Goal: Task Accomplishment & Management: Use online tool/utility

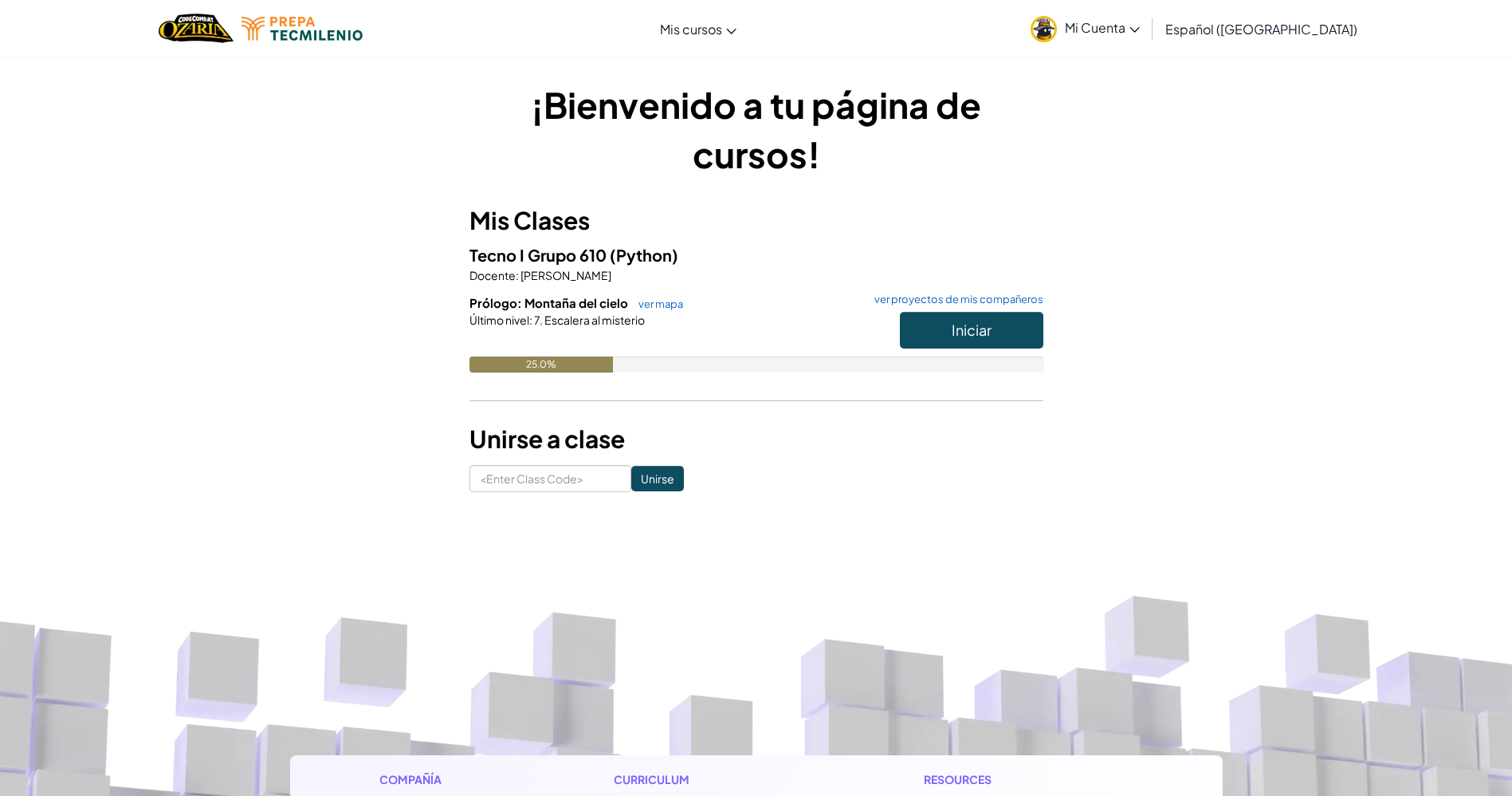
click at [651, 310] on link "ver mapa" at bounding box center [657, 304] width 53 height 13
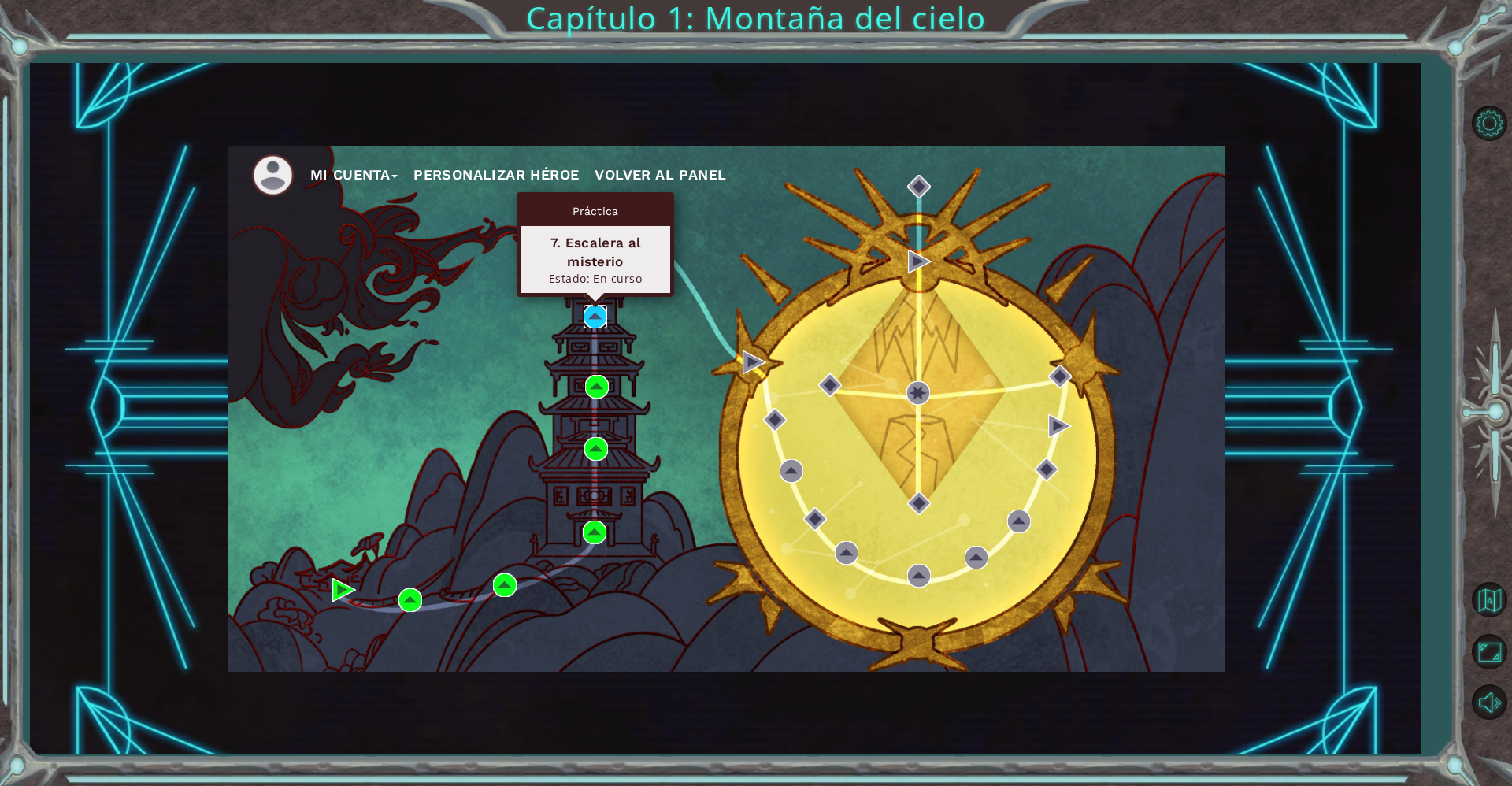
click at [596, 315] on img at bounding box center [595, 316] width 23 height 23
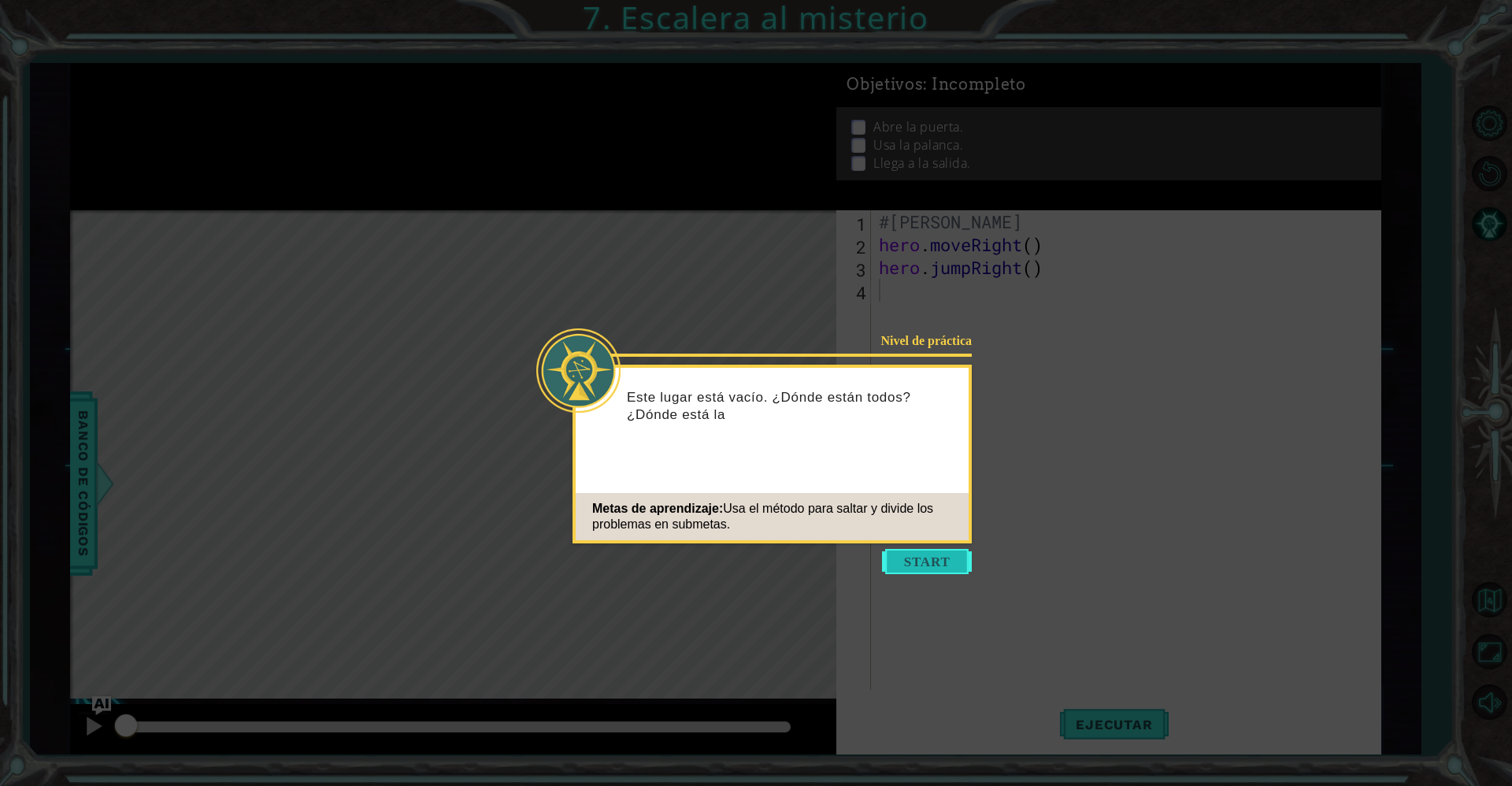
click at [921, 564] on button "Start" at bounding box center [927, 561] width 89 height 25
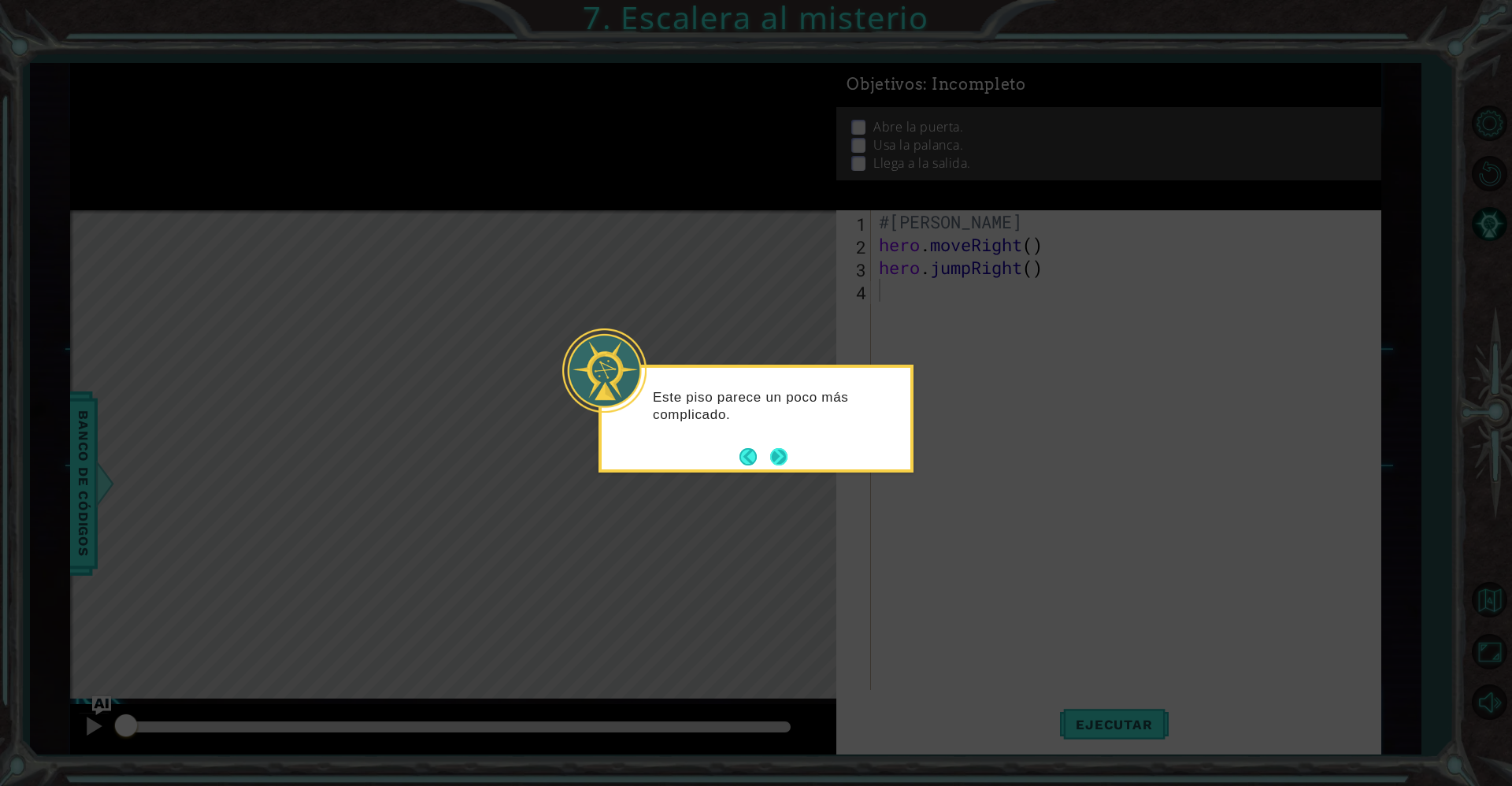
click at [786, 459] on button "Next" at bounding box center [778, 457] width 18 height 18
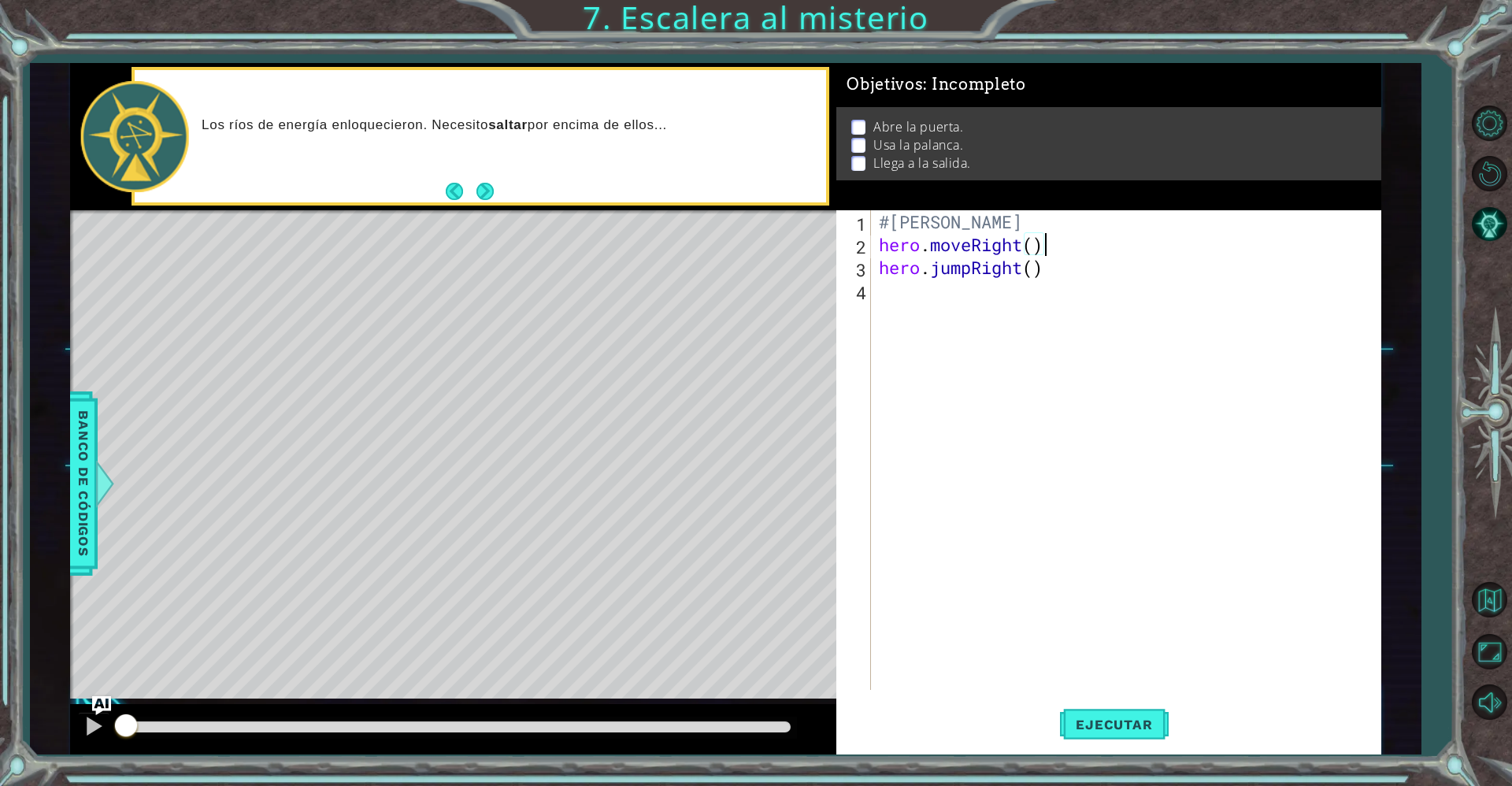
click at [1050, 241] on div "#[PERSON_NAME] hero . moveRight ( ) hero . jumpRight ( )" at bounding box center [1129, 472] width 508 height 525
type textarea "hero.moveRight()"
click at [873, 271] on div "hero.moveRight() 1 2 3 4 #[PERSON_NAME] hero . moveRight ( ) hero . jumpRight (…" at bounding box center [1106, 449] width 540 height 479
drag, startPoint x: 1219, startPoint y: 223, endPoint x: 1279, endPoint y: 266, distance: 73.8
click at [1279, 266] on div "#[PERSON_NAME] hero . moveRight ( ) hero . jumpRight ( )" at bounding box center [1129, 472] width 508 height 525
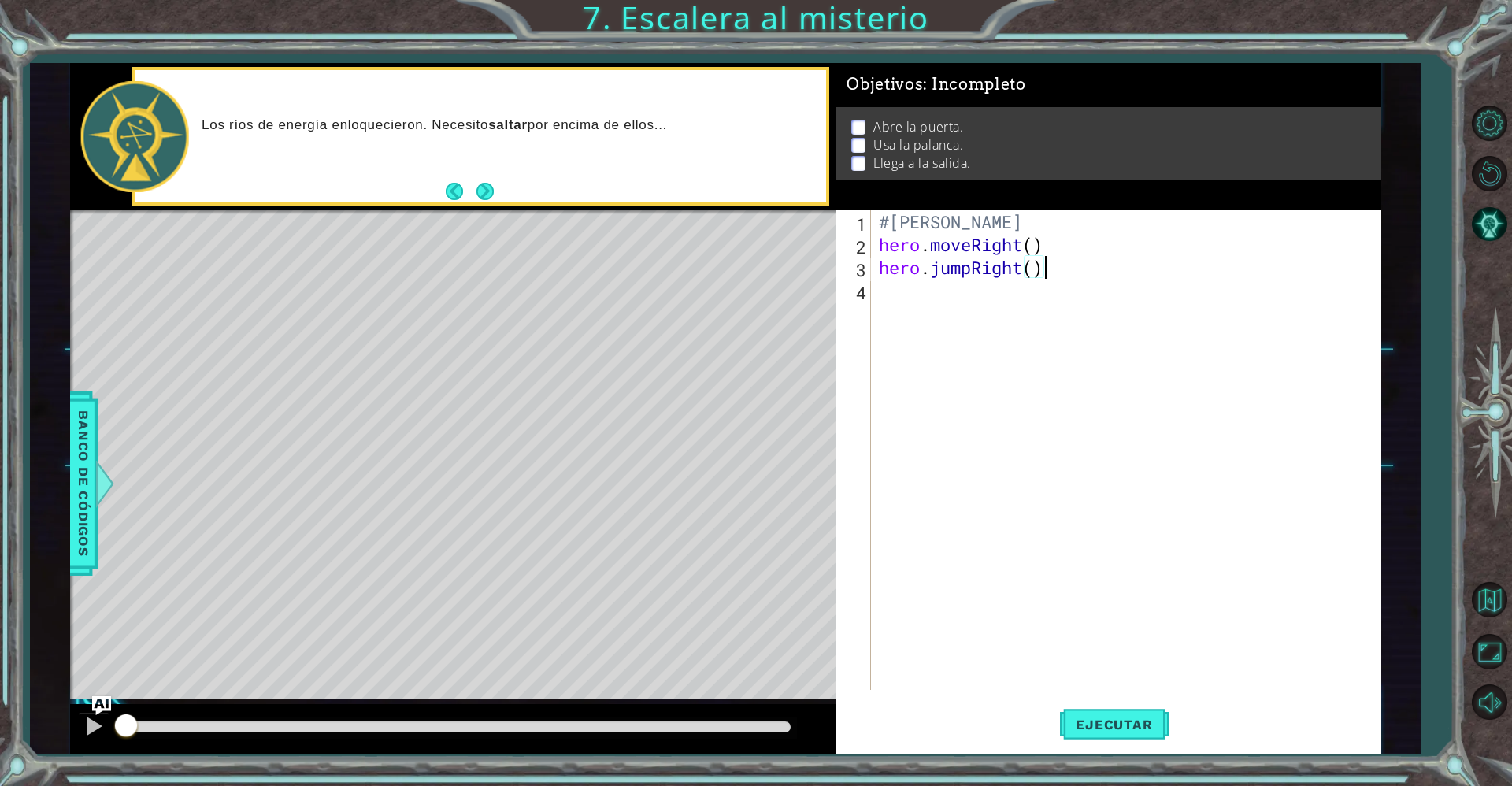
click at [1219, 214] on div "#[PERSON_NAME] hero . moveRight ( ) hero . jumpRight ( )" at bounding box center [1129, 472] width 508 height 525
type textarea "#[PERSON_NAME]"
click at [1021, 344] on div "#[PERSON_NAME] hero . moveRight ( ) hero . jumpRight ( )" at bounding box center [1129, 472] width 508 height 525
click at [880, 307] on div "#[PERSON_NAME] hero . moveRight ( ) hero . jumpRight ( )" at bounding box center [1129, 472] width 508 height 525
click at [900, 255] on div "#[PERSON_NAME] hero . moveRight ( ) hero . jumpRight ( )" at bounding box center [1129, 472] width 508 height 525
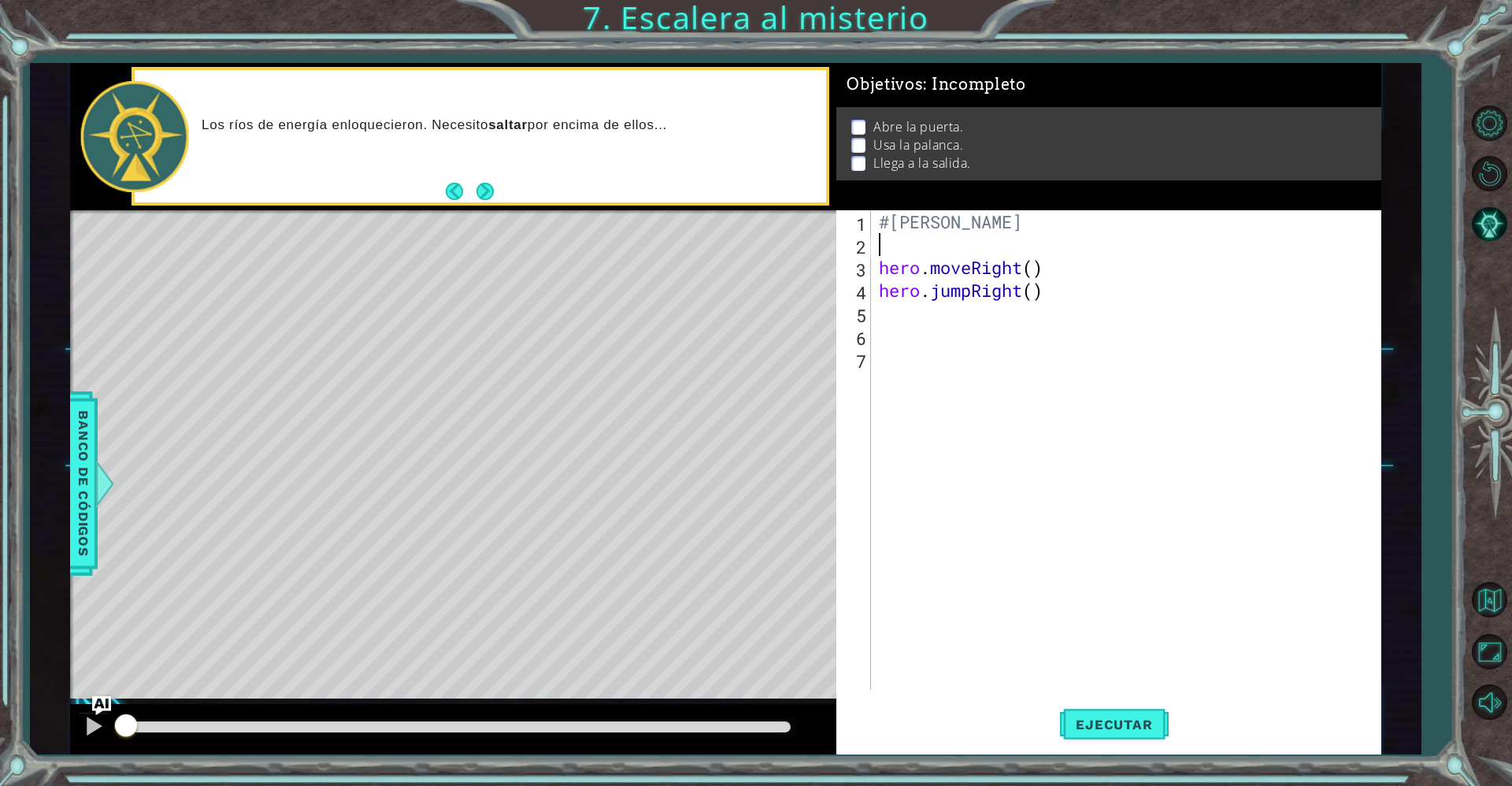
click at [887, 329] on div "#[PERSON_NAME] hero . moveRight ( ) hero . jumpRight ( )" at bounding box center [1129, 472] width 508 height 525
type textarea "o"
type textarea "hero.jumpRight()"
click at [913, 250] on div "#[PERSON_NAME] hero . moveRight ( ) hero . jumpRight ( )" at bounding box center [1129, 472] width 508 height 525
click at [899, 306] on div "#[PERSON_NAME] hero . moveRight ( ) hero . jumpRight ( )" at bounding box center [1129, 472] width 508 height 525
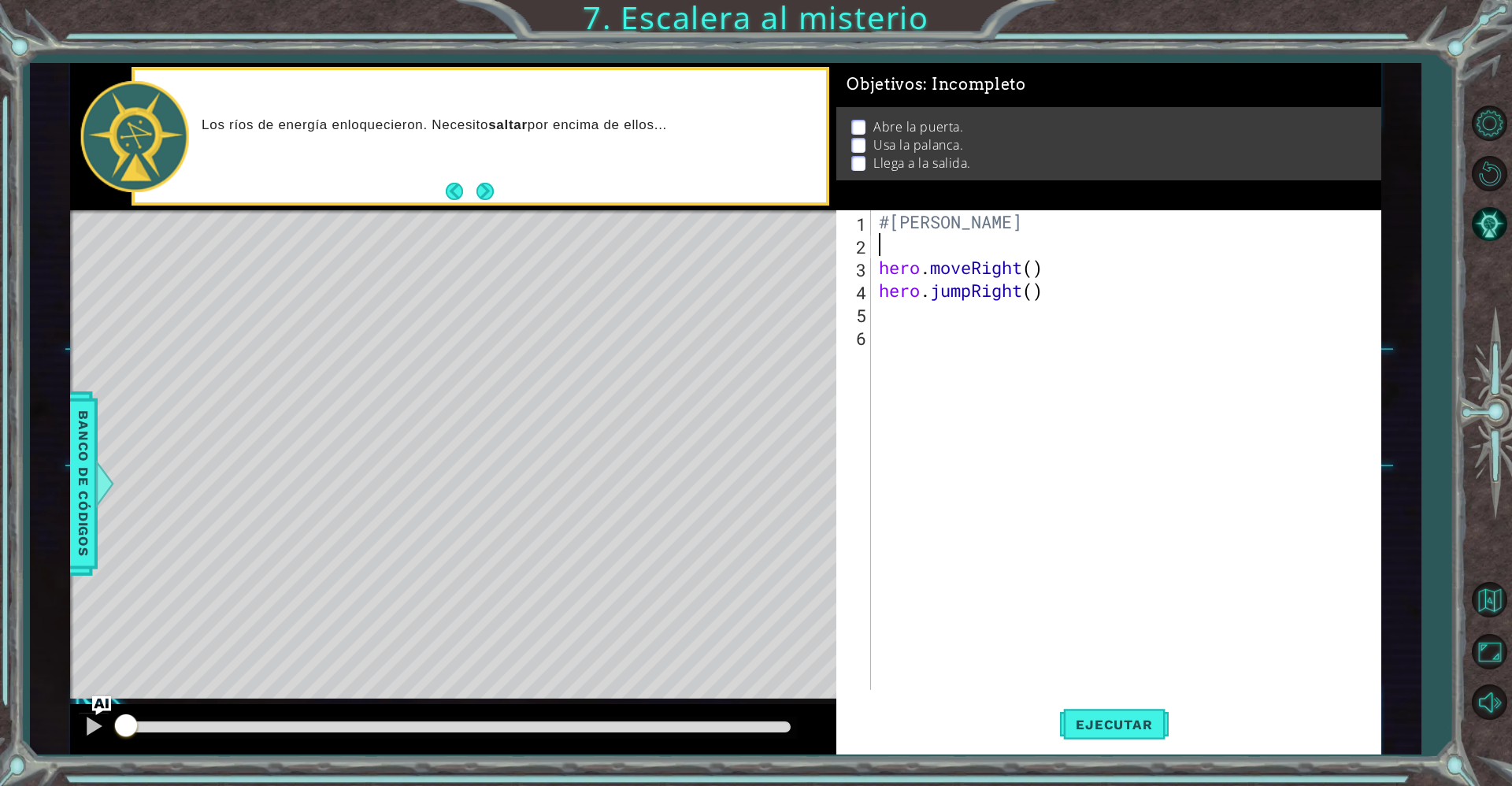
click at [888, 247] on div "#[PERSON_NAME] hero . moveRight ( ) hero . jumpRight ( )" at bounding box center [1129, 472] width 508 height 525
click at [889, 306] on div "#[PERSON_NAME] hero . moveRight ( ) hero . jumpRight ( )" at bounding box center [1129, 472] width 508 height 525
click at [873, 245] on div "1 2 3 4 5 6 #[PERSON_NAME] hero . moveRight ( ) hero . jumpRight ( ) הההההההההה…" at bounding box center [1106, 449] width 540 height 479
click at [884, 240] on div "#[PERSON_NAME] hero . moveRight ( ) hero . jumpRight ( )" at bounding box center [1129, 472] width 508 height 525
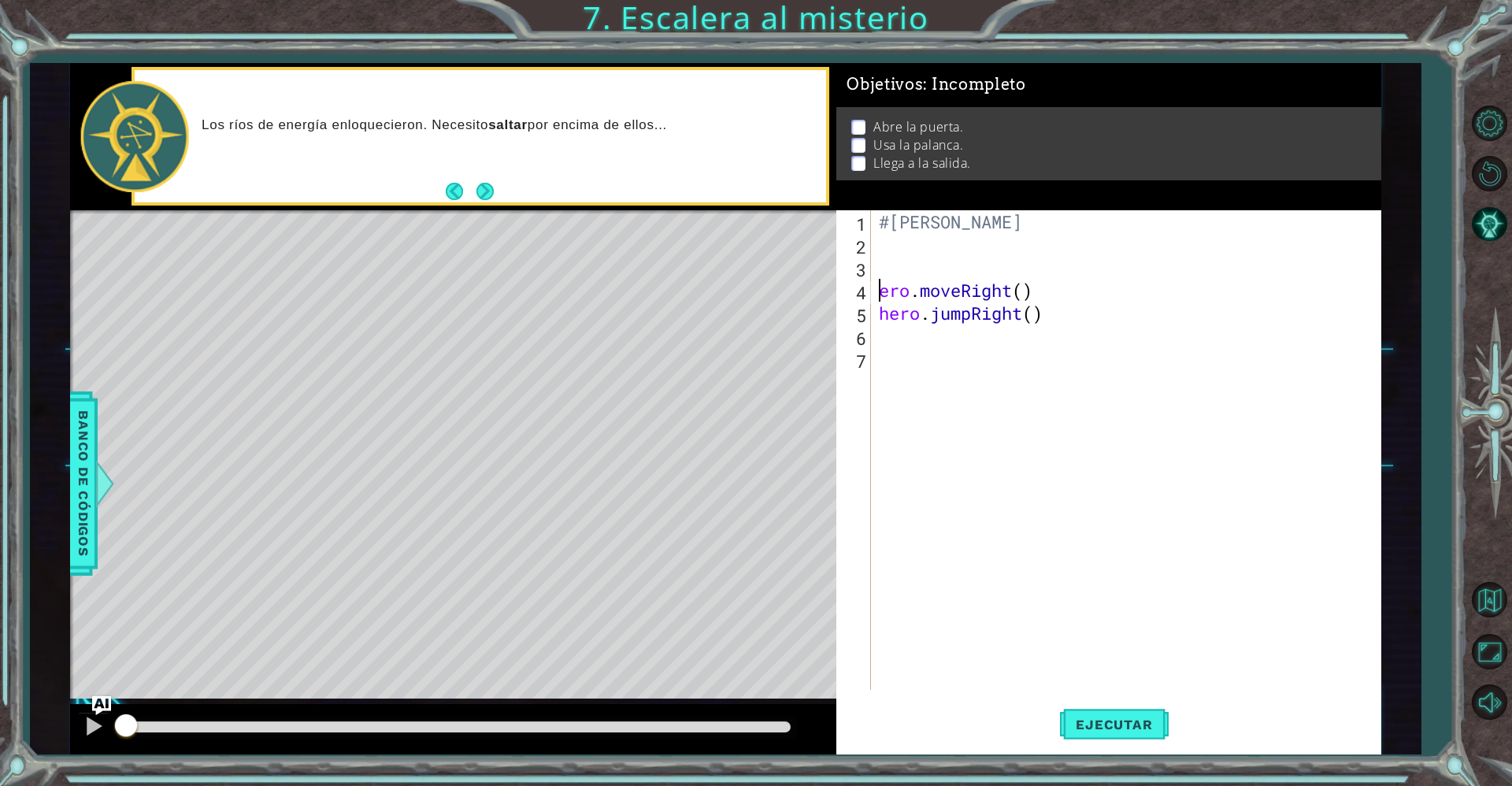
type textarea "hero.moveRight()"
click at [889, 264] on div "#[PERSON_NAME] hero . moveRight ( ) hero . jumpRight ( )" at bounding box center [1129, 472] width 508 height 525
type textarea "#Abrir la puerta"
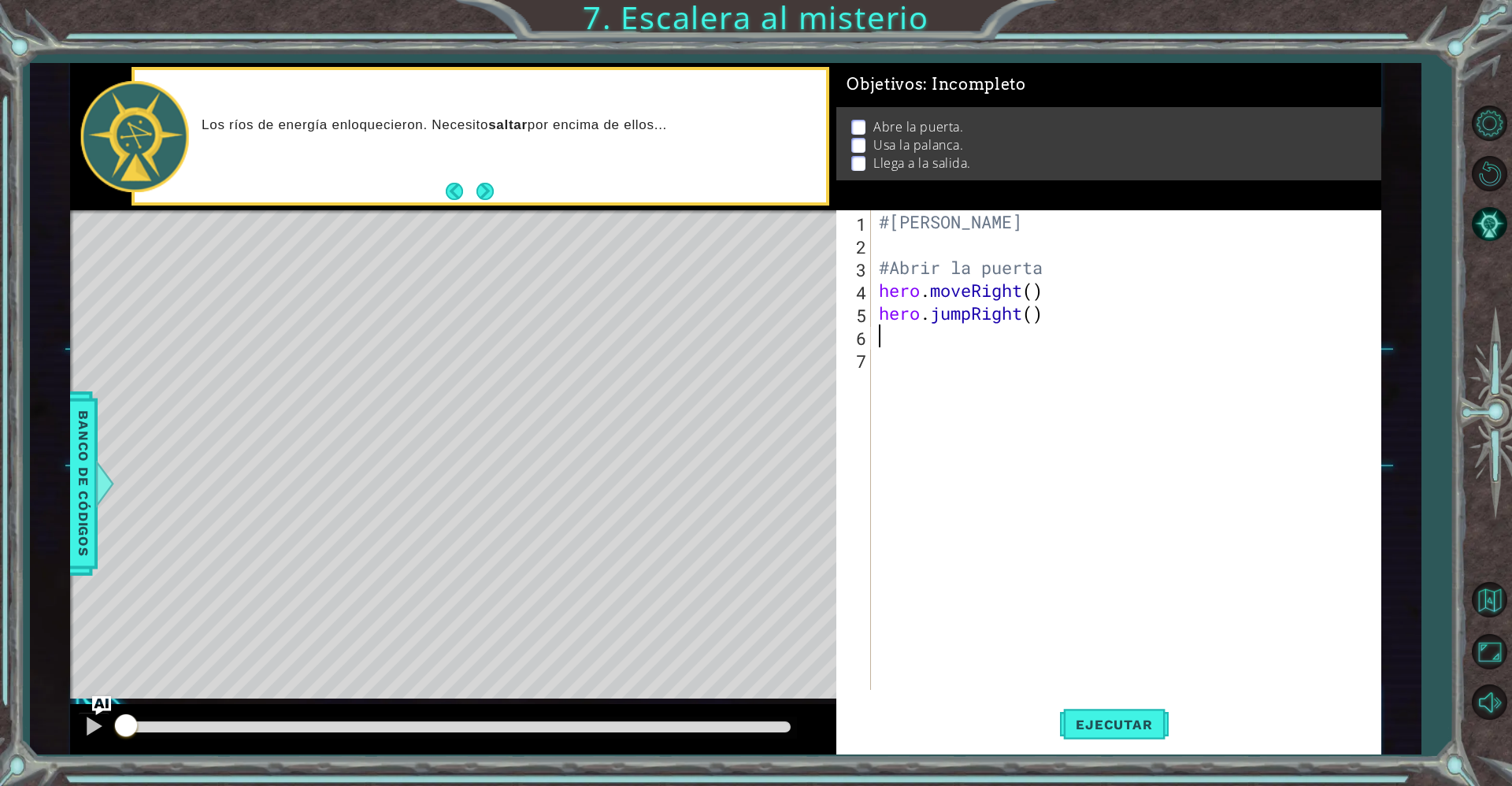
click at [898, 333] on div "#[PERSON_NAME] #Abrir la puerta hero . moveRight ( ) hero . jumpRight ( )" at bounding box center [1129, 472] width 508 height 525
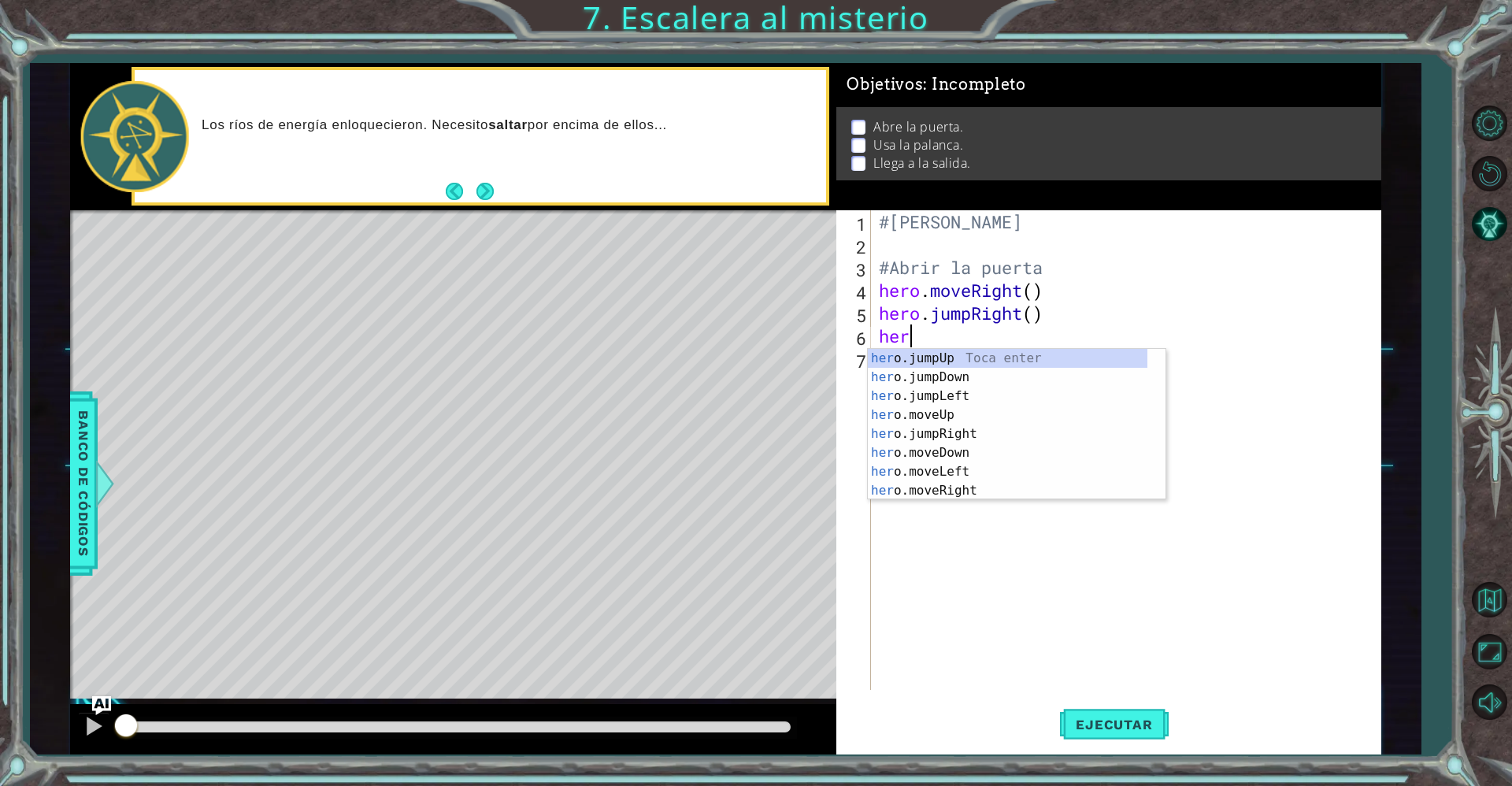
scroll to position [0, 1]
click at [917, 437] on div "hero .jumpUp Toca enter hero .jumpDown Toca enter hero .jumpLeft Toca enter her…" at bounding box center [1008, 443] width 280 height 189
type textarea "hero.moveUp(1)"
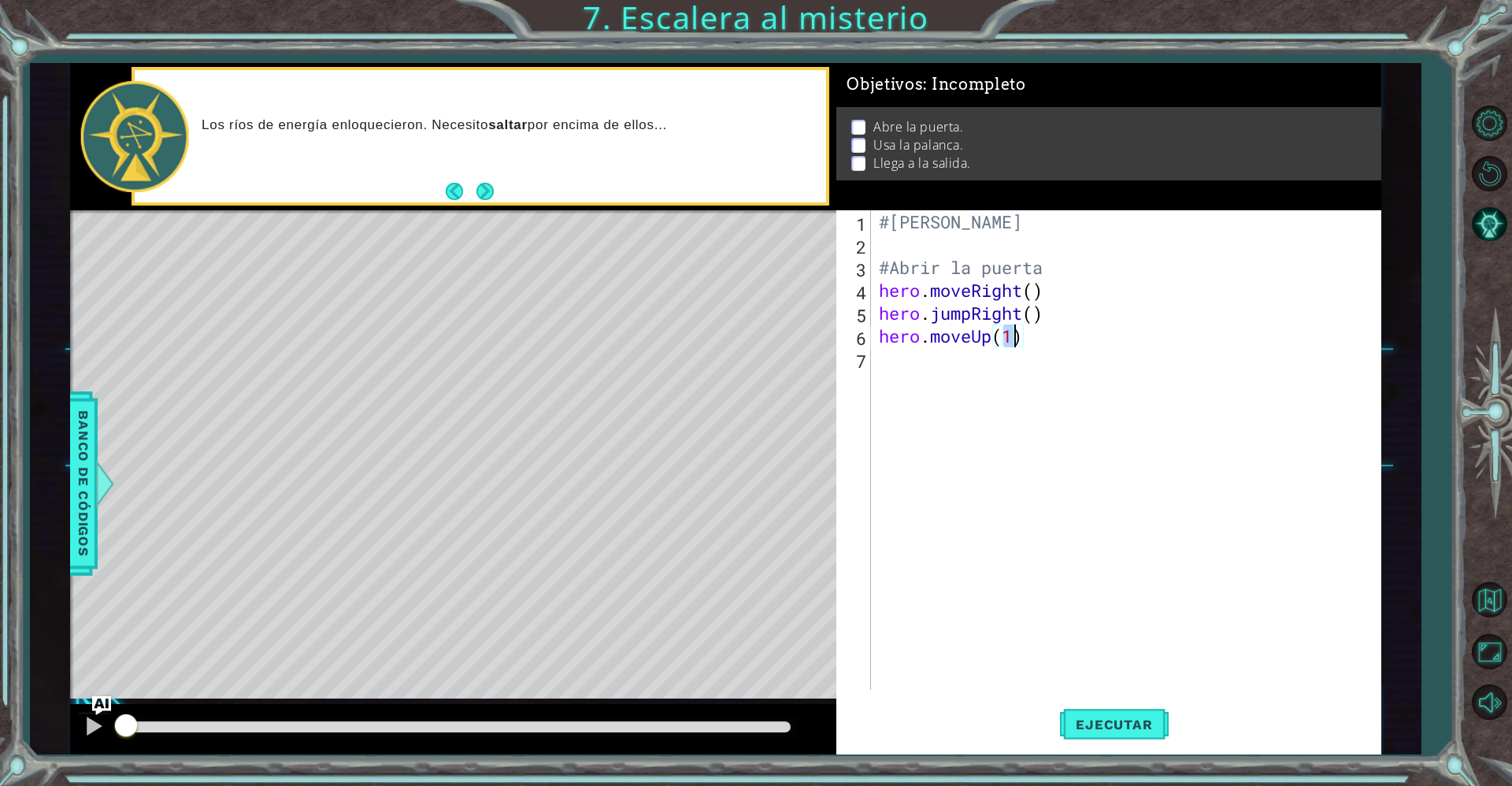
click at [887, 370] on div "#[PERSON_NAME] #Abrir la puerta hero . moveRight ( ) hero . jumpRight ( ) hero …" at bounding box center [1129, 472] width 508 height 525
click at [1012, 334] on div "#[PERSON_NAME] #Abrir la puerta hero . moveRight ( ) hero . jumpRight ( ) hero …" at bounding box center [1129, 472] width 508 height 525
type textarea "hero.moveUp()"
click at [891, 355] on div "#[PERSON_NAME] #Abrir la puerta hero . moveRight ( ) hero . jumpRight ( ) hero …" at bounding box center [1129, 472] width 508 height 525
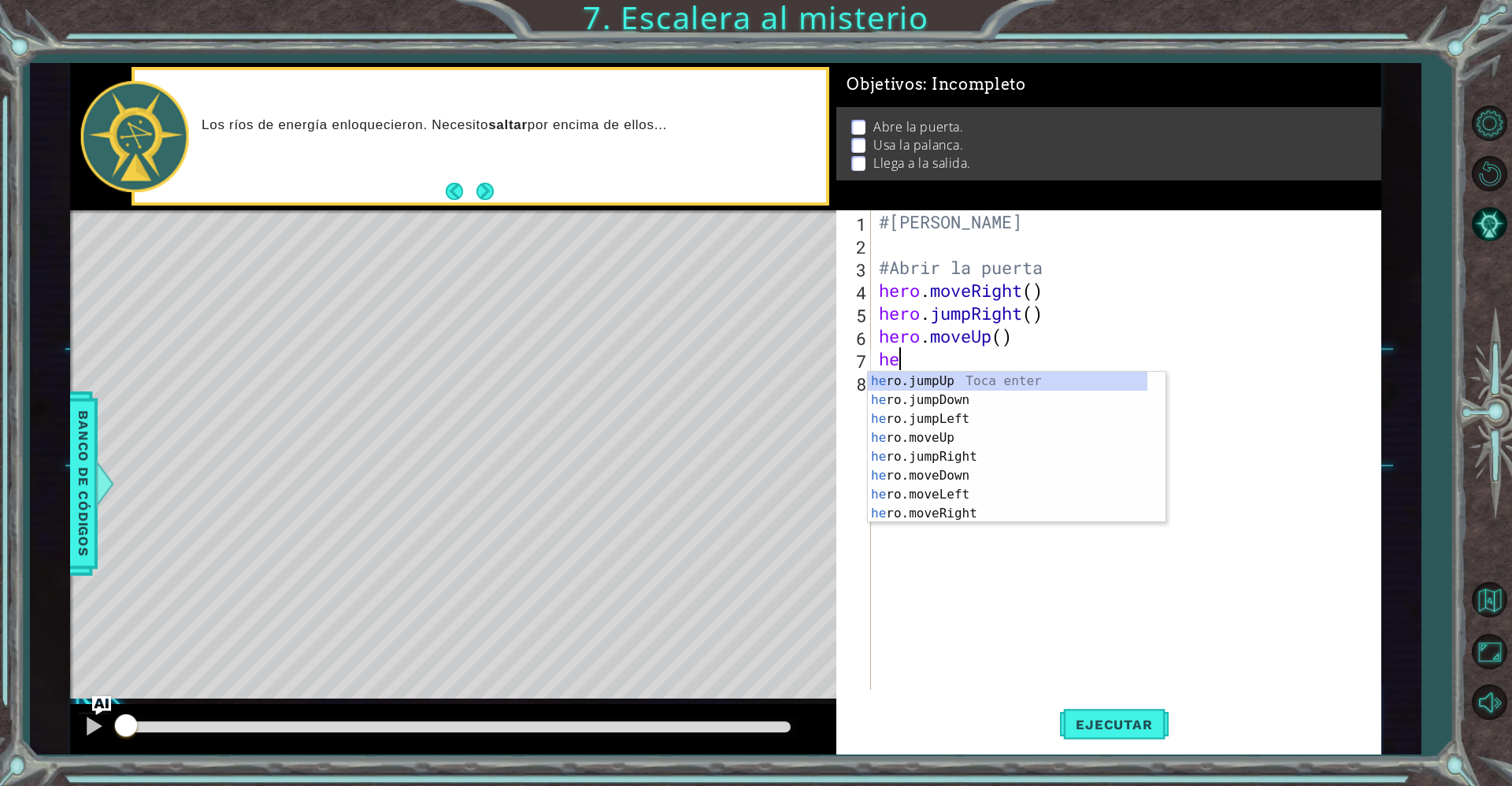
scroll to position [0, 1]
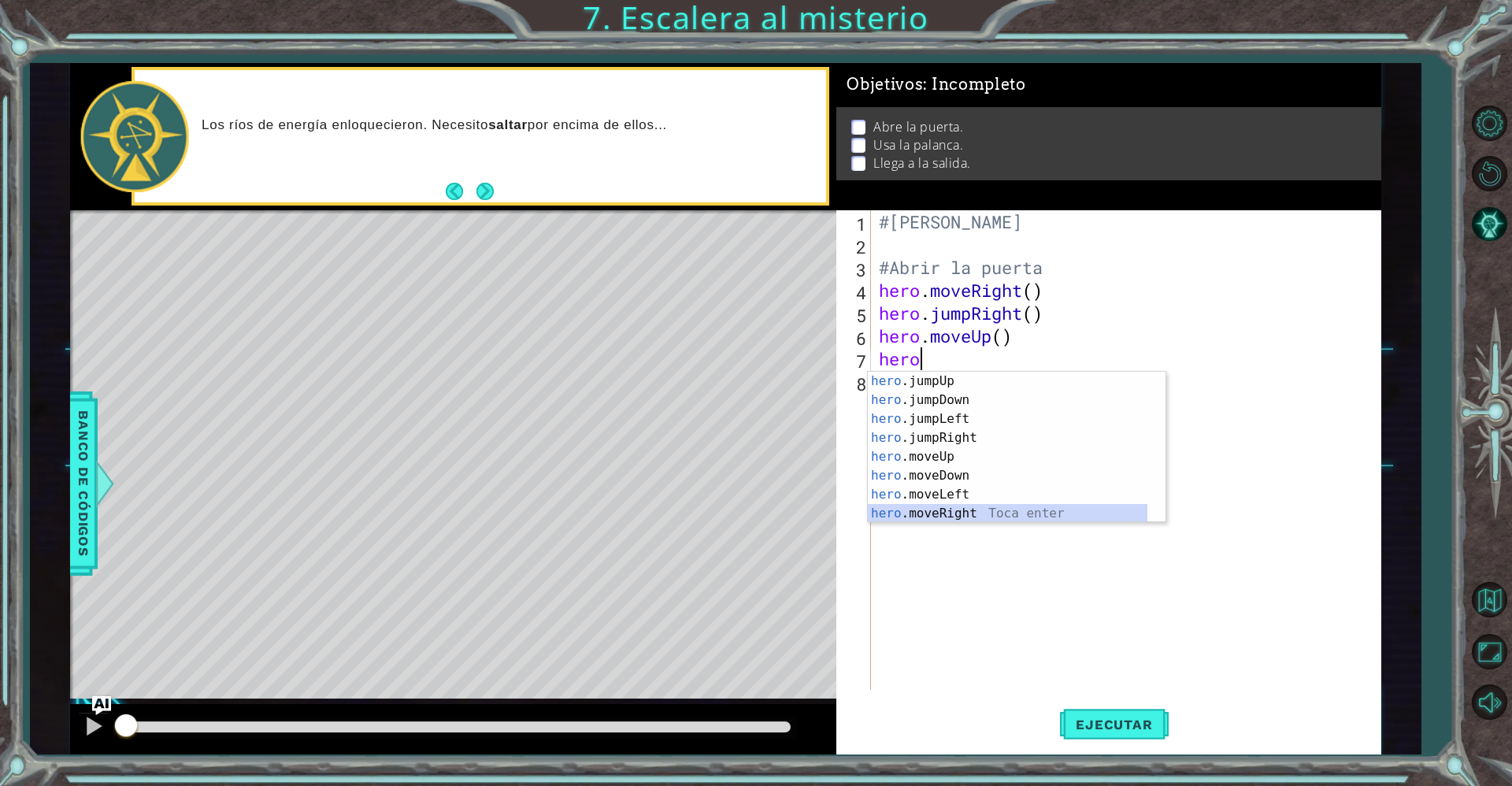
click at [919, 514] on div "hero .jumpUp Toca enter hero .jumpDown Toca enter hero .jumpLeft Toca enter her…" at bounding box center [1008, 466] width 280 height 189
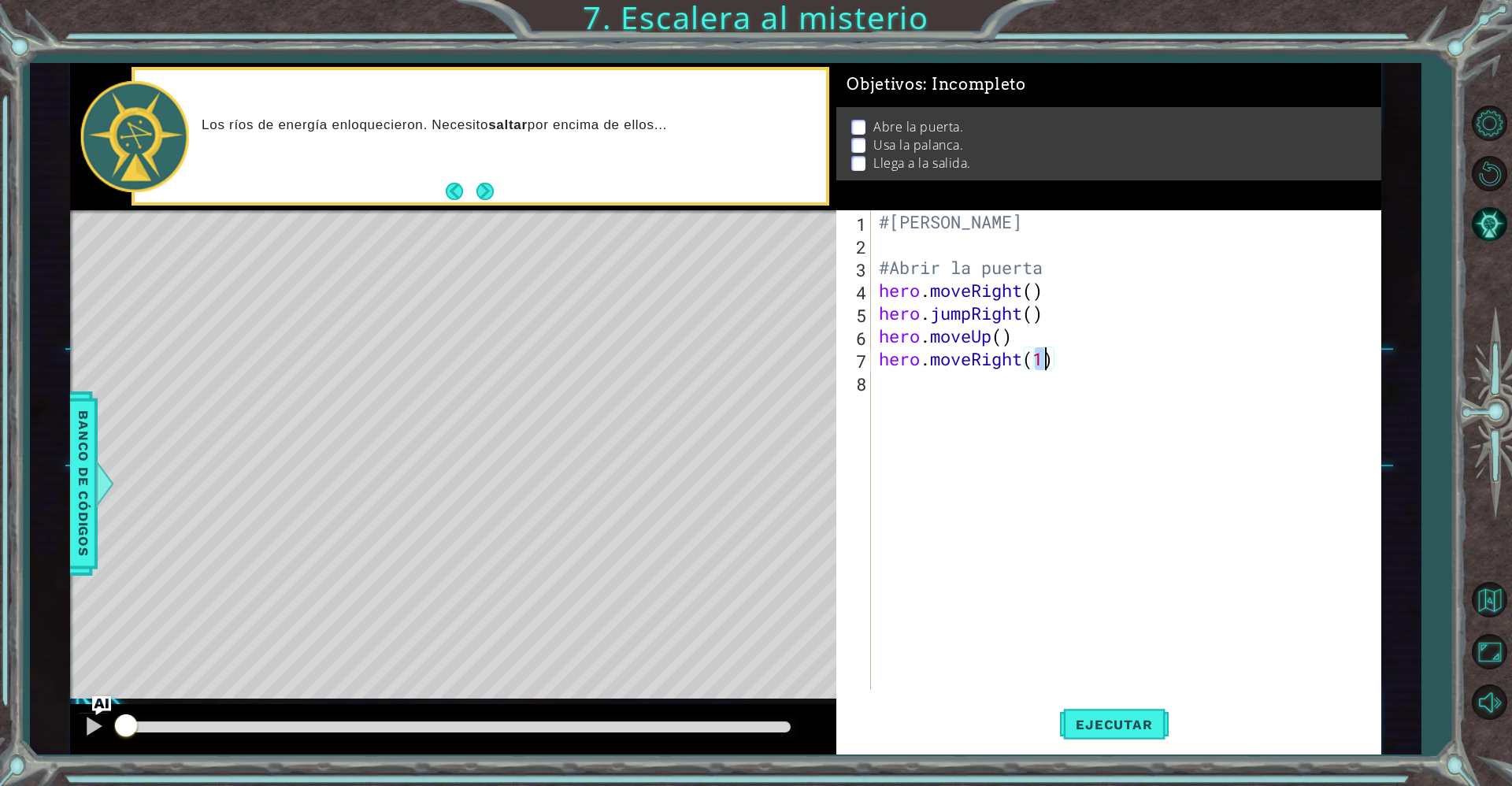
type textarea "hero.moveRight()"
click at [920, 393] on div "#[PERSON_NAME] #Abrir la puerta hero . moveRight ( ) hero . jumpRight ( ) hero …" at bounding box center [1129, 472] width 508 height 525
click at [955, 401] on div "hero.use Toca enter" at bounding box center [1016, 422] width 297 height 57
click at [1017, 385] on div "#[PERSON_NAME] #Abrir la puerta hero . moveRight ( ) hero . jumpRight ( ) hero …" at bounding box center [1125, 449] width 500 height 479
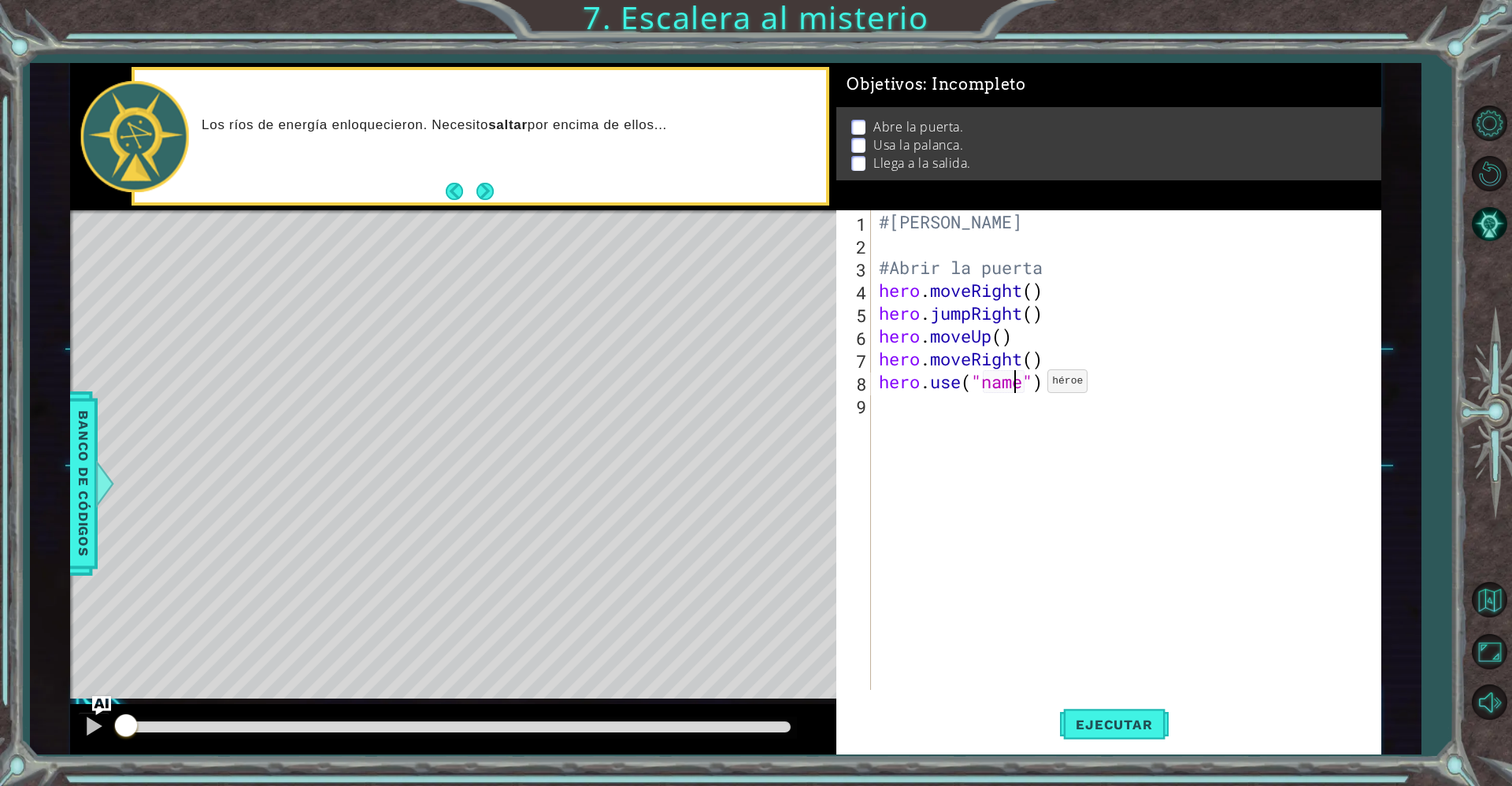
click at [1023, 383] on div "#[PERSON_NAME] #Abrir la puerta hero . moveRight ( ) hero . jumpRight ( ) hero …" at bounding box center [1129, 472] width 508 height 525
type textarea "hero.use("door")"
click at [992, 413] on div "#[PERSON_NAME] #Abrir la puerta hero . moveRight ( ) hero . jumpRight ( ) hero …" at bounding box center [1129, 472] width 508 height 525
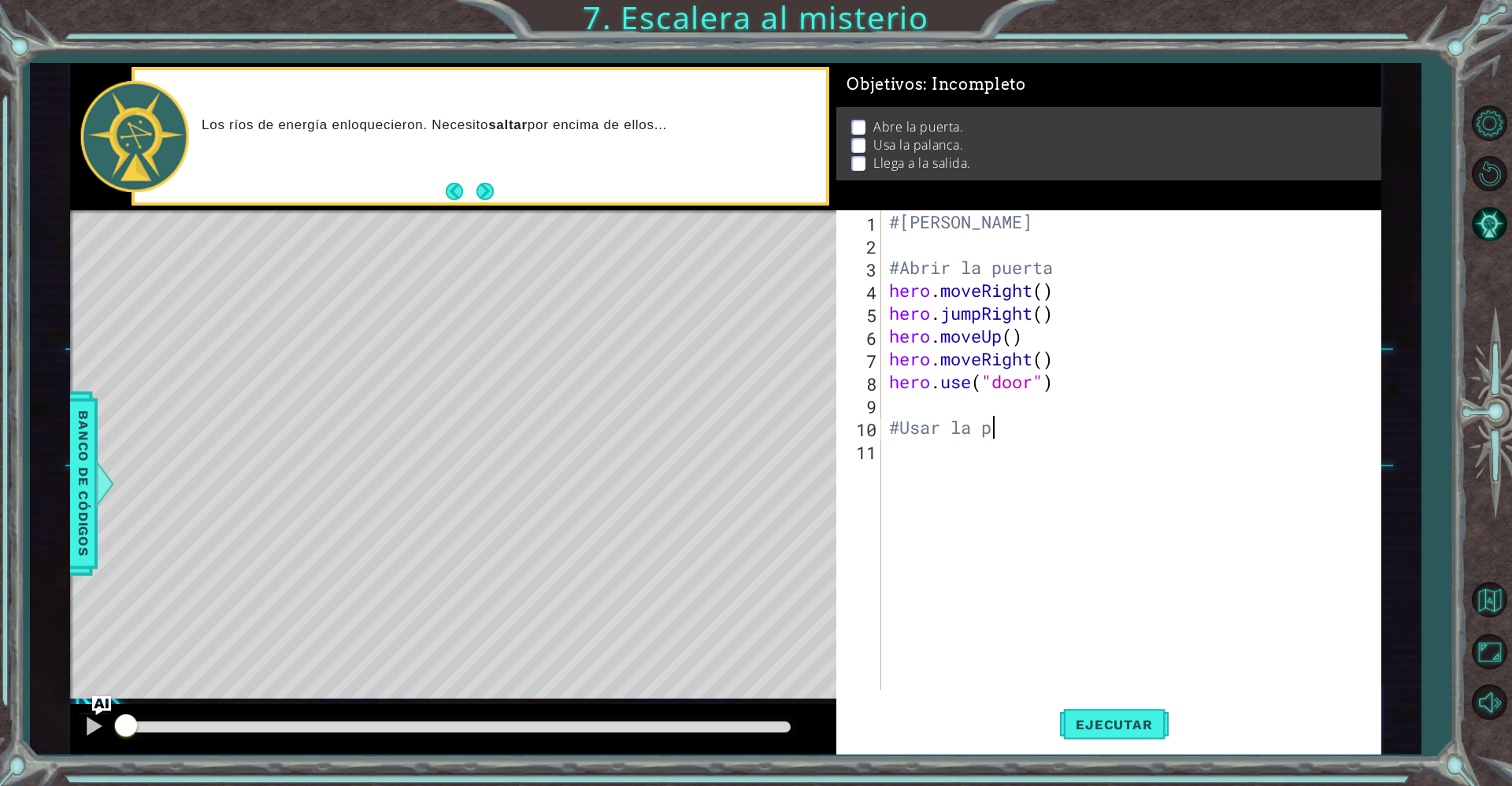
scroll to position [0, 4]
type textarea "#Usar la palanca"
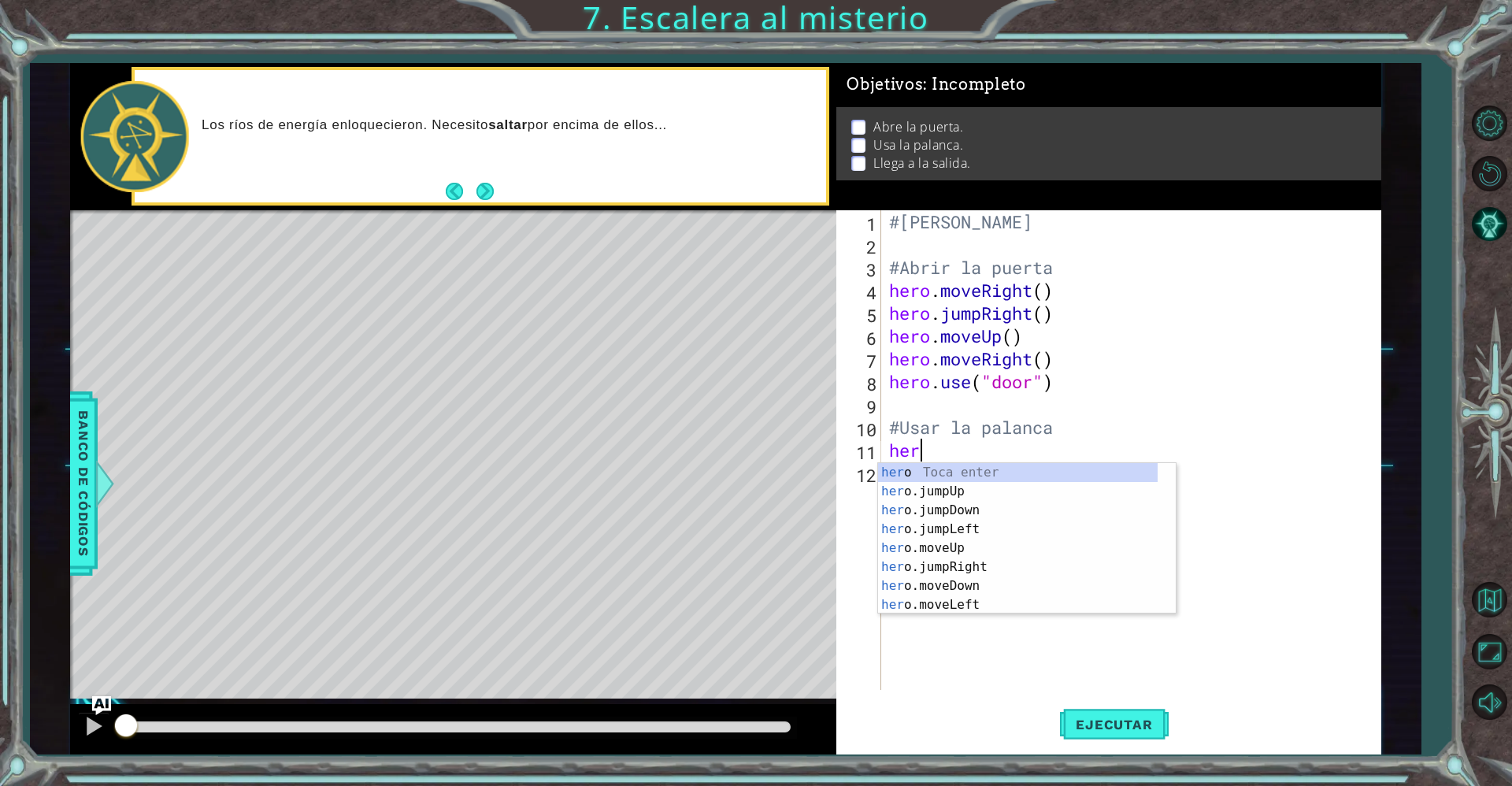
scroll to position [0, 1]
click at [1029, 573] on div "hero Toca enter hero .jumpUp Toca enter hero .jumpDown Toca enter hero .jumpLef…" at bounding box center [1018, 558] width 280 height 189
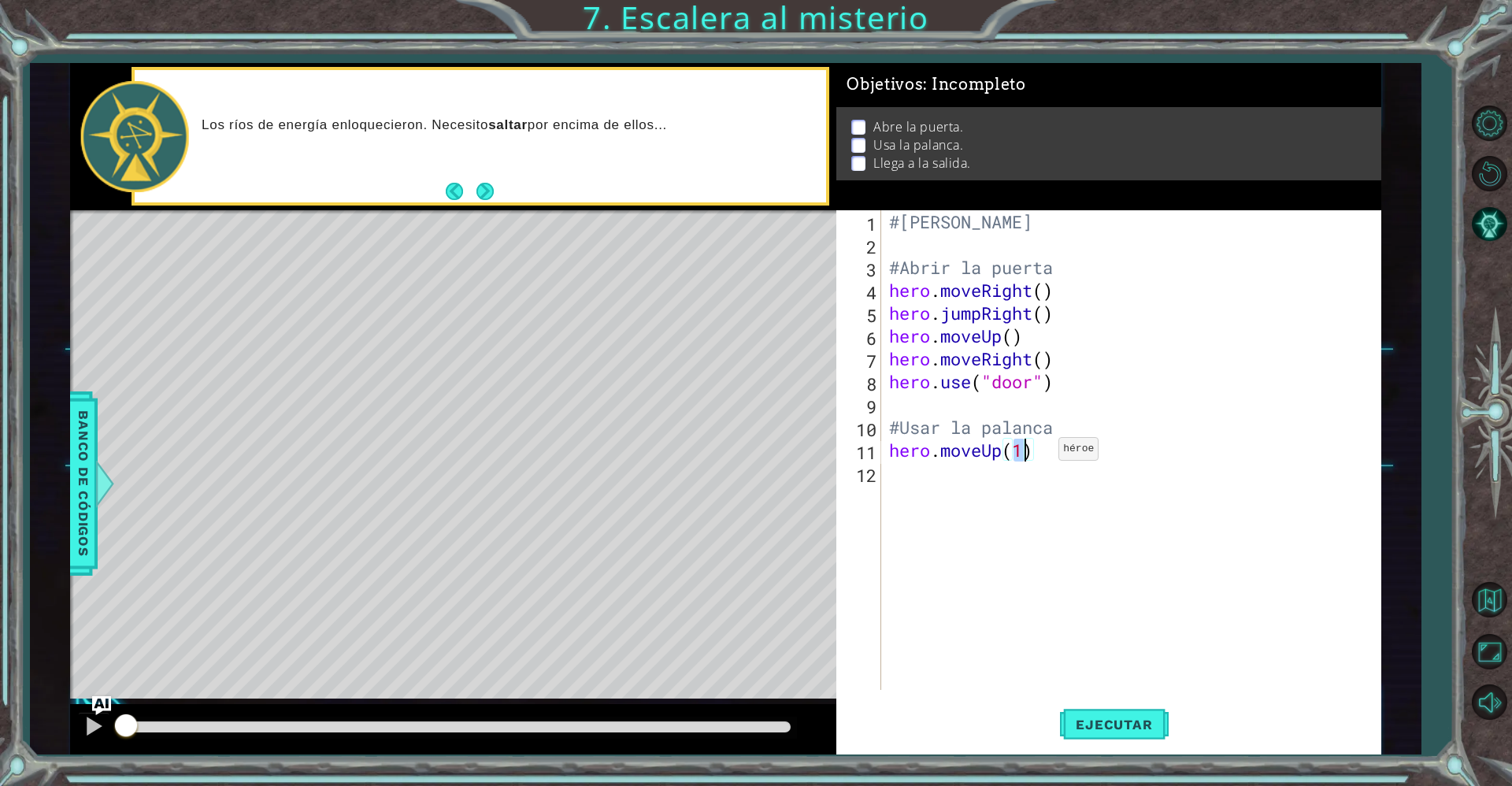
type textarea "hero.moveUp()"
click at [944, 468] on div "#[PERSON_NAME] #Abrir la puerta hero . moveRight ( ) hero . jumpRight ( ) hero …" at bounding box center [1134, 472] width 499 height 525
click at [1014, 450] on div "#[PERSON_NAME] #Abrir la puerta hero . moveRight ( ) hero . jumpRight ( ) hero …" at bounding box center [1134, 472] width 499 height 525
type textarea "hero.moveUp(2)"
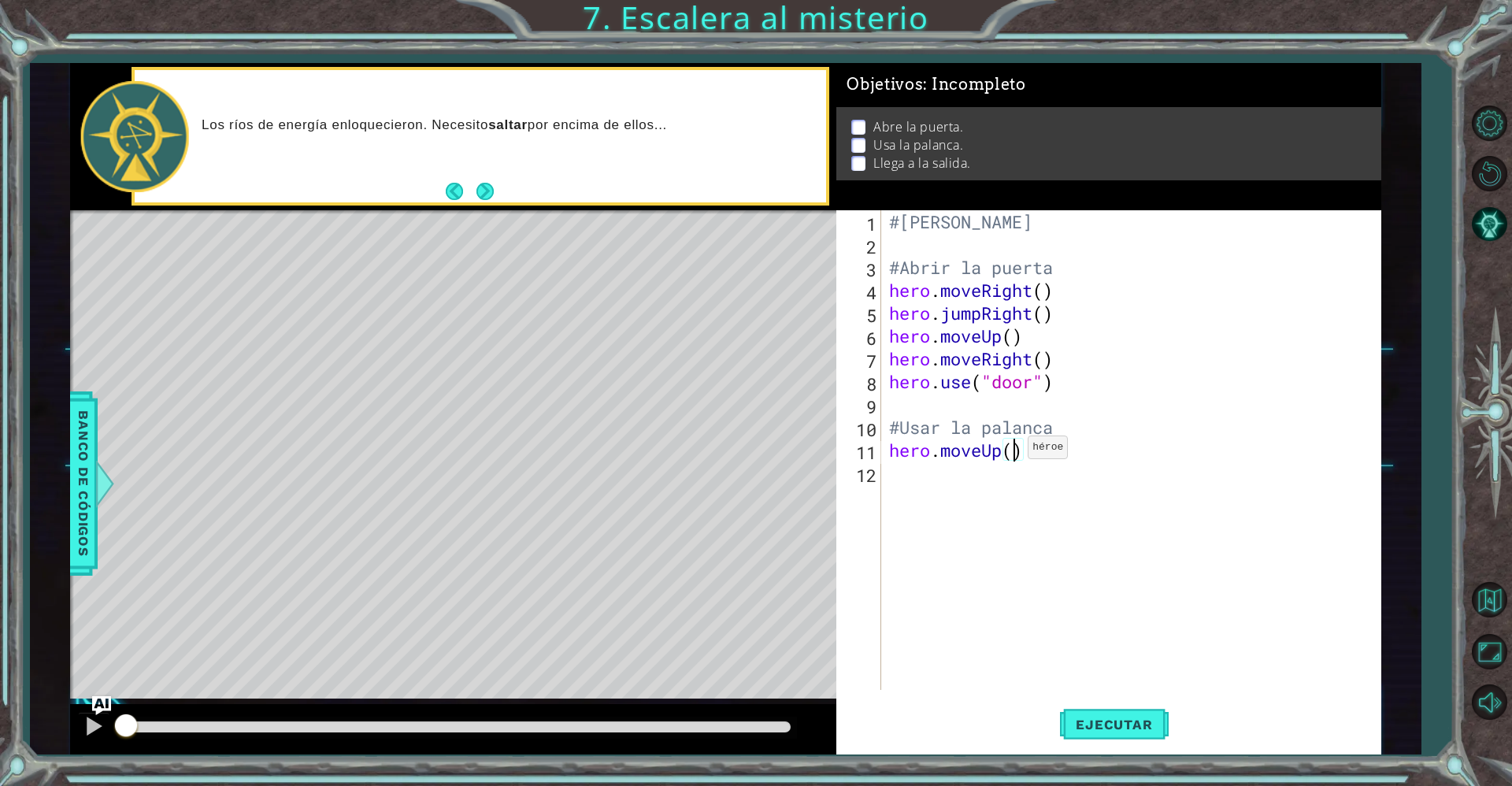
scroll to position [0, 6]
click at [969, 480] on div "#[PERSON_NAME] #Abrir la puerta hero . moveRight ( ) hero . jumpRight ( ) hero …" at bounding box center [1134, 472] width 499 height 525
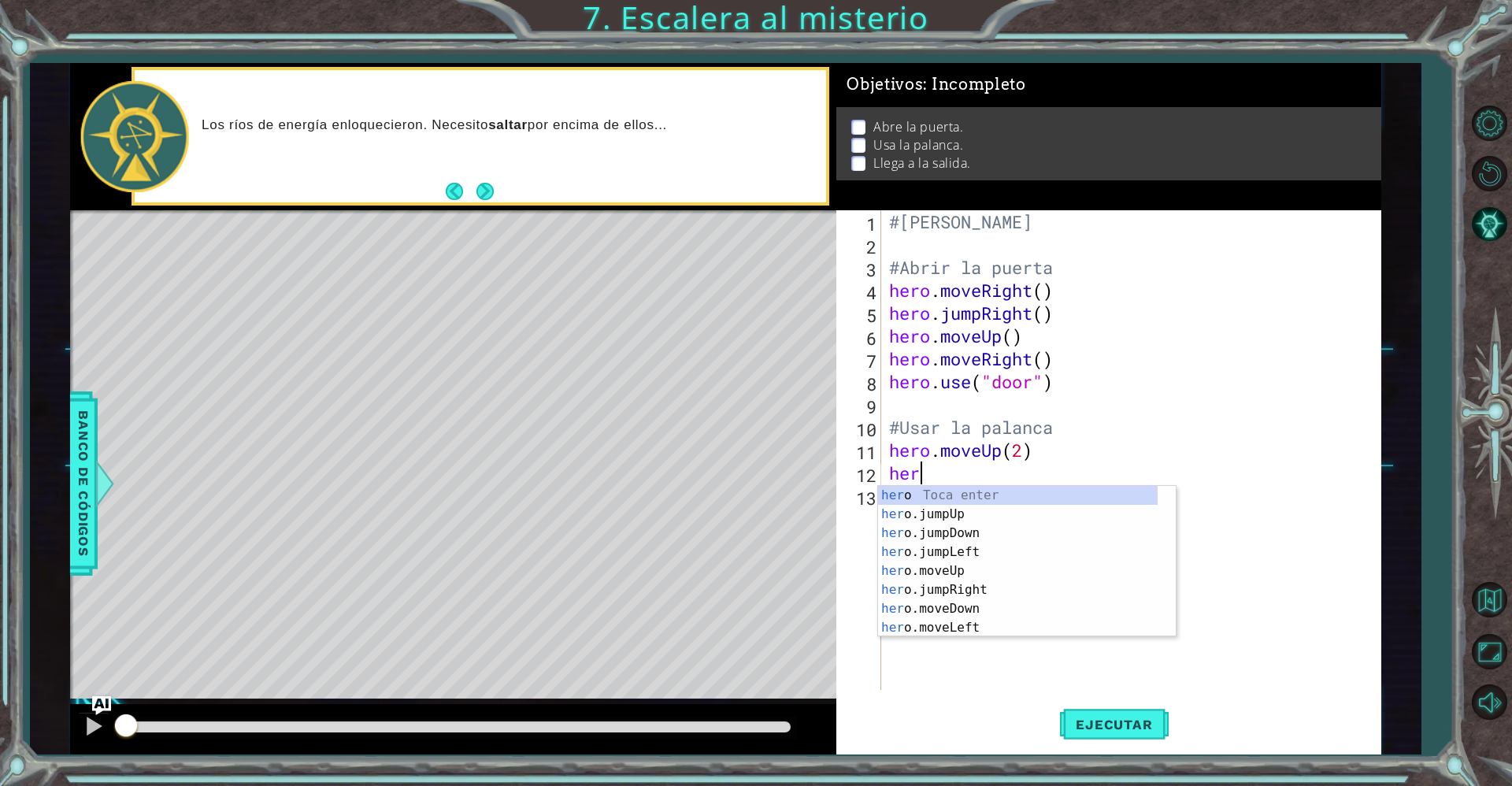
scroll to position [0, 1]
type textarea "hero"
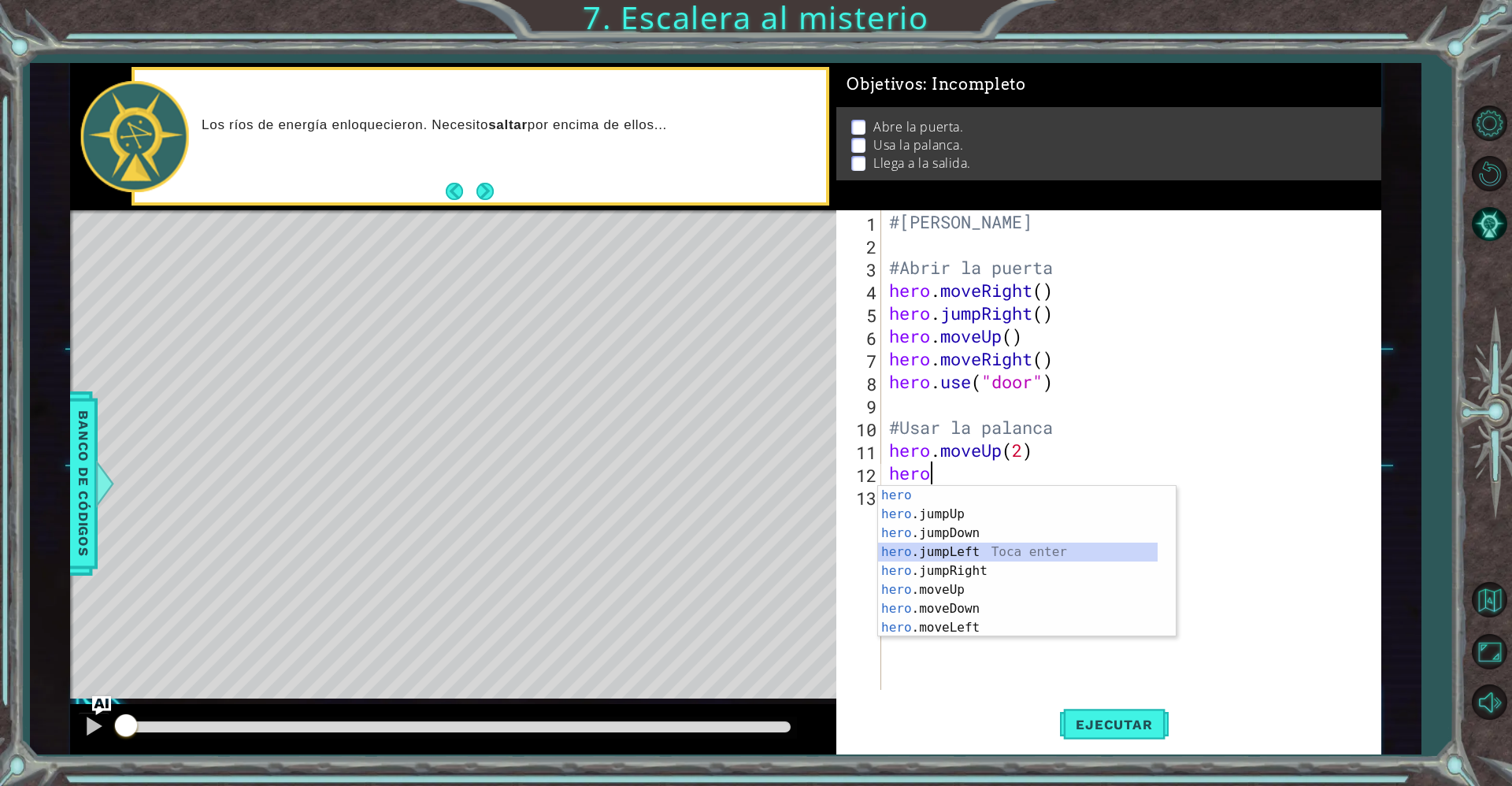
click at [975, 550] on div "hero Toca enter hero .jumpUp Toca enter hero .jumpDown Toca enter hero .jumpLef…" at bounding box center [1018, 580] width 280 height 189
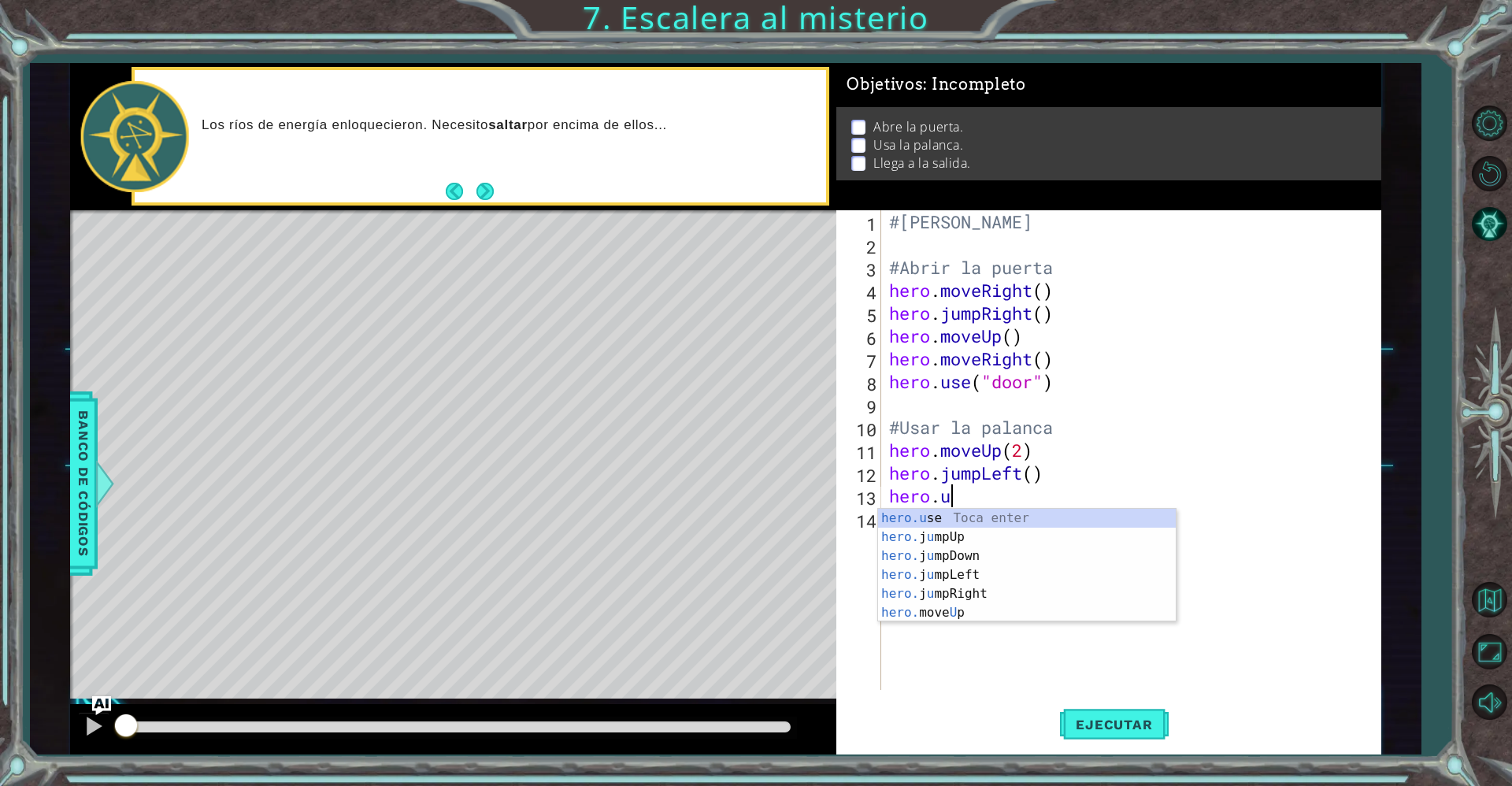
scroll to position [0, 3]
click at [926, 524] on div "hero.u se Toca enter hero. j u mpUp Toca enter hero. j u mpDown Toca enter hero…" at bounding box center [1026, 585] width 297 height 151
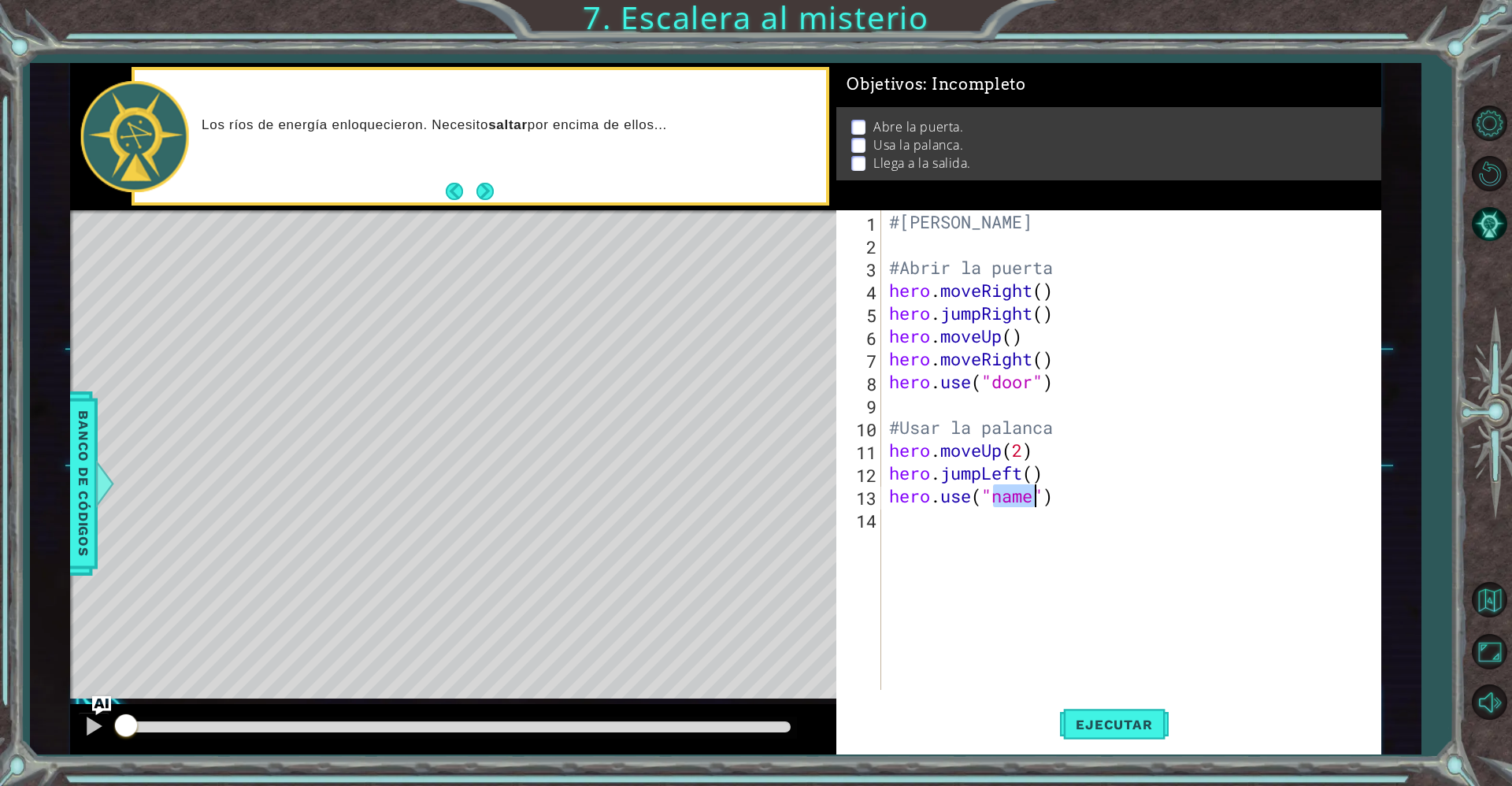
scroll to position [0, 6]
click at [1013, 499] on div "#[PERSON_NAME] #Abrir la puerta hero . moveRight ( ) hero . jumpRight ( ) hero …" at bounding box center [1134, 472] width 499 height 525
type textarea "hero.use("lever")"
click at [899, 519] on div "#[PERSON_NAME] #Abrir la puerta hero . moveRight ( ) hero . jumpRight ( ) hero …" at bounding box center [1134, 472] width 499 height 525
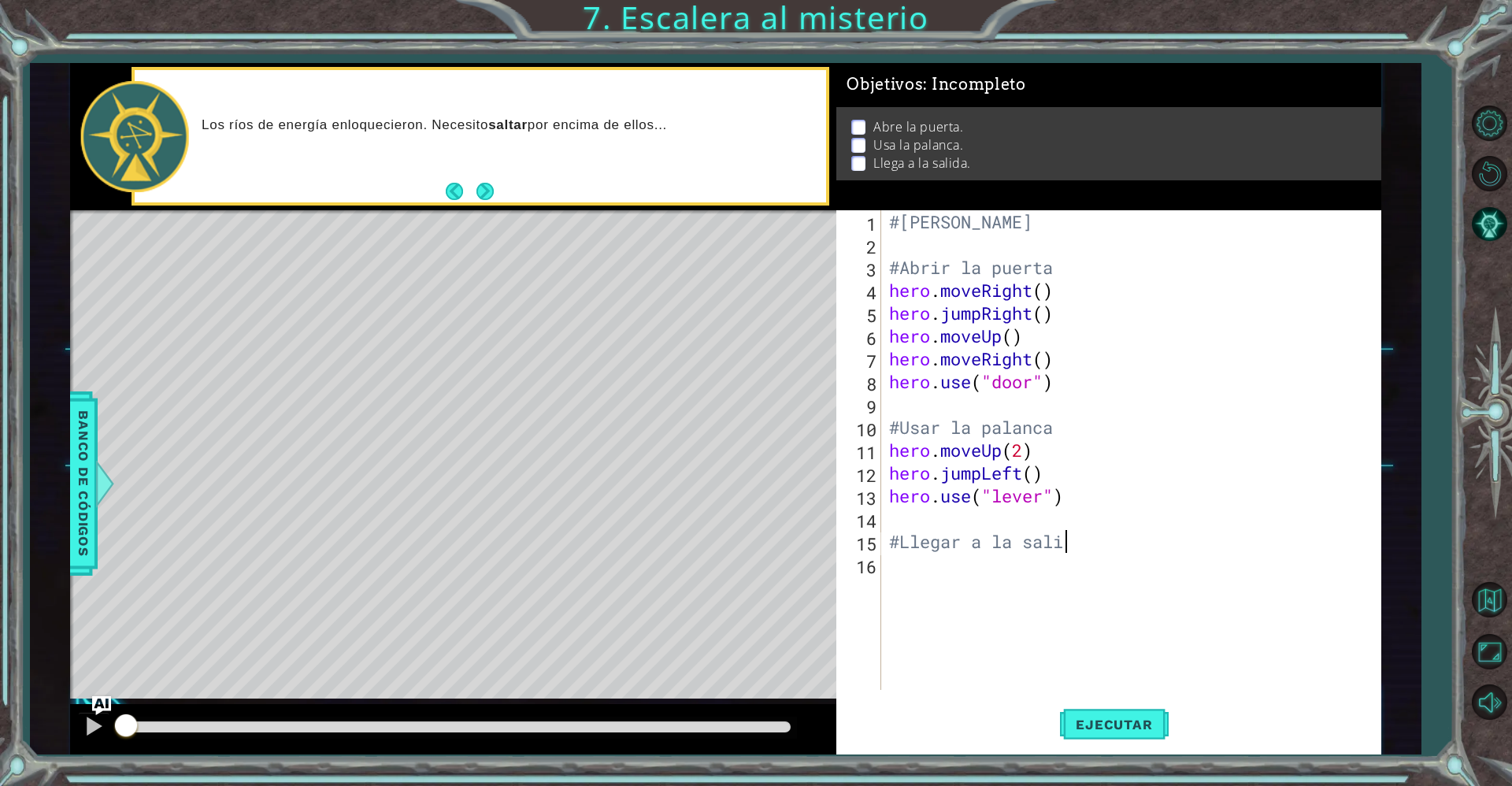
type textarea "#Llegar a la salida"
click at [923, 572] on div "#[PERSON_NAME] #Abrir la puerta hero . moveRight ( ) hero . jumpRight ( ) hero …" at bounding box center [1134, 472] width 499 height 525
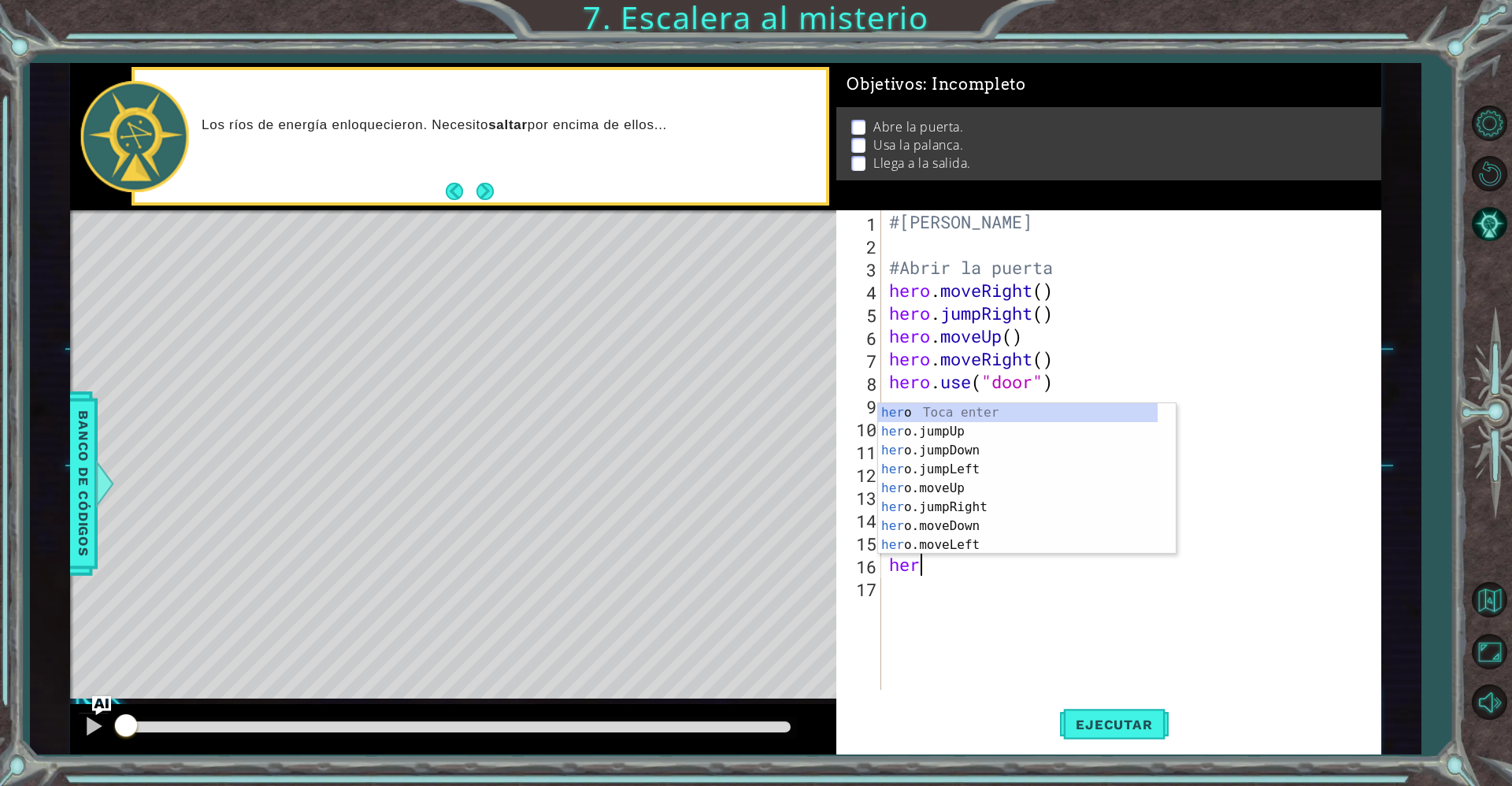
scroll to position [0, 1]
type textarea "hero"
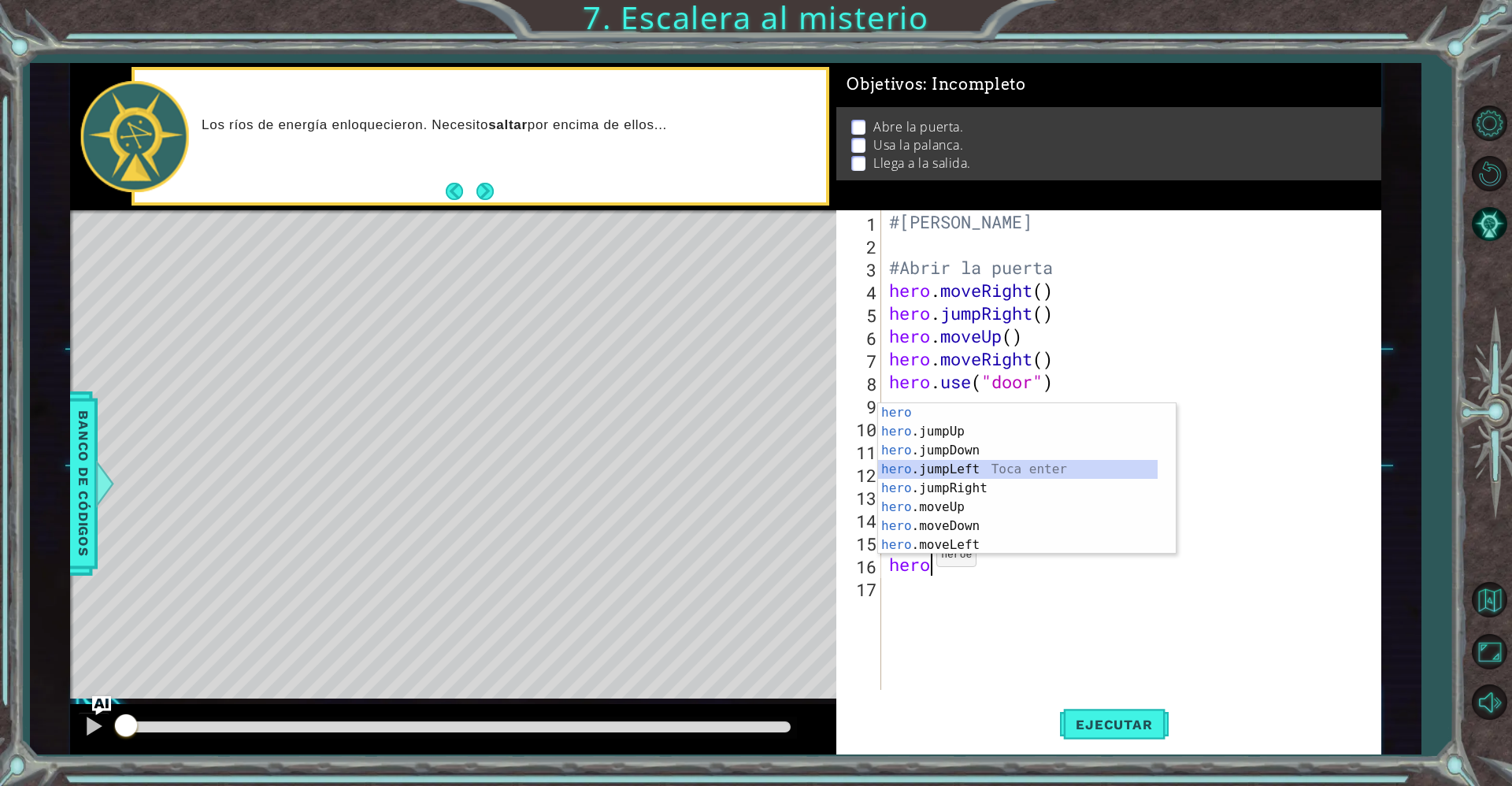
click at [935, 477] on div "hero Toca enter hero .jumpUp Toca enter hero .jumpDown Toca enter hero .jumpLef…" at bounding box center [1018, 497] width 280 height 189
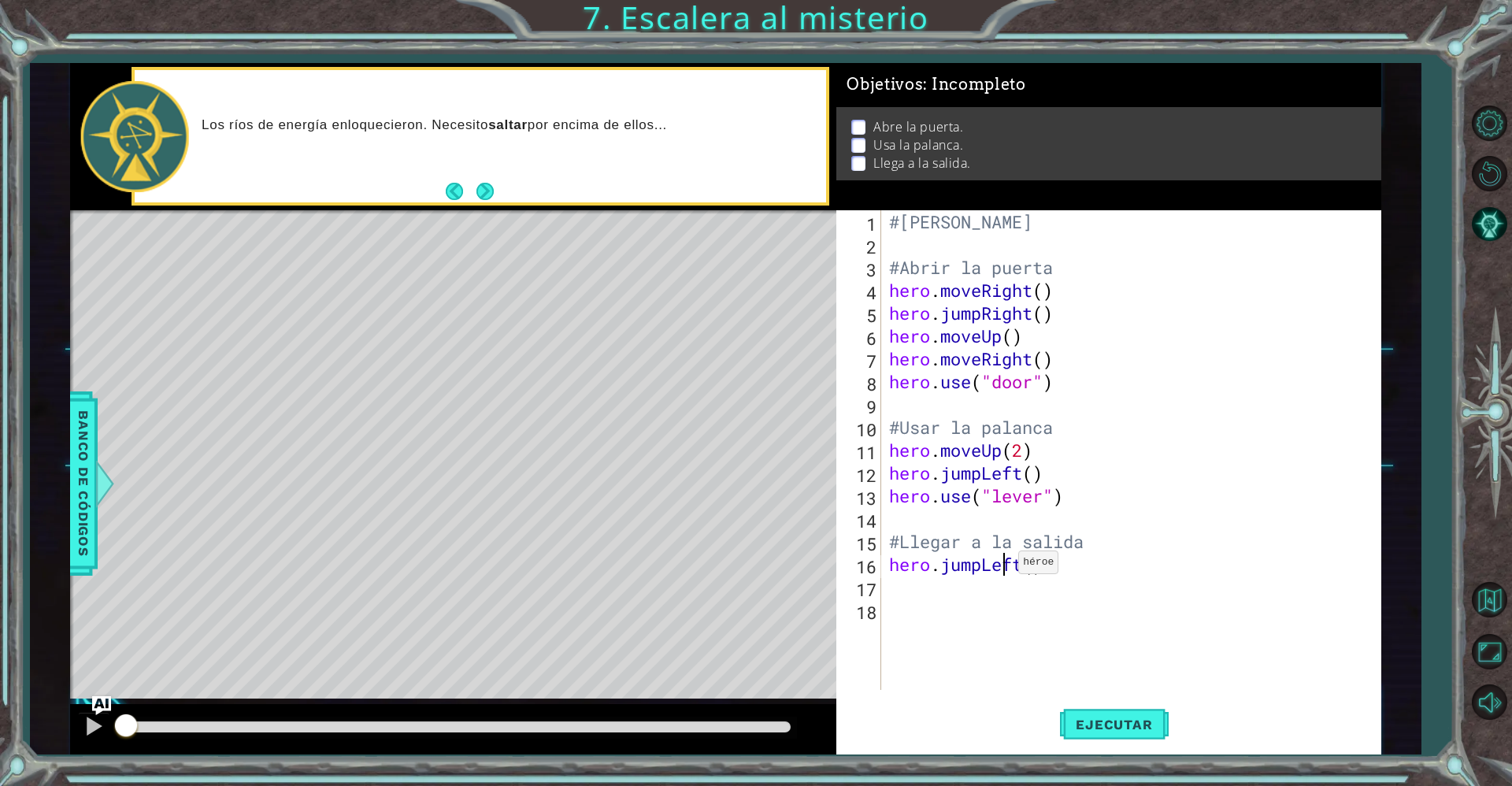
click at [1005, 565] on div "#[PERSON_NAME] #Abrir la puerta hero . moveRight ( ) hero . jumpRight ( ) hero …" at bounding box center [1134, 472] width 499 height 525
click at [990, 474] on div "#[PERSON_NAME] #Abrir la puerta hero . moveRight ( ) hero . jumpRight ( ) hero …" at bounding box center [1134, 472] width 499 height 525
drag, startPoint x: 982, startPoint y: 476, endPoint x: 1131, endPoint y: 498, distance: 150.6
click at [1131, 498] on div "#[PERSON_NAME] #Abrir la puerta hero . moveRight ( ) hero . jumpRight ( ) hero …" at bounding box center [1134, 472] width 499 height 525
click at [1047, 469] on div "#[PERSON_NAME] #Abrir la puerta hero . moveRight ( ) hero . jumpRight ( ) hero …" at bounding box center [1134, 472] width 499 height 525
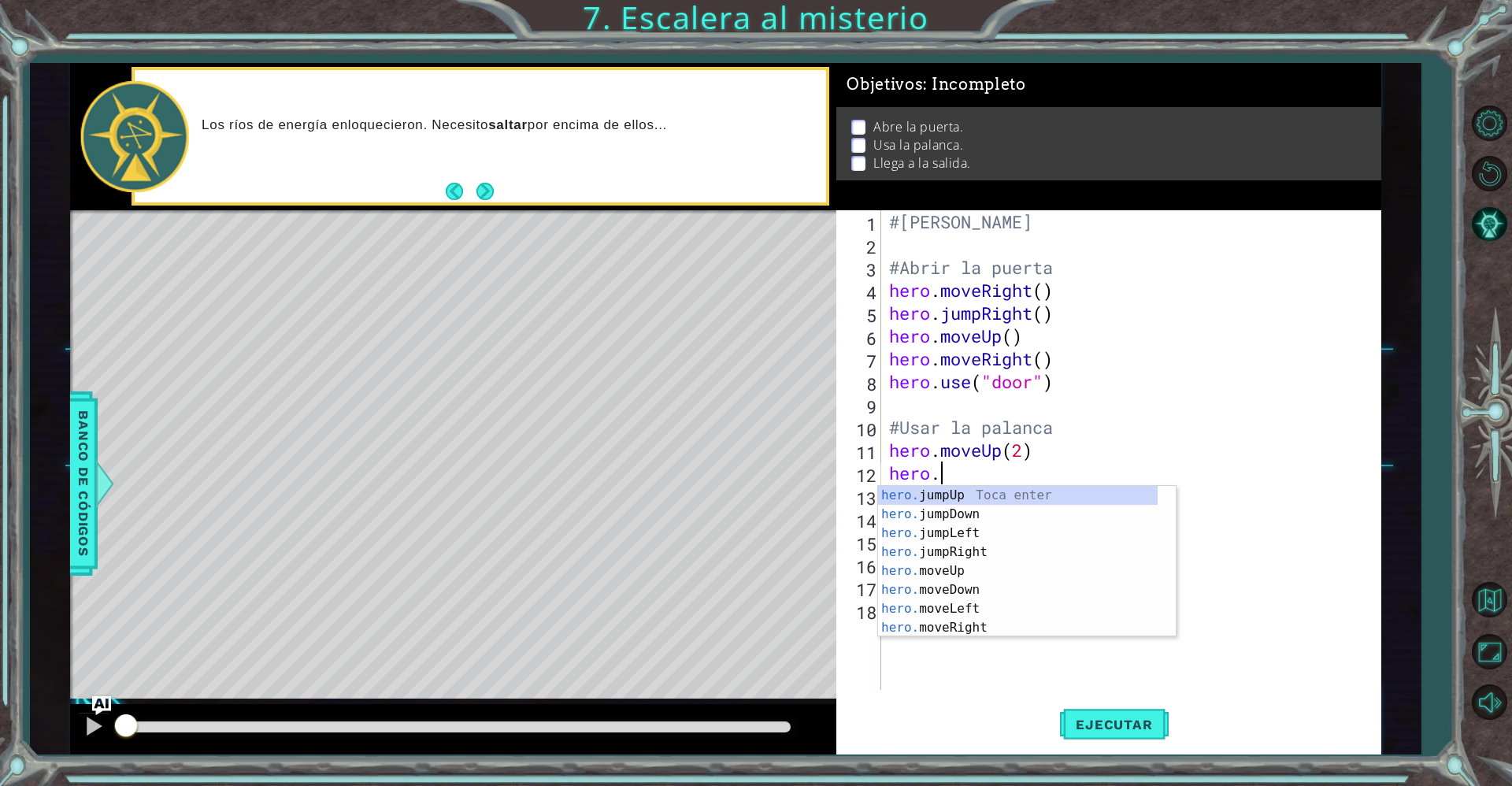
type textarea "hero."
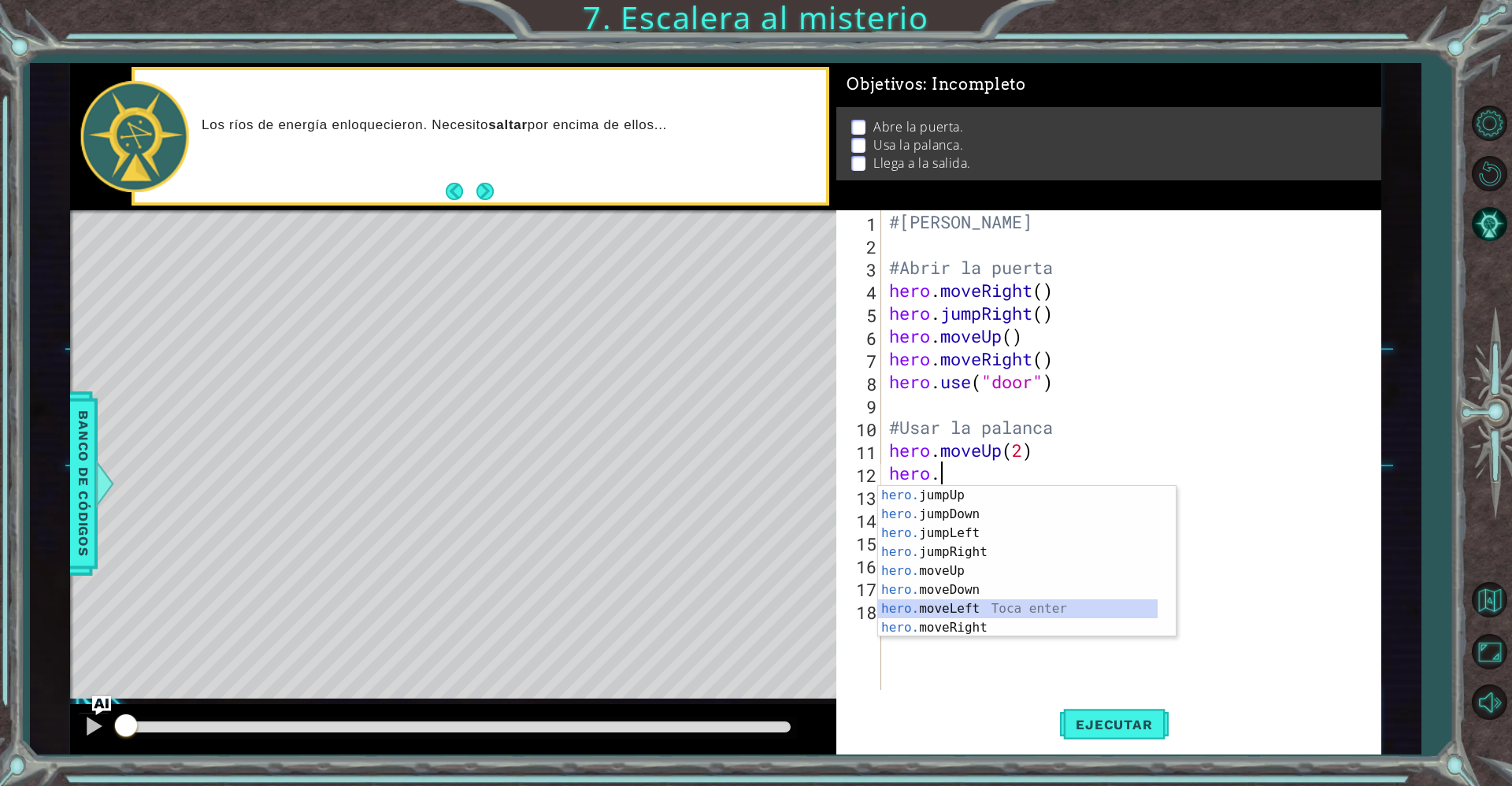
drag, startPoint x: 990, startPoint y: 600, endPoint x: 977, endPoint y: 611, distance: 17.0
click at [977, 611] on div "hero. jumpUp Toca enter hero. jumpDown Toca enter hero. jumpLeft Toca enter her…" at bounding box center [1018, 580] width 280 height 189
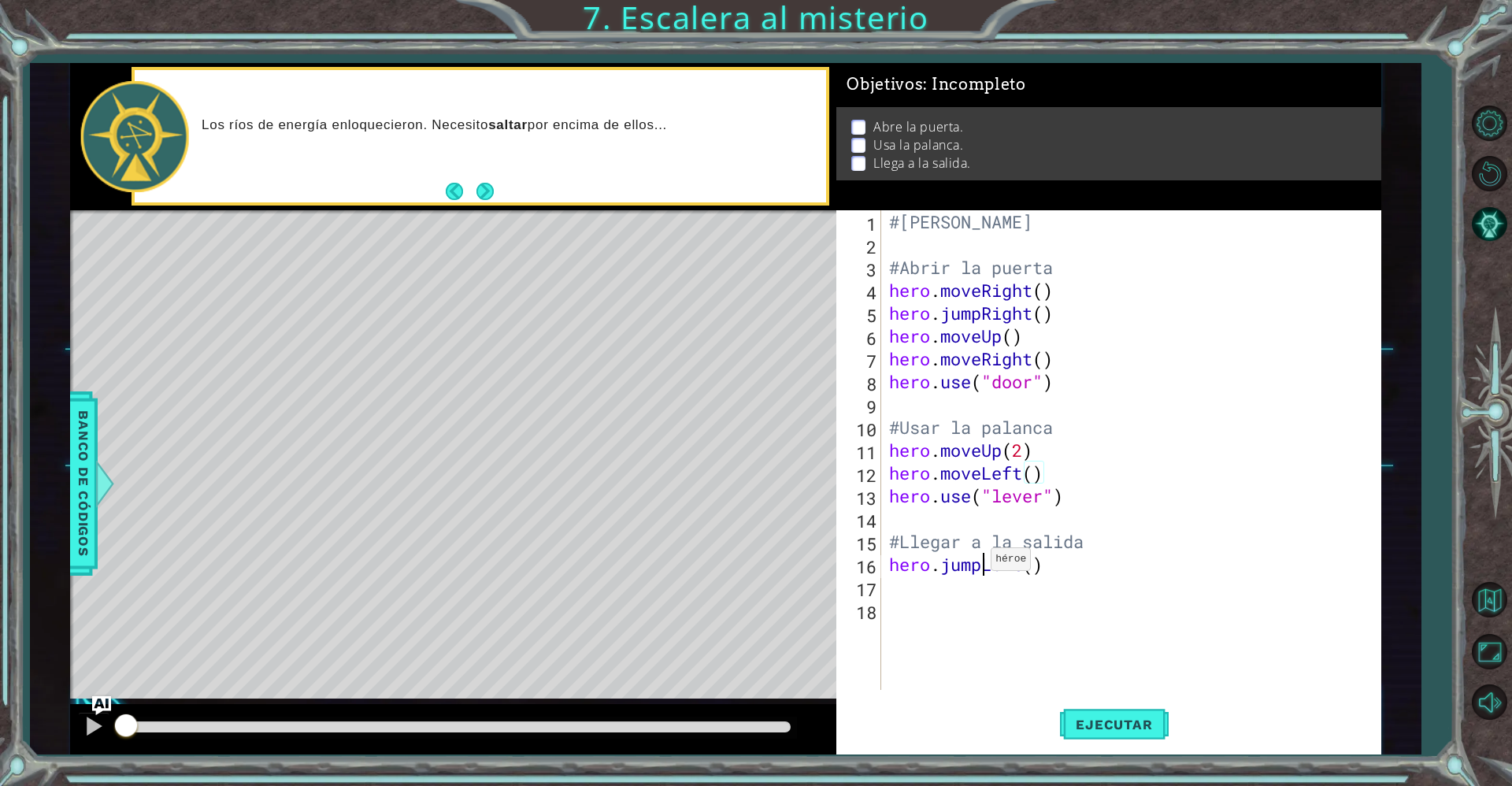
click at [977, 562] on div "#[PERSON_NAME] #Abrir la puerta hero . moveRight ( ) hero . jumpRight ( ) hero …" at bounding box center [1134, 472] width 499 height 525
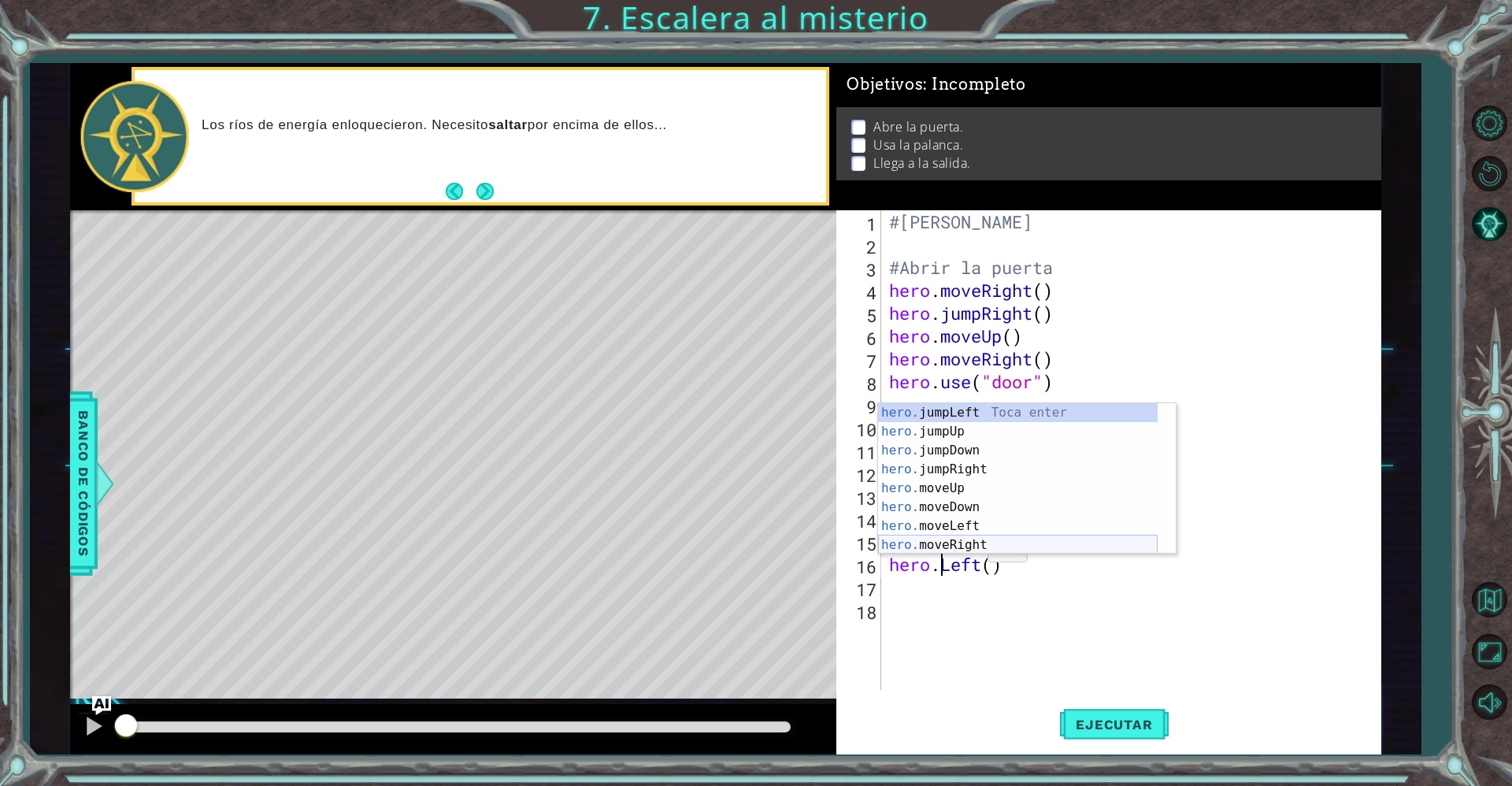
click at [955, 535] on div "hero. jumpLeft Toca enter hero. jumpUp Toca enter hero. jumpDown Toca enter her…" at bounding box center [1018, 497] width 280 height 189
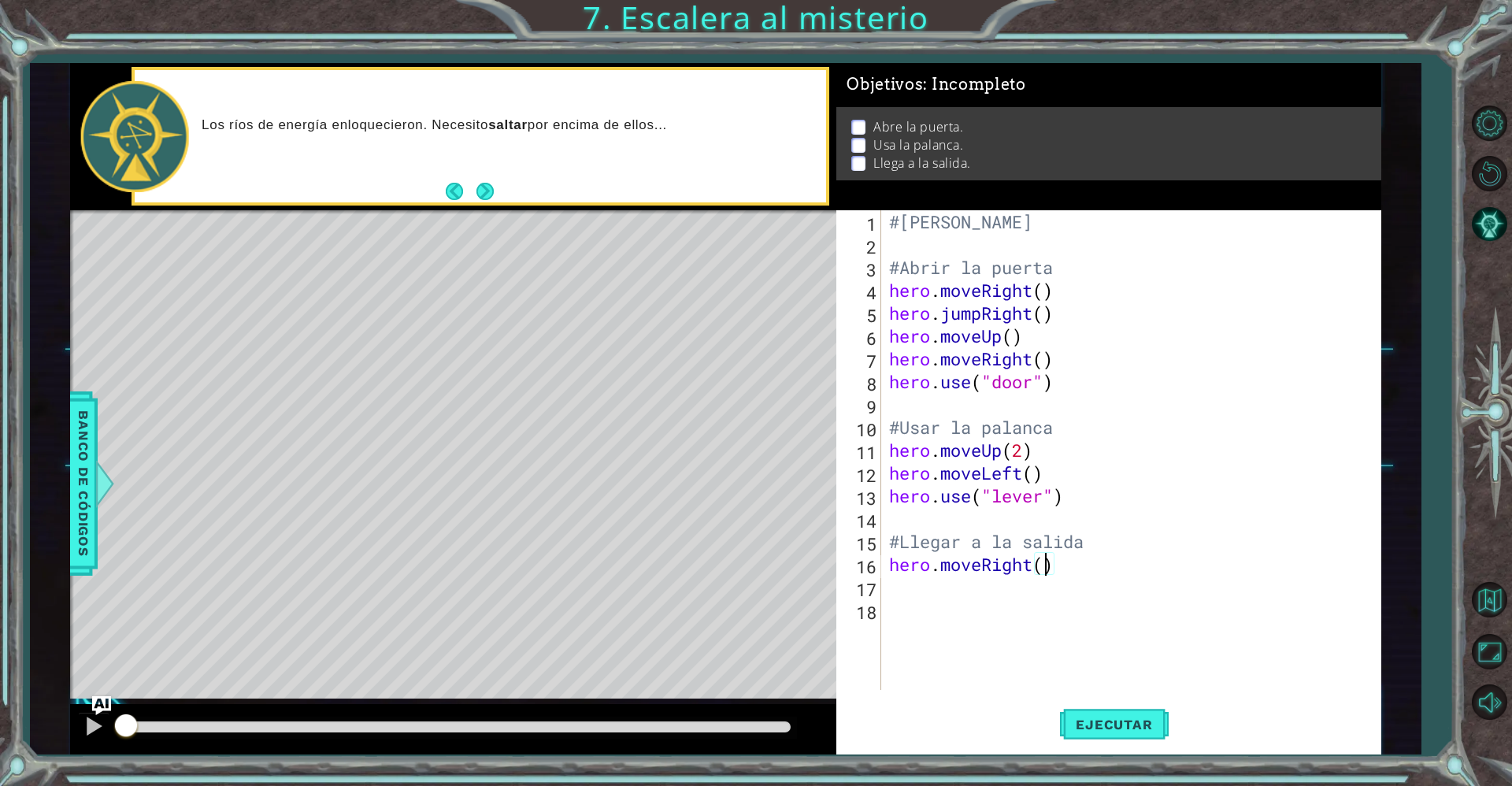
type textarea "hero.moveRight(2)"
click at [963, 586] on div "#[PERSON_NAME] #Abrir la puerta hero . moveRight ( ) hero . jumpRight ( ) hero …" at bounding box center [1134, 472] width 499 height 525
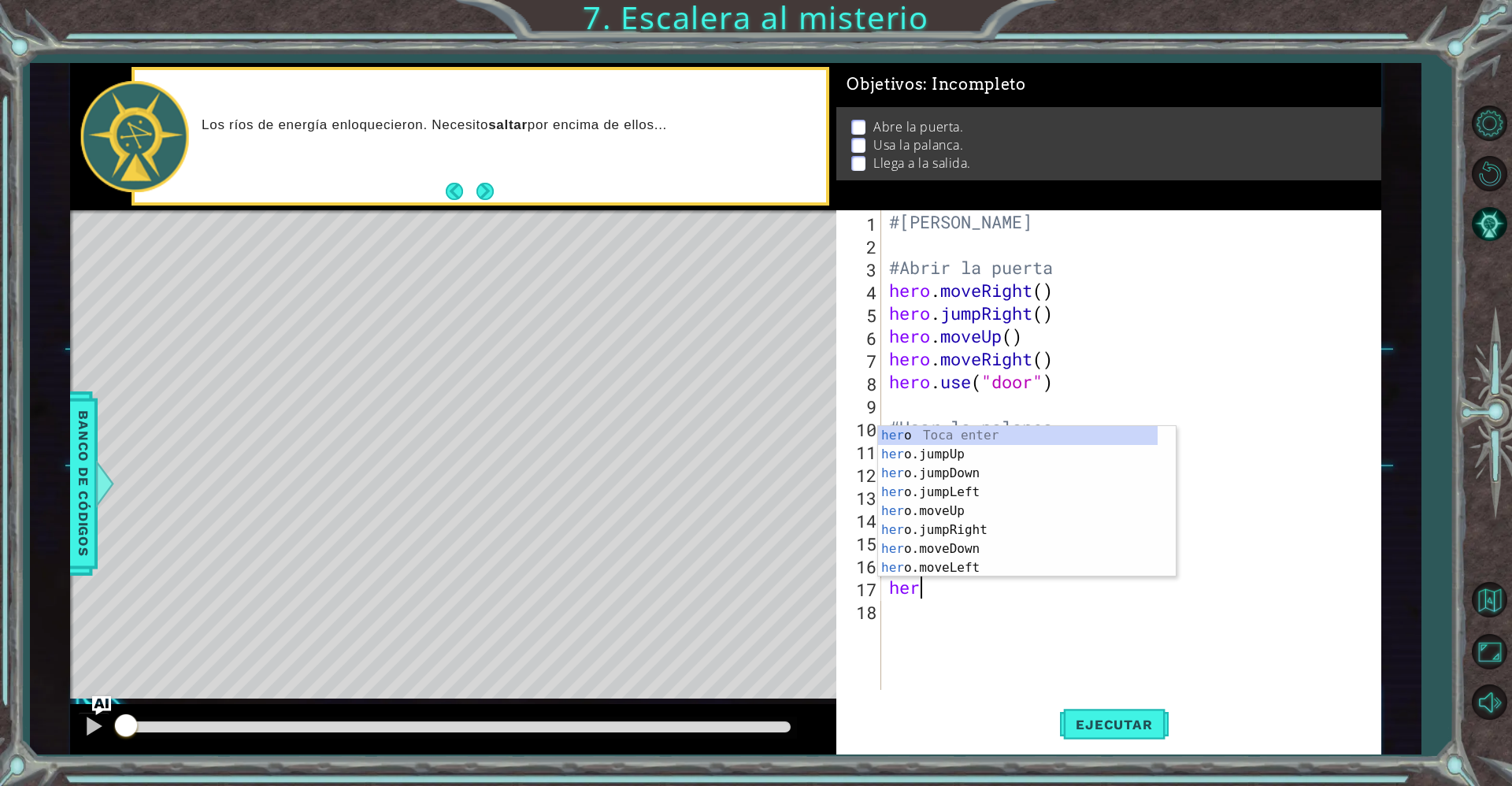
scroll to position [0, 1]
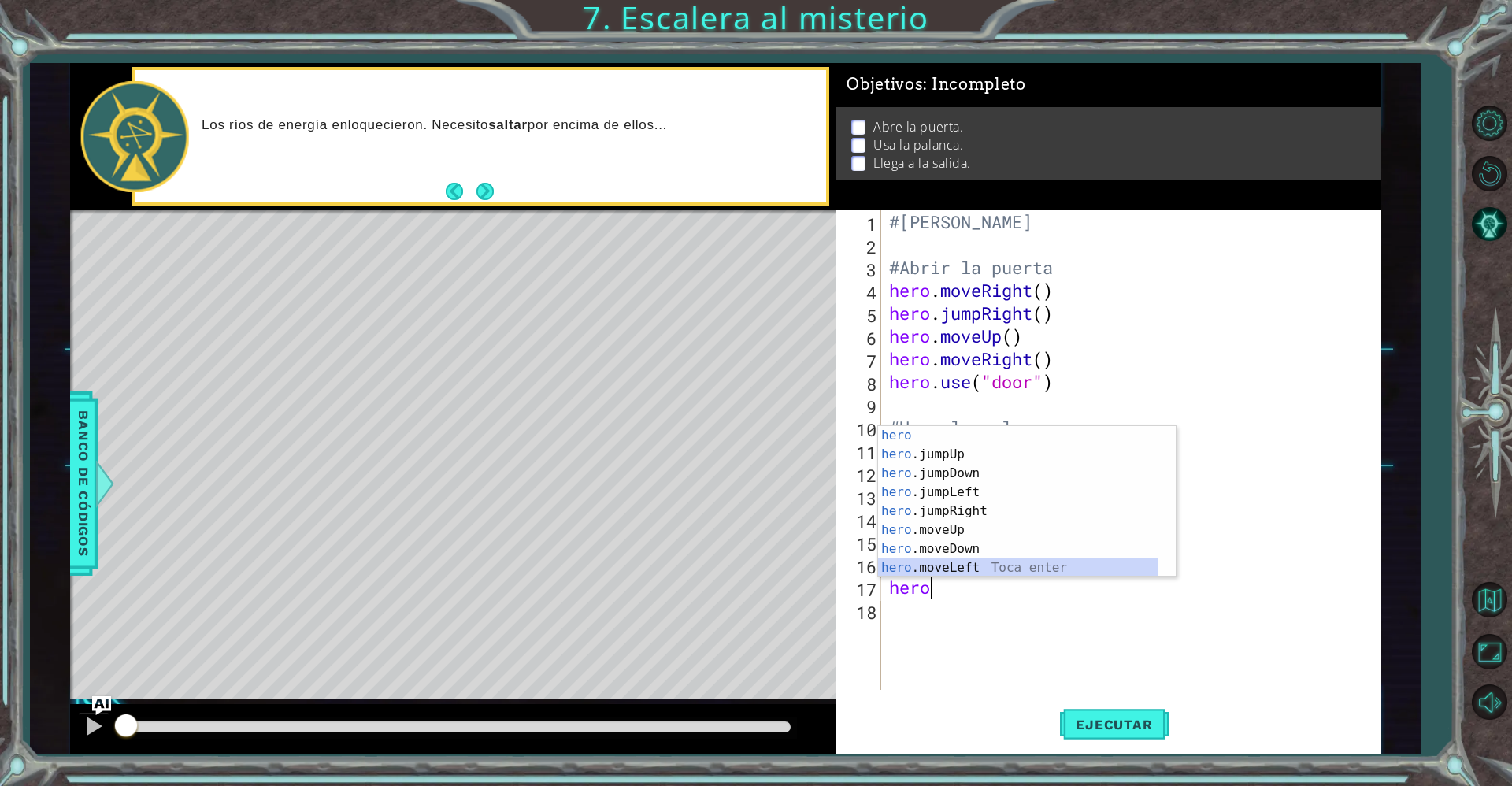
click at [980, 559] on div "hero Toca enter hero .jumpUp Toca enter hero .jumpDown Toca enter hero .jumpLef…" at bounding box center [1018, 520] width 280 height 189
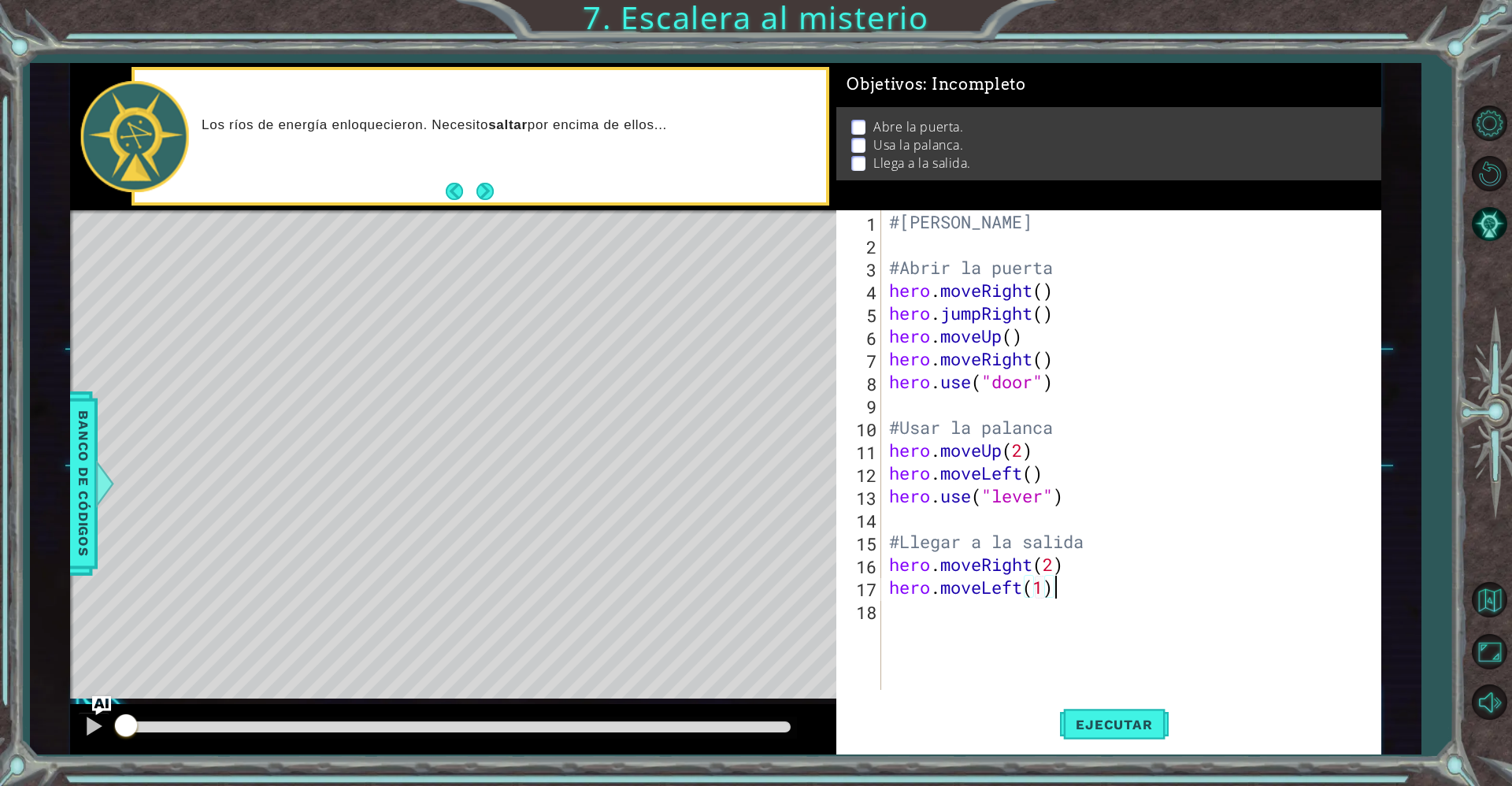
click at [1054, 590] on div "#[PERSON_NAME] #Abrir la puerta hero . moveRight ( ) hero . jumpRight ( ) hero …" at bounding box center [1134, 472] width 499 height 525
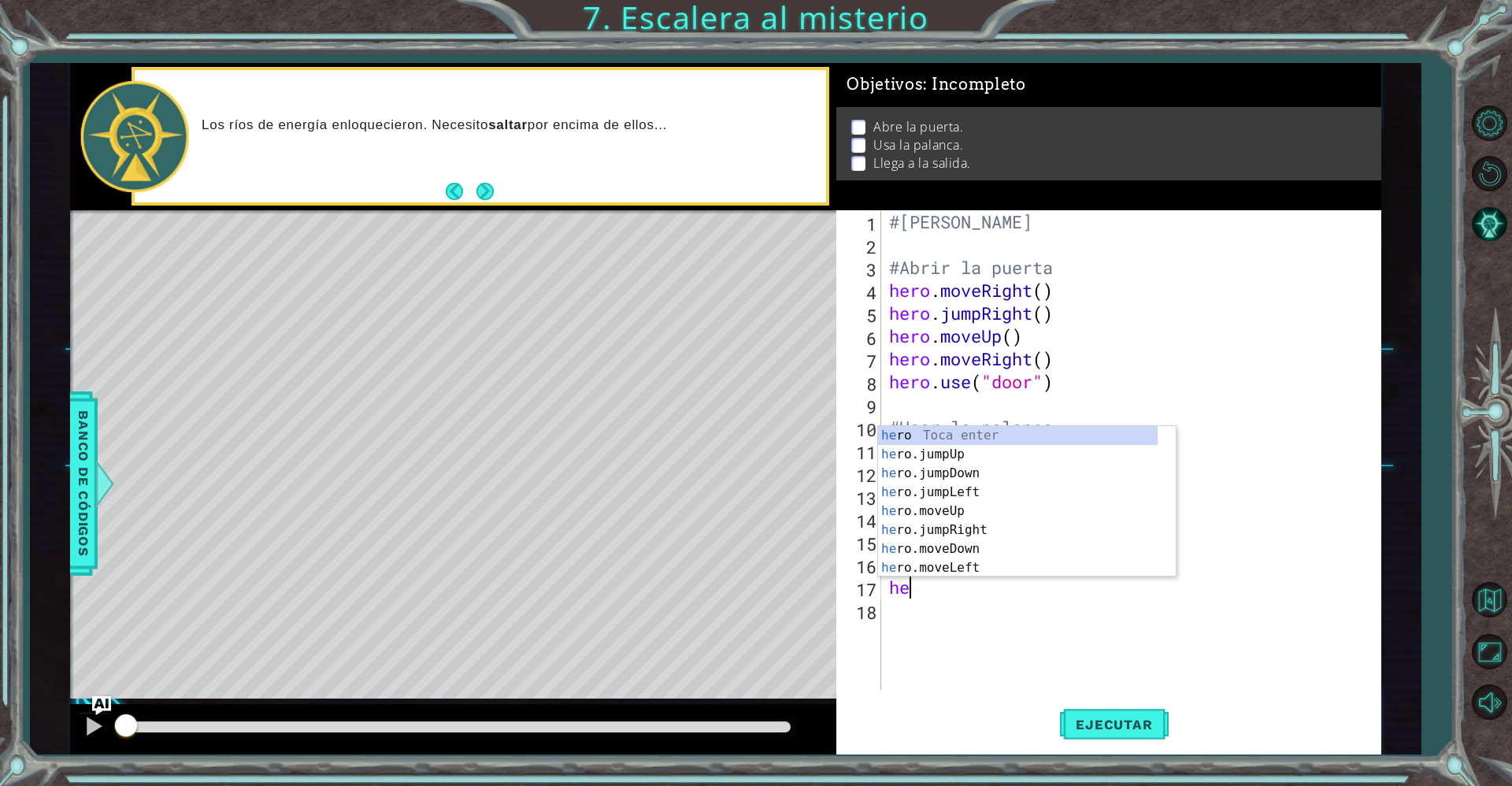
scroll to position [0, 0]
type textarea "h"
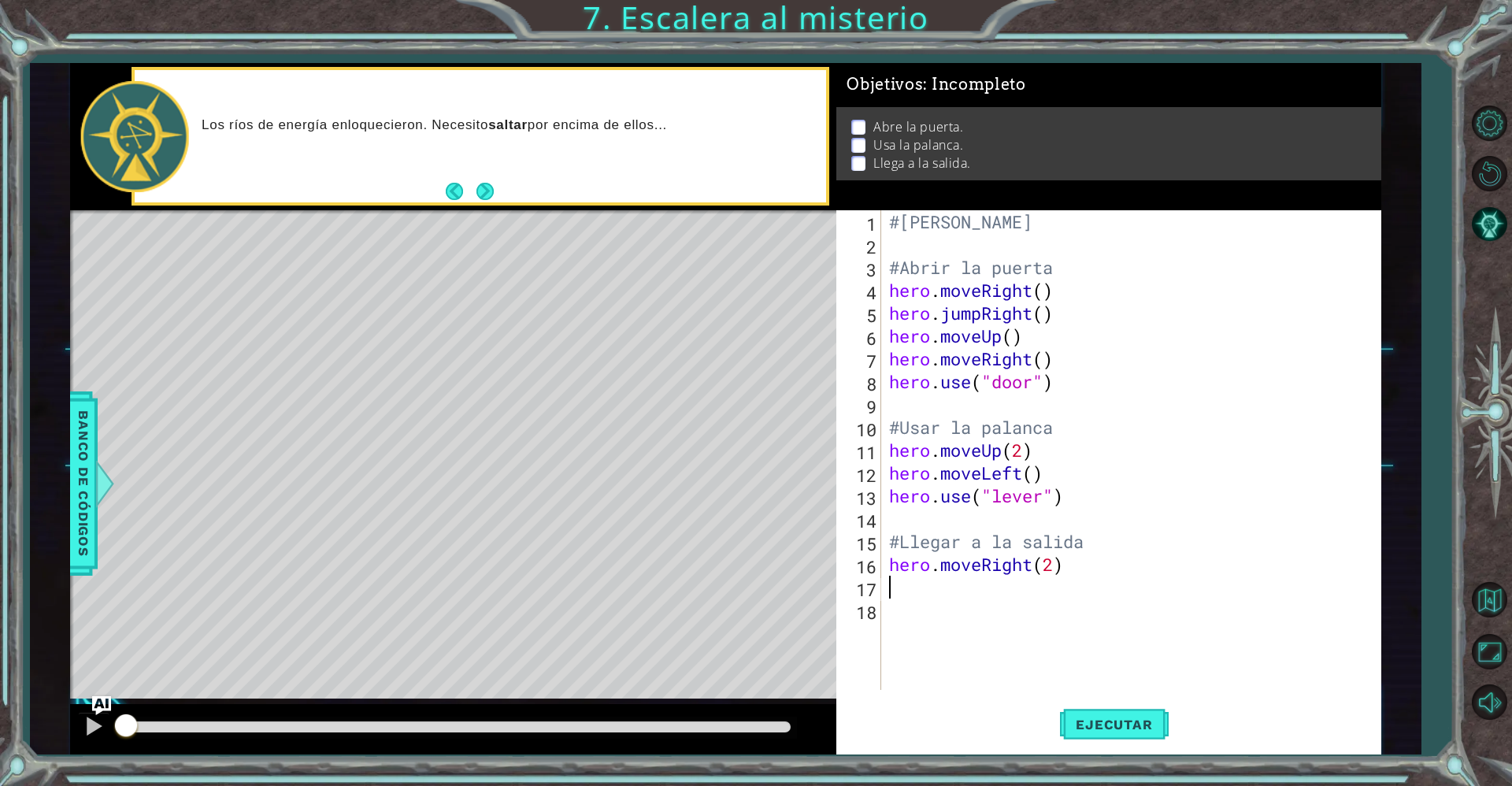
click at [1061, 286] on div "#[PERSON_NAME] #Abrir la puerta hero . moveRight ( ) hero . jumpRight ( ) hero …" at bounding box center [1134, 472] width 499 height 525
click at [1053, 284] on div "#[PERSON_NAME] #Abrir la puerta hero . moveRight ( ) #Mover a la derecha hero .…" at bounding box center [1134, 472] width 499 height 525
click at [1081, 313] on div "#[PERSON_NAME] #Abrir la puerta hero . moveRight ( ) #Mover a la derecha hero .…" at bounding box center [1134, 472] width 499 height 525
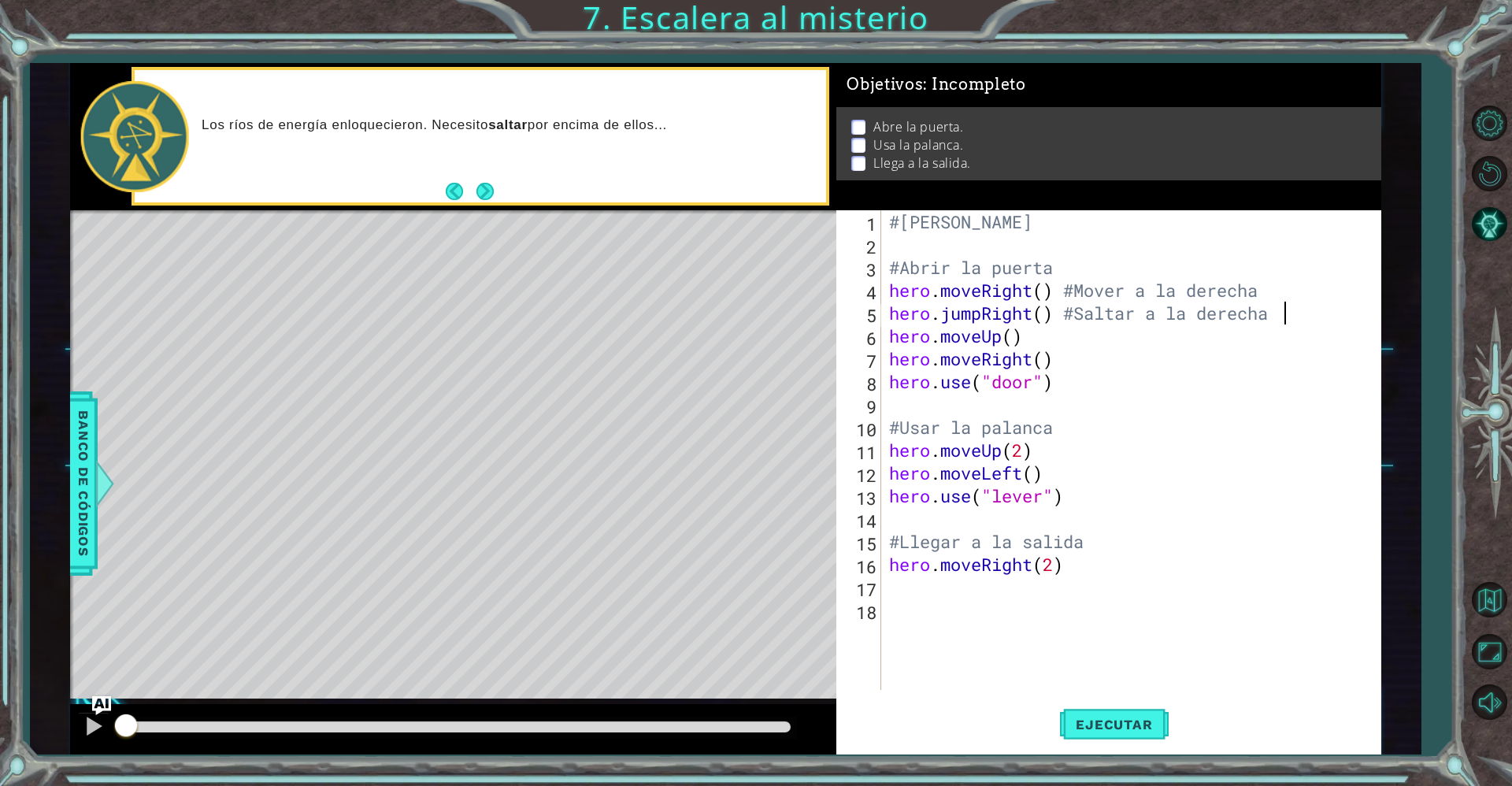
click at [1087, 339] on div "#[PERSON_NAME] #Abrir la puerta hero . moveRight ( ) #Mover a la derecha hero .…" at bounding box center [1134, 472] width 499 height 525
type textarea "hero.moveUp() #Mover hacia arriba"
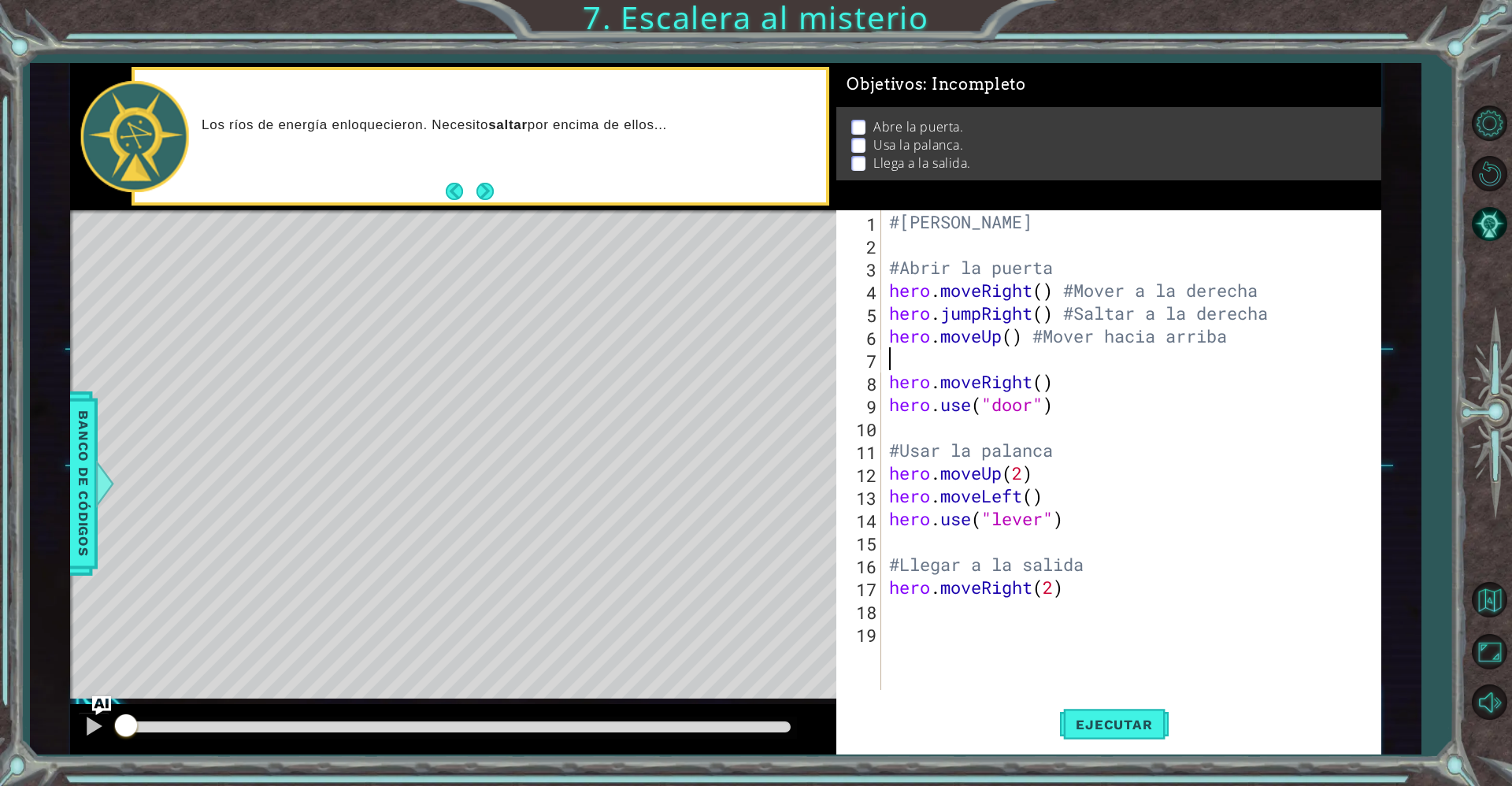
scroll to position [0, 0]
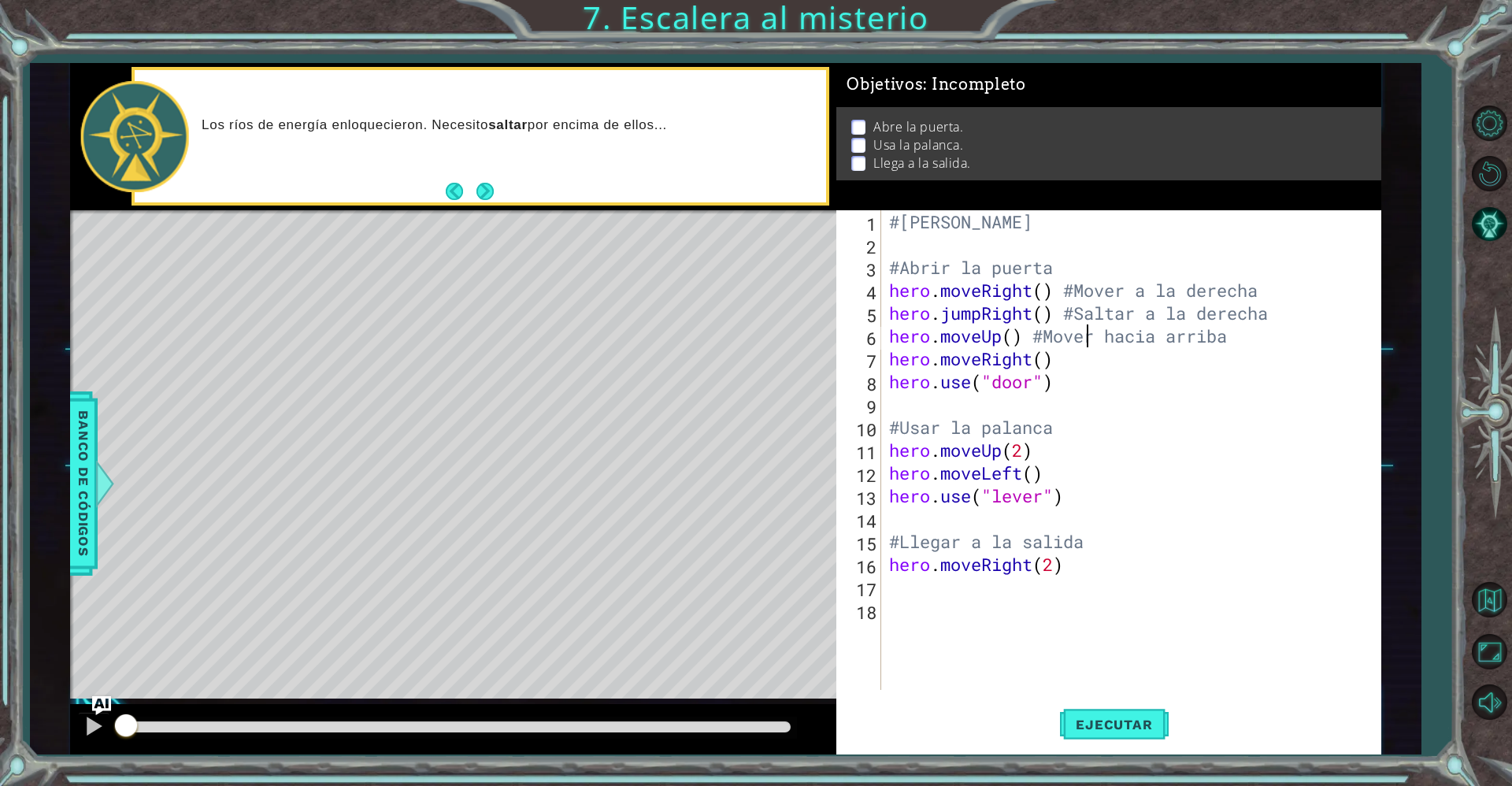
click at [1087, 345] on div "#[PERSON_NAME] #Abrir la puerta hero . moveRight ( ) #Mover a la derecha hero .…" at bounding box center [1134, 472] width 499 height 525
click at [1095, 366] on div "#[PERSON_NAME] #Abrir la puerta hero . moveRight ( ) #Mover a la derecha hero .…" at bounding box center [1134, 472] width 499 height 525
click at [1107, 391] on div "#[PERSON_NAME] #Abrir la puerta hero . moveRight ( ) #Mover a la derecha hero .…" at bounding box center [1134, 472] width 499 height 525
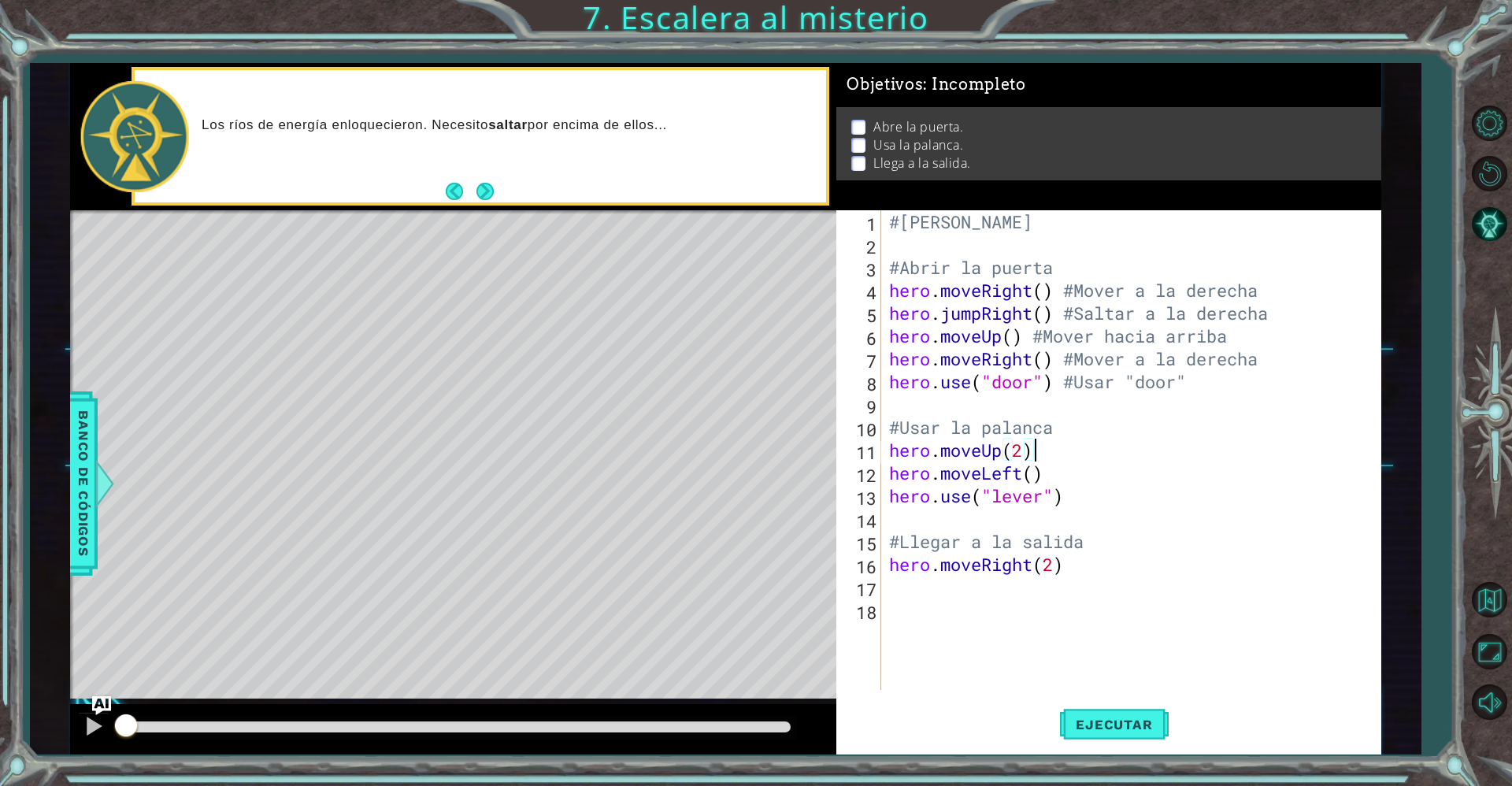
click at [1120, 450] on div "#[PERSON_NAME] #Abrir la puerta hero . moveRight ( ) #Mover a la derecha hero .…" at bounding box center [1134, 472] width 499 height 525
click at [1099, 469] on div "#[PERSON_NAME] #Abrir la puerta hero . moveRight ( ) #Mover a la derecha hero .…" at bounding box center [1134, 472] width 499 height 525
click at [1111, 493] on div "#[PERSON_NAME] #Abrir la puerta hero . moveRight ( ) #Mover a la derecha hero .…" at bounding box center [1134, 472] width 499 height 525
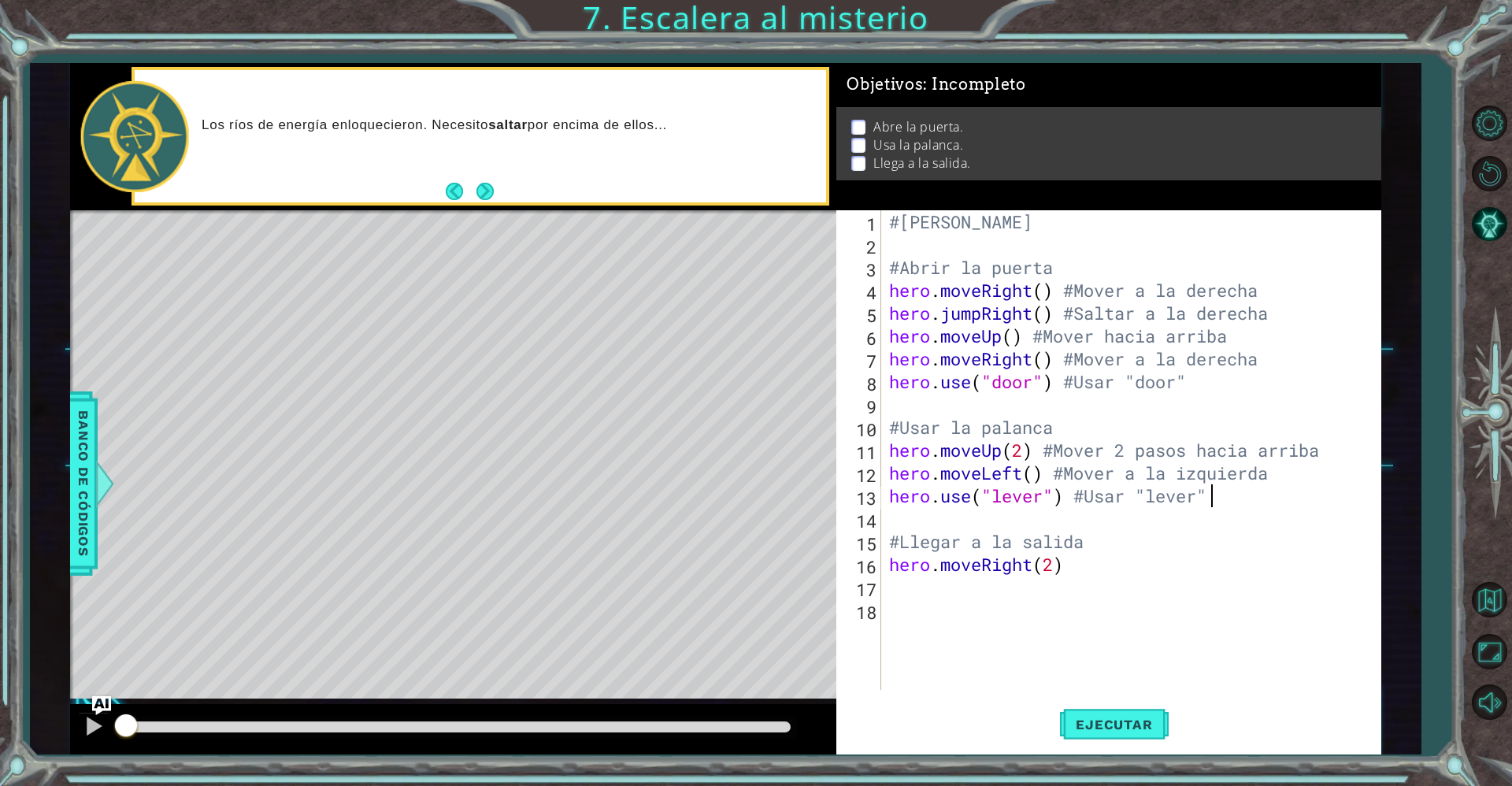
scroll to position [0, 14]
click at [1127, 540] on div "#[PERSON_NAME] #Abrir la puerta hero . moveRight ( ) #Mover a la derecha hero .…" at bounding box center [1134, 472] width 499 height 525
click at [1108, 563] on div "#[PERSON_NAME] #Abrir la puerta hero . moveRight ( ) #Mover a la derecha hero .…" at bounding box center [1134, 472] width 499 height 525
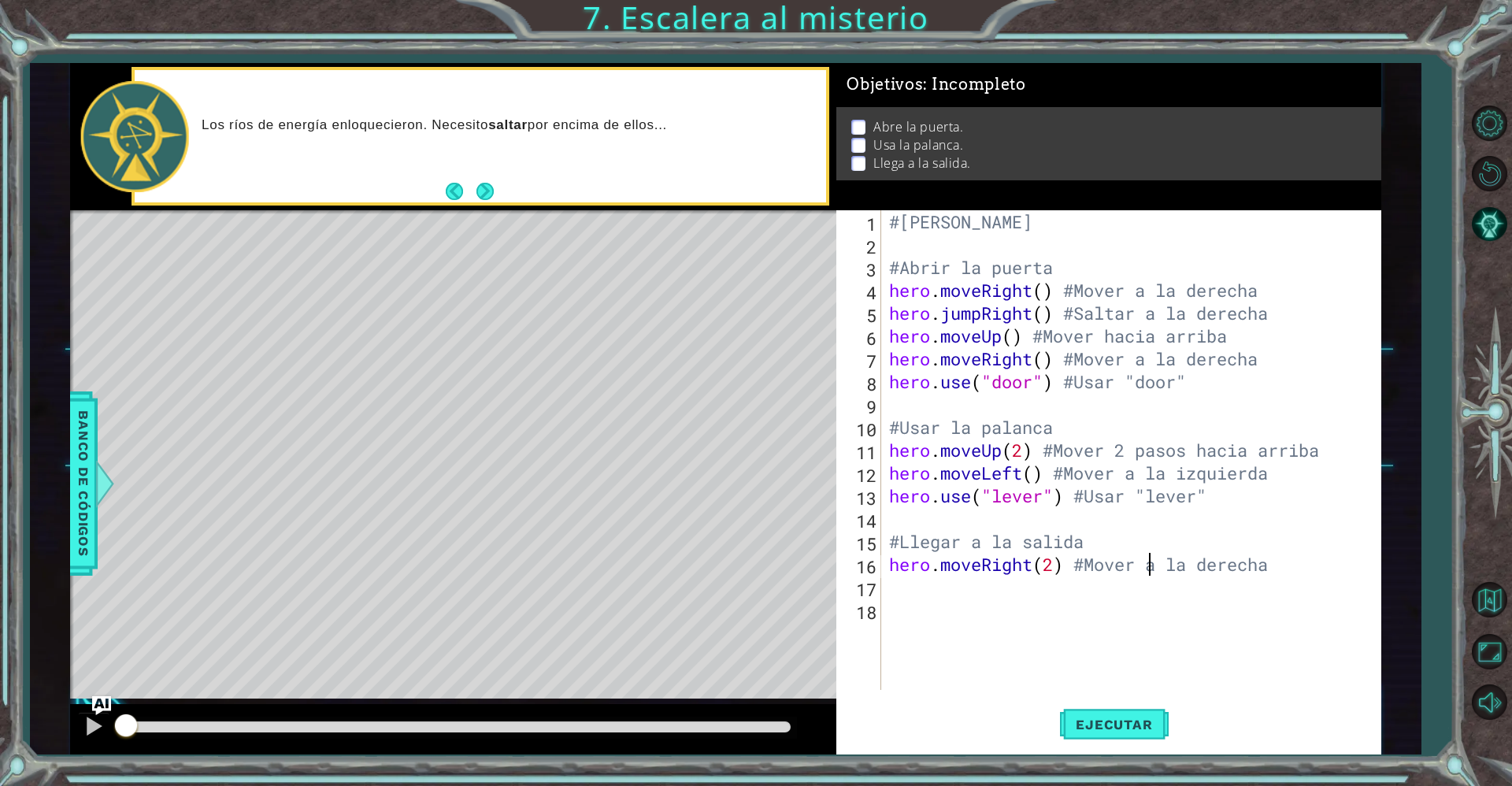
click at [1144, 561] on div "#[PERSON_NAME] #Abrir la puerta hero . moveRight ( ) #Mover a la derecha hero .…" at bounding box center [1134, 472] width 499 height 525
click at [1189, 569] on div "#[PERSON_NAME] #Abrir la puerta hero . moveRight ( ) #Mover a la derecha hero .…" at bounding box center [1134, 472] width 499 height 525
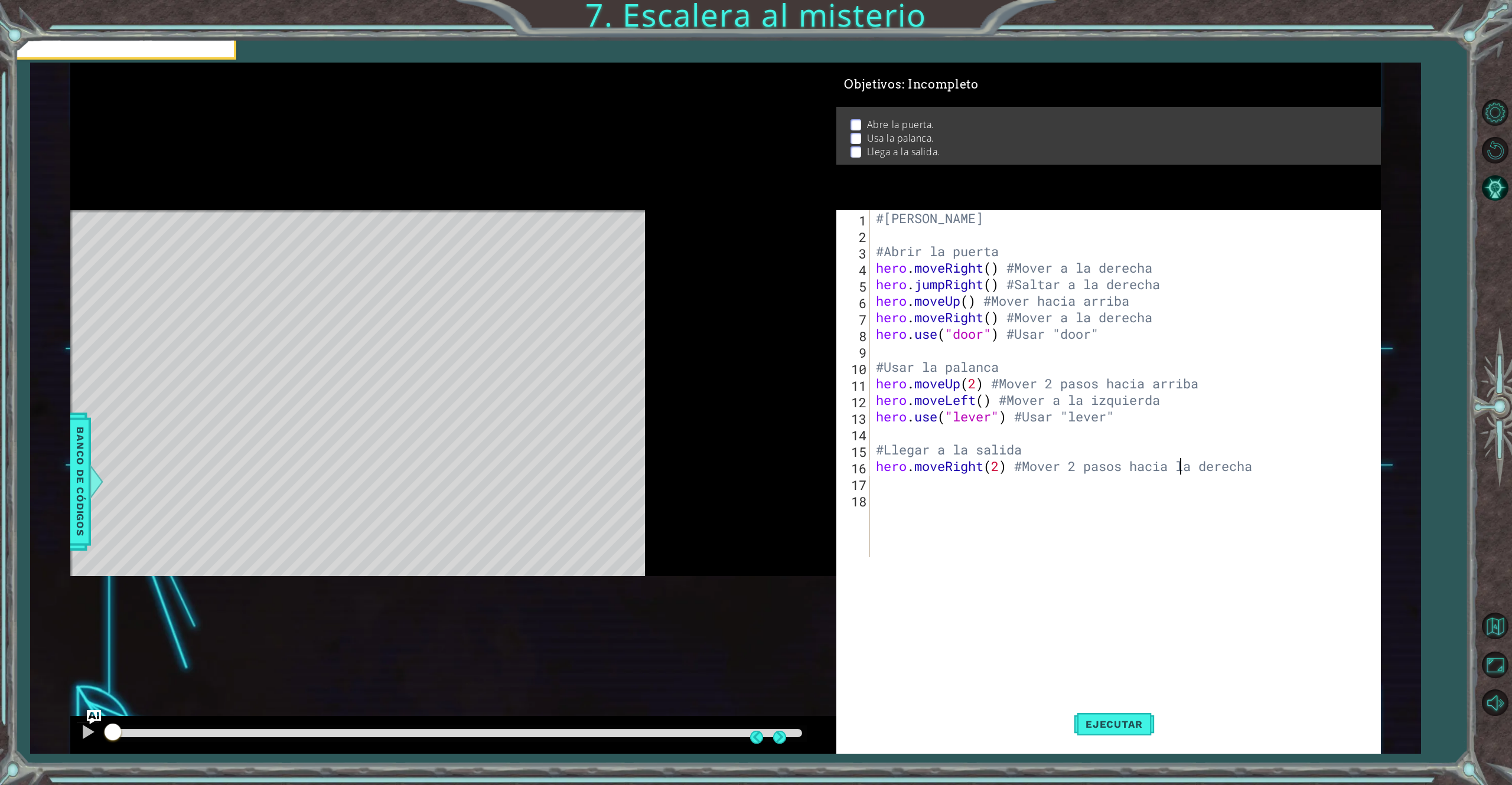
scroll to position [0, 14]
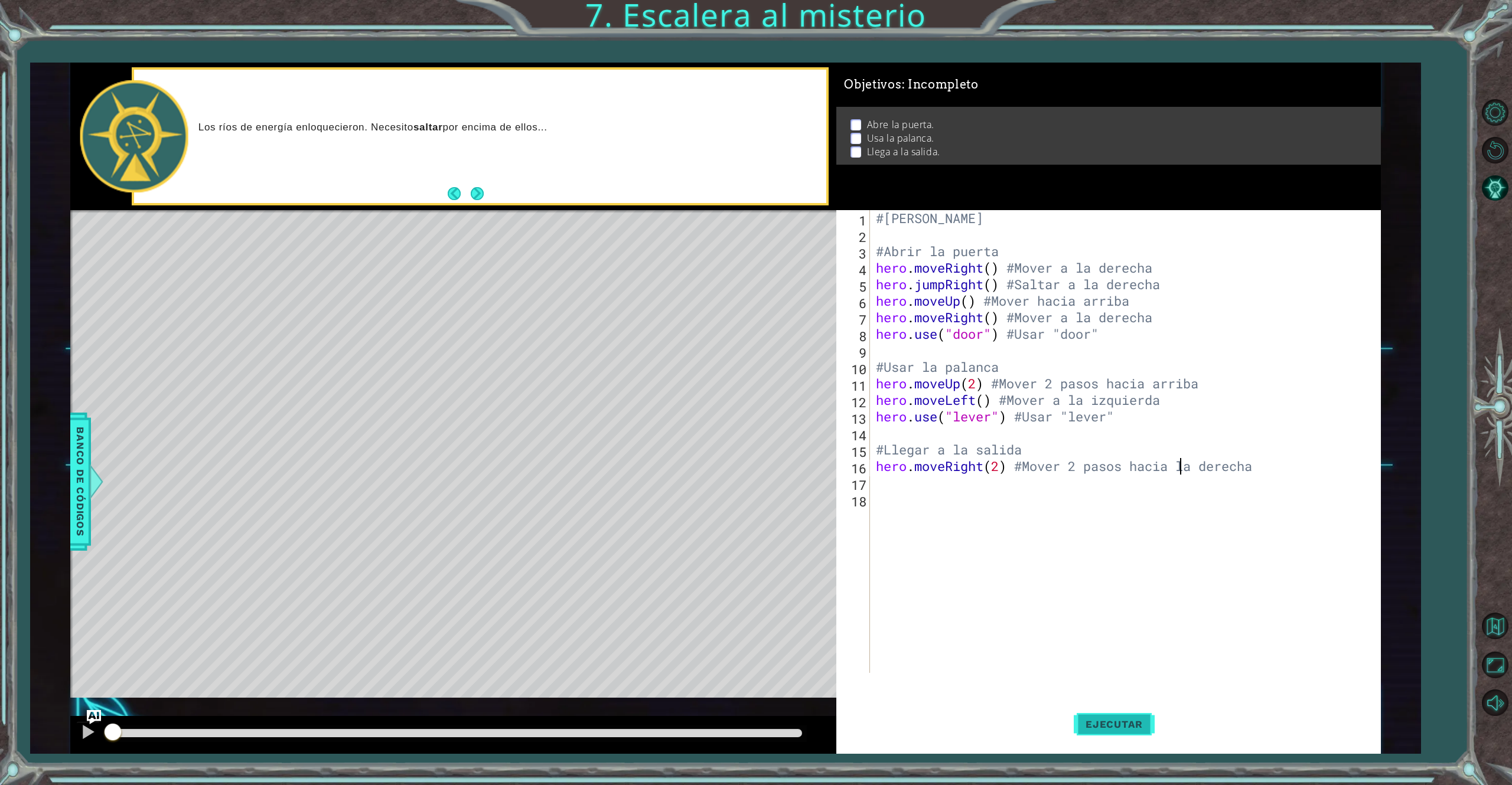
type textarea "hero.moveRight(2) #Mover 2 pasos hacia la derecha"
click at [1115, 589] on span "Ejecutar" at bounding box center [1114, 724] width 81 height 12
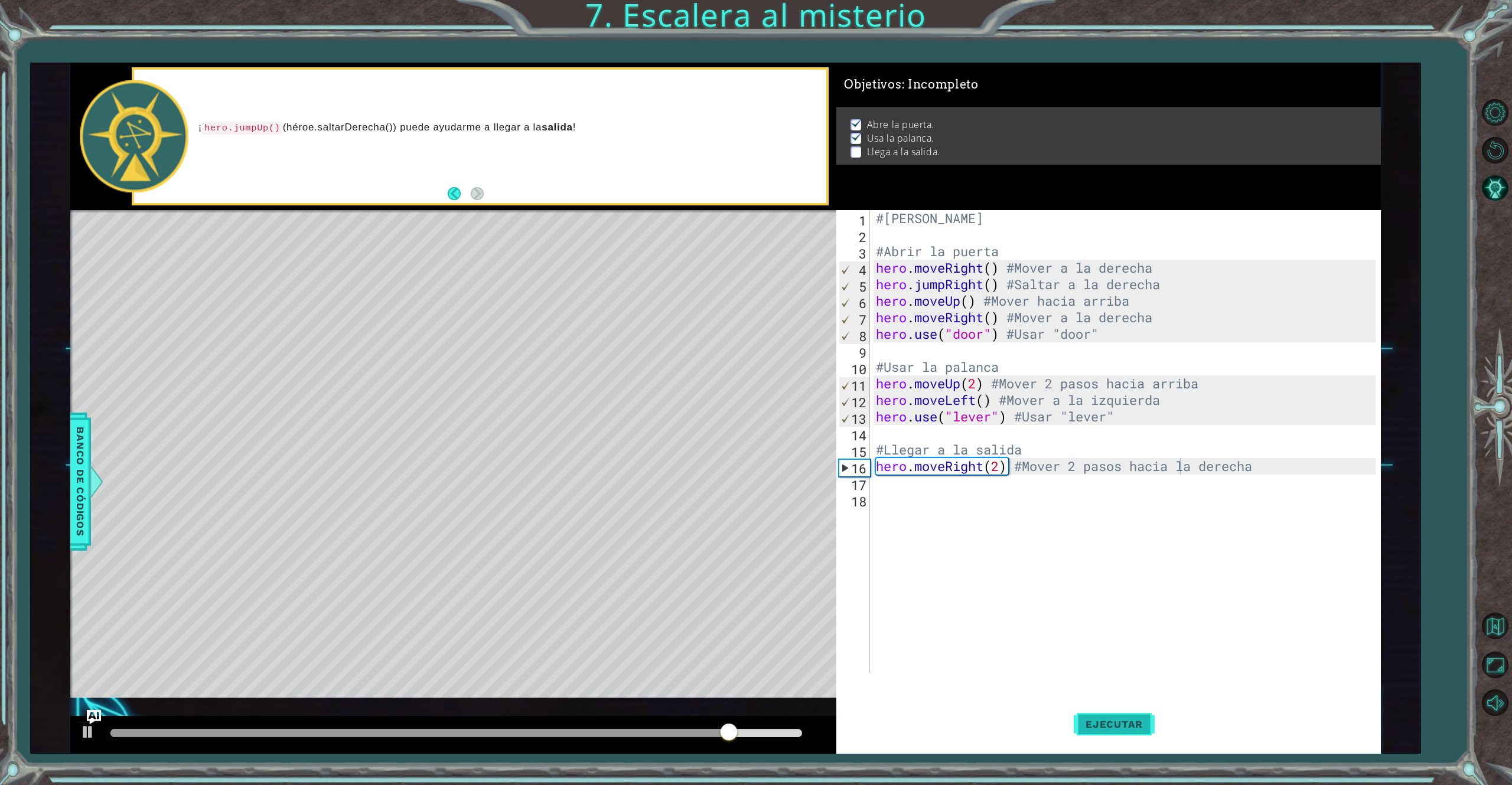
click at [1101, 589] on button "Ejecutar" at bounding box center [1114, 724] width 81 height 55
click at [899, 500] on div "#[PERSON_NAME] #Abrir la puerta hero . moveRight ( ) #Mover a la derecha hero .…" at bounding box center [1127, 458] width 508 height 496
click at [882, 477] on div "#[PERSON_NAME] #Abrir la puerta hero . moveRight ( ) #Mover a la derecha hero .…" at bounding box center [1127, 458] width 508 height 496
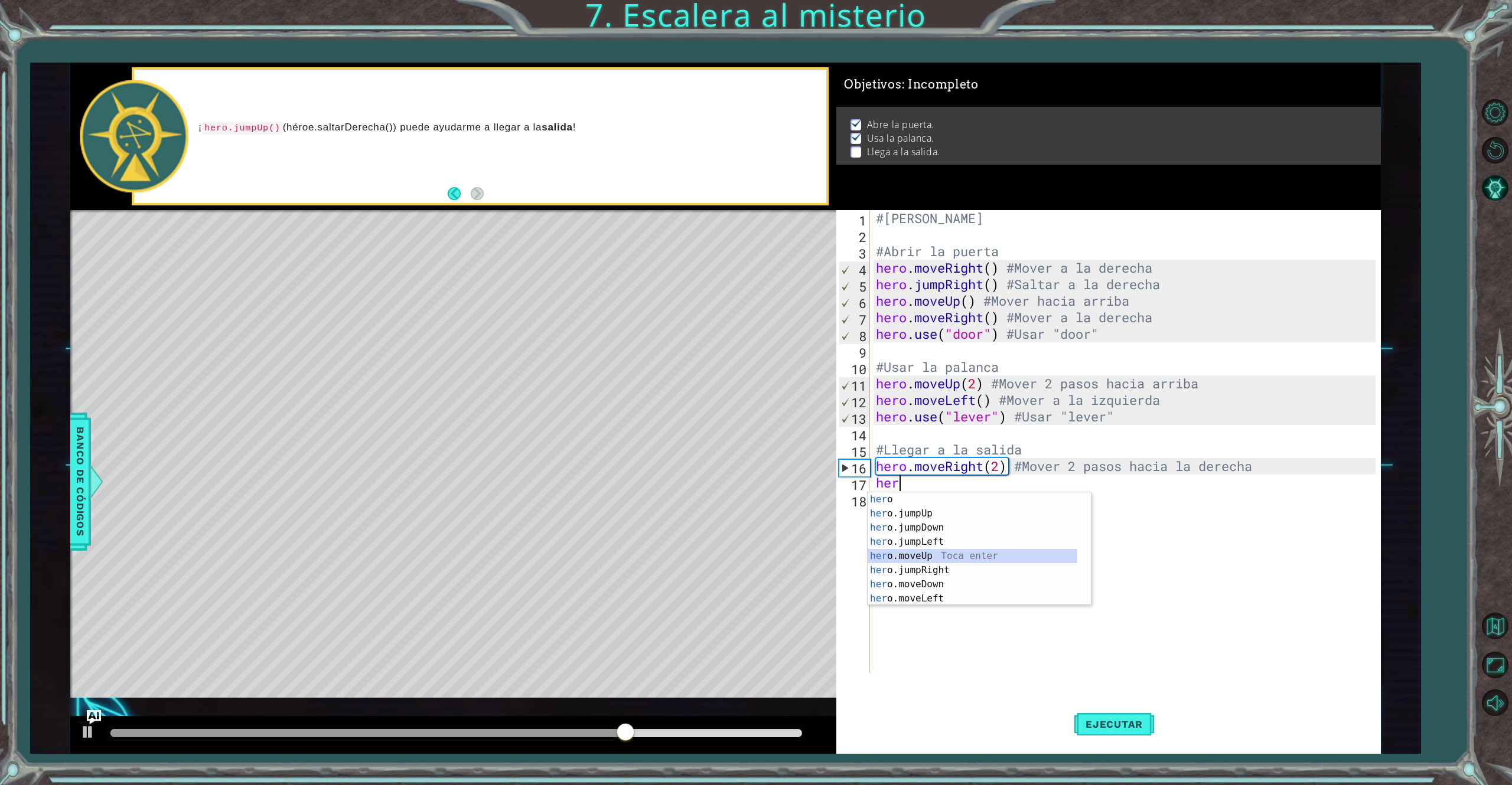
click at [925, 550] on div "her o Toca enter her o.jumpUp Toca enter her o.jumpDown Toca enter her o.jumpLe…" at bounding box center [973, 563] width 210 height 142
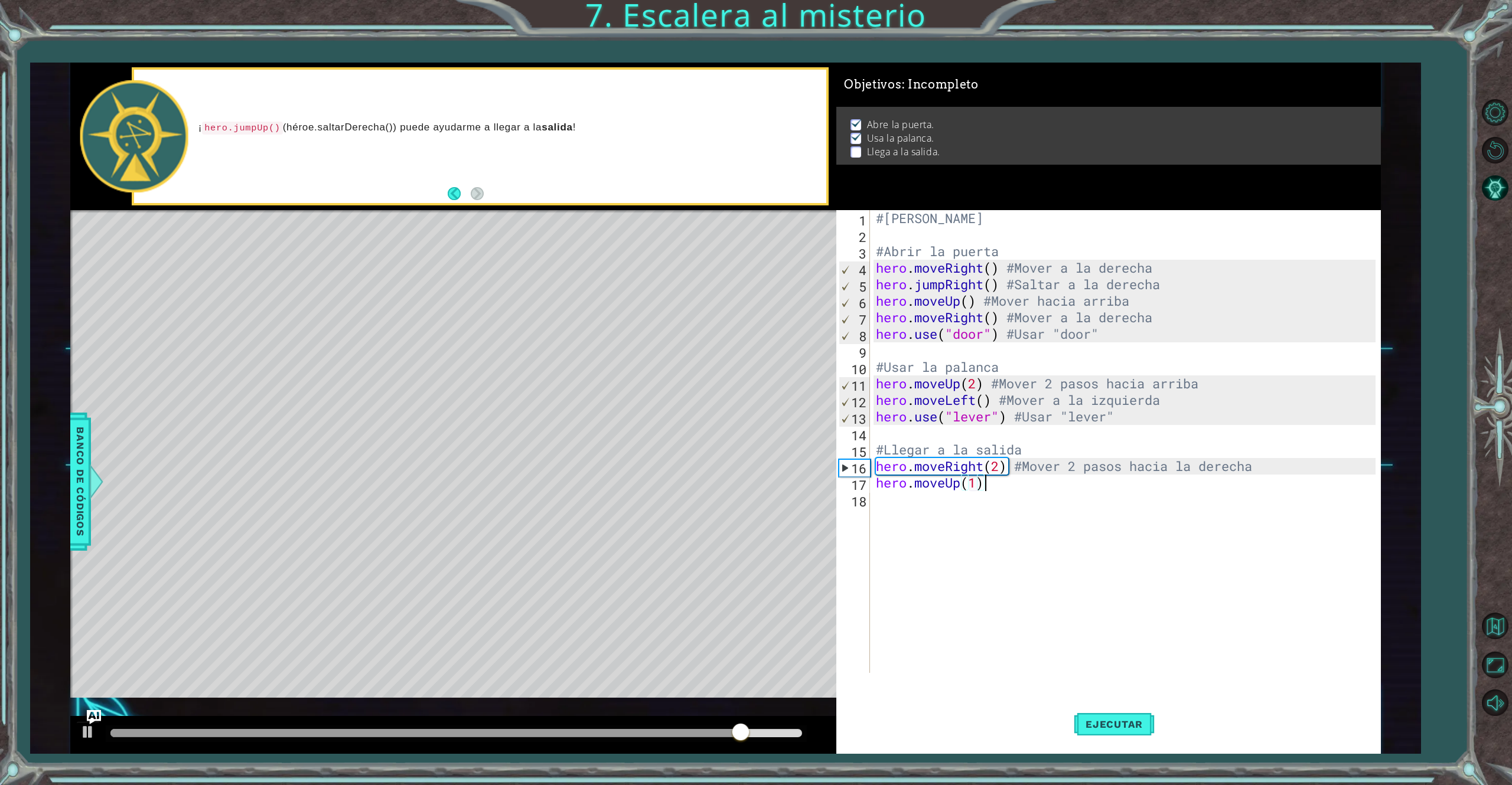
click at [989, 486] on div "#[PERSON_NAME] #Abrir la puerta hero . moveRight ( ) #Mover a la derecha hero .…" at bounding box center [1127, 458] width 508 height 496
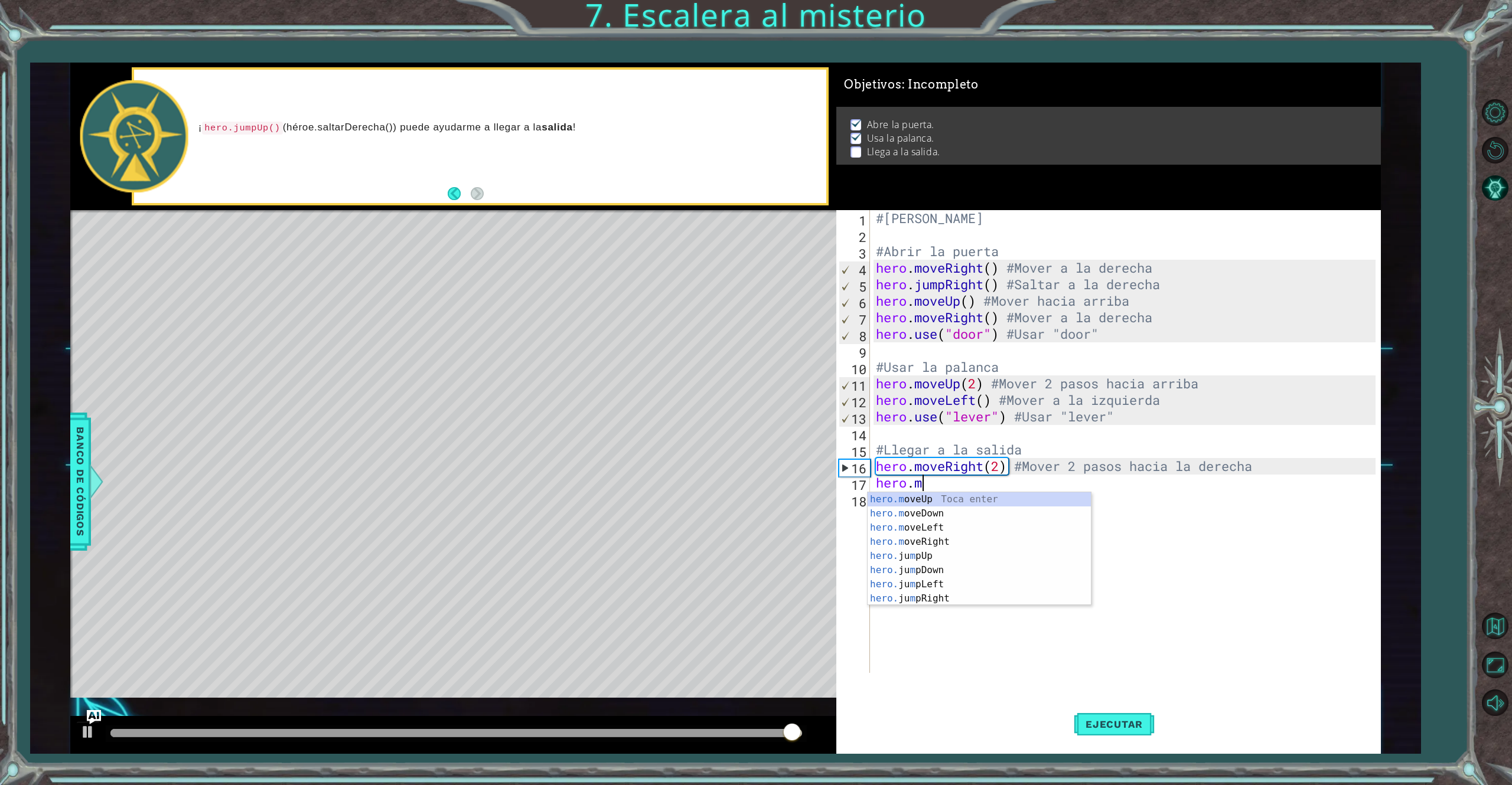
type textarea "hero."
click at [941, 514] on div "hero. jumpUp Toca enter hero. jumpDown Toca enter hero. jumpLeft Toca enter her…" at bounding box center [973, 563] width 210 height 142
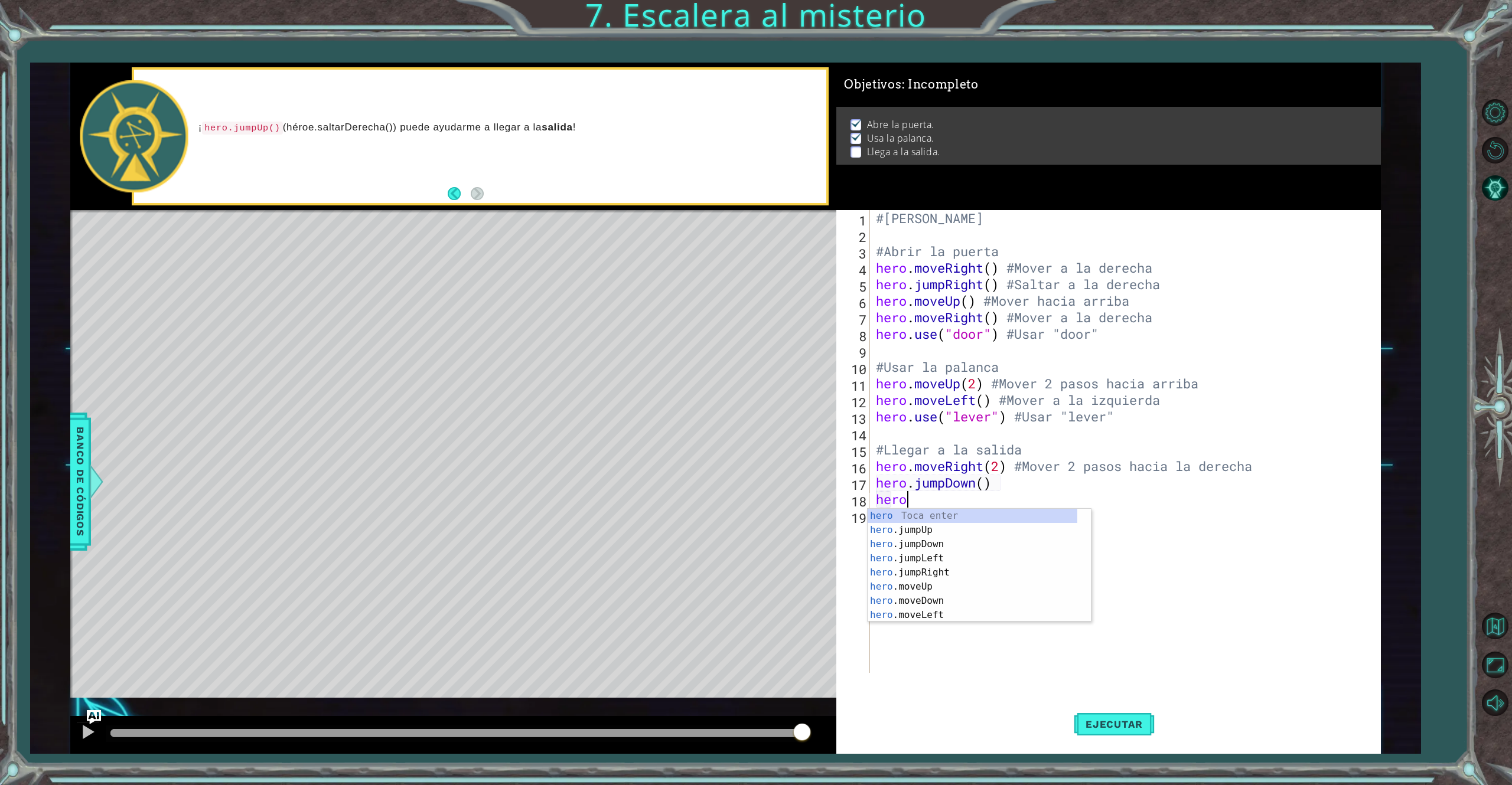
scroll to position [0, 1]
click at [927, 587] on div "hero Toca enter hero .jumpUp Toca enter hero .jumpDown Toca enter hero .jumpLef…" at bounding box center [973, 579] width 210 height 142
type textarea "hero.moveUp(1)"
click at [899, 533] on div "#[PERSON_NAME] #Abrir la puerta hero . moveRight ( ) #Mover a la derecha hero .…" at bounding box center [1127, 458] width 508 height 496
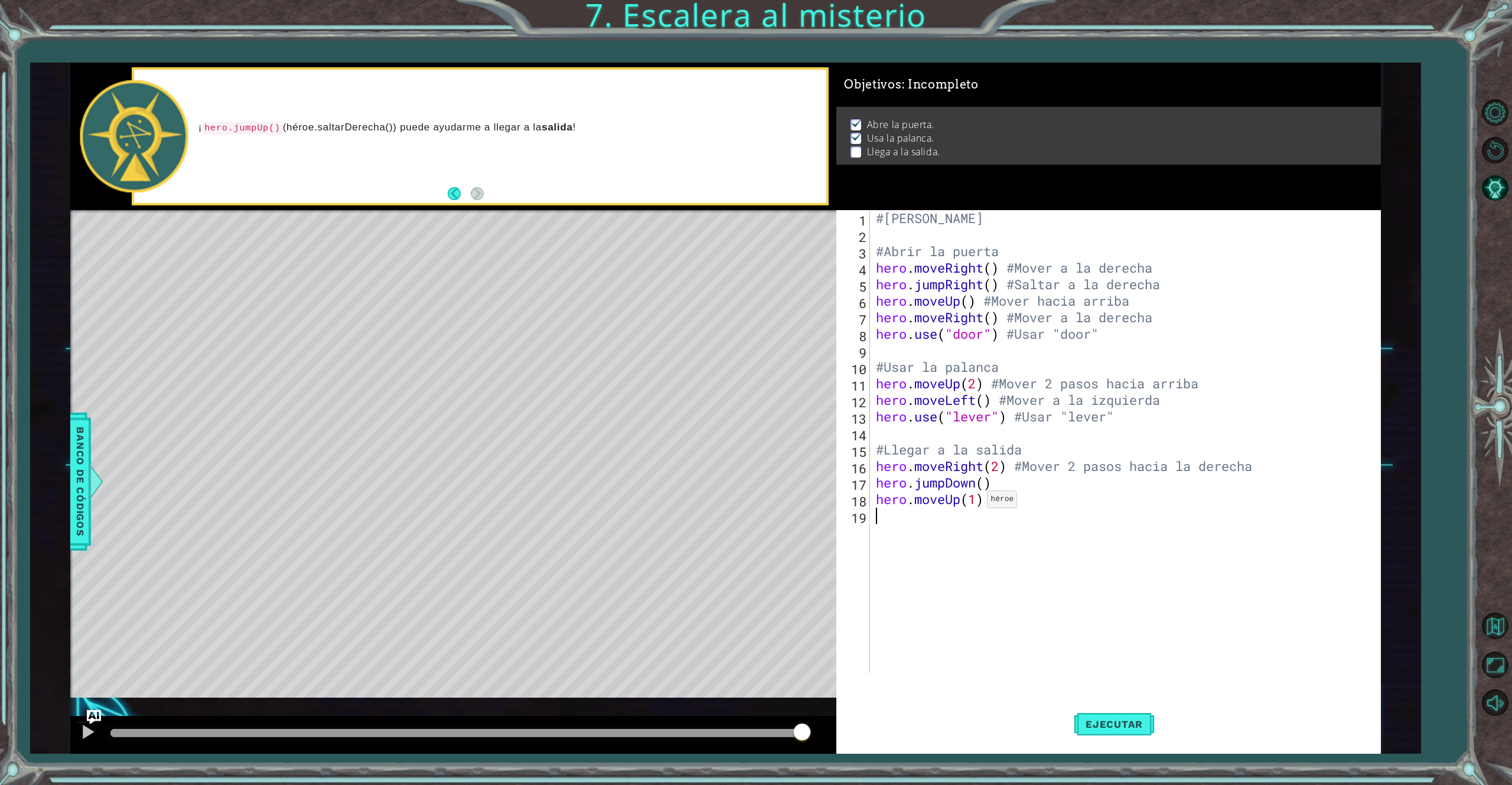
click at [977, 502] on div "#[PERSON_NAME] #Abrir la puerta hero . moveRight ( ) #Mover a la derecha hero .…" at bounding box center [1127, 458] width 508 height 496
type textarea "hero.moveUp()"
click at [945, 519] on div "#[PERSON_NAME] #Abrir la puerta hero . moveRight ( ) #Mover a la derecha hero .…" at bounding box center [1127, 458] width 508 height 496
click at [955, 589] on div "hero Toca enter hero .jumpUp Toca enter hero .jumpDown Toca enter hero .jumpLef…" at bounding box center [973, 596] width 210 height 142
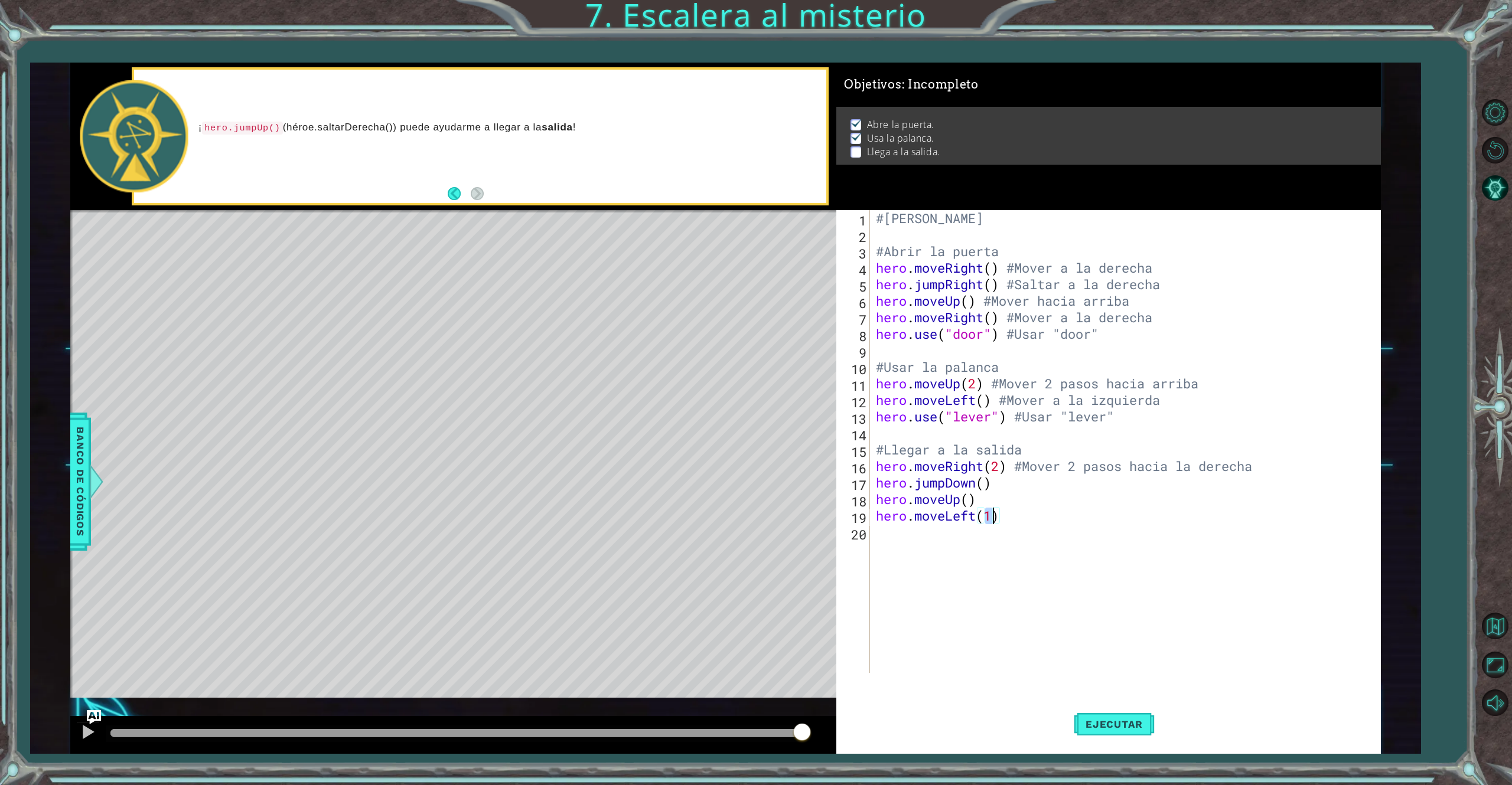
type textarea "hero.moveLeft(2)"
click at [993, 541] on div "#[PERSON_NAME] #Abrir la puerta hero . moveRight ( ) #Mover a la derecha hero .…" at bounding box center [1127, 458] width 508 height 496
click at [1097, 589] on span "Ejecutar" at bounding box center [1114, 724] width 81 height 12
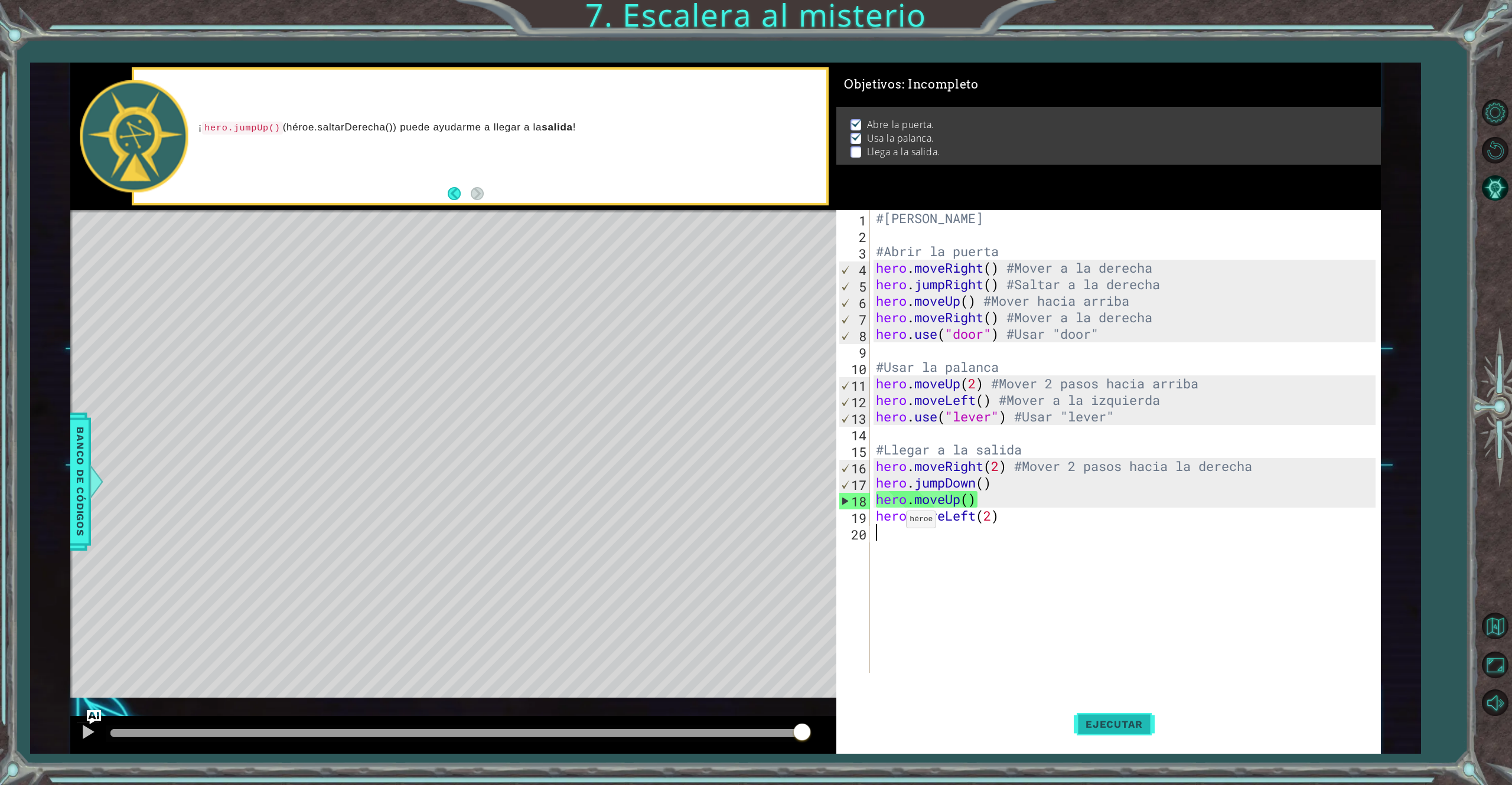
click at [1120, 589] on button "Ejecutar" at bounding box center [1114, 724] width 81 height 55
click at [986, 487] on div "#[PERSON_NAME] #Abrir la puerta hero . moveRight ( ) #Mover a la derecha hero .…" at bounding box center [1127, 458] width 508 height 496
click at [1005, 491] on div "#[PERSON_NAME] #Abrir la puerta hero . moveRight ( ) #Mover a la derecha hero .…" at bounding box center [1127, 458] width 508 height 496
click at [974, 514] on div "#[PERSON_NAME] #Abrir la puerta hero . moveRight ( ) #Mover a la derecha hero .…" at bounding box center [1127, 458] width 508 height 496
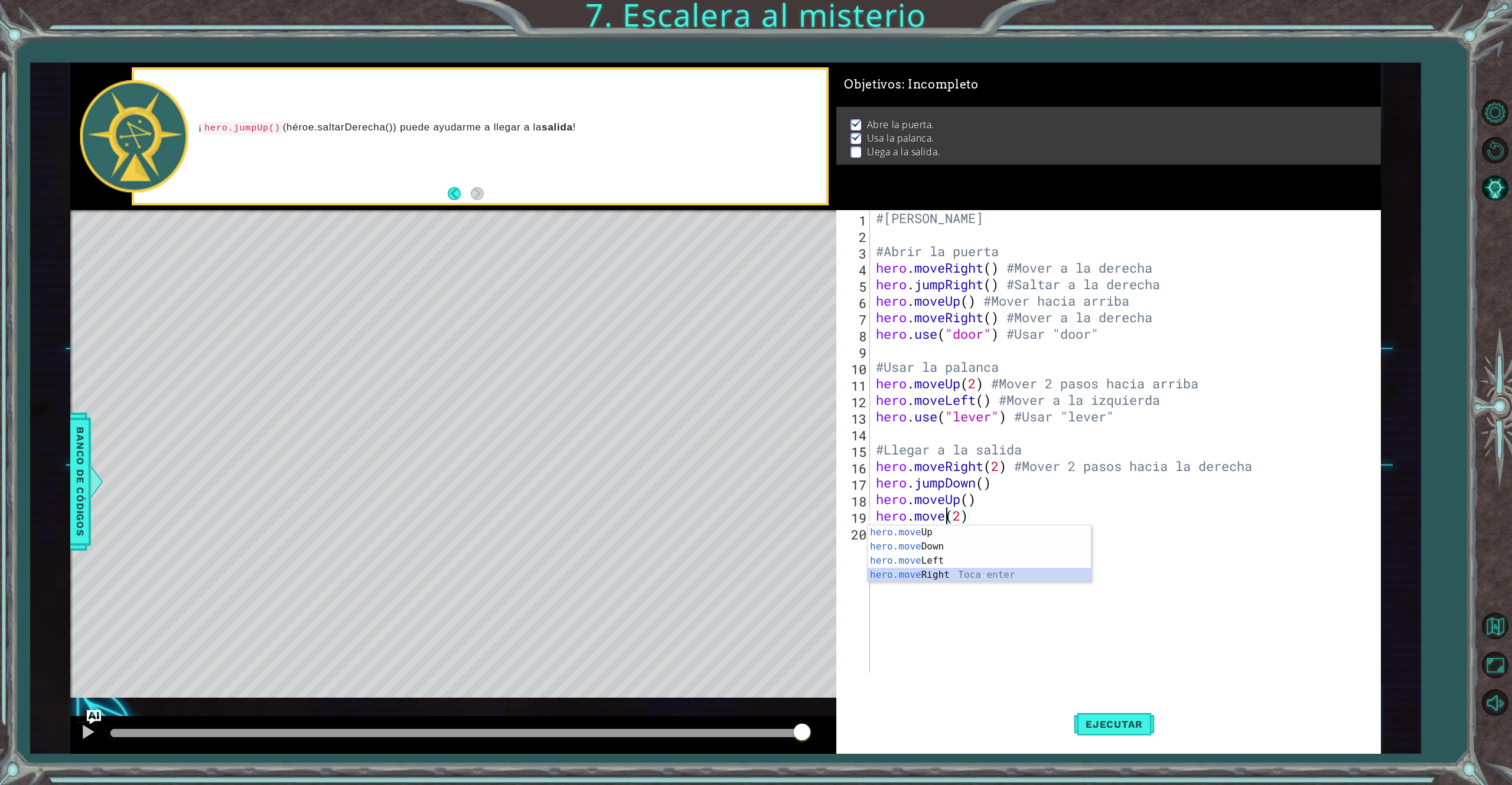
click at [967, 575] on div "hero.move Up Toca enter hero.move Down Toca enter hero.move Left Toca enter her…" at bounding box center [979, 568] width 223 height 85
type textarea "hero.moveRight()(2)"
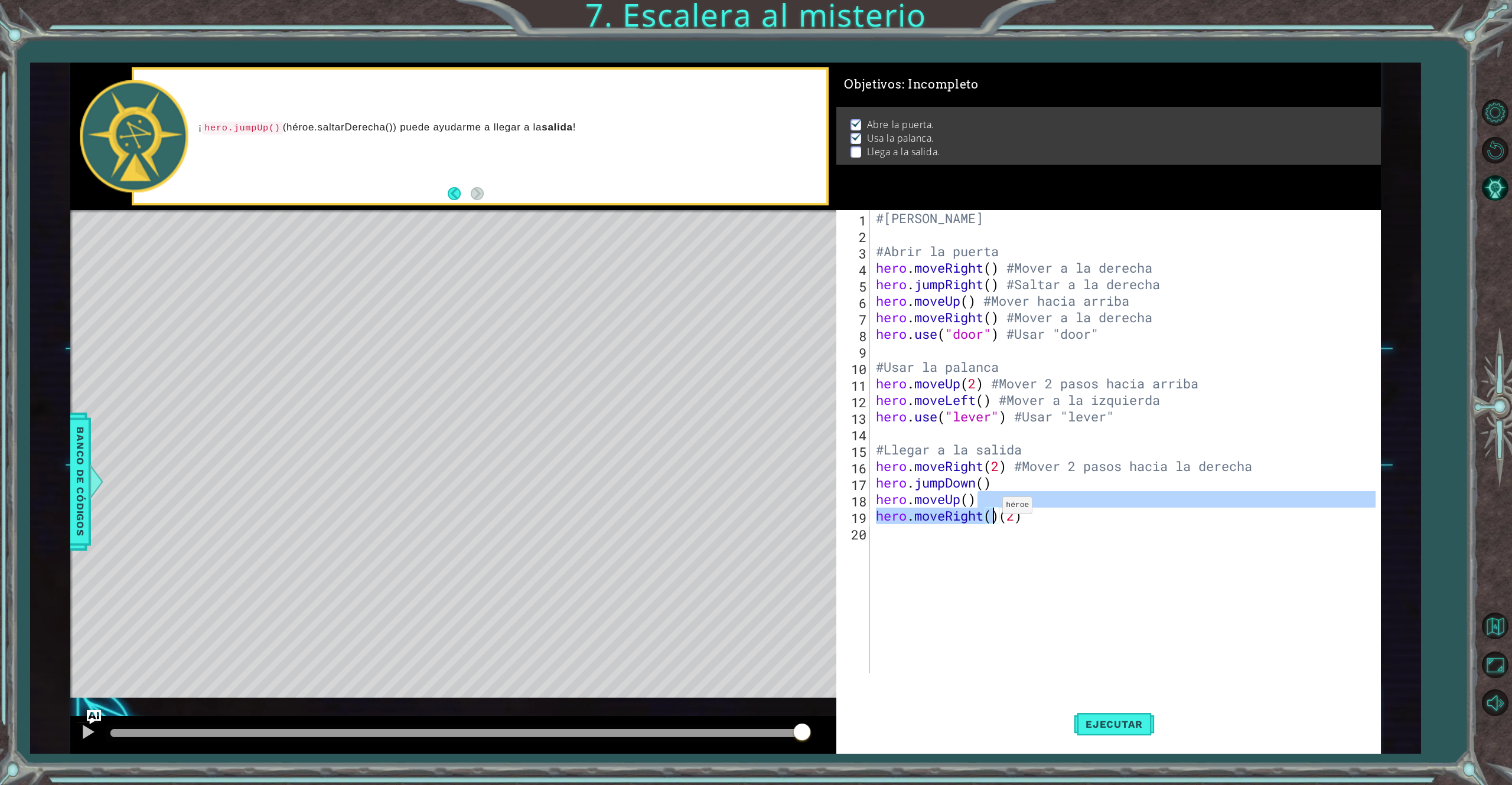
drag, startPoint x: 1003, startPoint y: 528, endPoint x: 992, endPoint y: 507, distance: 23.7
click at [992, 507] on div "#[PERSON_NAME] #Abrir la puerta hero . moveRight ( ) #Mover a la derecha hero .…" at bounding box center [1127, 458] width 508 height 496
click at [1002, 514] on div "#[PERSON_NAME] #Abrir la puerta hero . moveRight ( ) #Mover a la derecha hero .…" at bounding box center [1127, 458] width 508 height 496
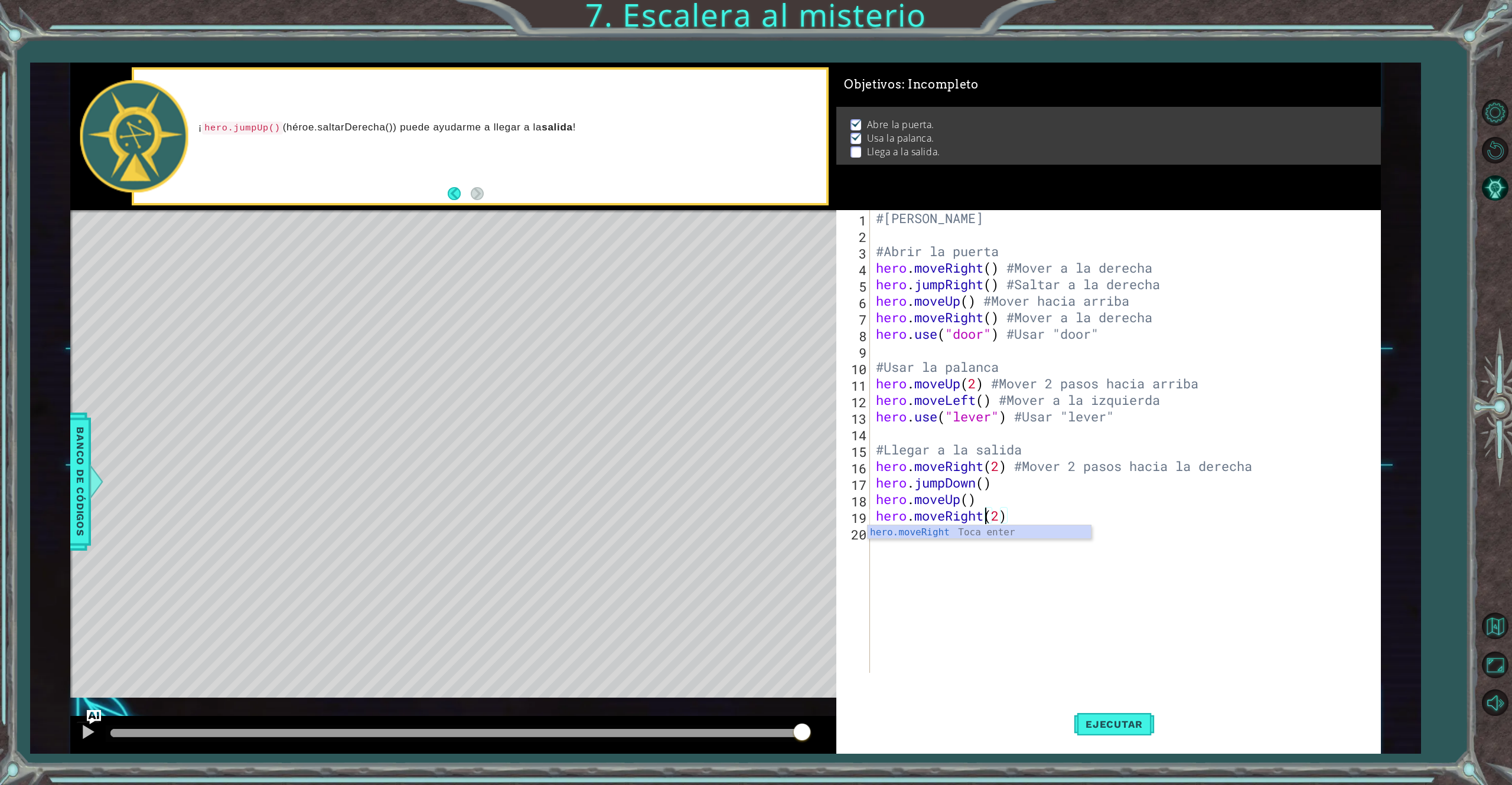
click at [978, 496] on div "#[PERSON_NAME] #Abrir la puerta hero . moveRight ( ) #Mover a la derecha hero .…" at bounding box center [1127, 458] width 508 height 496
type textarea "h"
click at [978, 485] on div "#[PERSON_NAME] #Abrir la puerta hero . moveRight ( ) #Mover a la derecha hero .…" at bounding box center [1127, 458] width 508 height 496
click at [963, 497] on div "hero.jump Up Toca enter hero.jump Down Toca enter hero.jump Left Toca enter her…" at bounding box center [979, 535] width 223 height 85
click at [1113, 589] on span "Ejecutar" at bounding box center [1114, 724] width 81 height 12
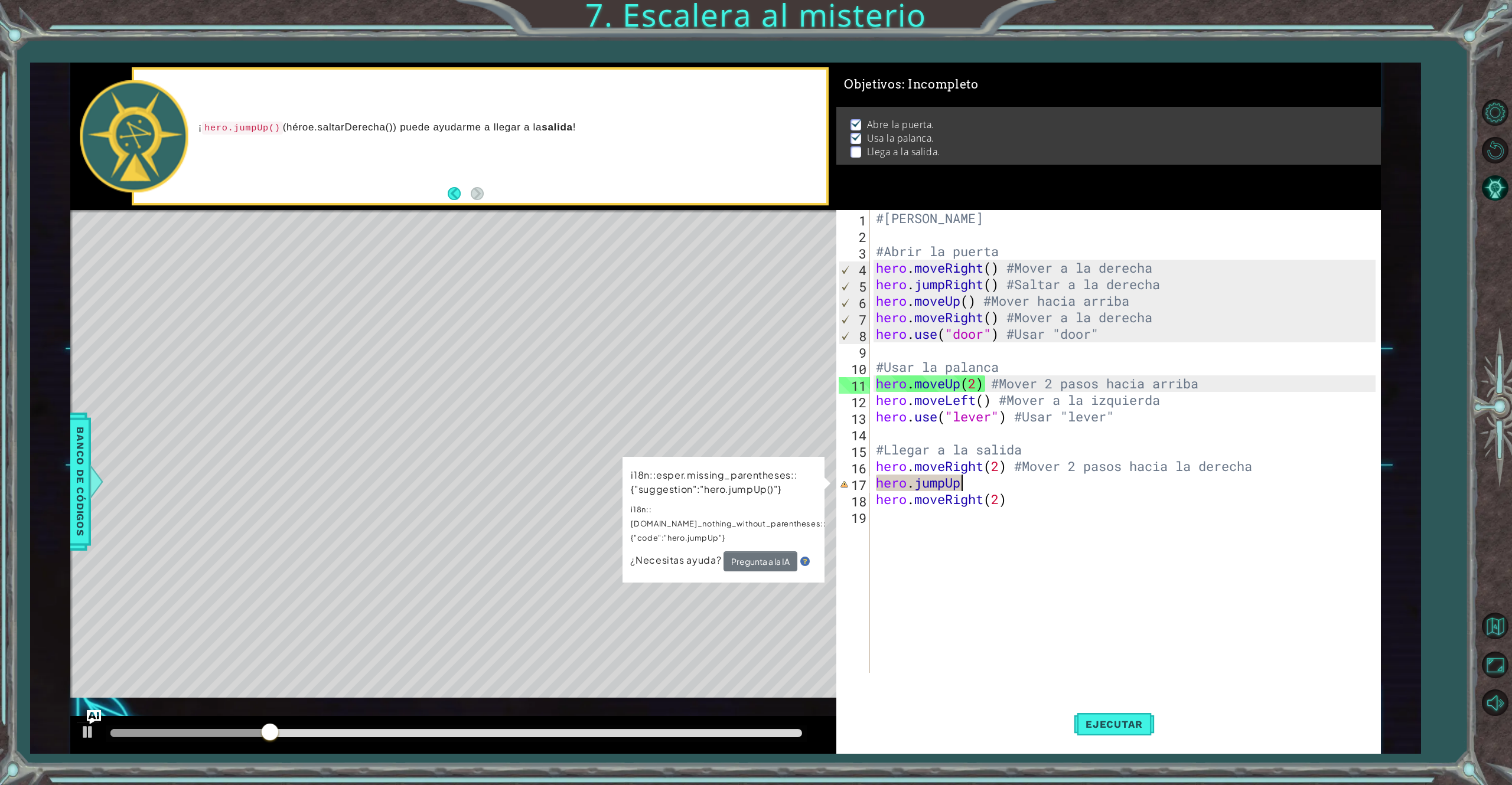
click at [1031, 484] on div "#[PERSON_NAME] #Abrir la puerta hero . moveRight ( ) #Mover a la derecha hero .…" at bounding box center [1127, 458] width 508 height 496
click at [992, 484] on div "#[PERSON_NAME] #Abrir la puerta hero . moveRight ( ) #Mover a la derecha hero .…" at bounding box center [1127, 458] width 508 height 496
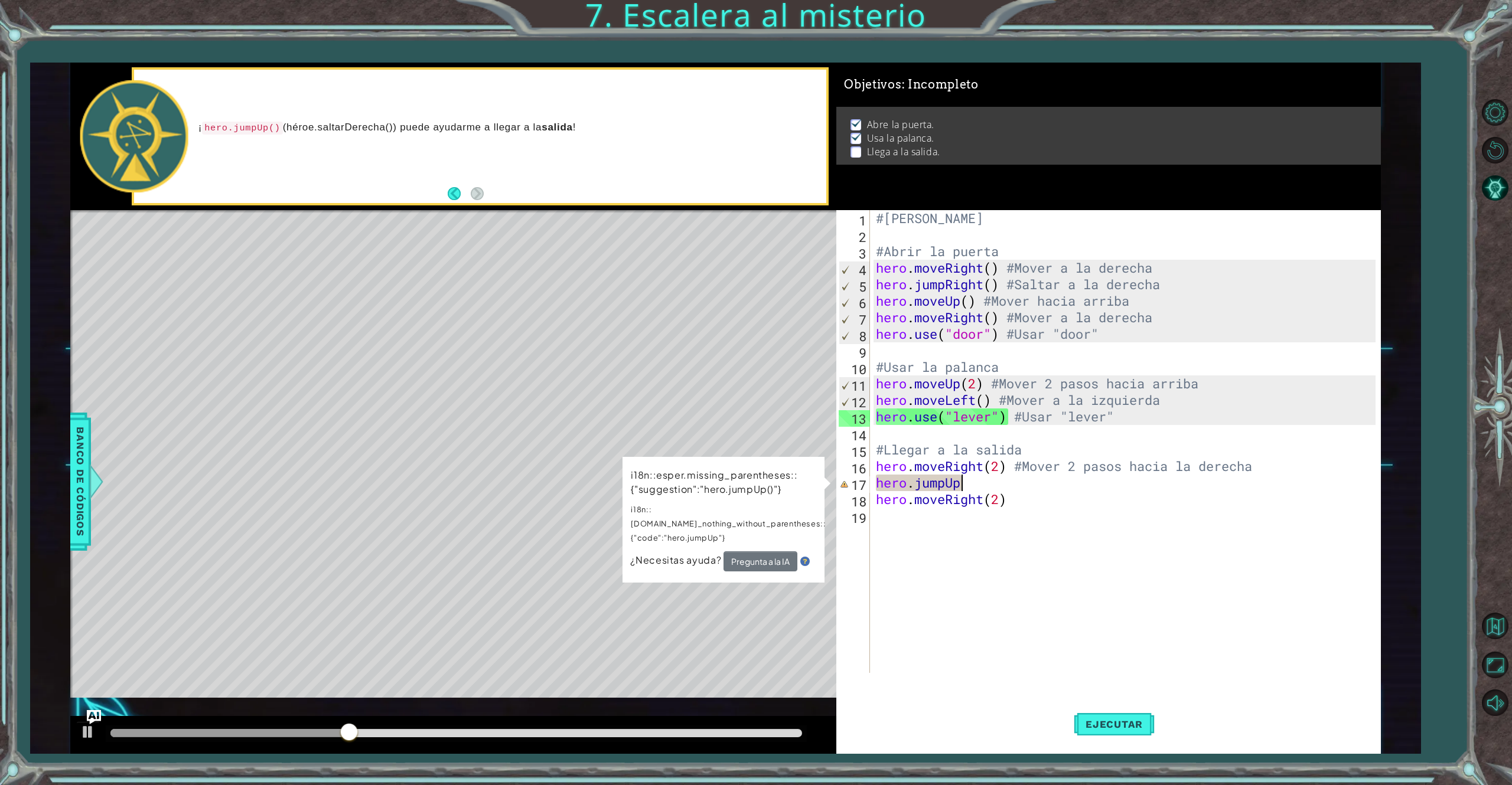
scroll to position [0, 2]
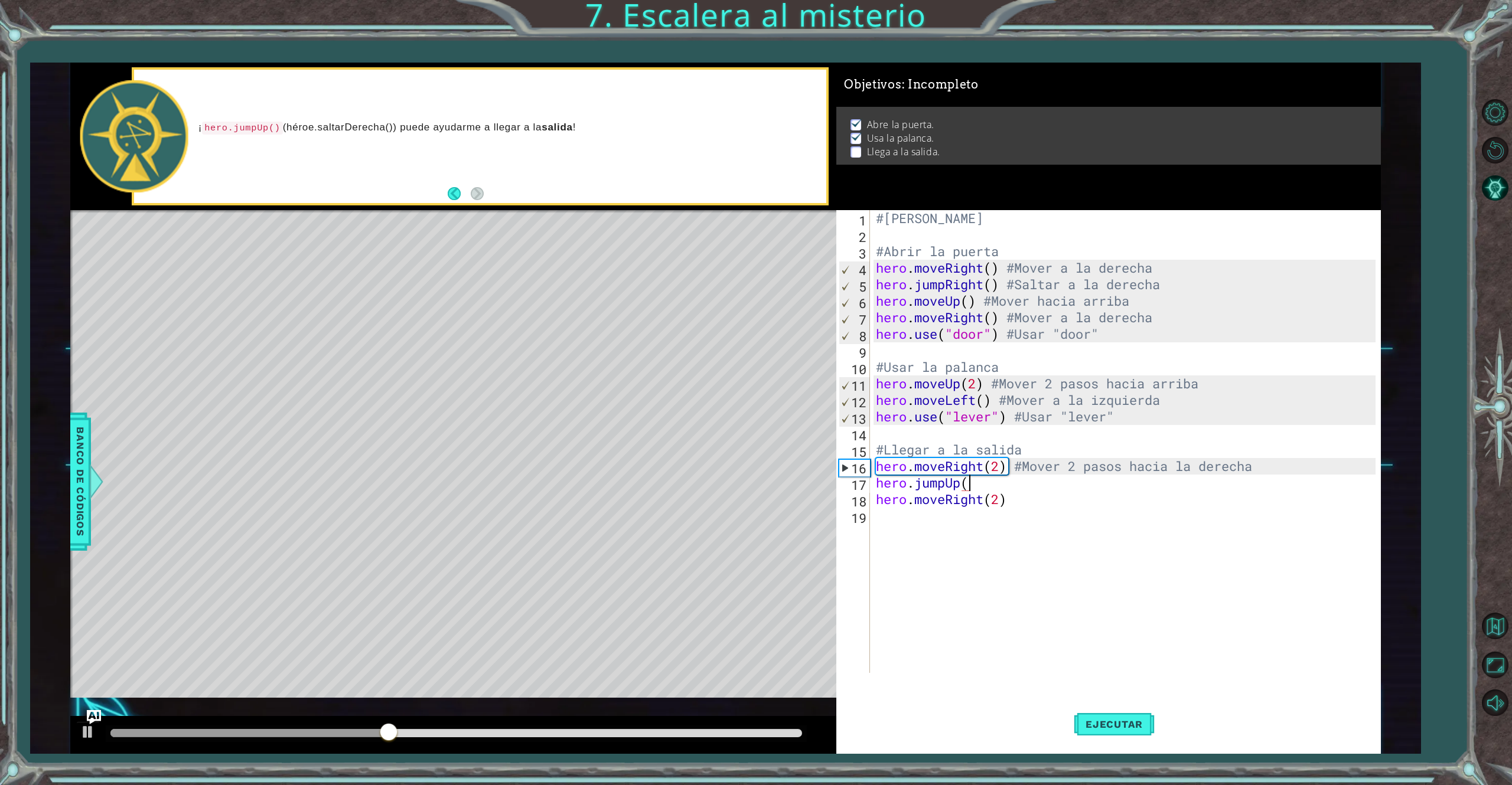
type textarea "hero.jumpUp()"
click at [1043, 574] on div "#[PERSON_NAME] #Abrir la puerta hero . moveRight ( ) #Mover a la derecha hero .…" at bounding box center [1127, 458] width 508 height 496
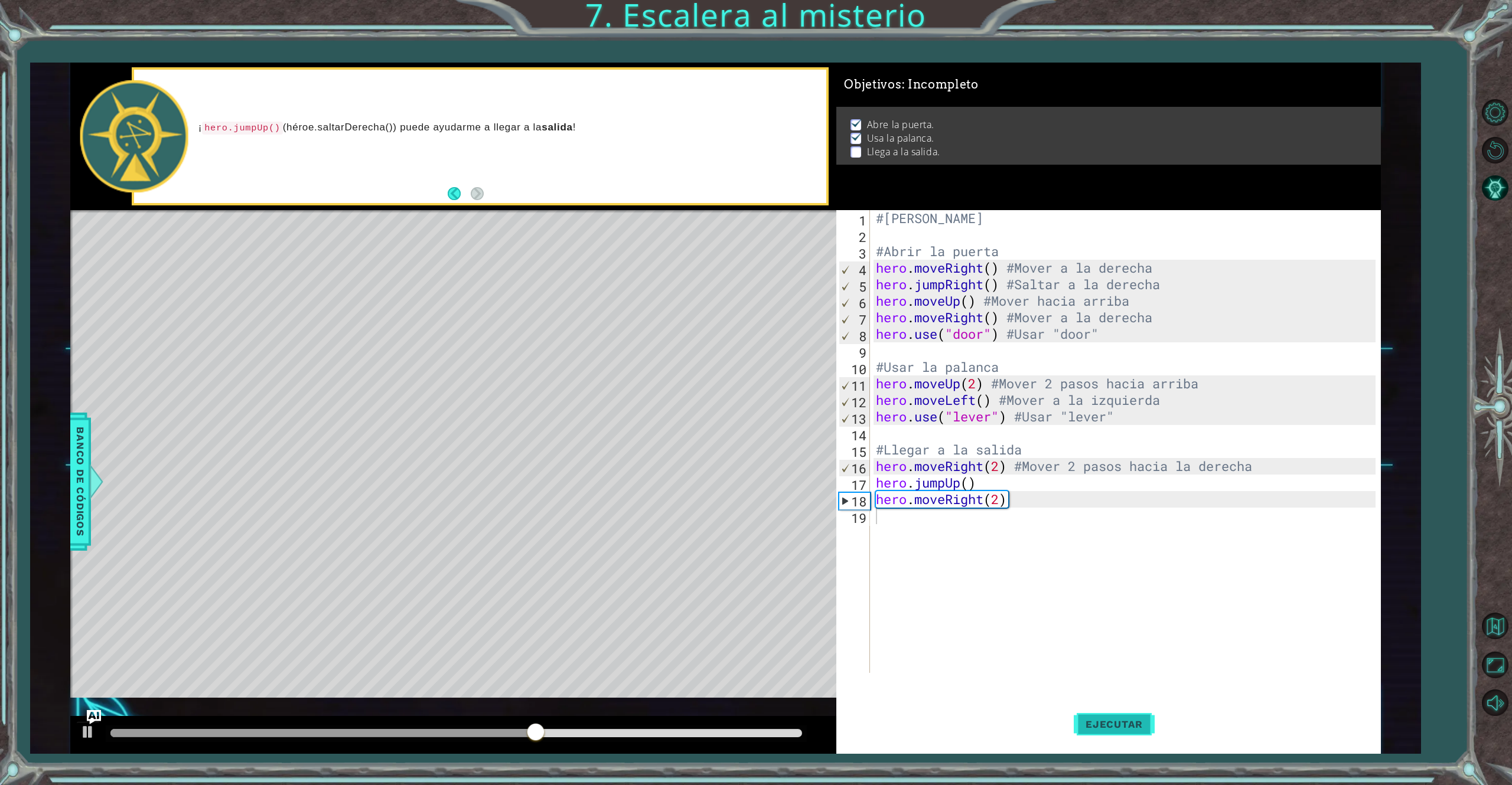
click at [1087, 589] on button "Ejecutar" at bounding box center [1114, 724] width 81 height 55
click at [920, 538] on div "#[PERSON_NAME] #Abrir la puerta hero . moveRight ( ) #Mover a la derecha hero .…" at bounding box center [1127, 458] width 508 height 496
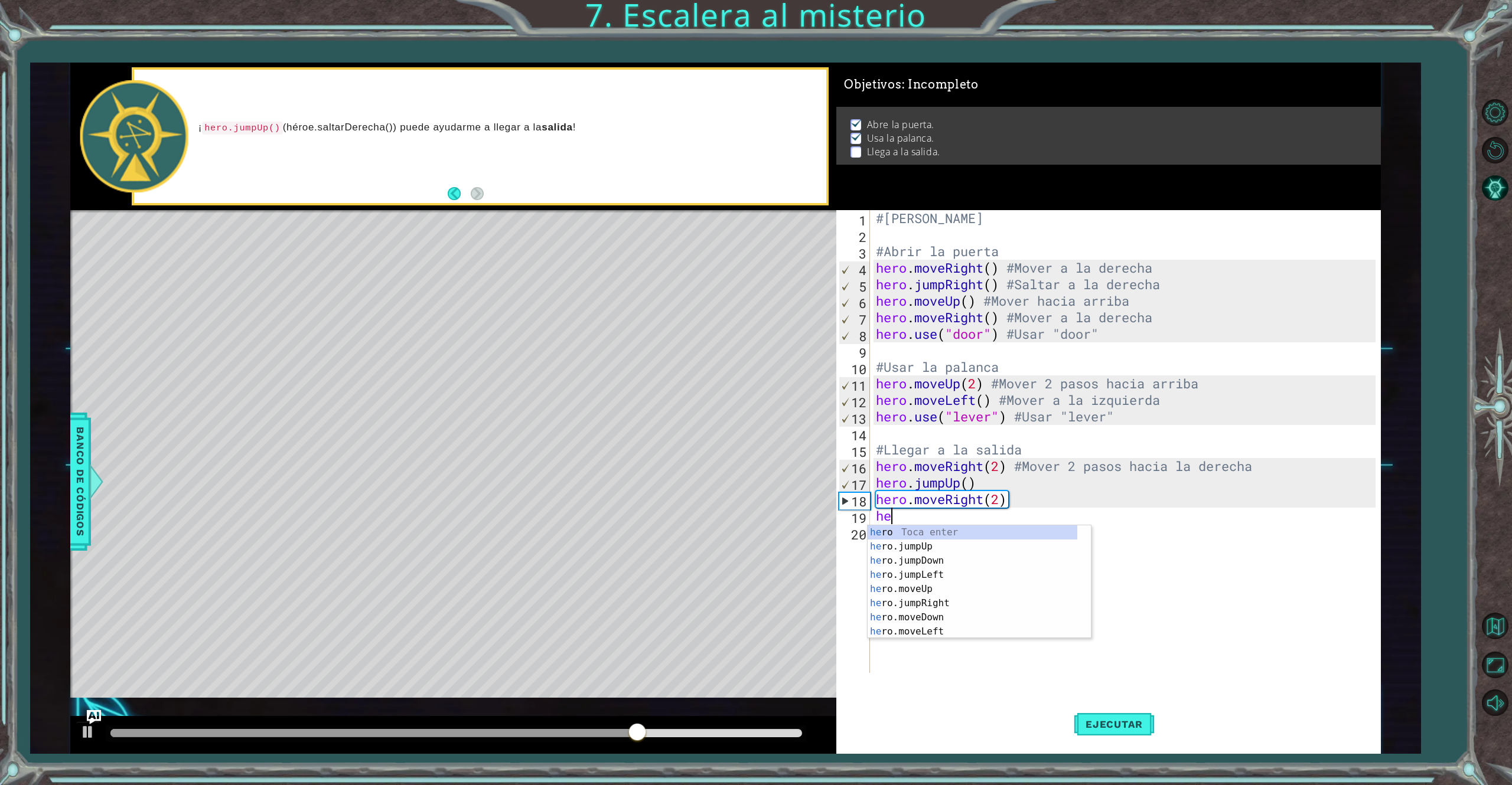
type textarea "hero"
click at [934, 587] on div "hero Toca enter hero .jumpUp Toca enter hero .jumpDown Toca enter hero .jumpLef…" at bounding box center [973, 596] width 210 height 142
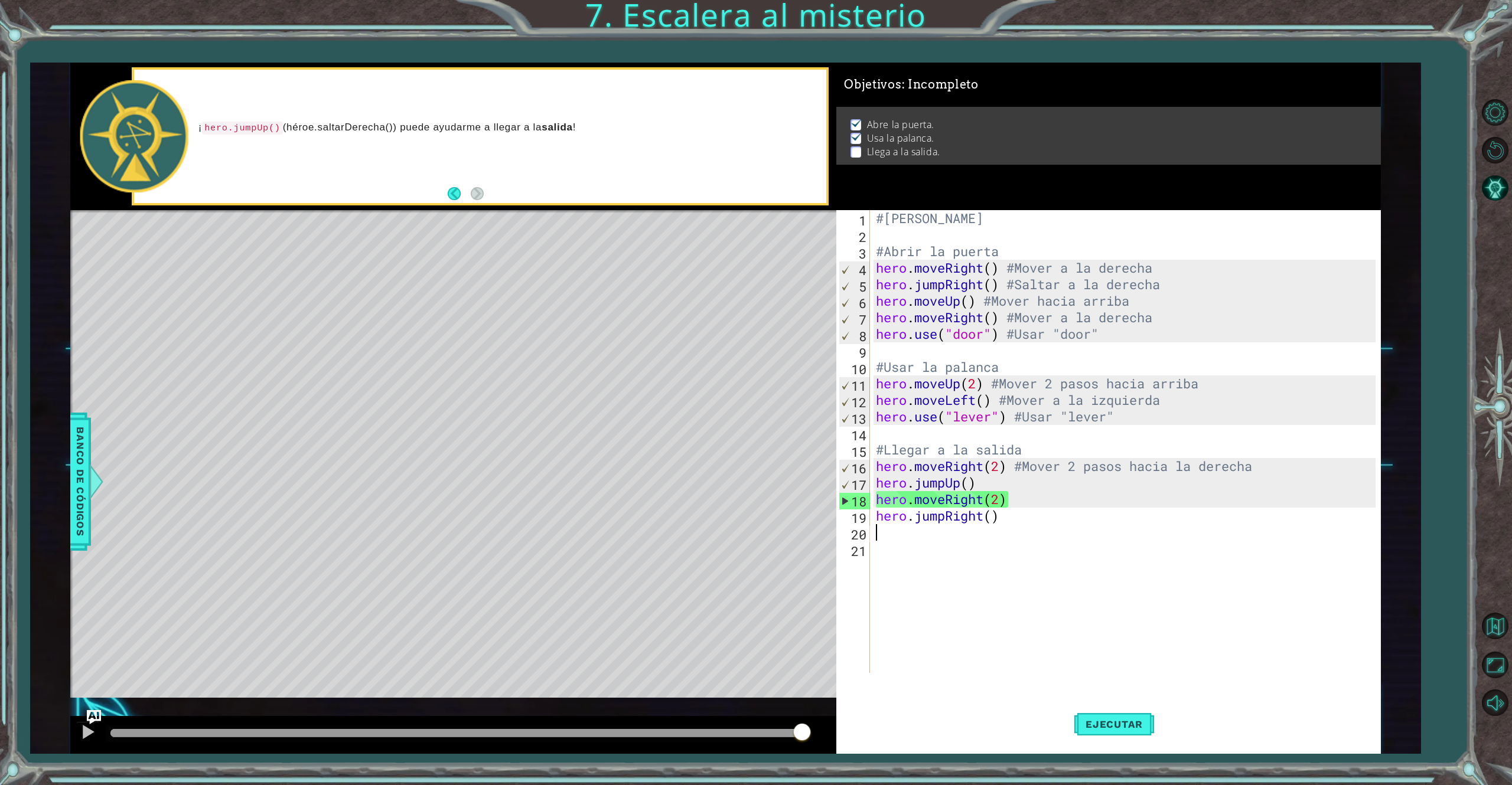
type textarea "hero.jumpRight()"
drag, startPoint x: 999, startPoint y: 514, endPoint x: 993, endPoint y: 514, distance: 6.0
drag, startPoint x: 993, startPoint y: 514, endPoint x: 1016, endPoint y: 545, distance: 38.6
click at [1016, 545] on div "#[PERSON_NAME] #Abrir la puerta hero . moveRight ( ) #Mover a la derecha hero .…" at bounding box center [1127, 458] width 508 height 496
click at [946, 516] on div "#[PERSON_NAME] #Abrir la puerta hero . moveRight ( ) #Mover a la derecha hero .…" at bounding box center [1127, 458] width 508 height 496
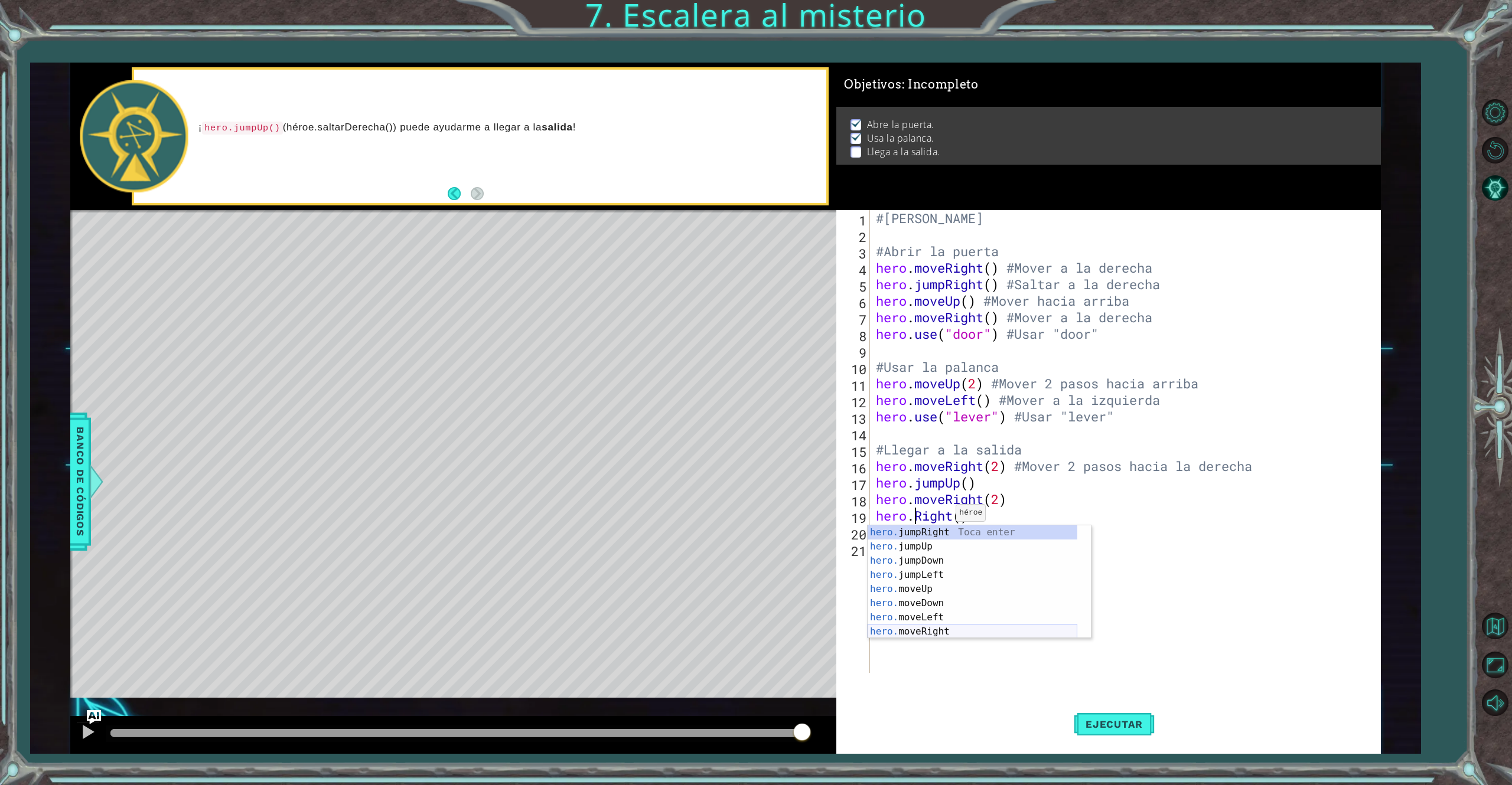
click at [964, 589] on div "hero. jumpRight Toca enter hero. jumpUp Toca enter hero. jumpDown Toca enter he…" at bounding box center [973, 596] width 210 height 142
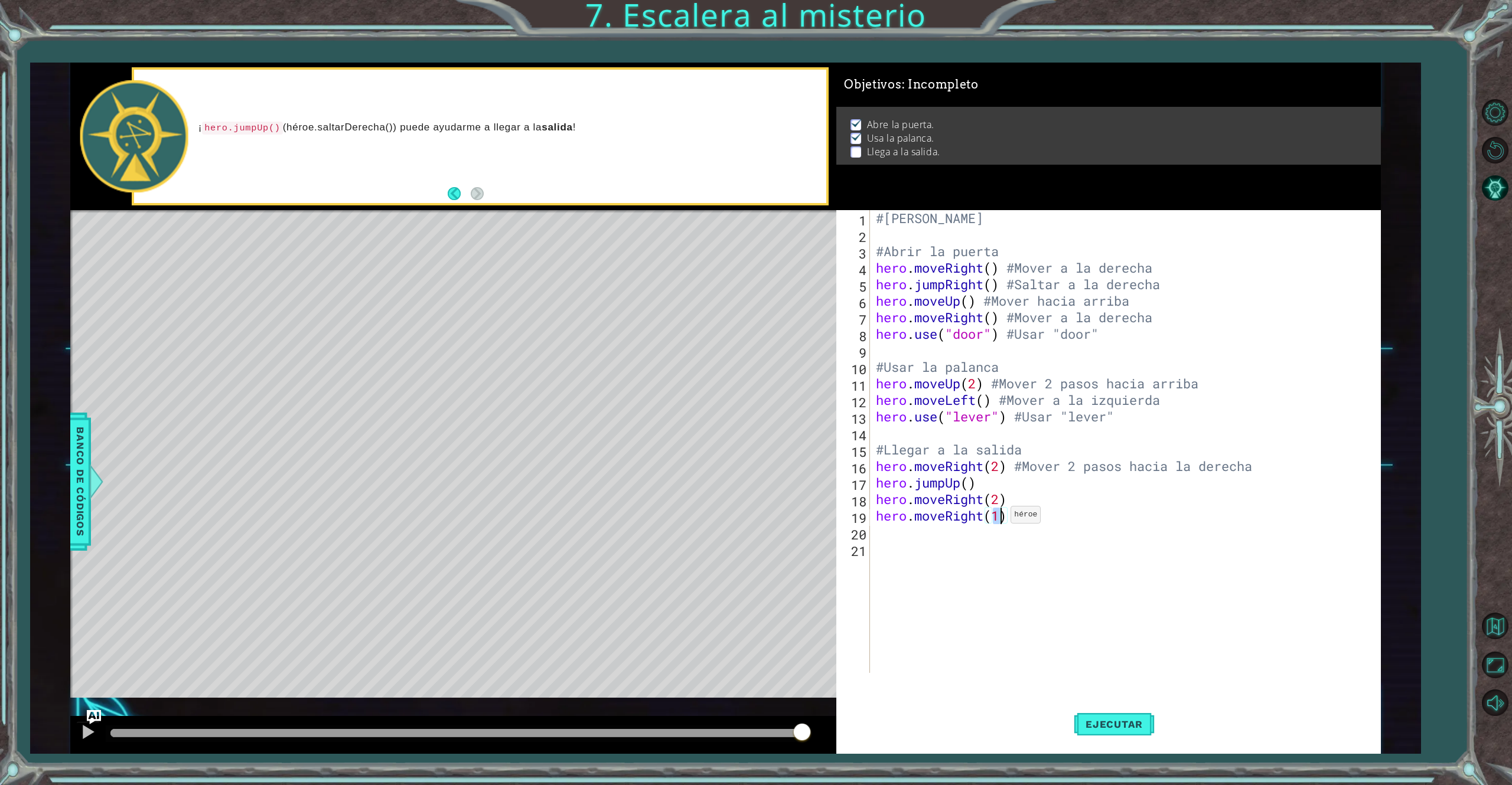
click at [1001, 517] on div "#[PERSON_NAME] #Abrir la puerta hero . moveRight ( ) #Mover a la derecha hero .…" at bounding box center [1125, 442] width 502 height 463
type textarea "hero.moveRight(2)"
click at [1118, 589] on span "Ejecutar" at bounding box center [1114, 724] width 81 height 12
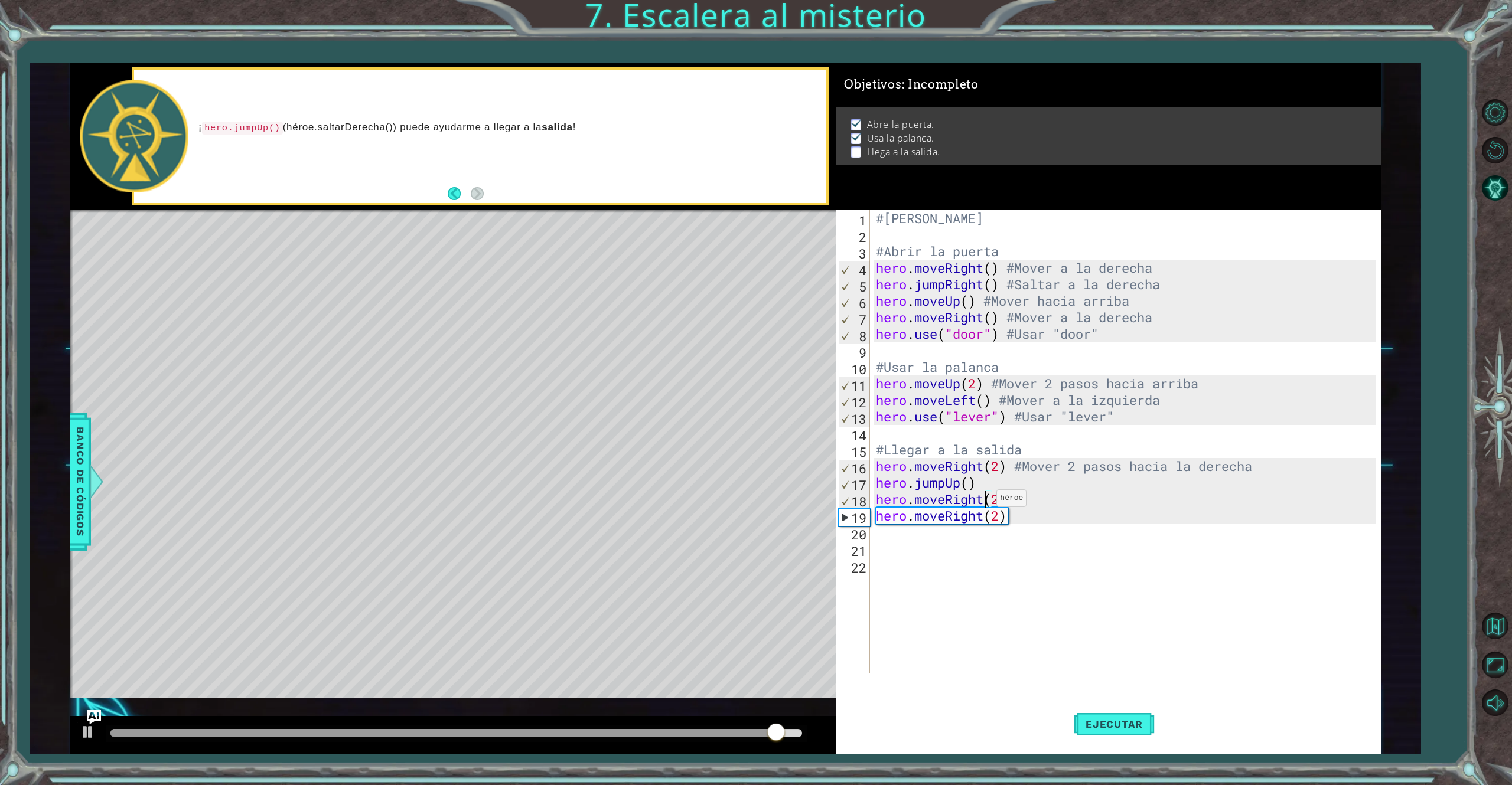
click at [986, 500] on div "#[PERSON_NAME] #Abrir la puerta hero . moveRight ( ) #Mover a la derecha hero .…" at bounding box center [1127, 458] width 508 height 496
type textarea "hero.moveRight(2)"
drag, startPoint x: 983, startPoint y: 497, endPoint x: 1055, endPoint y: 556, distance: 93.1
click at [1055, 556] on div "#[PERSON_NAME] #Abrir la puerta hero . moveRight ( ) #Mover a la derecha hero .…" at bounding box center [1127, 458] width 508 height 496
click at [987, 497] on div "#[PERSON_NAME] #Abrir la puerta hero . moveRight ( ) #Mover a la derecha hero .…" at bounding box center [1127, 458] width 508 height 496
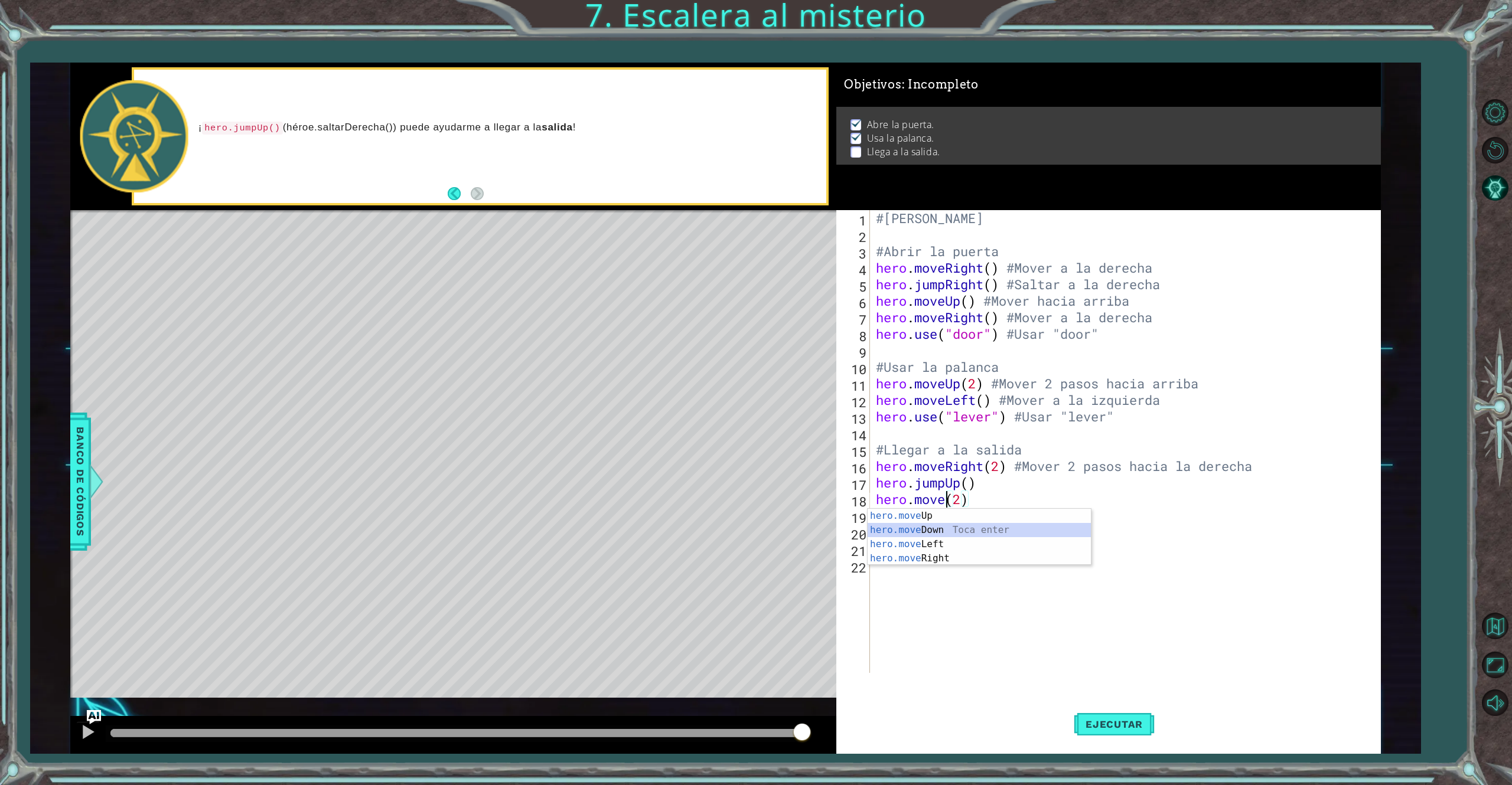
click at [997, 538] on div "hero.move Up Toca enter hero.move Down Toca enter hero.move Left Toca enter her…" at bounding box center [979, 552] width 223 height 85
click at [998, 505] on div "#[PERSON_NAME] #Abrir la puerta hero . moveRight ( ) #Mover a la derecha hero .…" at bounding box center [1127, 458] width 508 height 496
click at [1013, 541] on div "hero.move Up Toca enter hero.move Down Toca enter hero.move Left Toca enter her…" at bounding box center [979, 552] width 223 height 85
click at [1001, 500] on div "#[PERSON_NAME] #Abrir la puerta hero . moveRight ( ) #Mover a la derecha hero .…" at bounding box center [1127, 458] width 508 height 496
type textarea "hero.moveLeft(2)"
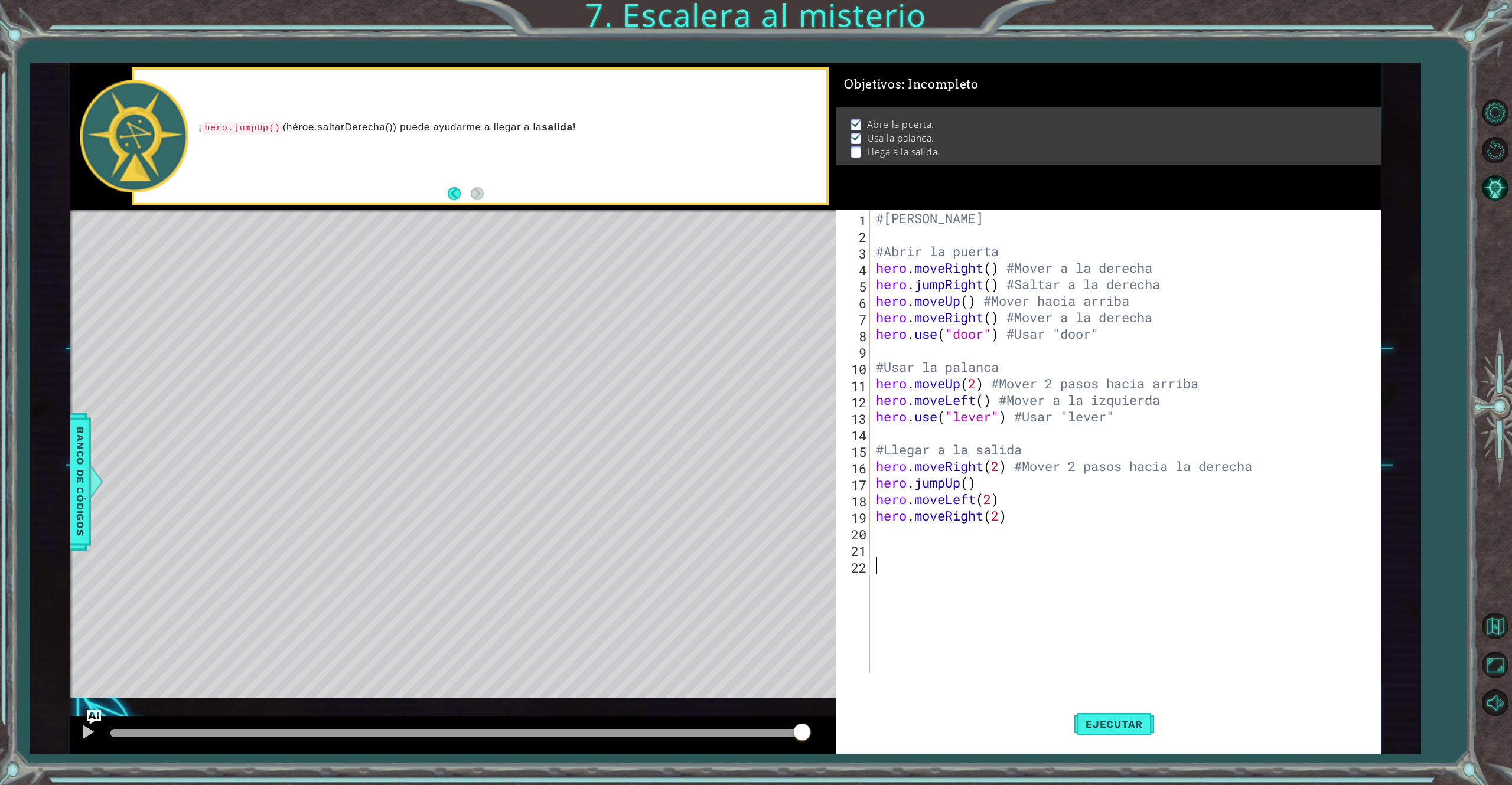
click at [1037, 570] on div "#[PERSON_NAME] #Abrir la puerta hero . moveRight ( ) #Mover a la derecha hero .…" at bounding box center [1127, 458] width 508 height 496
click at [1015, 519] on div "#[PERSON_NAME] #Abrir la puerta hero . moveRight ( ) #Mover a la derecha hero .…" at bounding box center [1127, 458] width 508 height 496
type textarea "h"
click at [1115, 589] on span "Ejecutar" at bounding box center [1114, 724] width 81 height 12
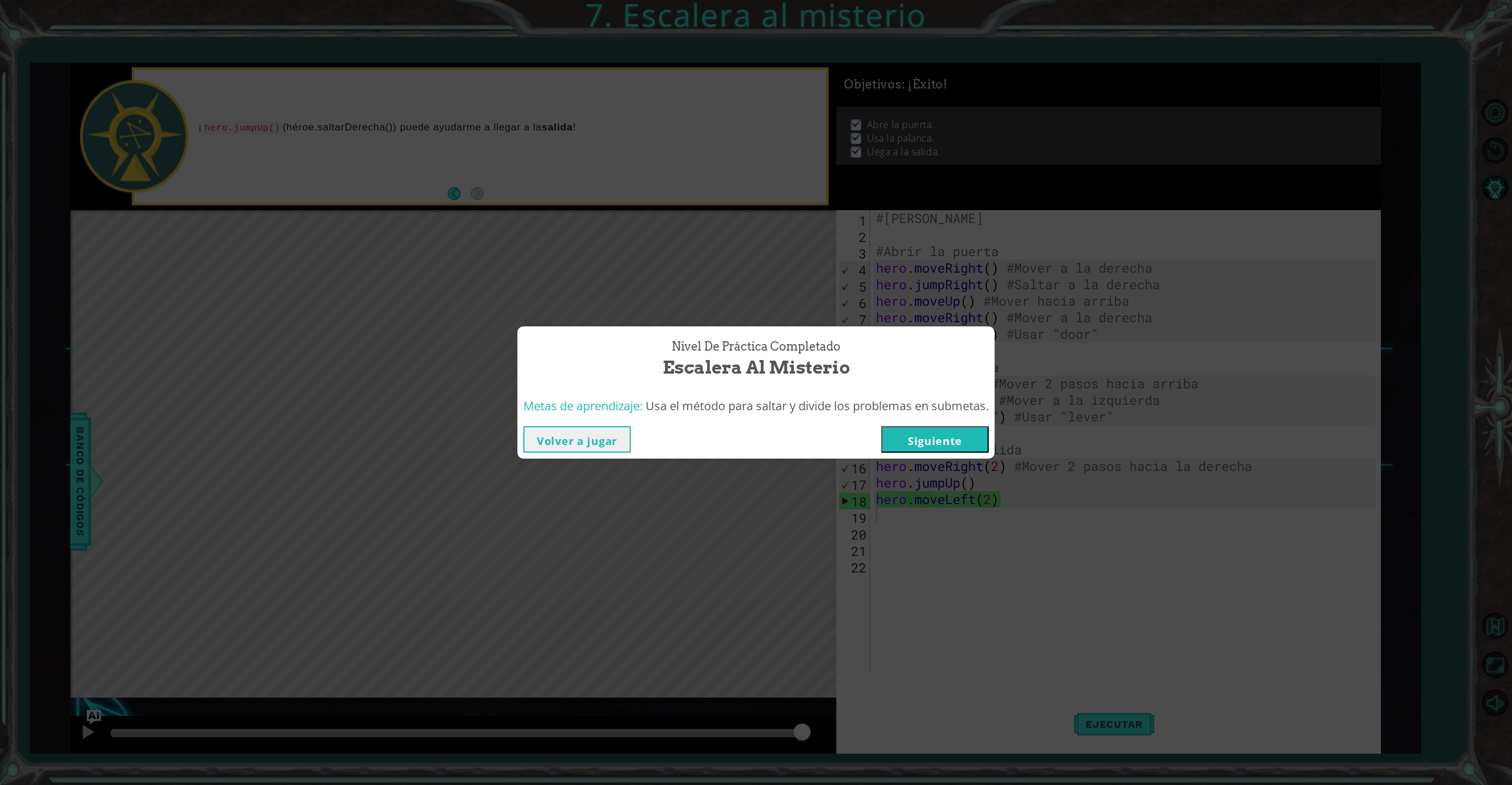
click at [583, 446] on button "Volver a jugar" at bounding box center [577, 440] width 108 height 27
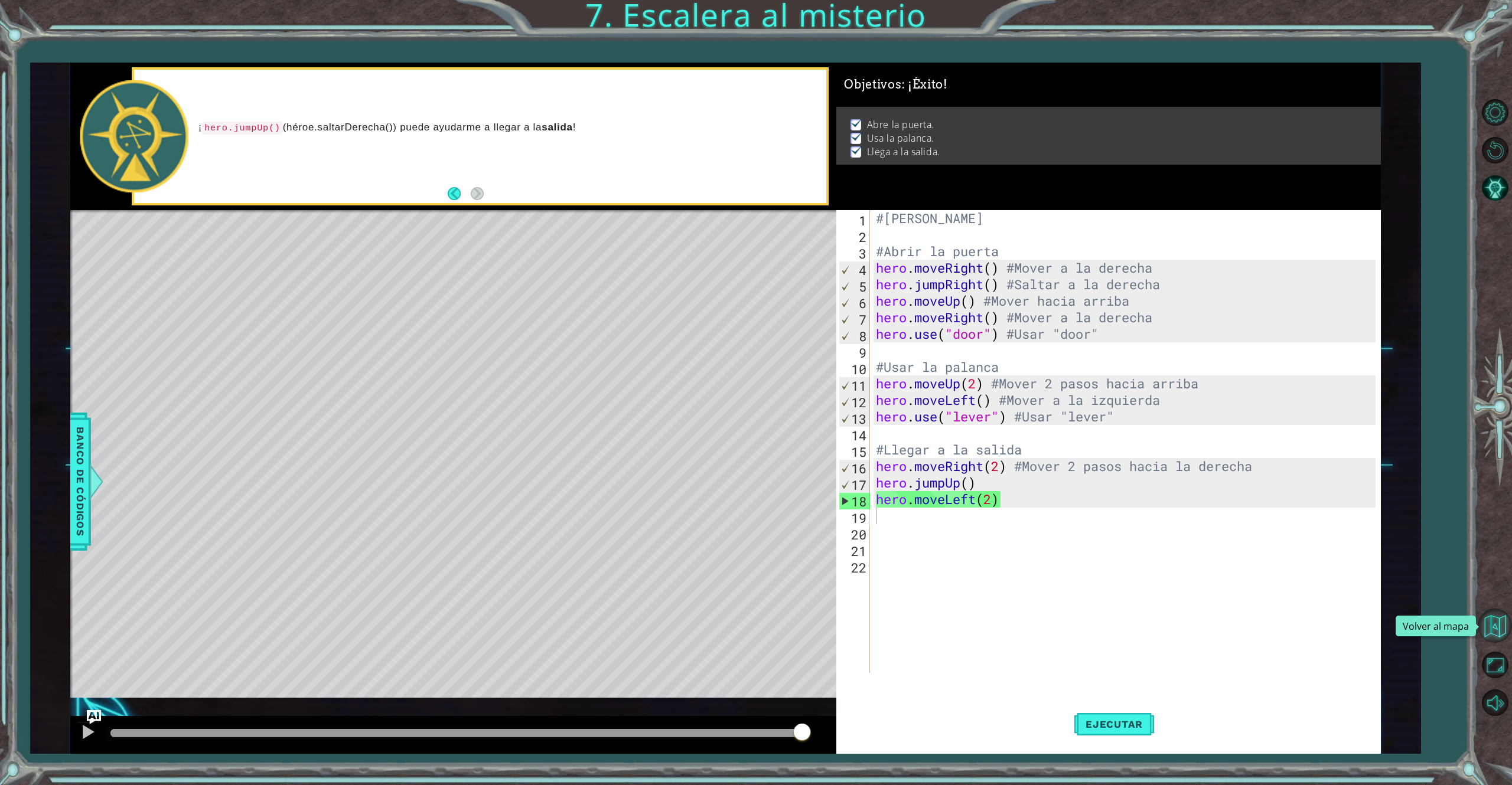
click at [1120, 589] on button "Volver al mapa" at bounding box center [1495, 626] width 34 height 34
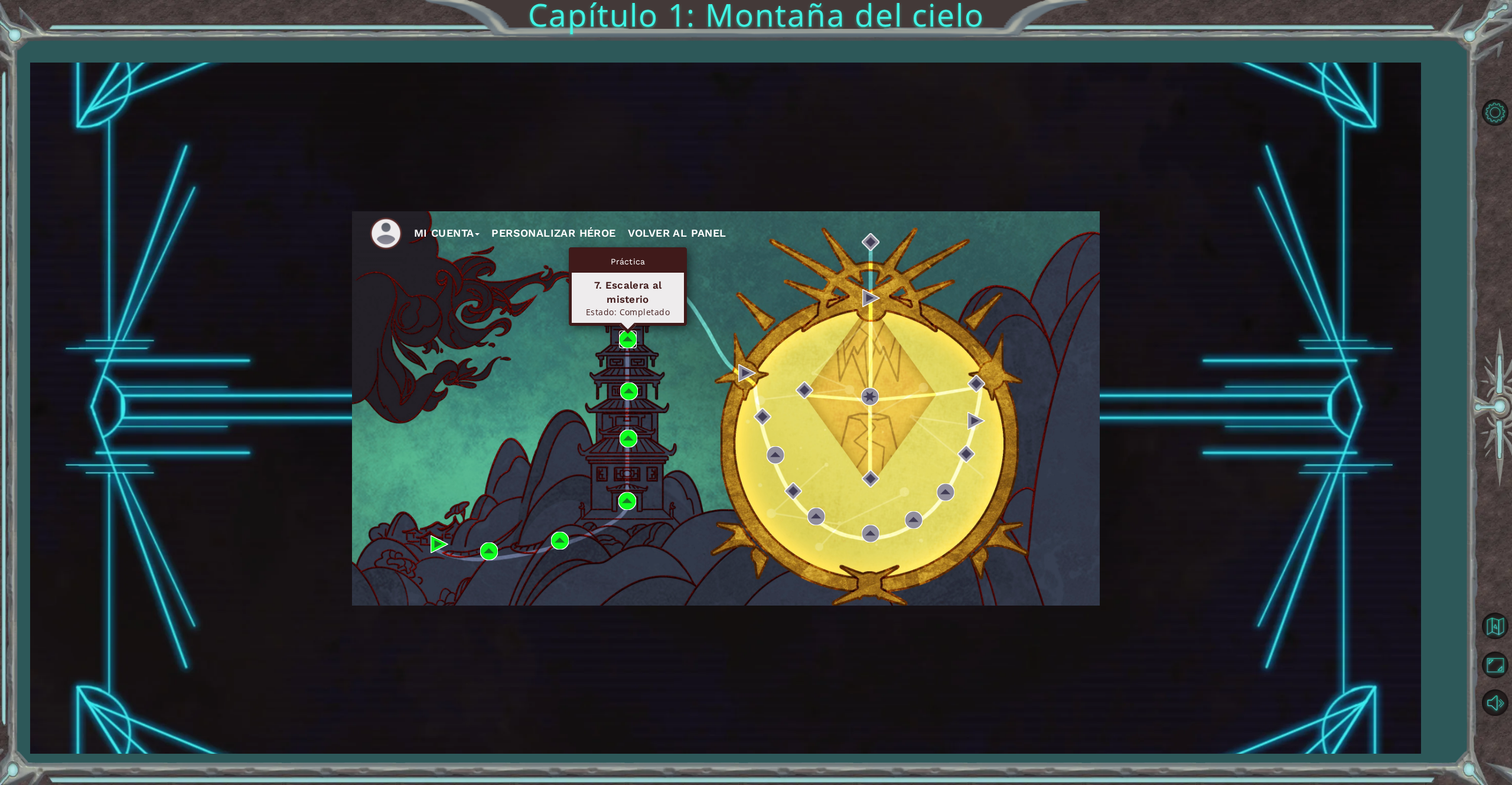
click at [627, 339] on img at bounding box center [627, 339] width 17 height 17
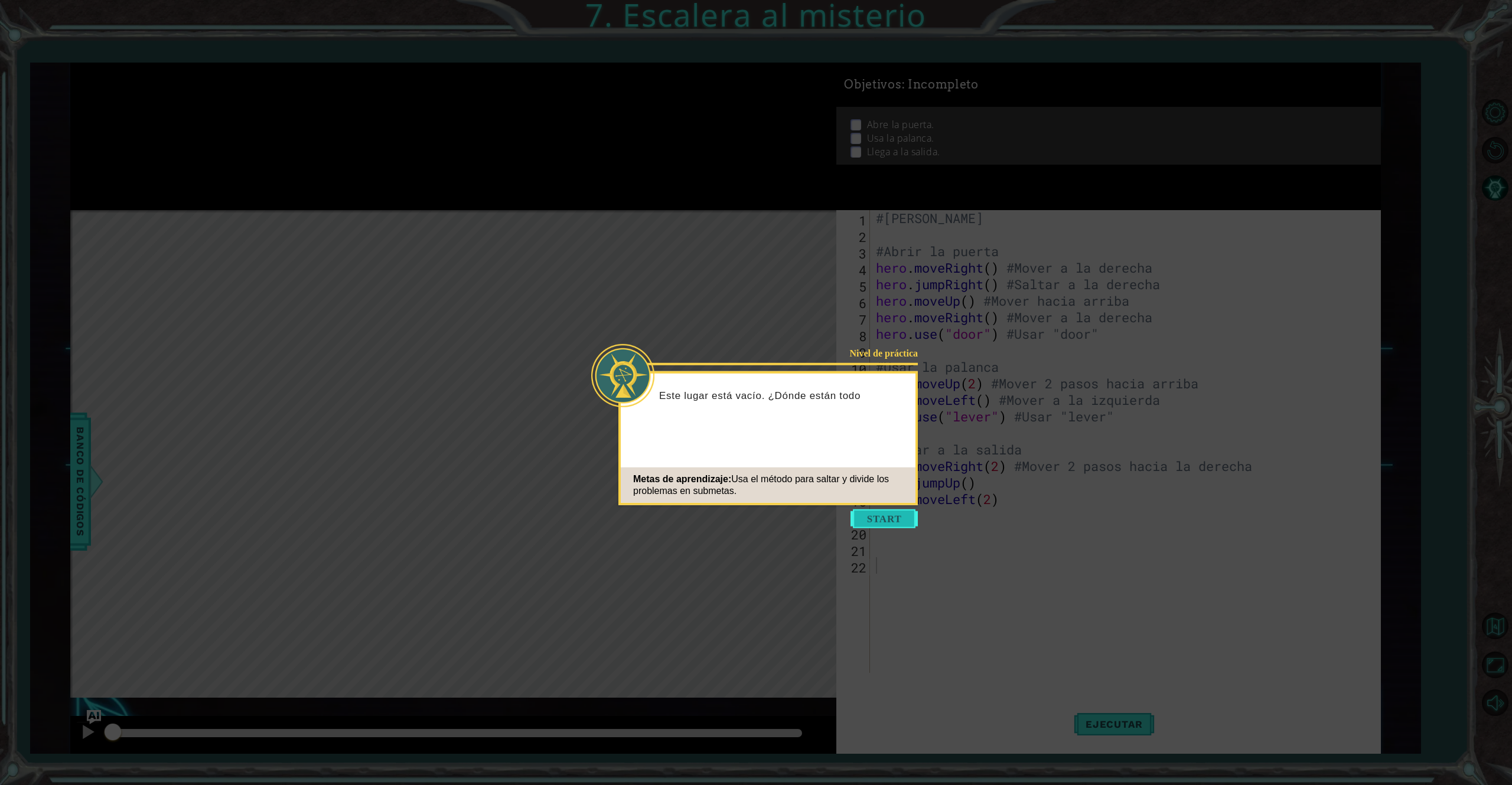
click at [878, 519] on button "Start" at bounding box center [884, 519] width 67 height 19
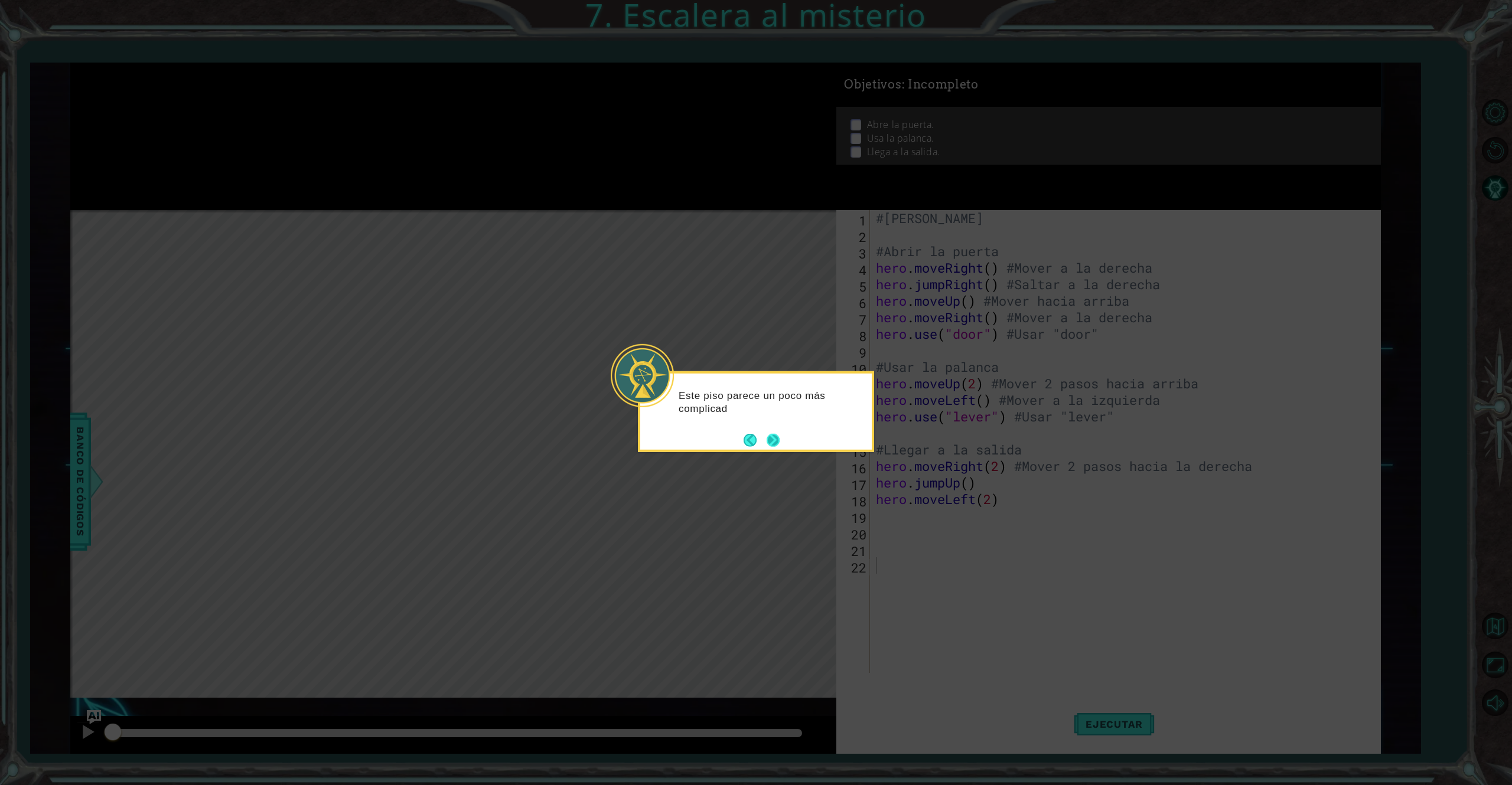
click at [776, 439] on button "Next" at bounding box center [773, 440] width 13 height 13
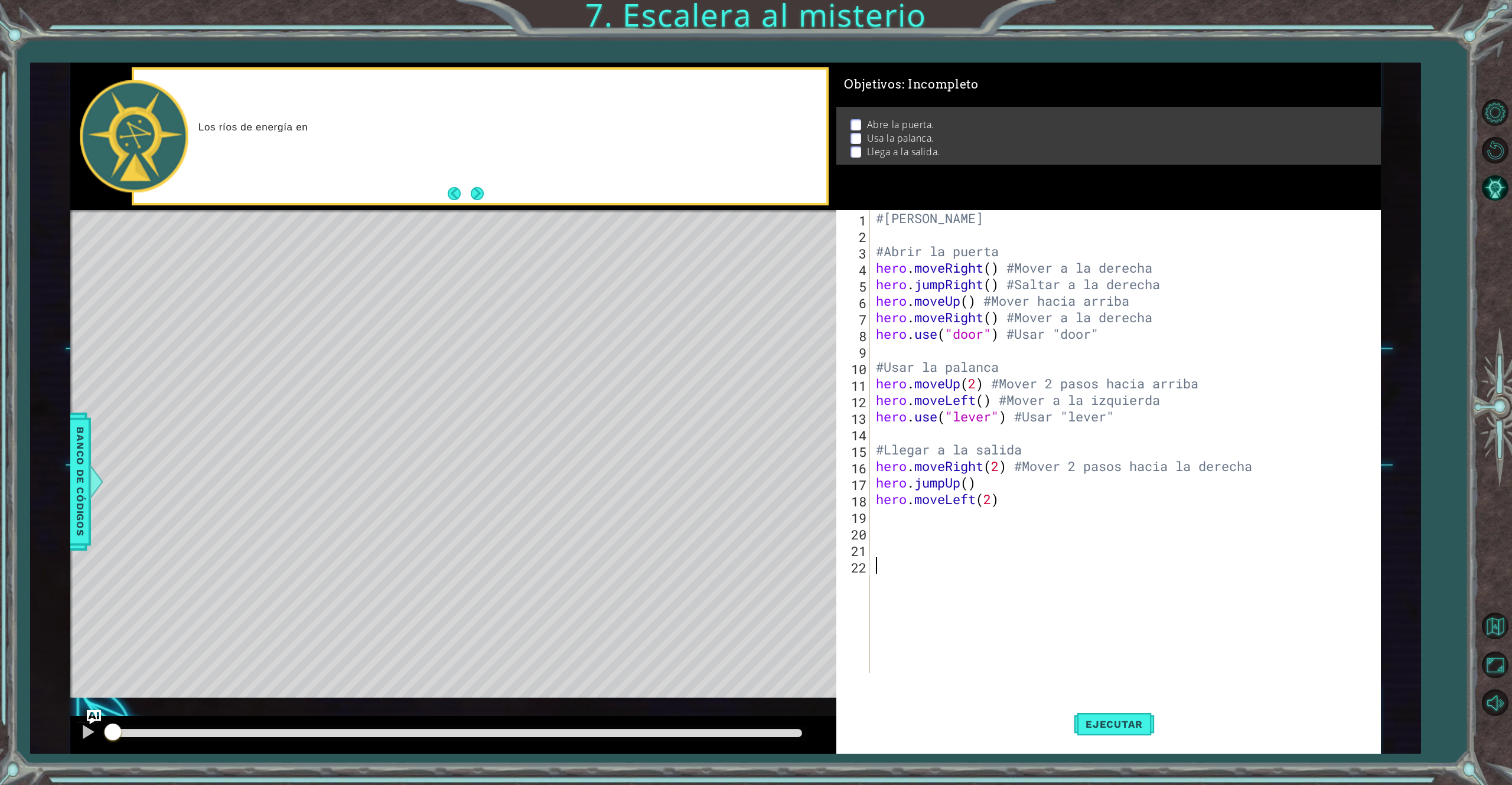
click at [1041, 486] on div "#[PERSON_NAME] #Abrir la puerta hero . moveRight ( ) #Mover a la derecha hero .…" at bounding box center [1127, 458] width 508 height 496
type textarea "hero.jumpUp() #Saltar hacia arriba"
click at [1056, 507] on div "#[PERSON_NAME] #Abrir la puerta hero . moveRight ( ) #Mover a la derecha hero .…" at bounding box center [1127, 458] width 508 height 496
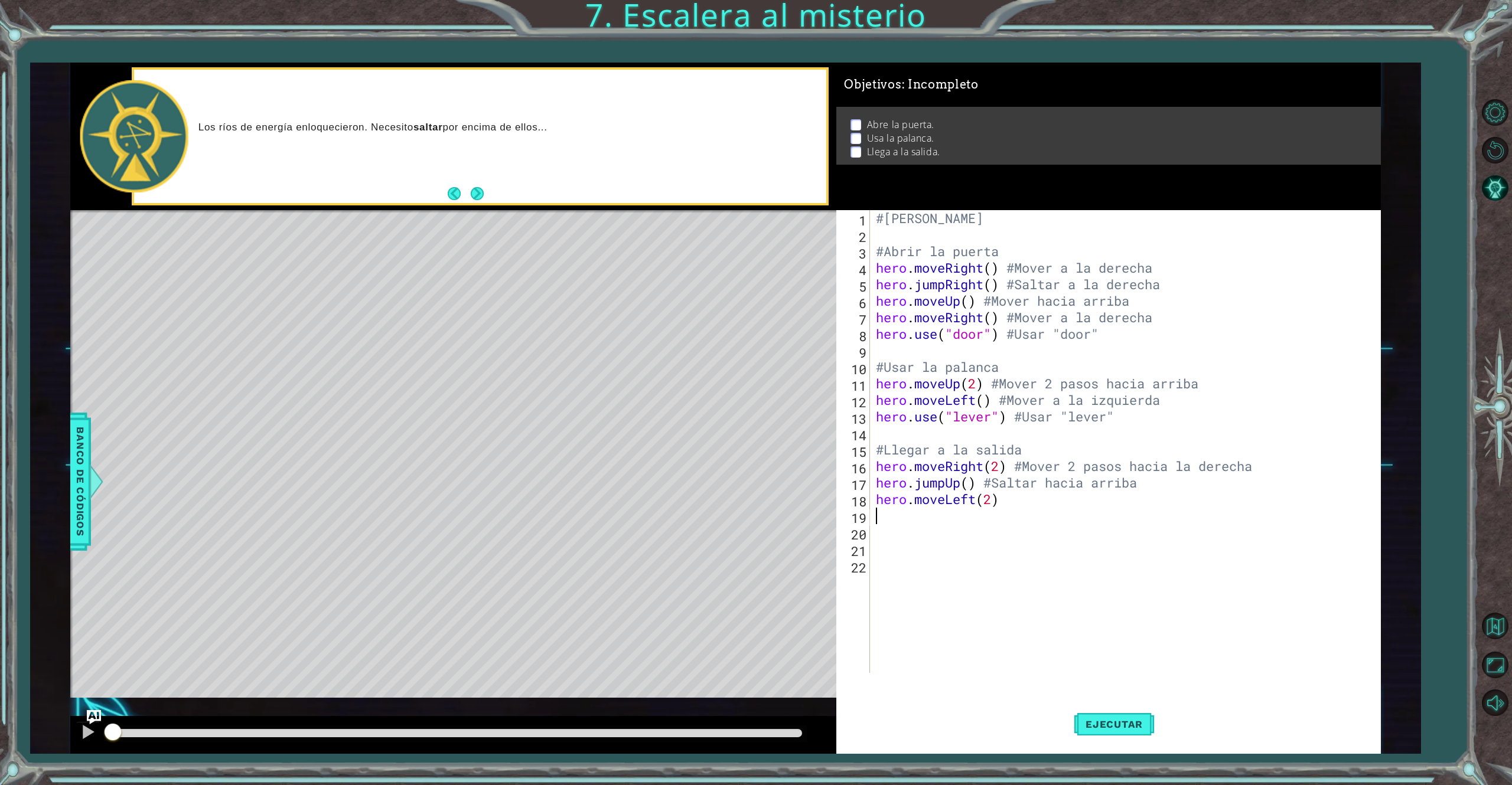
scroll to position [0, 0]
click at [1032, 500] on div "#[PERSON_NAME] #Abrir la puerta hero . moveRight ( ) #Mover a la derecha hero .…" at bounding box center [1127, 458] width 508 height 496
click at [1057, 496] on div "#[PERSON_NAME] #Abrir la puerta hero . moveRight ( ) #Mover a la derecha hero .…" at bounding box center [1127, 458] width 508 height 496
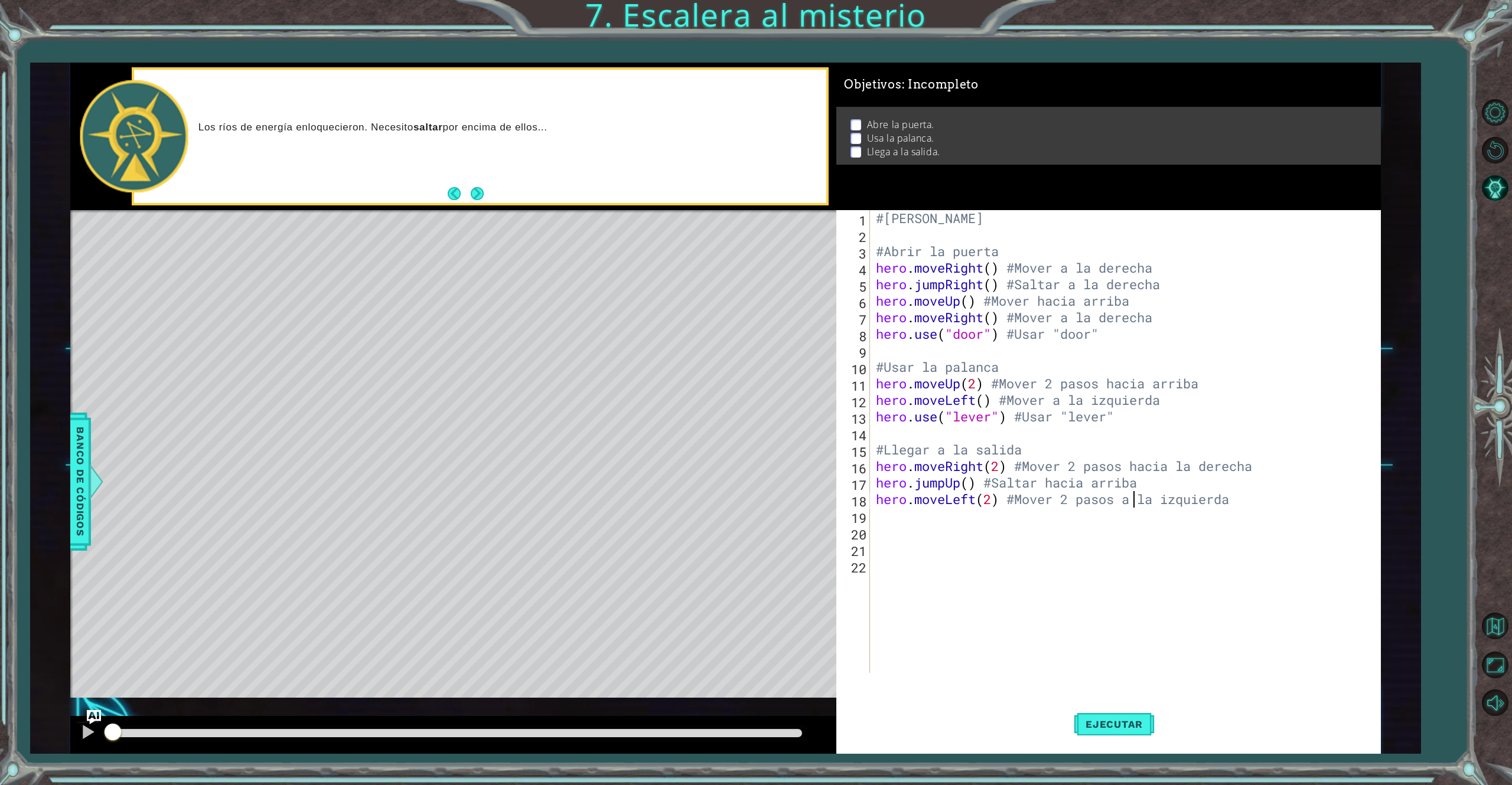
click at [1120, 503] on div "#[PERSON_NAME] #Abrir la puerta hero . moveRight ( ) #Mover a la derecha hero .…" at bounding box center [1127, 458] width 508 height 496
type textarea "hero.moveLeft(2) #Mover 2 pasos hacia la izquierda"
click at [1113, 589] on span "Ejecutar" at bounding box center [1114, 724] width 81 height 12
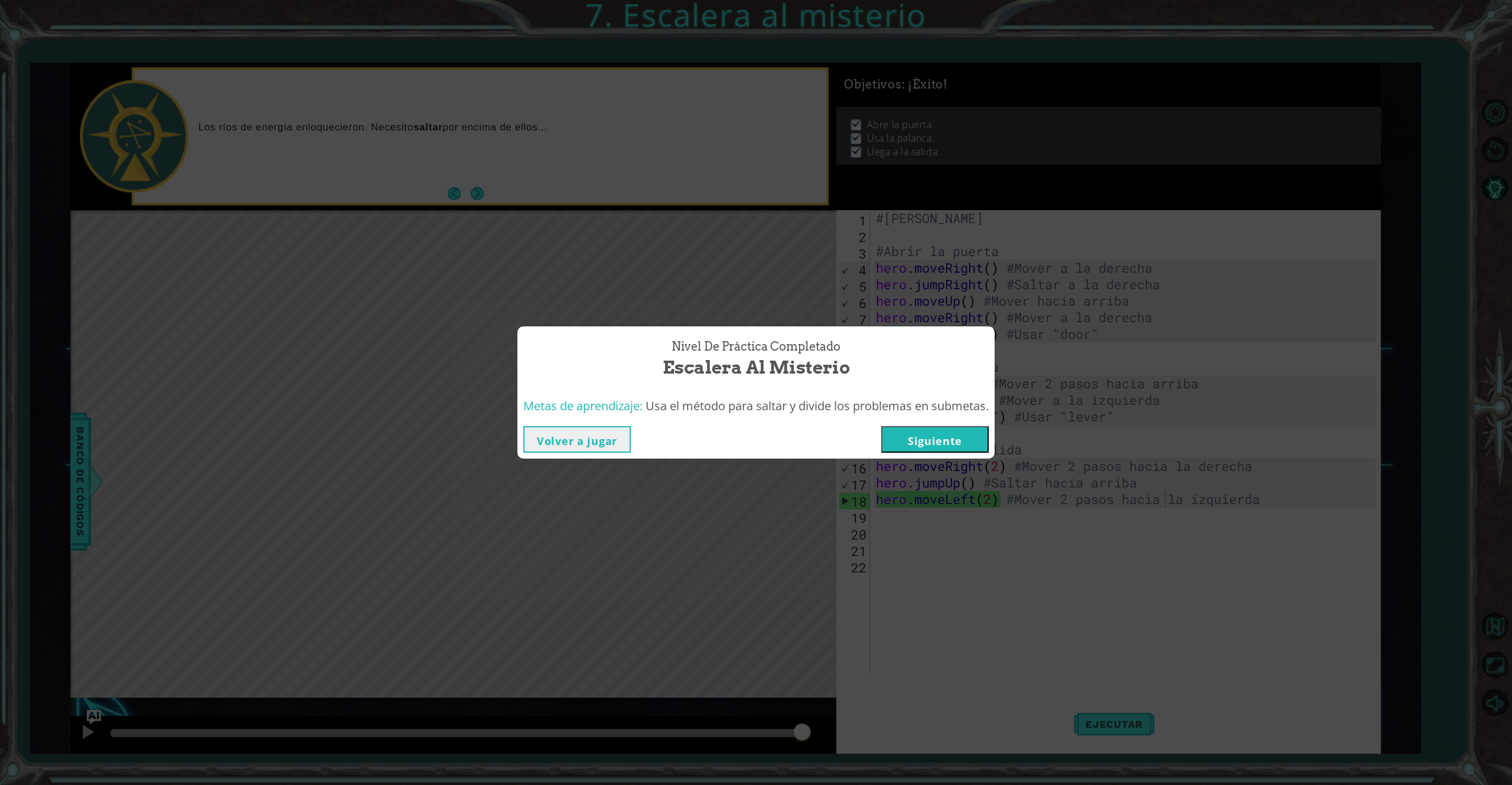
click at [589, 437] on button "Volver a jugar" at bounding box center [577, 440] width 108 height 27
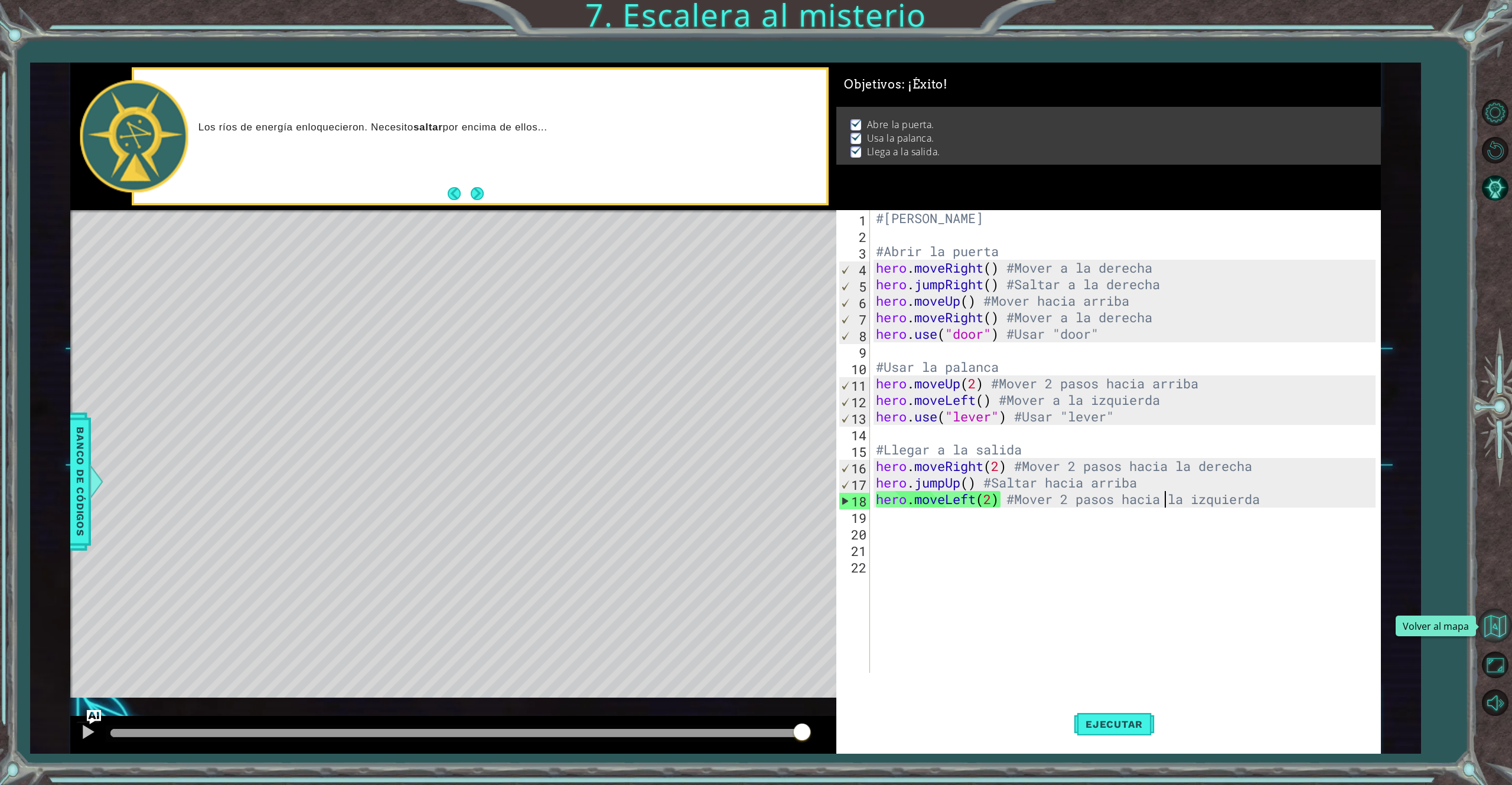
click at [1120, 589] on button "Volver al mapa" at bounding box center [1495, 626] width 34 height 34
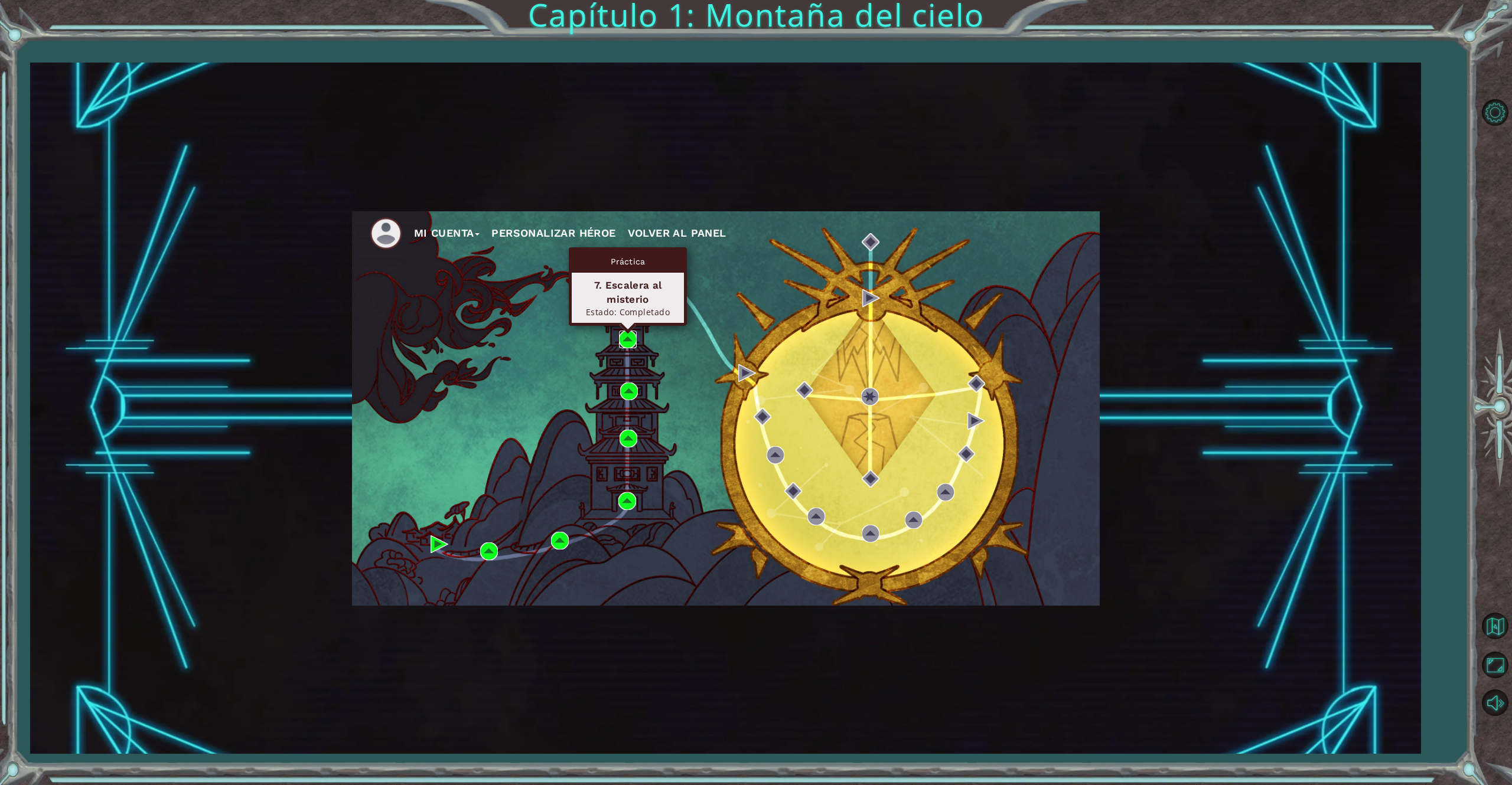
click at [625, 340] on img at bounding box center [627, 339] width 17 height 17
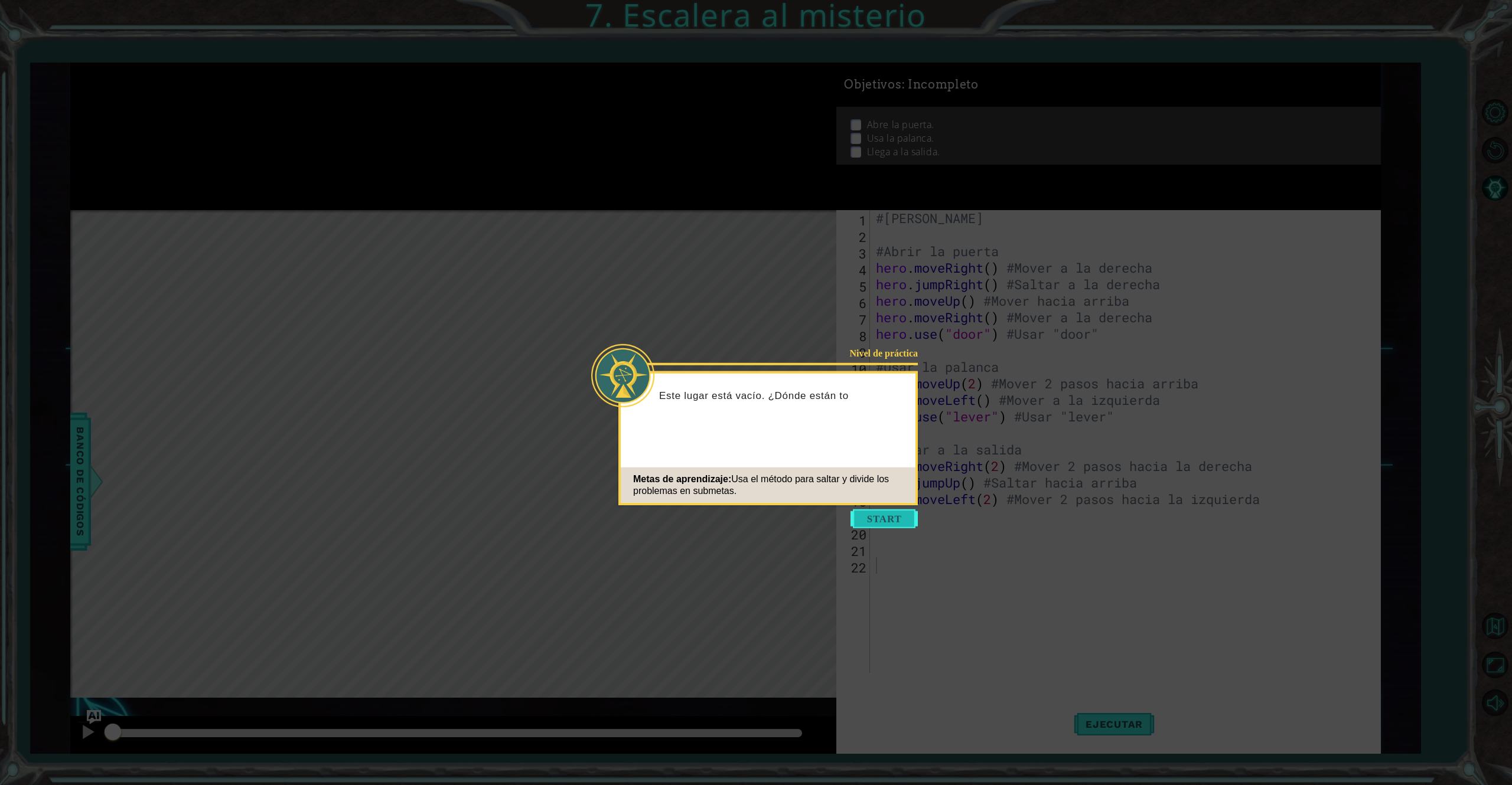
click at [872, 519] on button "Start" at bounding box center [884, 519] width 67 height 19
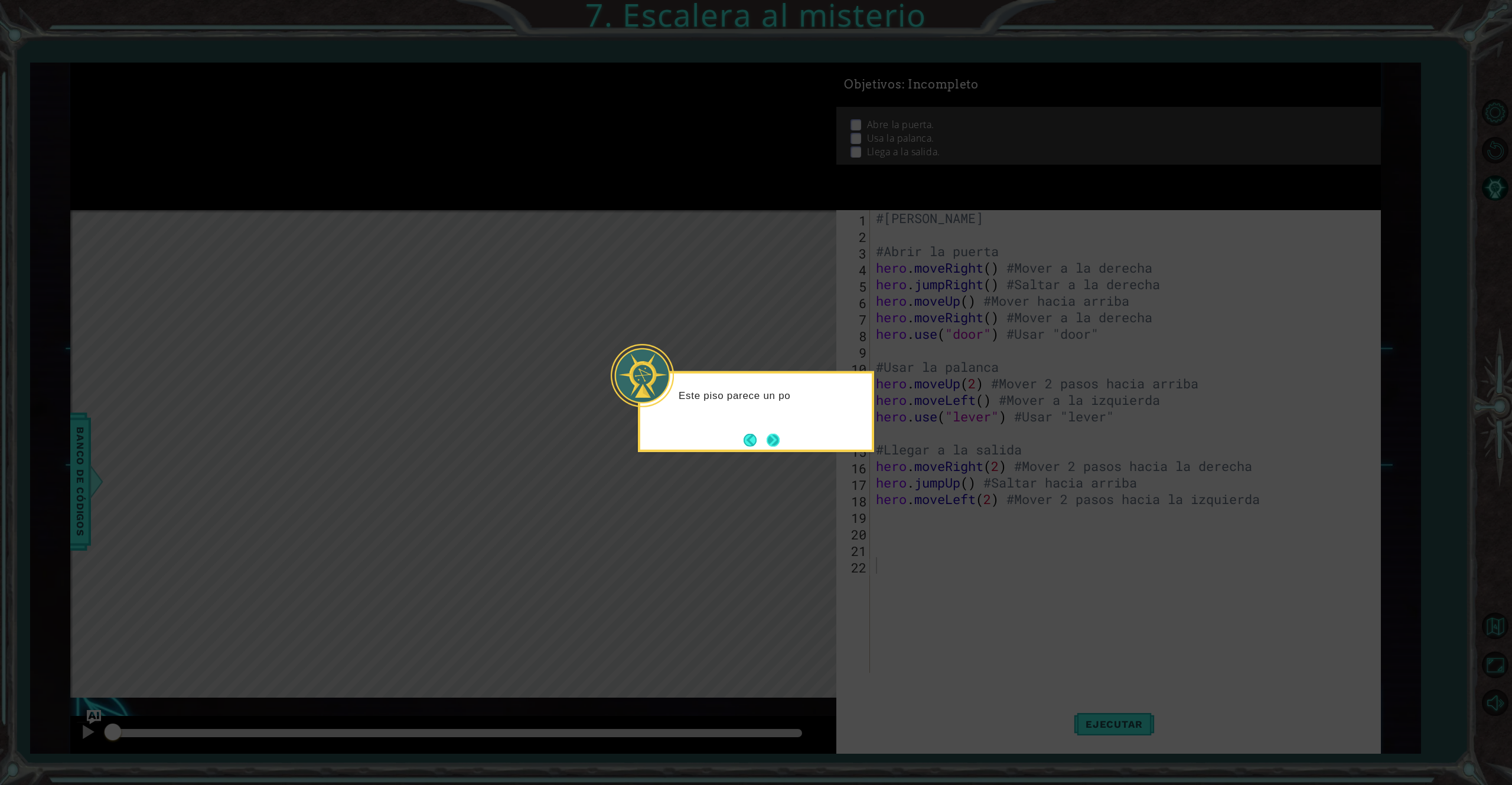
click at [769, 435] on button "Next" at bounding box center [773, 440] width 13 height 13
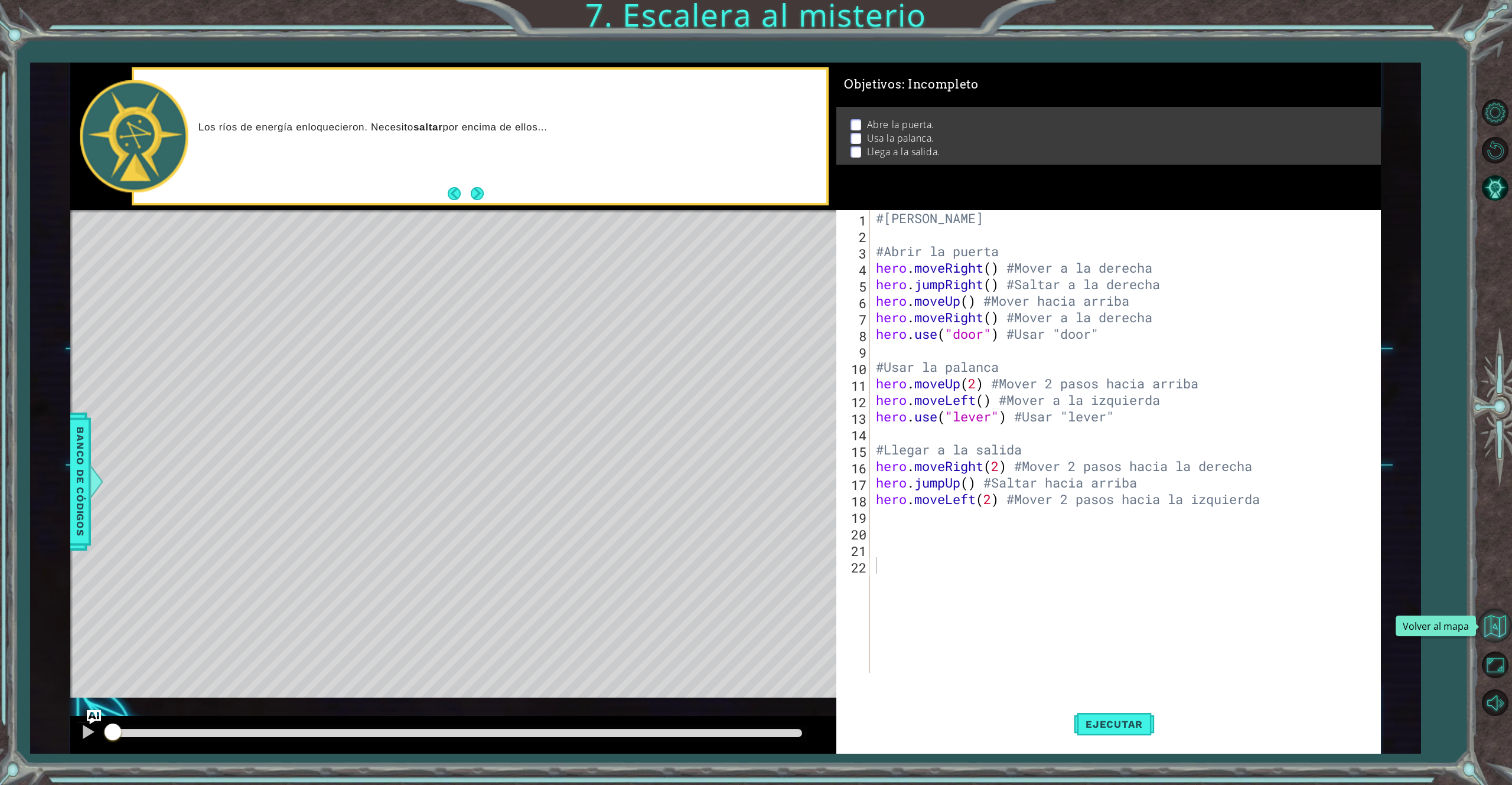
click at [1120, 589] on button "Volver al mapa" at bounding box center [1495, 626] width 34 height 34
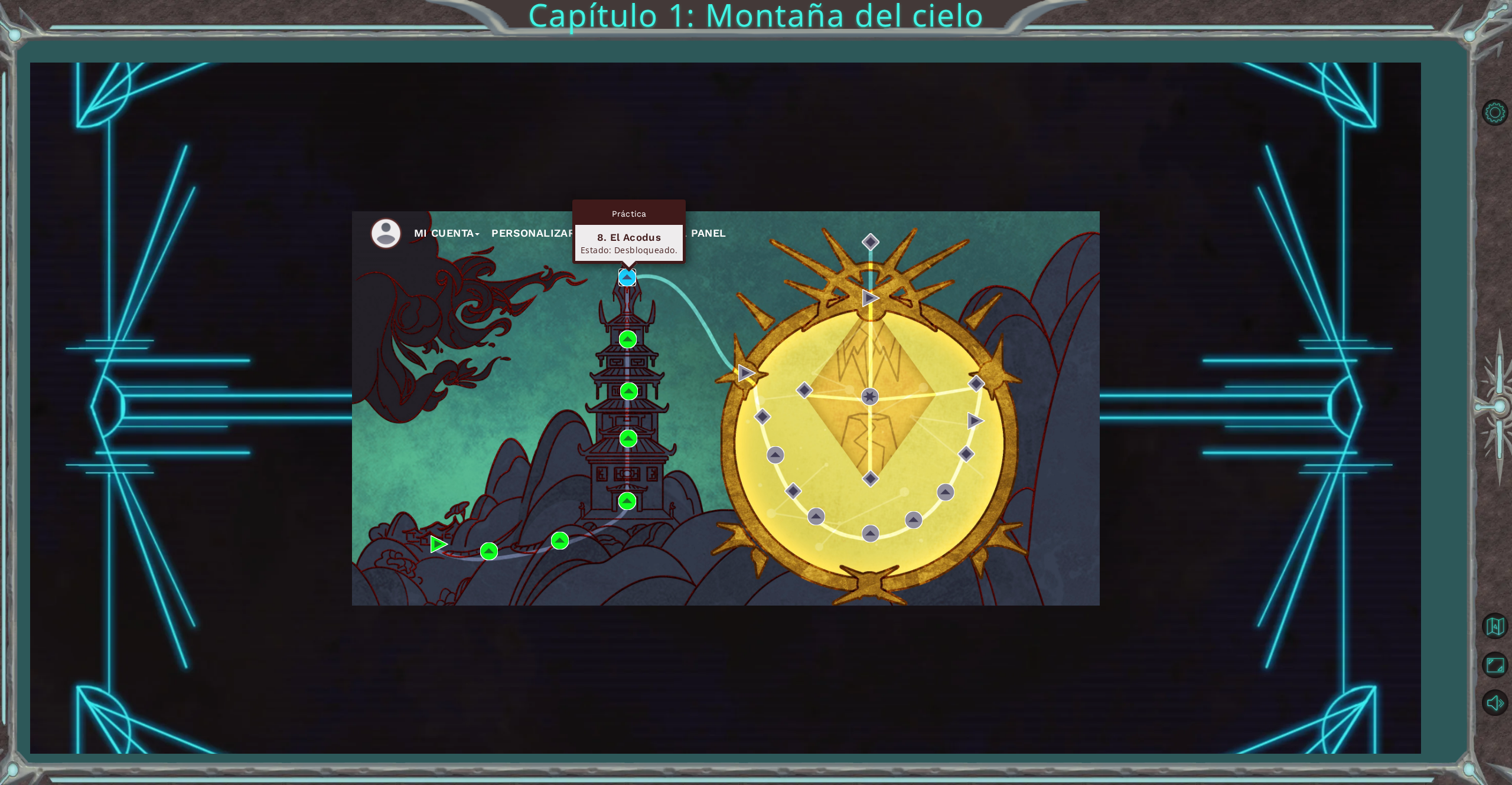
click at [629, 275] on img at bounding box center [627, 277] width 17 height 17
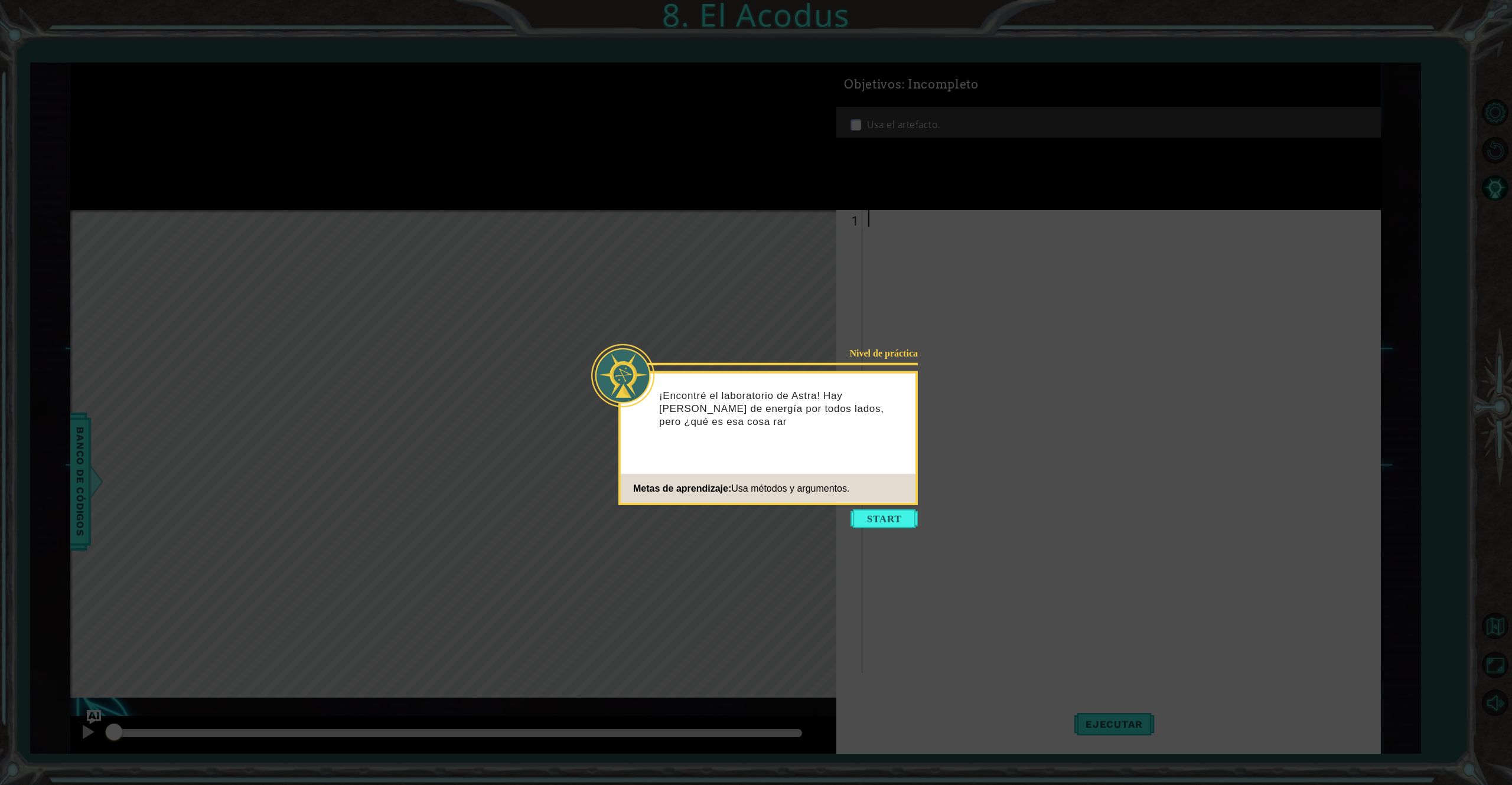
click at [886, 529] on icon at bounding box center [756, 392] width 1512 height 785
click at [891, 514] on button "Start" at bounding box center [884, 519] width 67 height 19
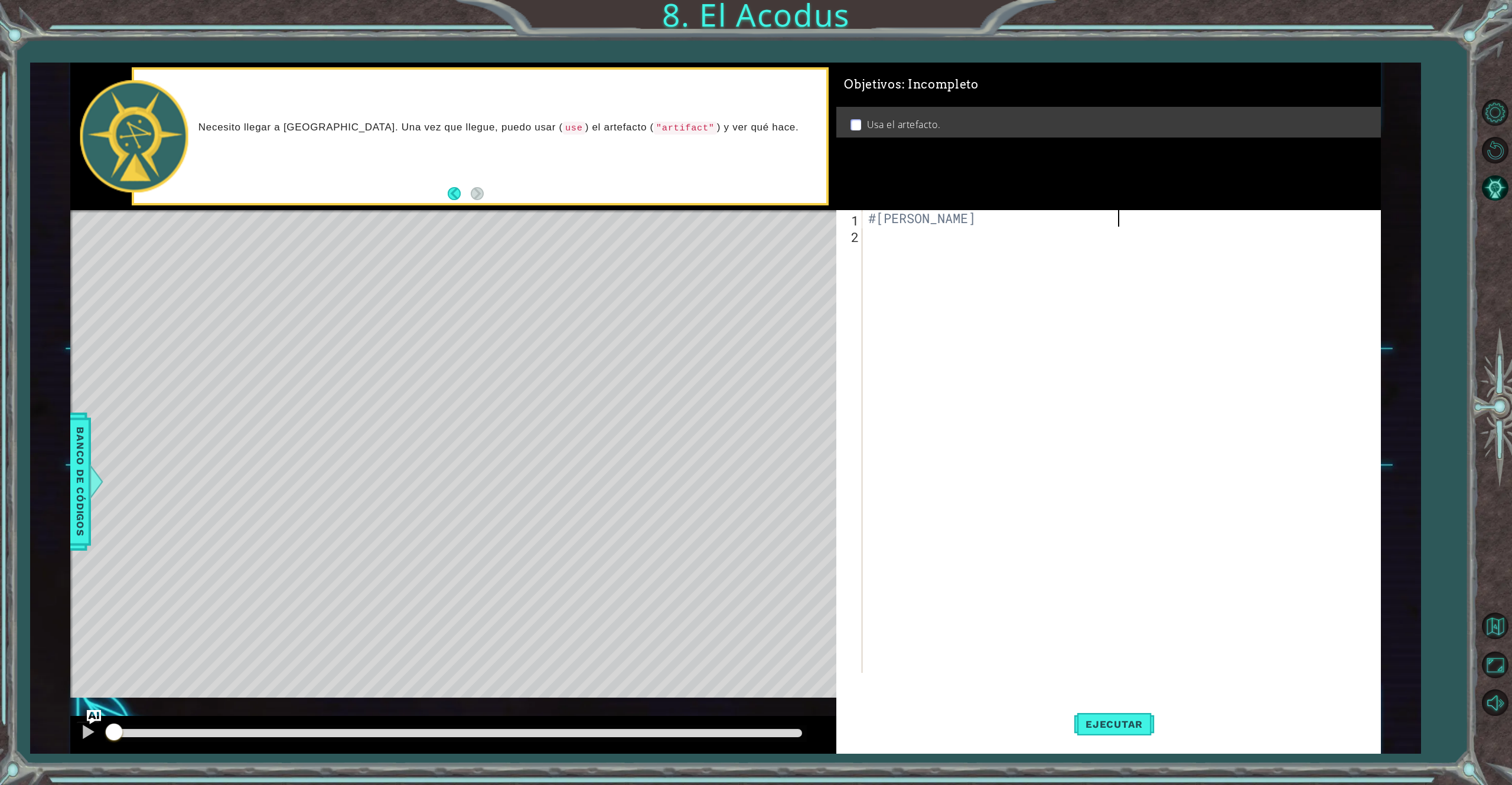
scroll to position [0, 10]
type textarea "#[PERSON_NAME]"
click at [931, 247] on div "#[PERSON_NAME]" at bounding box center [1123, 458] width 515 height 496
click at [953, 321] on div "hero .jumpUp Toca enter hero .jumpDown Toca enter hero .jumpLeft Toca enter her…" at bounding box center [971, 331] width 205 height 142
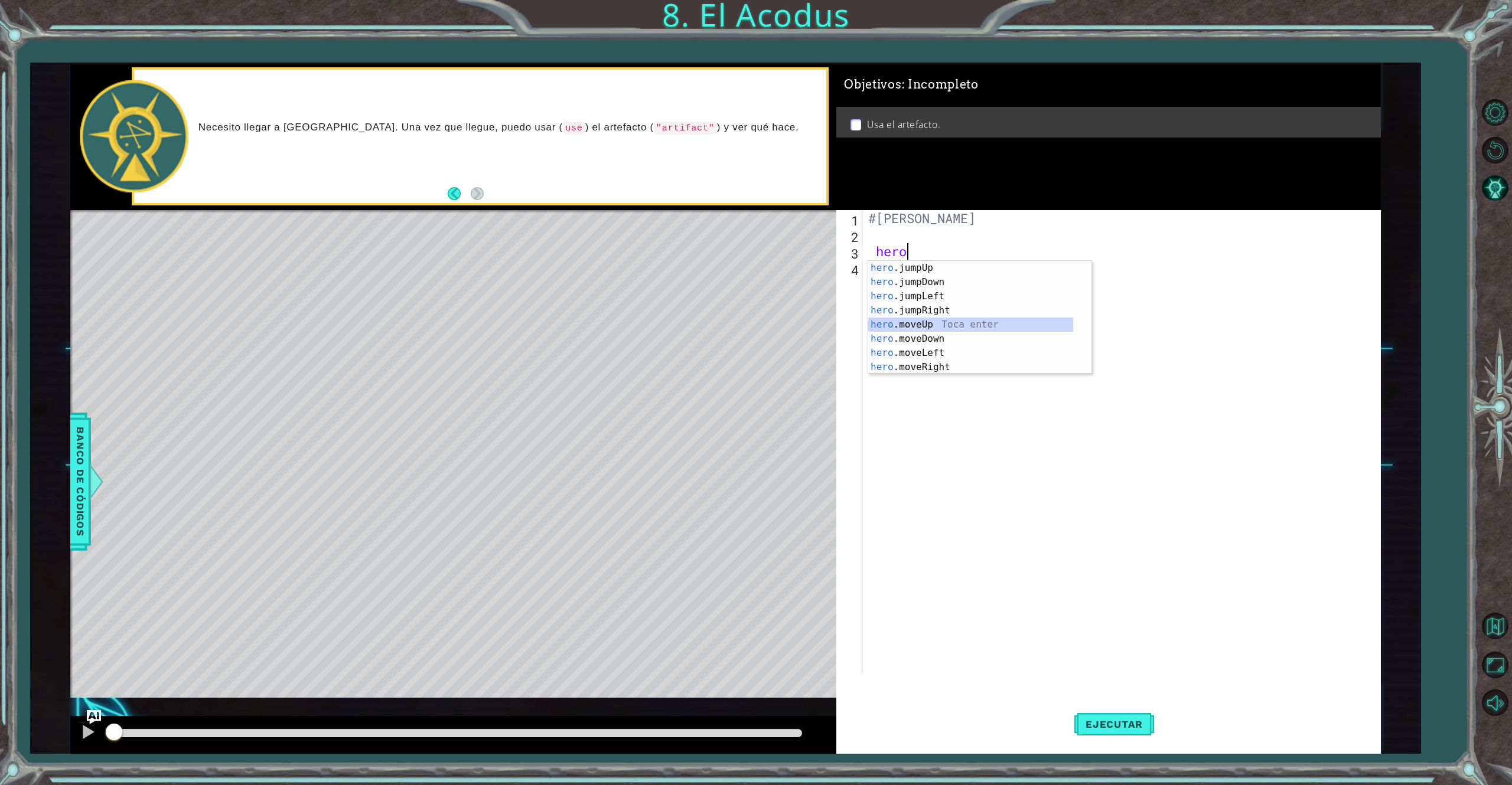
type textarea "hero.moveUp(1)"
click at [927, 282] on div "#[PERSON_NAME] hero . moveUp ( 1 )" at bounding box center [1123, 458] width 515 height 496
click at [975, 255] on div "#[PERSON_NAME] hero . moveUp ( 1 )" at bounding box center [1123, 458] width 515 height 496
type textarea "hero.moveUp(2)"
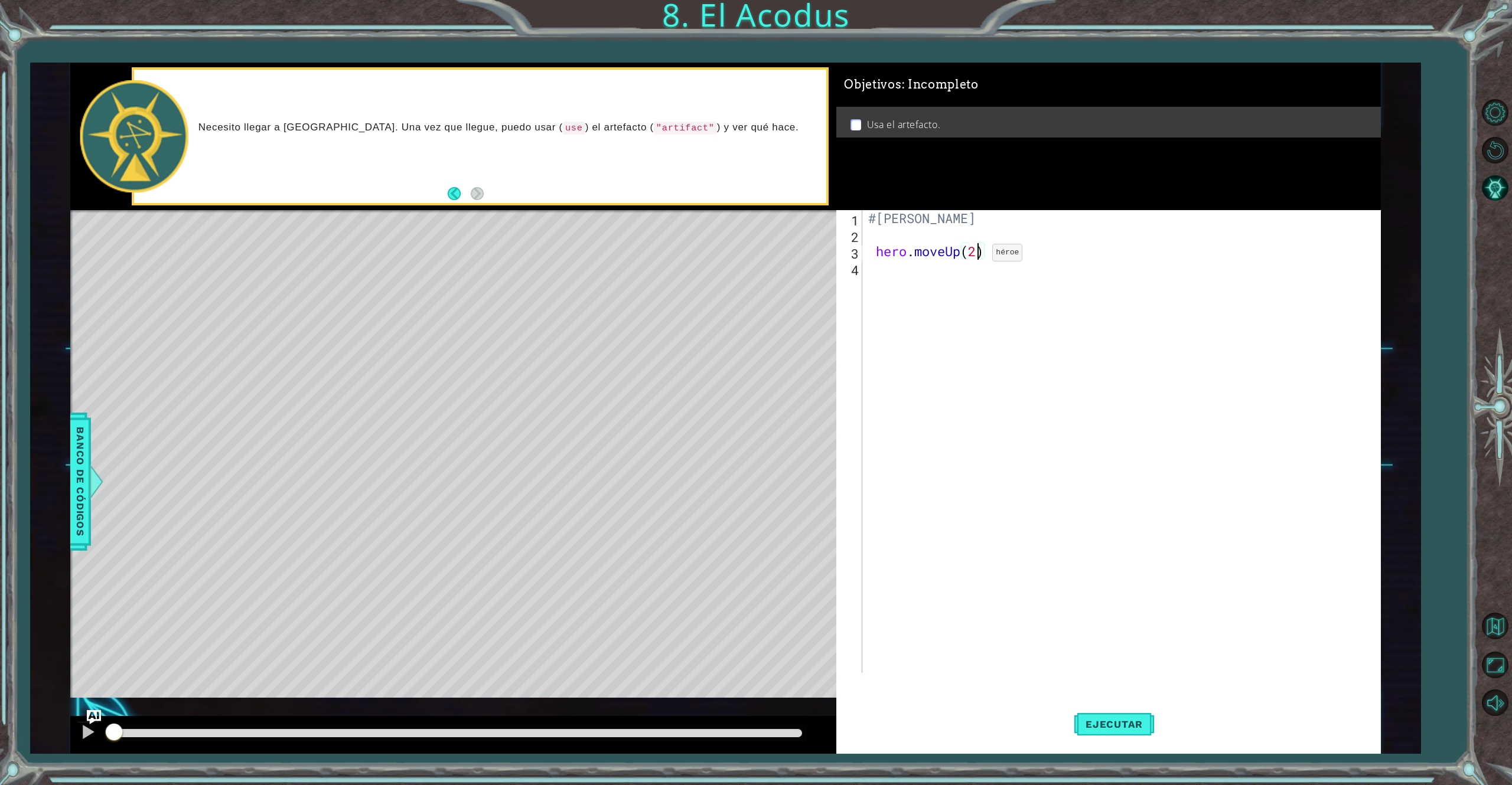
scroll to position [0, 3]
click at [950, 273] on div "#[PERSON_NAME] hero . moveUp ( 2 )" at bounding box center [1123, 458] width 515 height 496
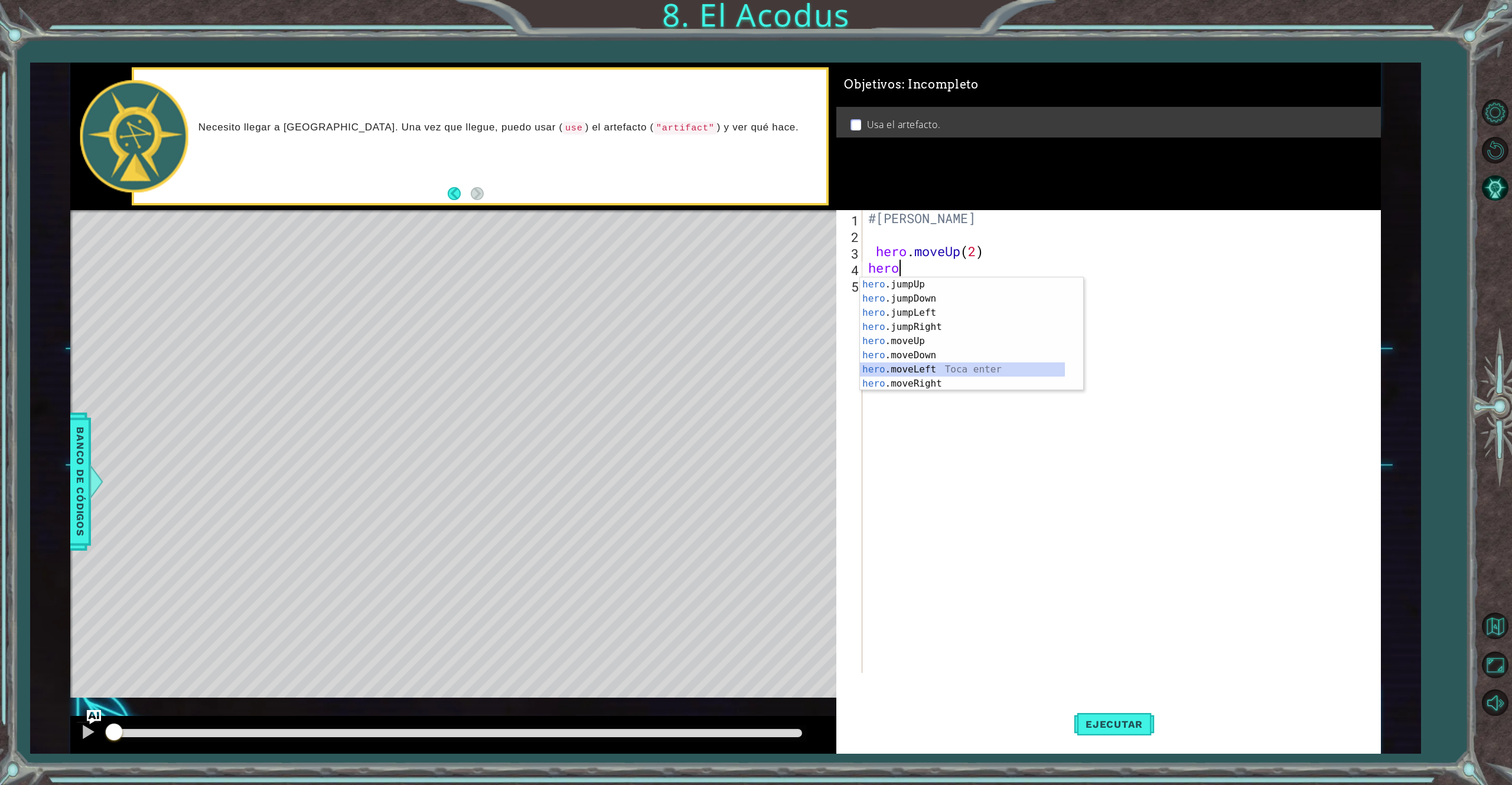
click at [983, 365] on div "hero .jumpUp Toca enter hero .jumpDown Toca enter hero .jumpLeft Toca enter her…" at bounding box center [962, 348] width 205 height 142
type textarea "hero.moveLeft(1)"
drag, startPoint x: 986, startPoint y: 291, endPoint x: 948, endPoint y: 320, distance: 47.8
click at [948, 320] on div "#[PERSON_NAME] hero . moveUp ( 2 ) hero . moveLeft ( 1 )" at bounding box center [1123, 458] width 515 height 496
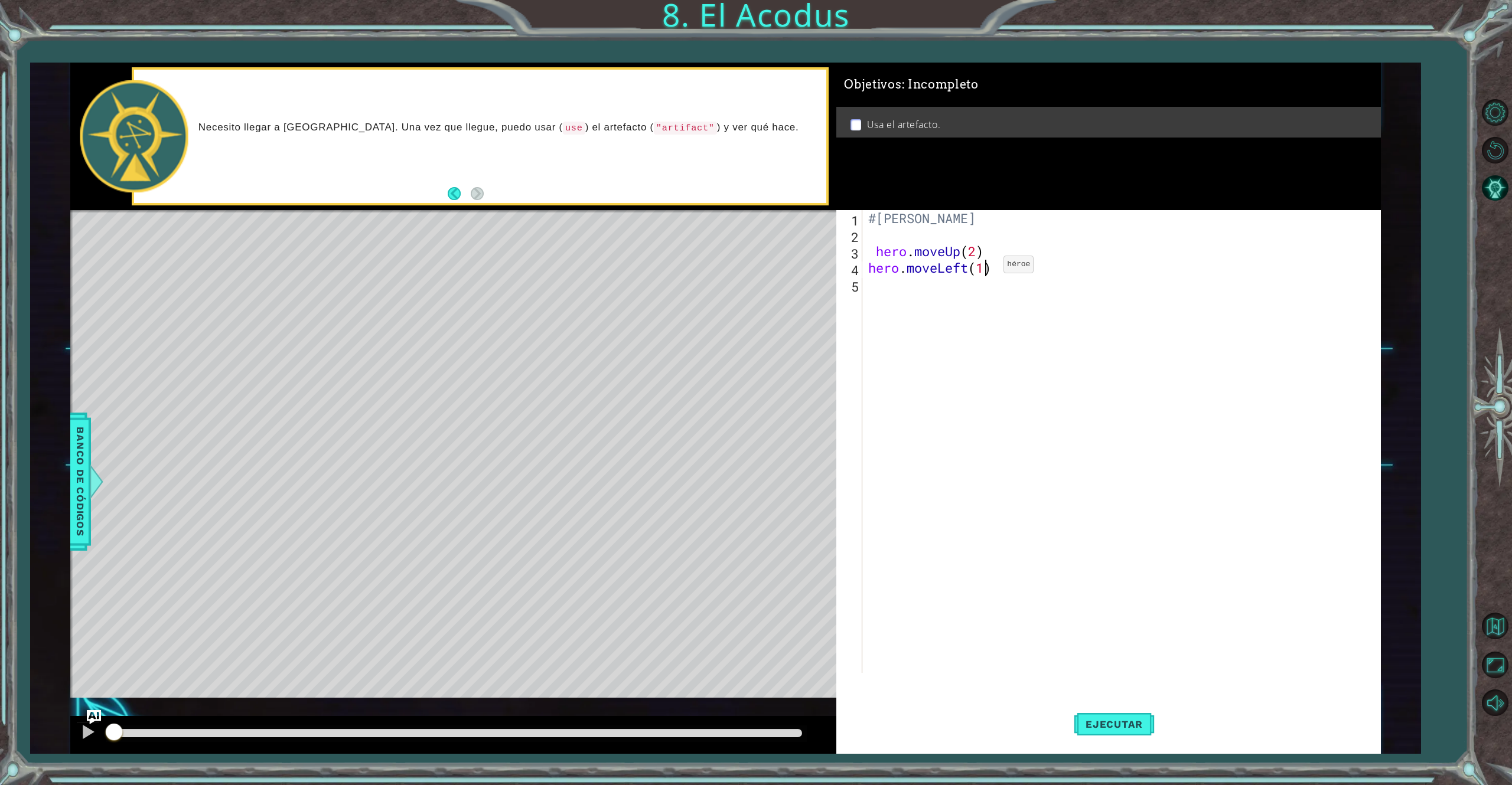
click at [986, 267] on div "#[PERSON_NAME] hero . moveUp ( 2 ) hero . moveLeft ( 1 )" at bounding box center [1123, 458] width 515 height 496
type textarea "hero.moveLeft()"
click at [911, 302] on div "#[PERSON_NAME] hero . moveUp ( 2 ) hero . moveLeft ( )" at bounding box center [1123, 458] width 515 height 496
click at [868, 248] on div "#[PERSON_NAME] hero . moveUp ( 2 ) hero . moveLeft ( )" at bounding box center [1123, 458] width 515 height 496
click at [876, 248] on div "#[PERSON_NAME] hero . moveUp ( 2 ) hero . moveLeft ( )" at bounding box center [1123, 458] width 515 height 496
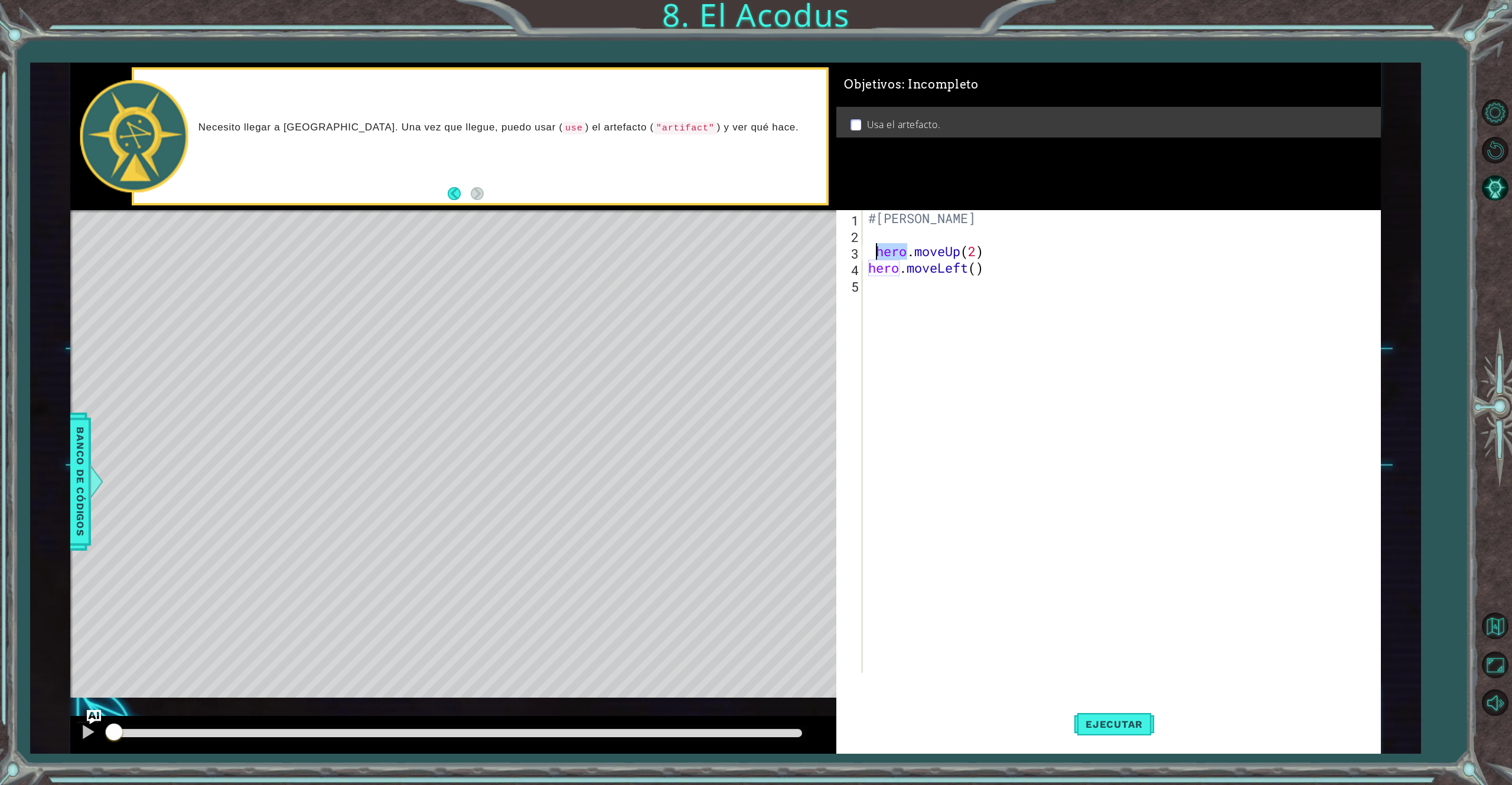
click at [876, 248] on div "#[PERSON_NAME] hero . moveUp ( 2 ) hero . moveLeft ( )" at bounding box center [1123, 458] width 515 height 496
drag, startPoint x: 873, startPoint y: 248, endPoint x: 856, endPoint y: 248, distance: 17.0
drag, startPoint x: 856, startPoint y: 248, endPoint x: 1324, endPoint y: 273, distance: 468.7
click at [1120, 273] on div "#[PERSON_NAME] hero . moveUp ( 2 ) hero . moveLeft ( )" at bounding box center [1123, 458] width 515 height 496
click at [875, 252] on div "#[PERSON_NAME] hero . moveUp ( 2 ) hero . moveLeft ( )" at bounding box center [1123, 458] width 515 height 496
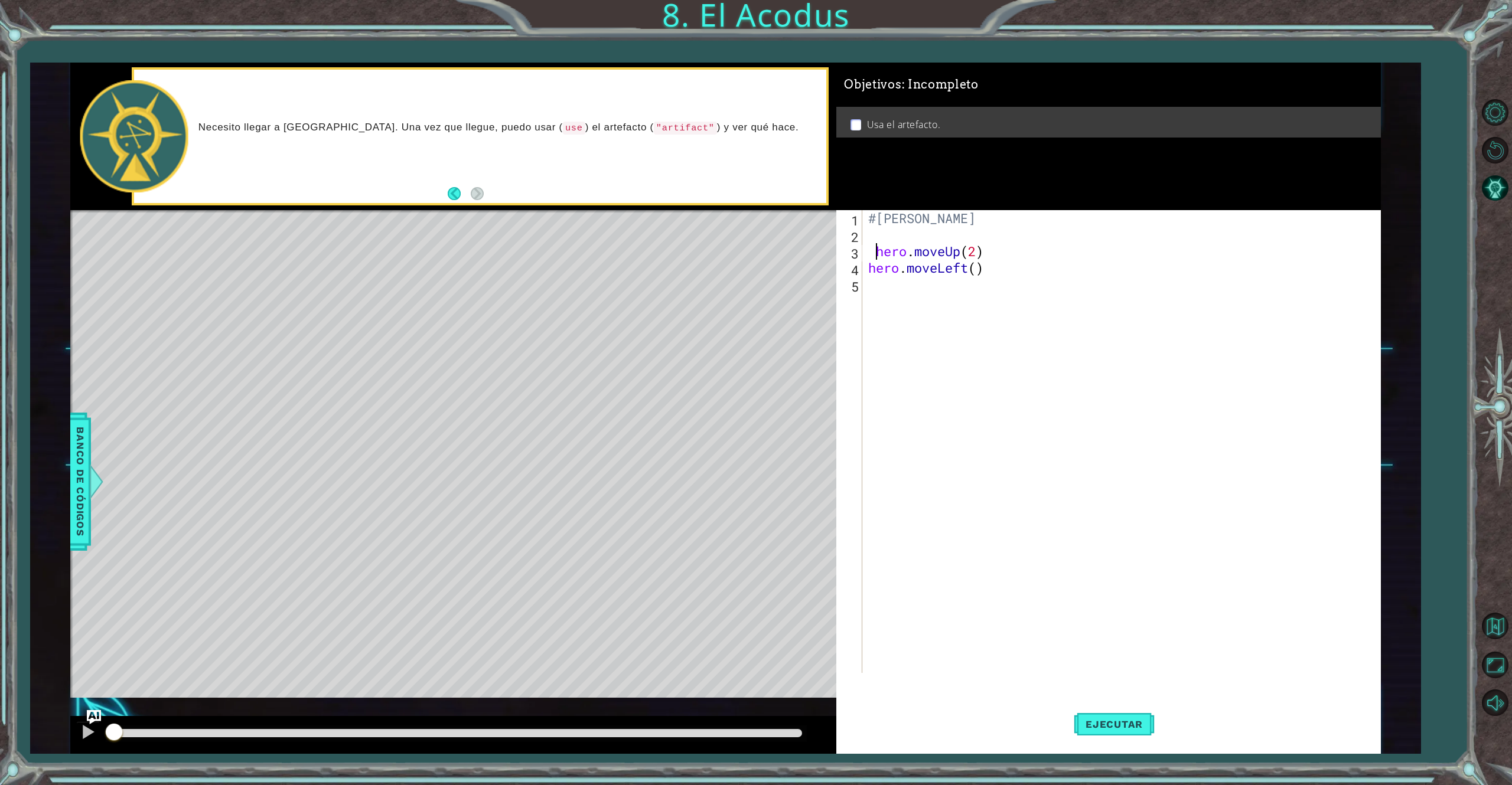
type textarea "hero.moveUp(2)"
click at [884, 280] on div "#[PERSON_NAME] hero . moveUp ( 2 ) hero . moveLeft ( )" at bounding box center [1123, 458] width 515 height 496
click at [936, 374] on div "hero .jumpUp Toca enter hero .jumpDown Toca enter hero .jumpLeft Toca enter her…" at bounding box center [962, 365] width 205 height 142
click at [988, 291] on div "#[PERSON_NAME] hero . moveUp ( 2 ) hero . moveLeft ( ) hero . moveDown ( 1 )" at bounding box center [1120, 442] width 510 height 463
type textarea "hero.moveDown(2)"
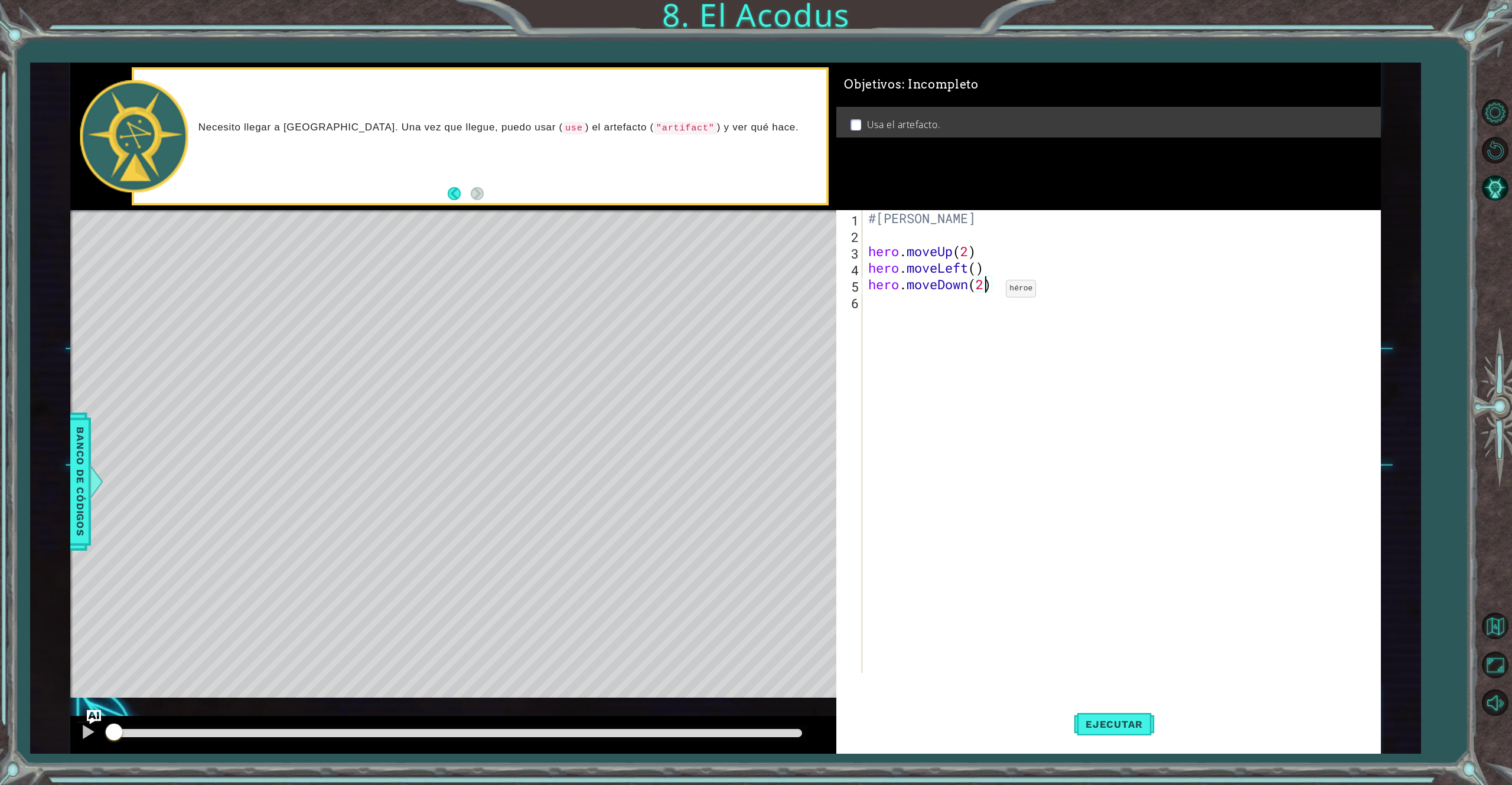
scroll to position [0, 5]
click at [957, 301] on div "#[PERSON_NAME] hero . moveUp ( 2 ) hero . moveLeft ( ) hero . moveDown ( 2 )" at bounding box center [1123, 458] width 515 height 496
type textarea "hero"
click at [965, 343] on div "hero .jumpUp Toca enter hero .jumpDown Toca enter hero .jumpLeft Toca enter her…" at bounding box center [962, 381] width 205 height 142
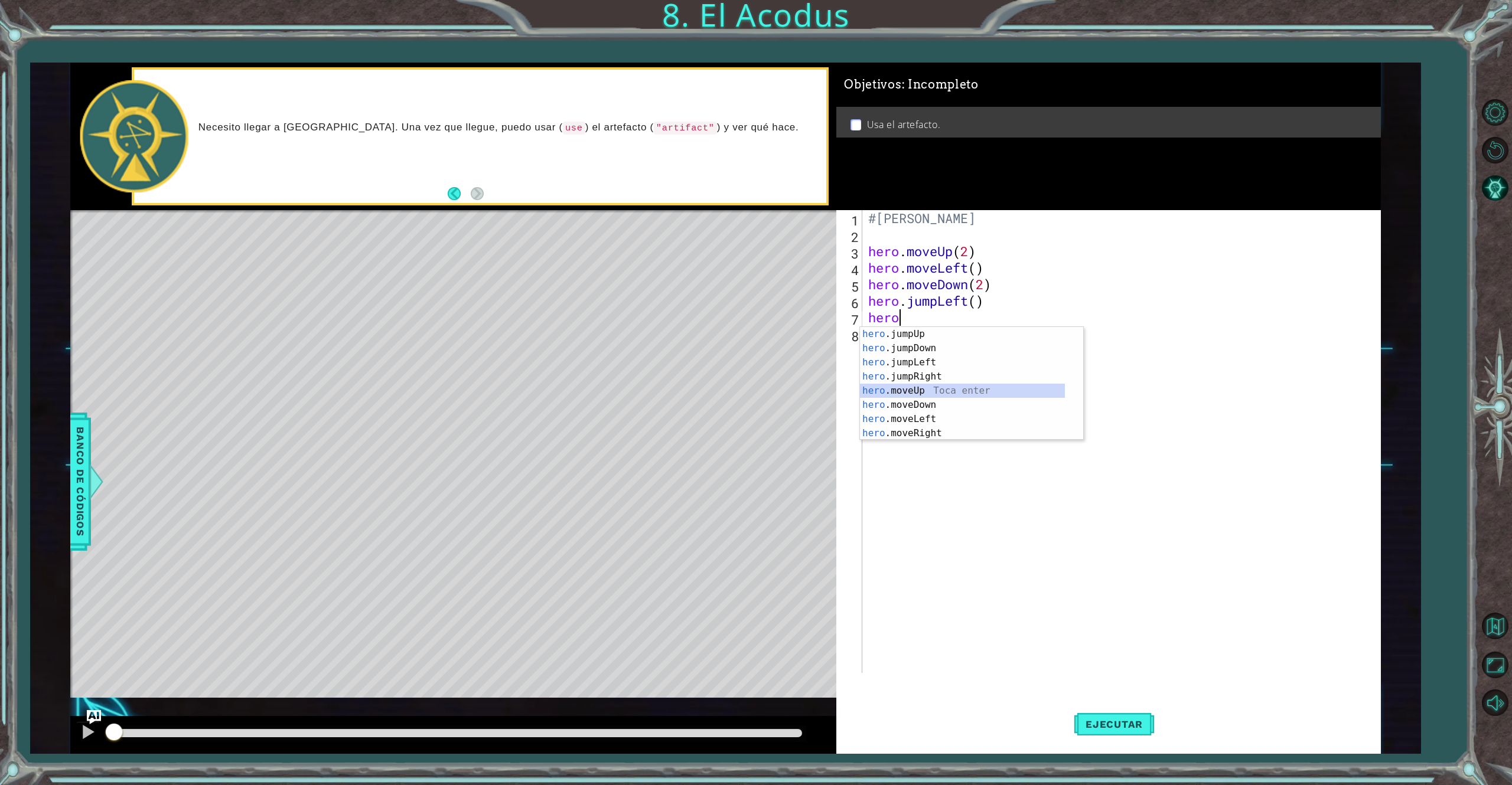
click at [927, 391] on div "hero .jumpUp Toca enter hero .jumpDown Toca enter hero .jumpLeft Toca enter her…" at bounding box center [962, 398] width 205 height 142
click at [969, 313] on div "#[PERSON_NAME] hero . moveUp ( 2 ) hero . moveLeft ( ) hero . moveDown ( 2 ) he…" at bounding box center [1120, 442] width 510 height 463
type textarea "hero.moveUp(2)"
click at [925, 334] on div "#[PERSON_NAME] hero . moveUp ( 2 ) hero . moveLeft ( ) hero . moveDown ( 2 ) he…" at bounding box center [1123, 458] width 515 height 496
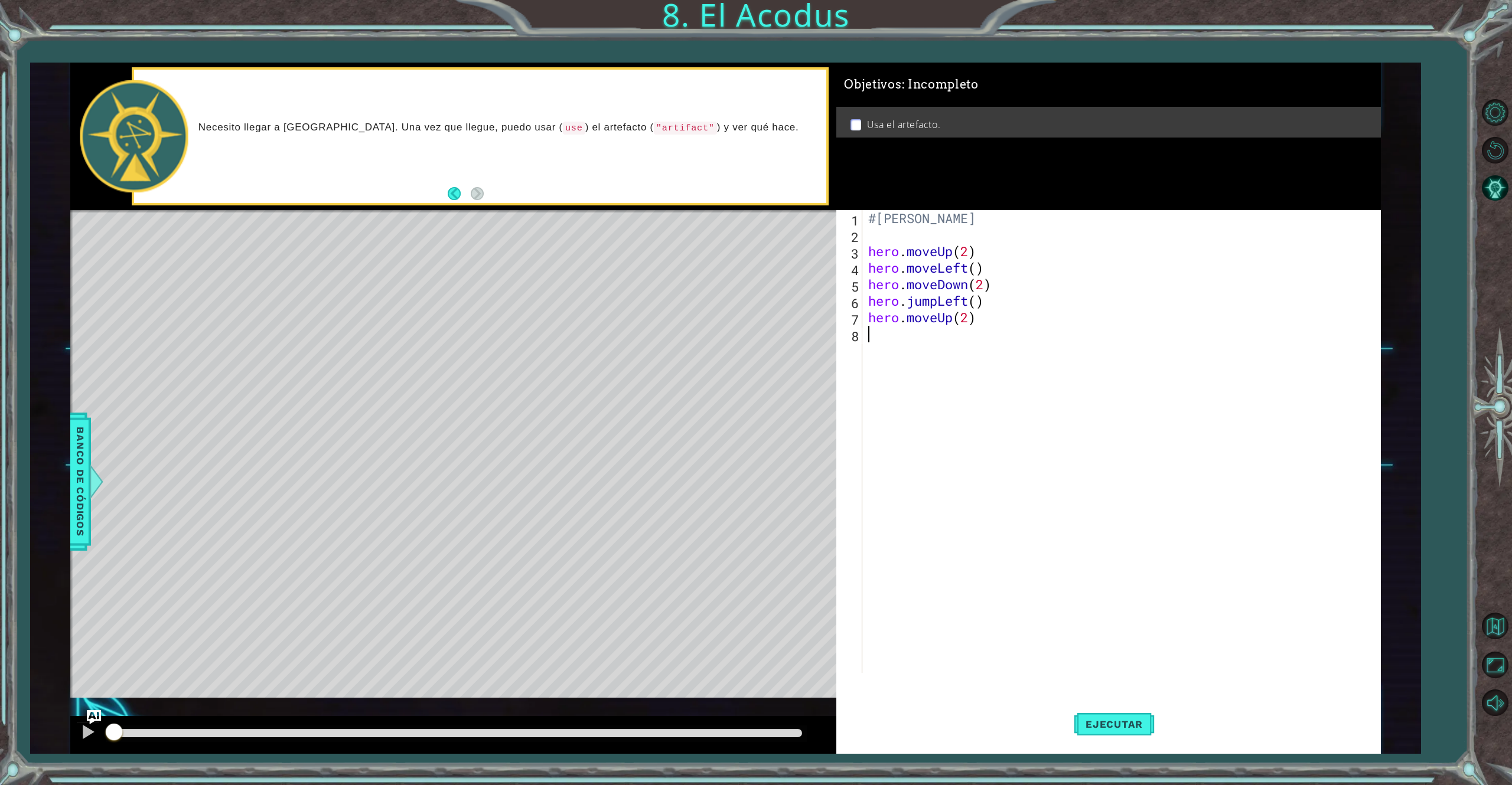
scroll to position [0, 0]
click at [962, 446] on div "hero .jumpUp Toca enter hero .jumpDown Toca enter hero .jumpLeft Toca enter her…" at bounding box center [962, 415] width 205 height 142
type textarea "hero.moveRight()"
click at [894, 354] on div "#[PERSON_NAME] hero . moveUp ( 2 ) hero . moveLeft ( ) hero . moveDown ( 2 ) he…" at bounding box center [1123, 458] width 515 height 496
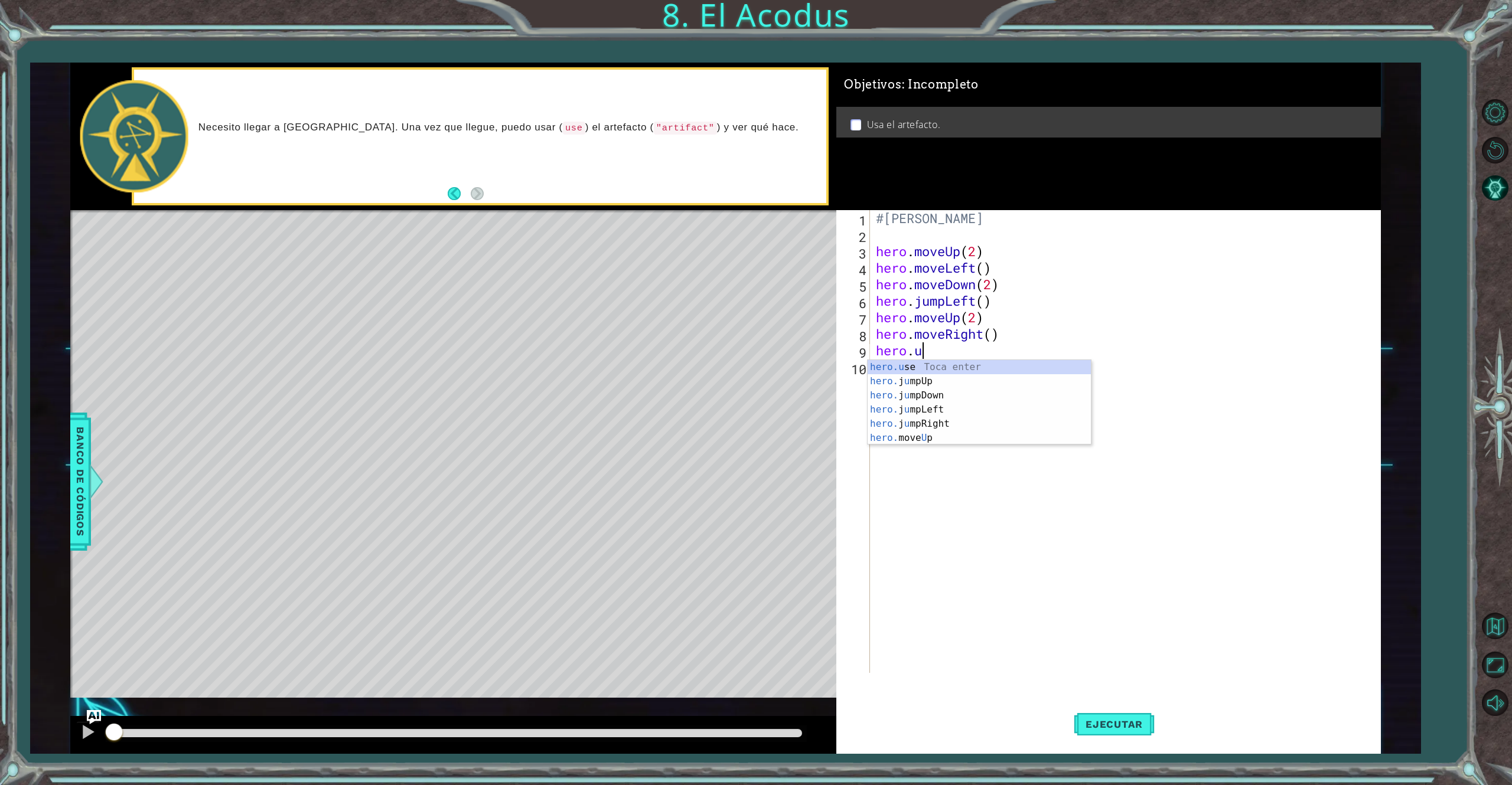
scroll to position [0, 1]
click at [948, 368] on div "[DOMAIN_NAME] e Toca enter" at bounding box center [979, 381] width 223 height 43
click at [983, 350] on div "#[PERSON_NAME] hero . moveUp ( 2 ) hero . moveLeft ( ) hero . moveDown ( 2 ) he…" at bounding box center [1125, 442] width 503 height 463
click at [1118, 589] on span "Ejecutar" at bounding box center [1114, 724] width 81 height 12
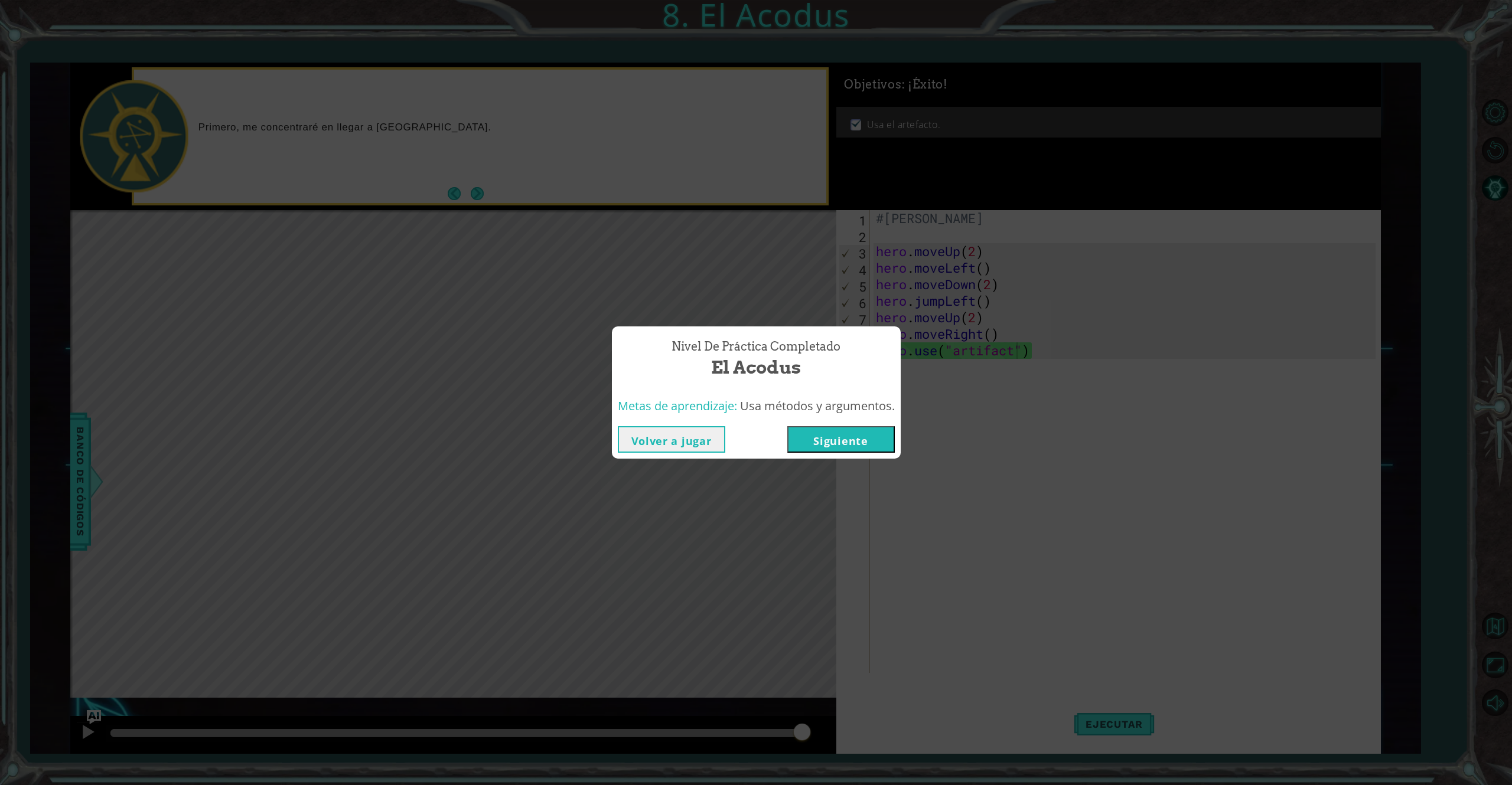
click at [641, 447] on button "Volver a jugar" at bounding box center [671, 440] width 108 height 27
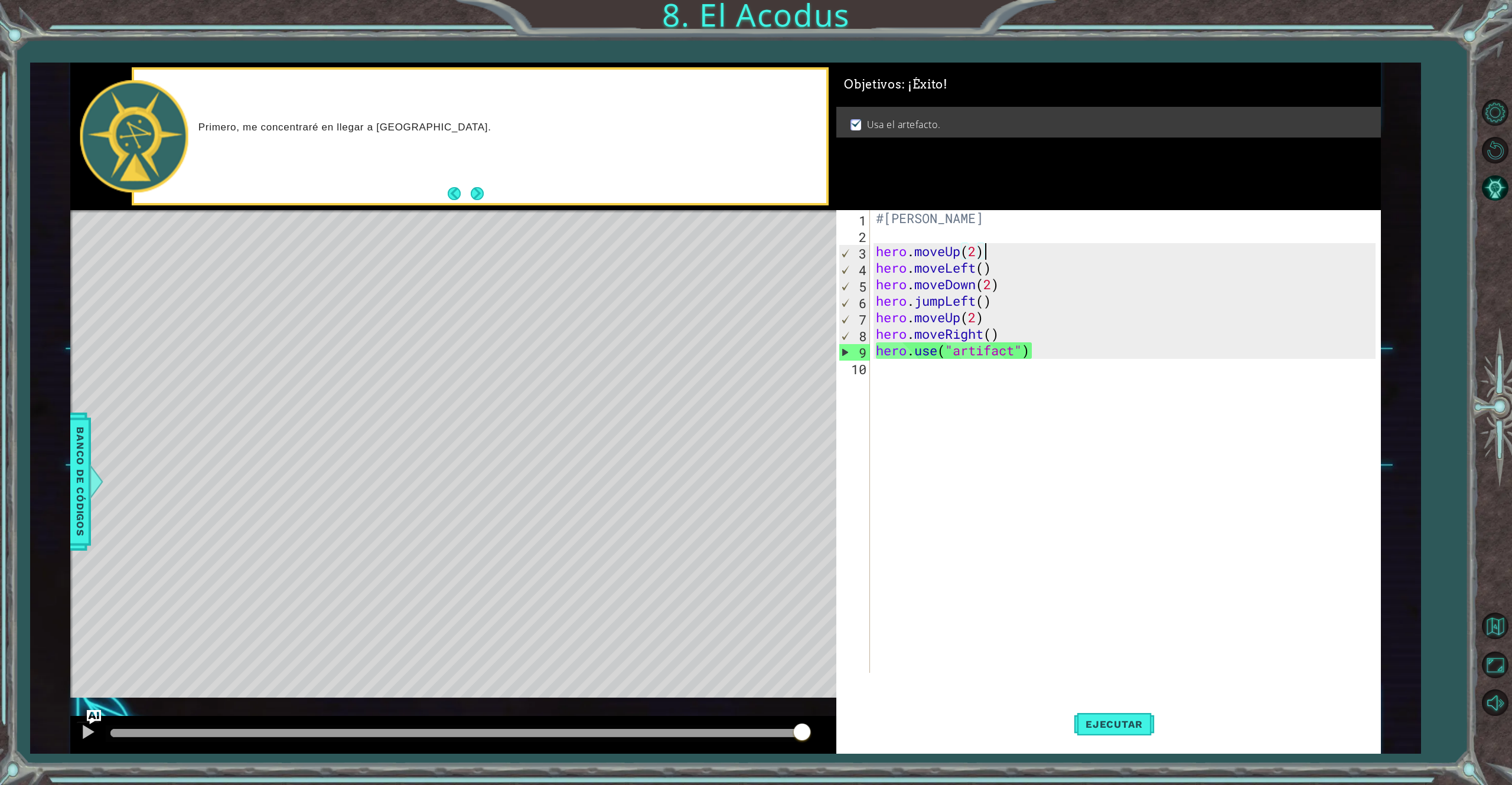
click at [1036, 249] on div "#[PERSON_NAME] hero . moveUp ( 2 ) hero . moveLeft ( ) hero . moveDown ( 2 ) he…" at bounding box center [1127, 458] width 508 height 496
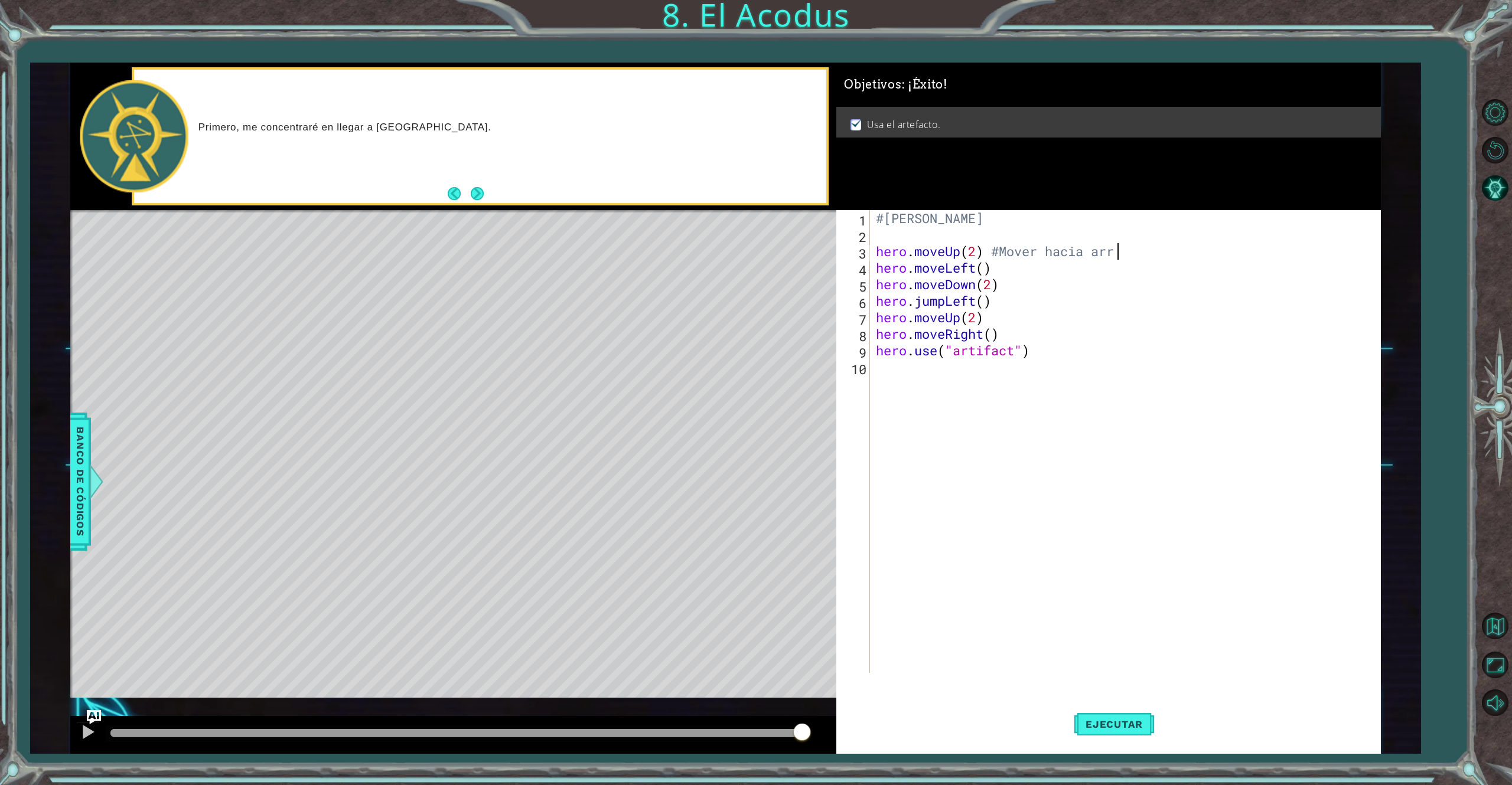
scroll to position [0, 10]
click at [1044, 254] on div "#[PERSON_NAME] hero . moveUp ( 2 ) #Mover hacia arriba hero . moveLeft ( ) hero…" at bounding box center [1127, 458] width 508 height 496
click at [1043, 248] on div "#[PERSON_NAME] hero . moveUp ( 2 ) #Mover 2 pasos hacia arriba hero . moveLeft …" at bounding box center [1127, 458] width 508 height 496
click at [1068, 252] on div "#[PERSON_NAME] hero . moveUp ( 2 ) #Mover 2 pasos hacia arriba hero . moveLeft …" at bounding box center [1127, 458] width 508 height 496
drag, startPoint x: 1059, startPoint y: 252, endPoint x: 1034, endPoint y: 276, distance: 34.7
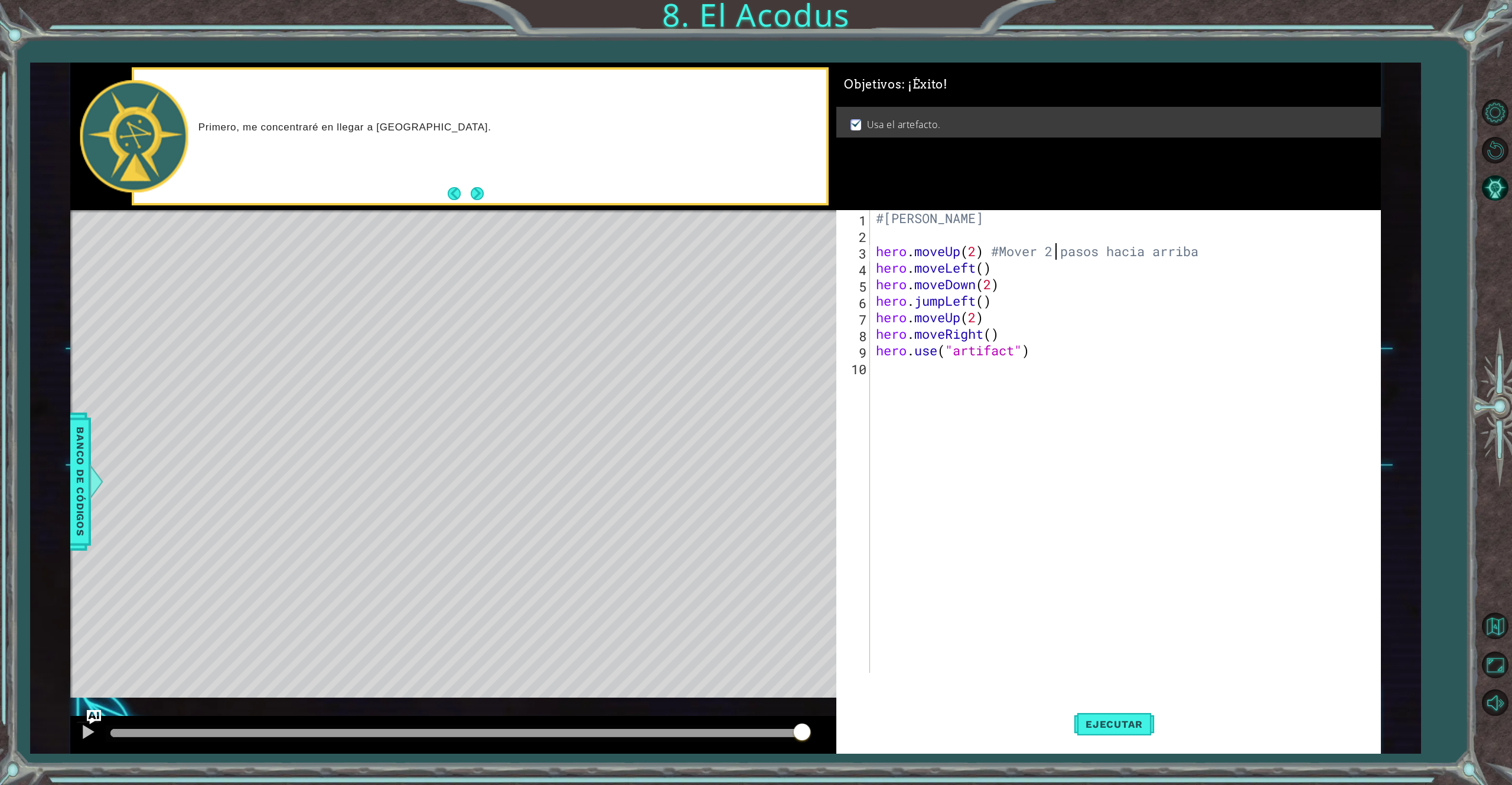
click at [1034, 276] on div "#[PERSON_NAME] hero . moveUp ( 2 ) #Mover 2 pasos hacia arriba hero . moveLeft …" at bounding box center [1127, 458] width 508 height 496
type textarea "hero.moveLeft() hero.moveDown(2)"
click at [1120, 435] on div "#[PERSON_NAME] hero . moveUp ( 2 ) #Mover 2 pasos hacia arriba hero . moveLeft …" at bounding box center [1127, 458] width 508 height 496
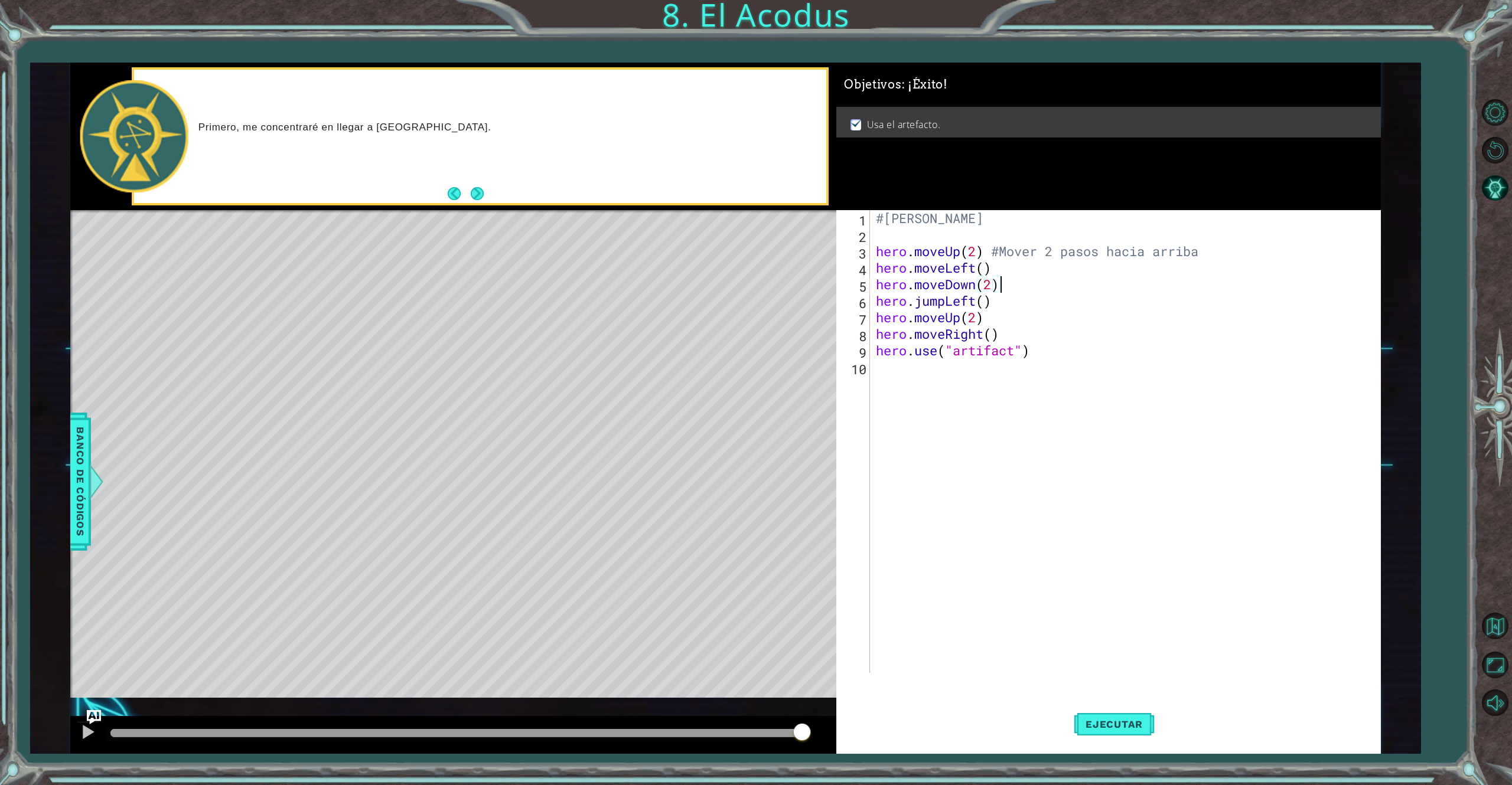
click at [1069, 285] on div "#[PERSON_NAME] hero . moveUp ( 2 ) #Mover 2 pasos hacia arriba hero . moveLeft …" at bounding box center [1127, 458] width 508 height 496
click at [1054, 275] on div "#[PERSON_NAME] hero . moveUp ( 2 ) #Mover 2 pasos hacia arriba hero . moveLeft …" at bounding box center [1127, 458] width 508 height 496
click at [1018, 283] on div "#[PERSON_NAME] hero . moveUp ( 2 ) #Mover 2 pasos hacia arriba hero . moveLeft …" at bounding box center [1127, 458] width 508 height 496
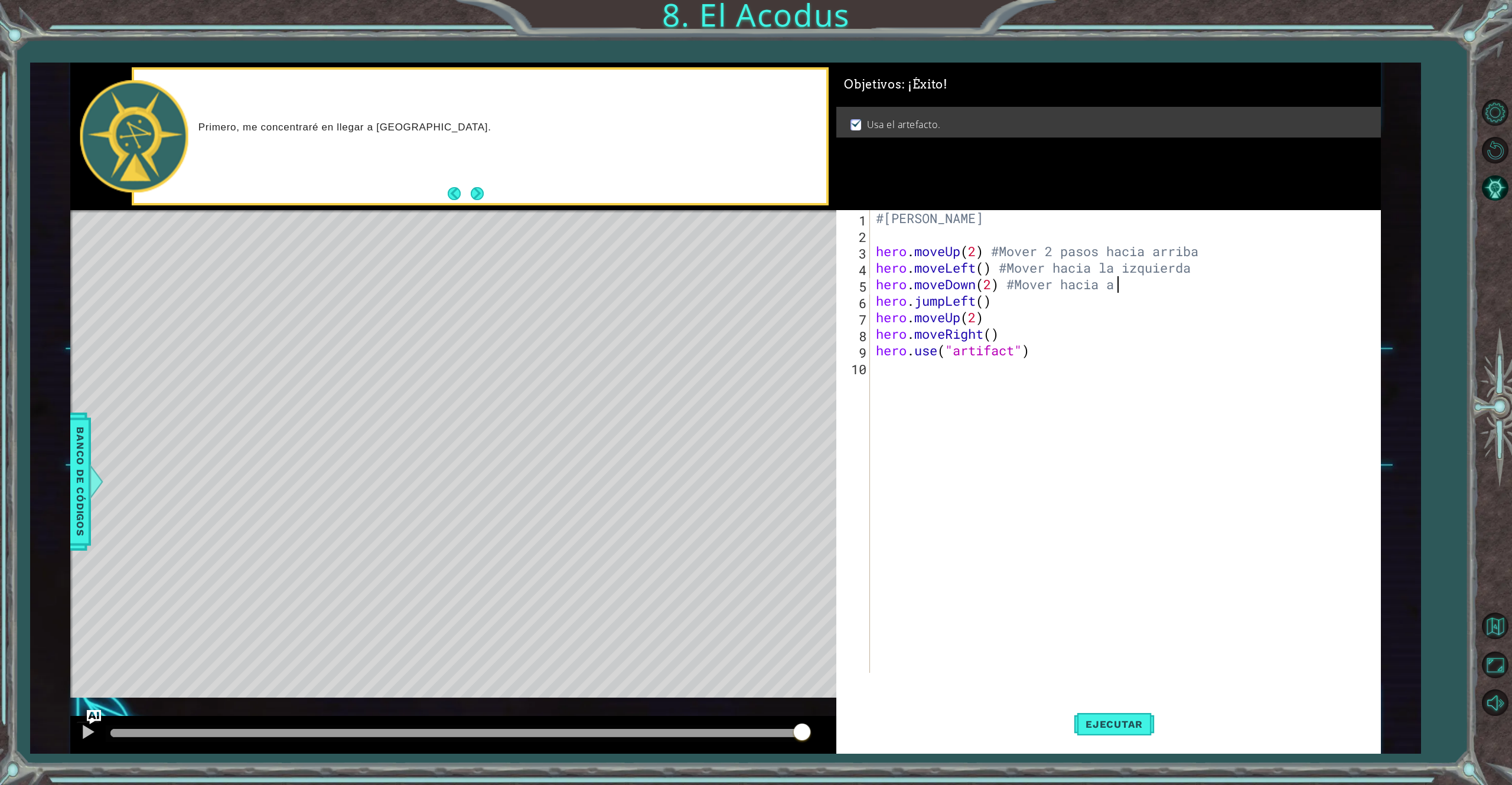
click at [1059, 281] on div "#[PERSON_NAME] hero . moveUp ( 2 ) #Mover 2 pasos hacia arriba hero . moveLeft …" at bounding box center [1127, 458] width 508 height 496
click at [1120, 287] on div "#[PERSON_NAME] hero . moveUp ( 2 ) #Mover 2 pasos hacia arriba hero . moveLeft …" at bounding box center [1127, 458] width 508 height 496
click at [1074, 283] on div "#[PERSON_NAME] hero . moveUp ( 2 ) #Mover 2 pasos hacia arriba hero . moveLeft …" at bounding box center [1127, 458] width 508 height 496
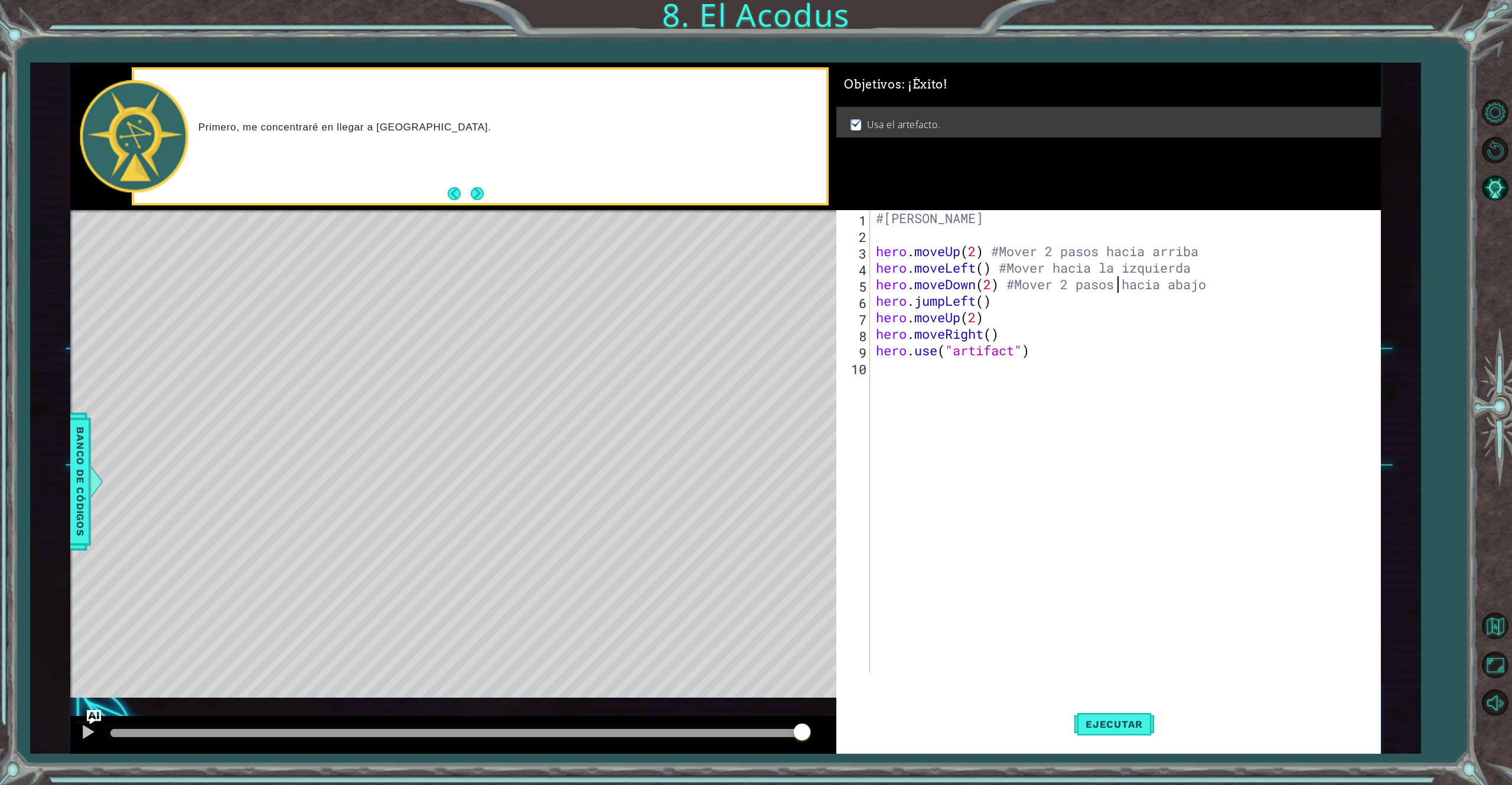
scroll to position [0, 10]
click at [1074, 303] on div "#[PERSON_NAME] hero . moveUp ( 2 ) #Mover 2 pasos hacia arriba hero . moveLeft …" at bounding box center [1127, 458] width 508 height 496
click at [1028, 325] on div "#[PERSON_NAME] hero . moveUp ( 2 ) #Mover 2 pasos hacia arriba hero . moveLeft …" at bounding box center [1127, 458] width 508 height 496
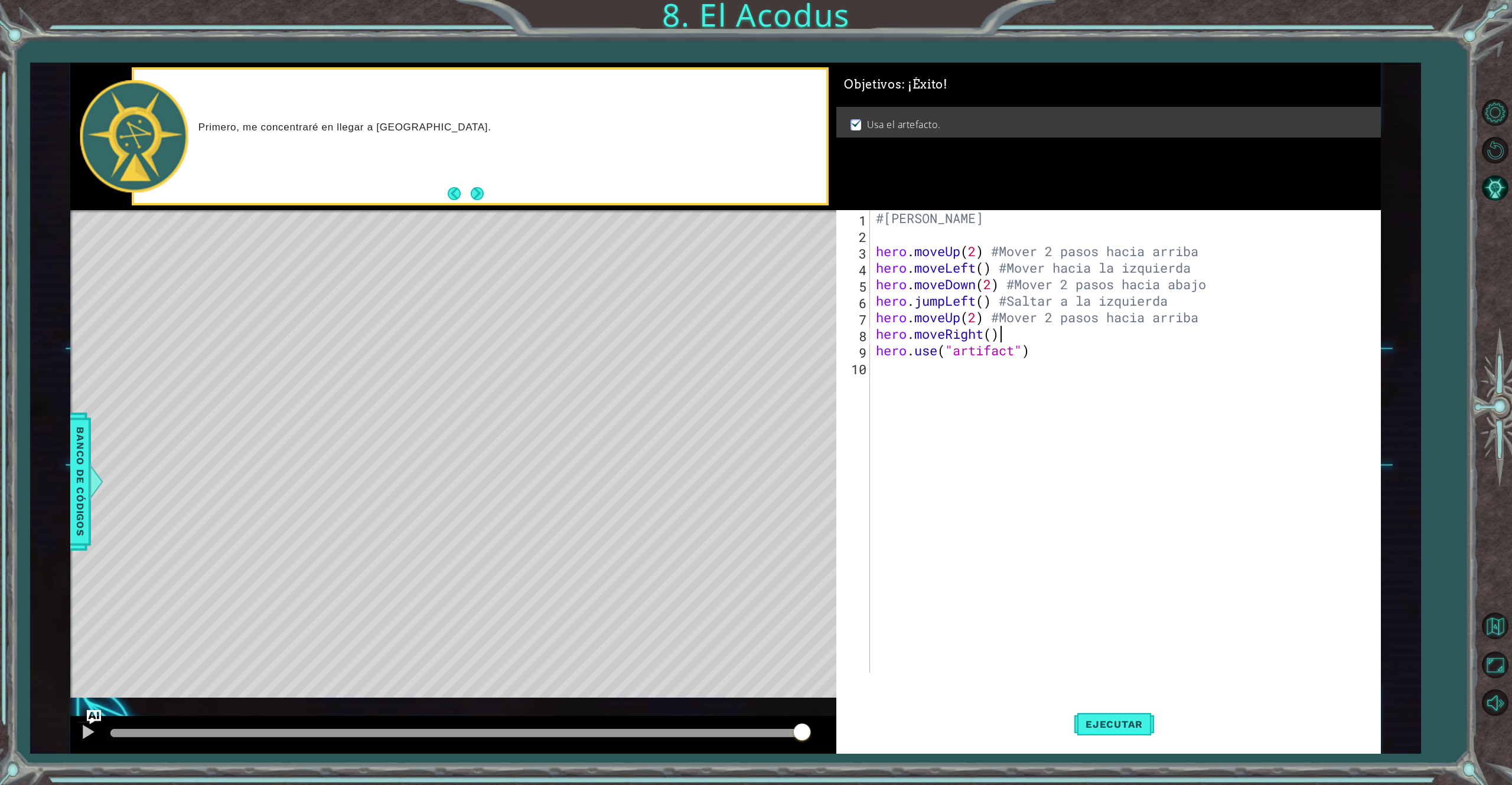
click at [1061, 331] on div "#[PERSON_NAME] hero . moveUp ( 2 ) #Mover 2 pasos hacia arriba hero . moveLeft …" at bounding box center [1127, 458] width 508 height 496
click at [1048, 346] on div "#[PERSON_NAME] hero . moveUp ( 2 ) #Mover 2 pasos hacia arriba hero . moveLeft …" at bounding box center [1127, 458] width 508 height 496
type textarea "hero.use("artifact") #Usar "artifact""
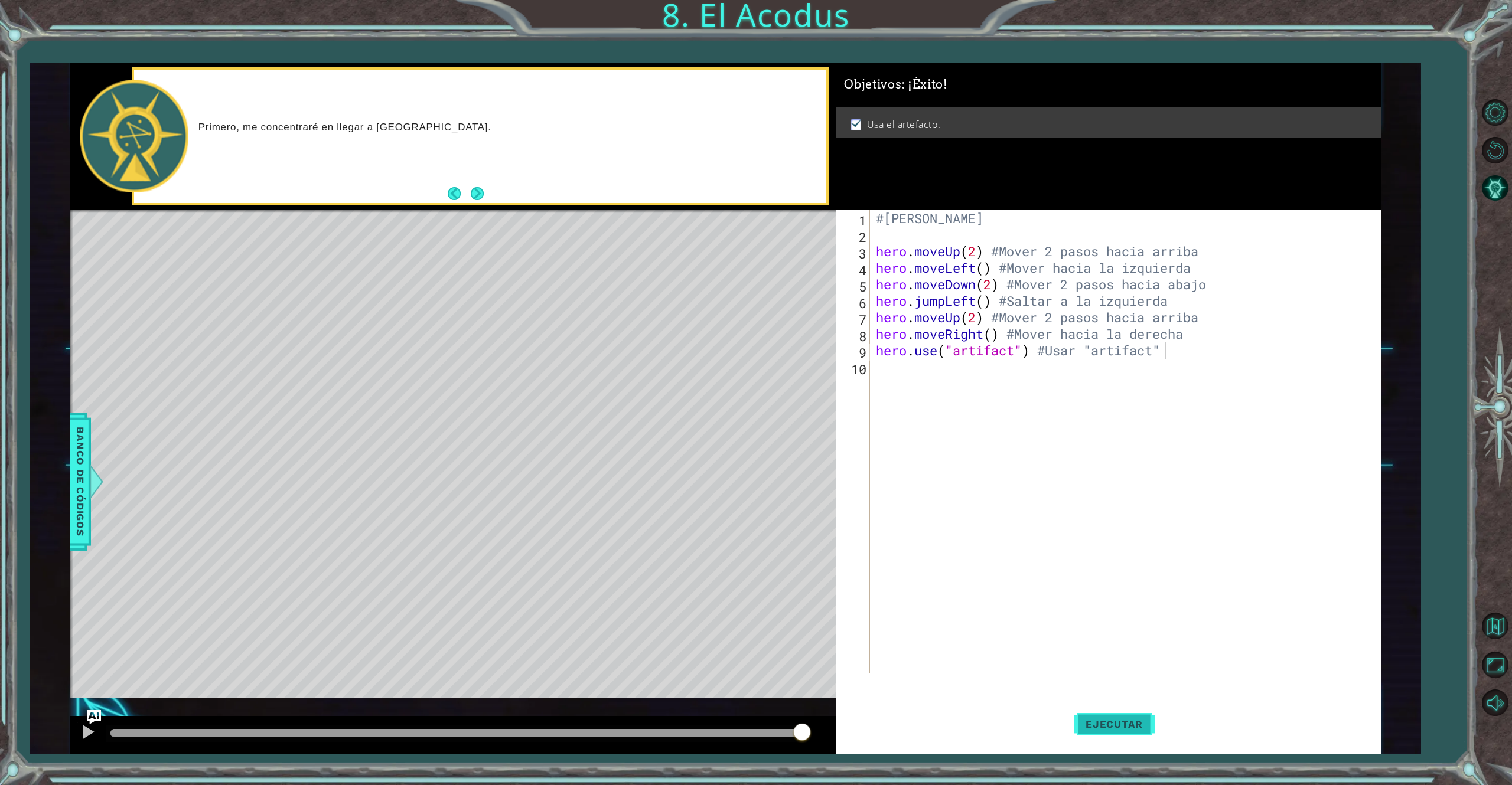
click at [1120, 589] on button "Ejecutar" at bounding box center [1114, 724] width 81 height 55
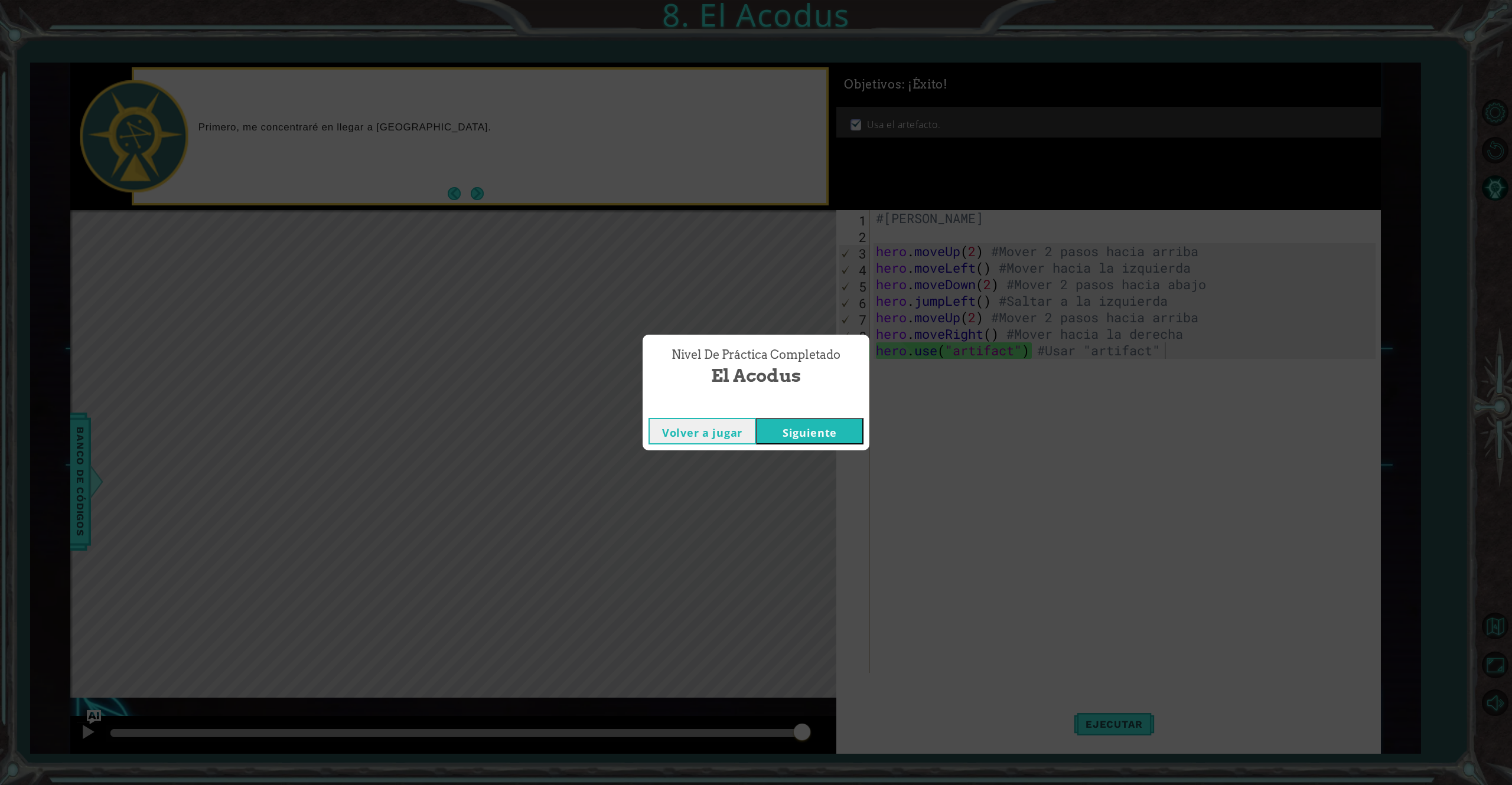
click at [711, 432] on button "Volver a jugar" at bounding box center [702, 431] width 108 height 27
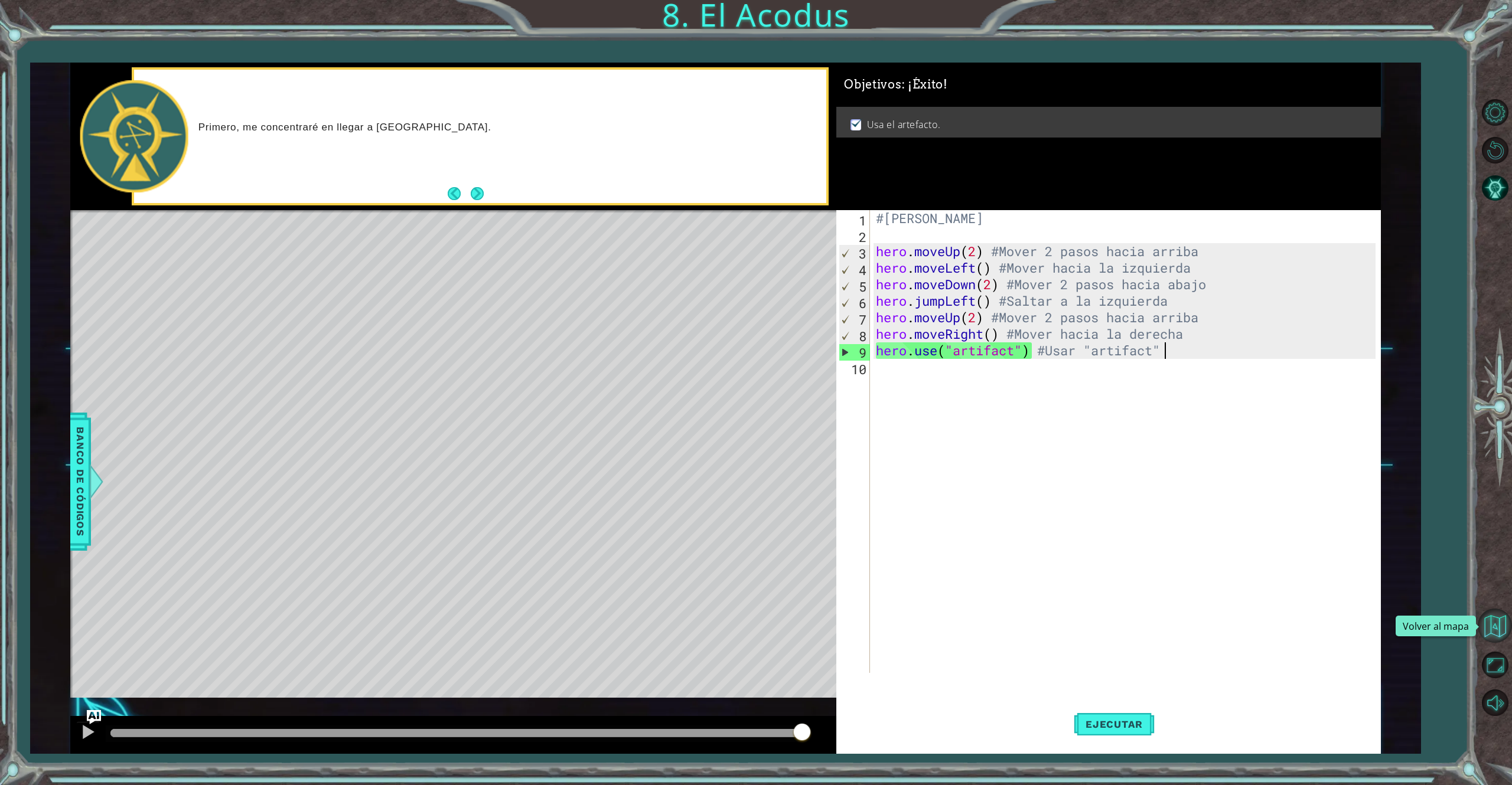
click at [1120, 589] on button "Volver al mapa" at bounding box center [1495, 626] width 34 height 34
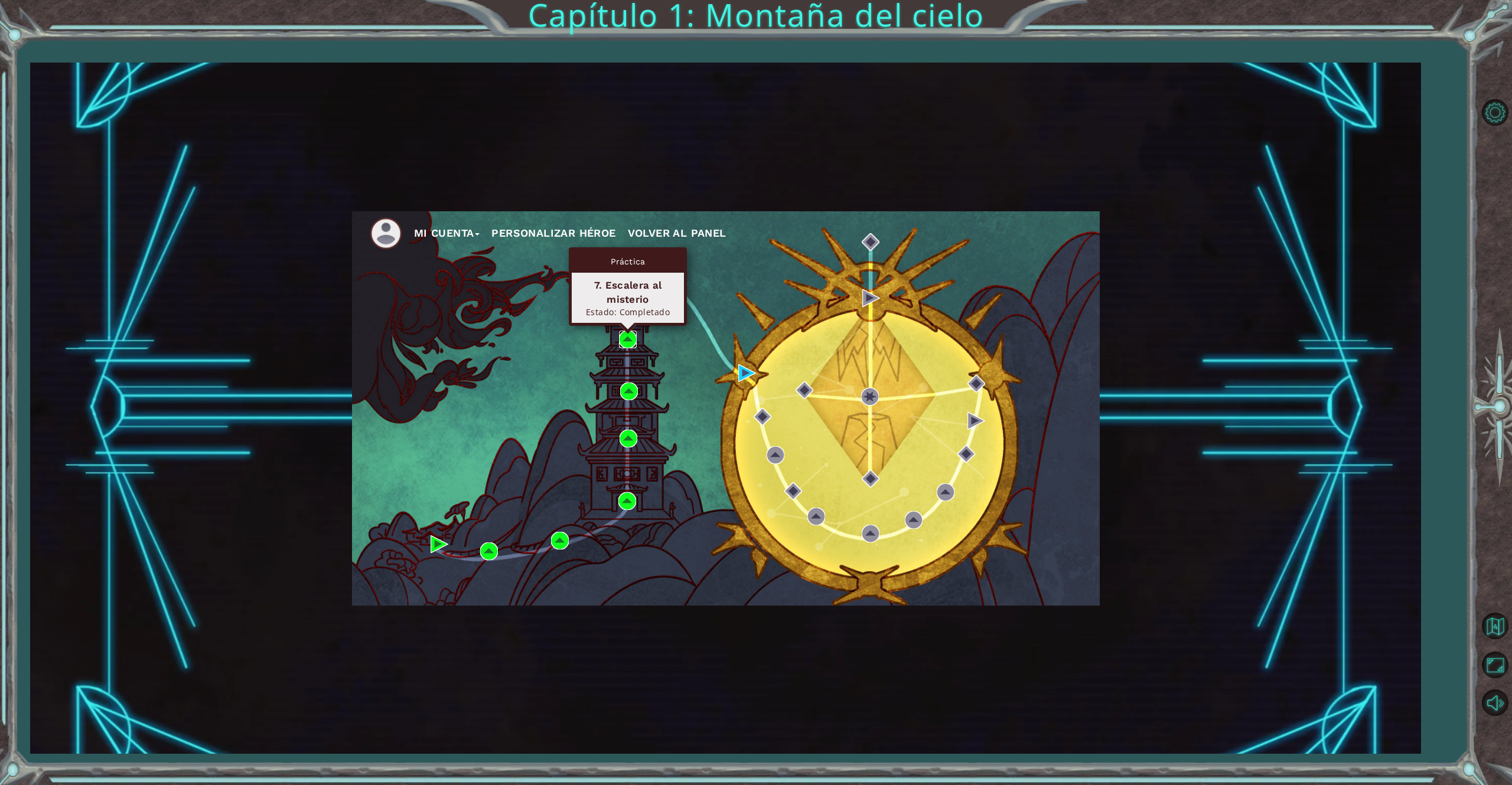
click at [625, 336] on img at bounding box center [627, 339] width 17 height 17
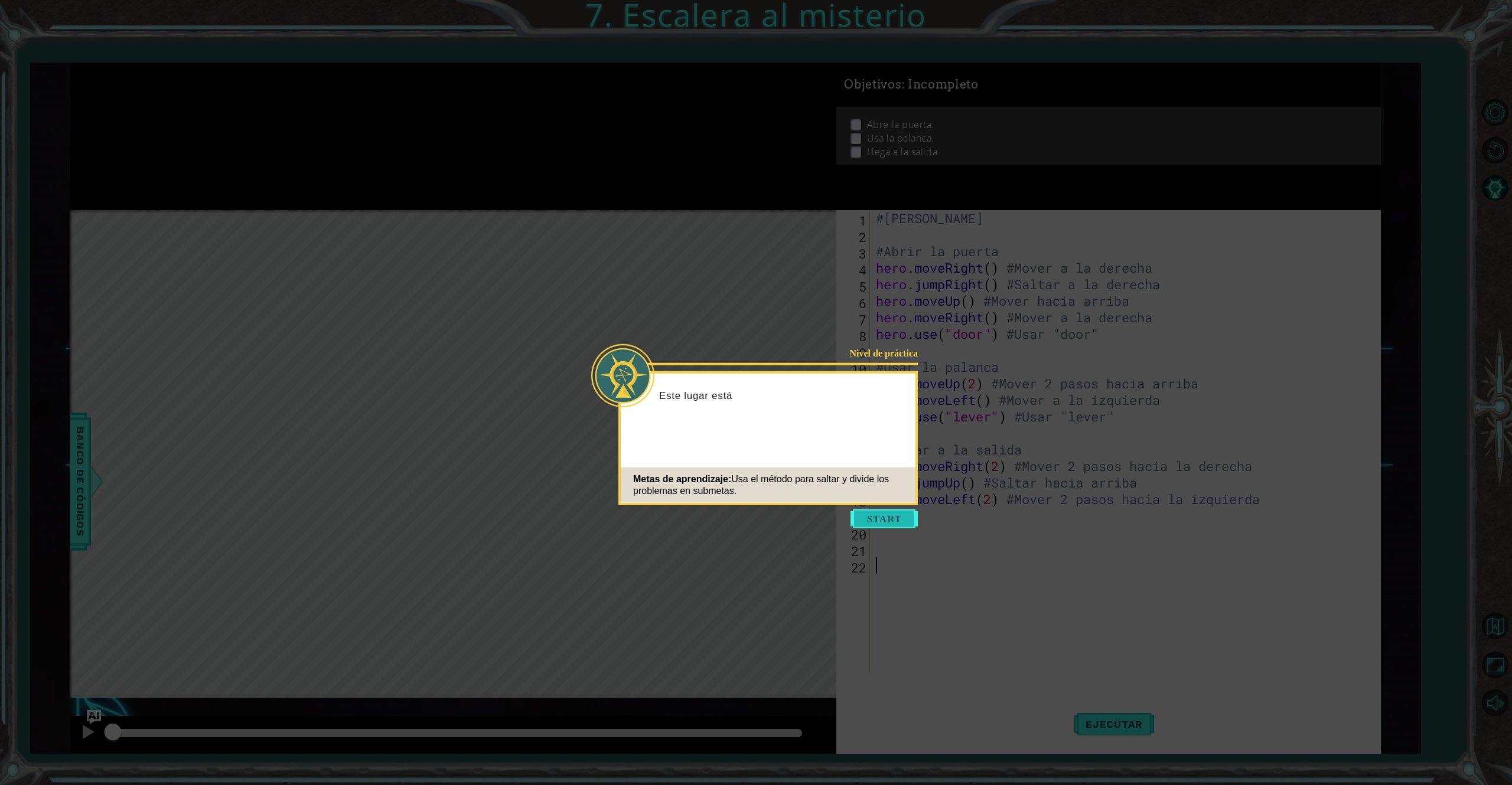
click at [876, 514] on button "Start" at bounding box center [884, 519] width 67 height 19
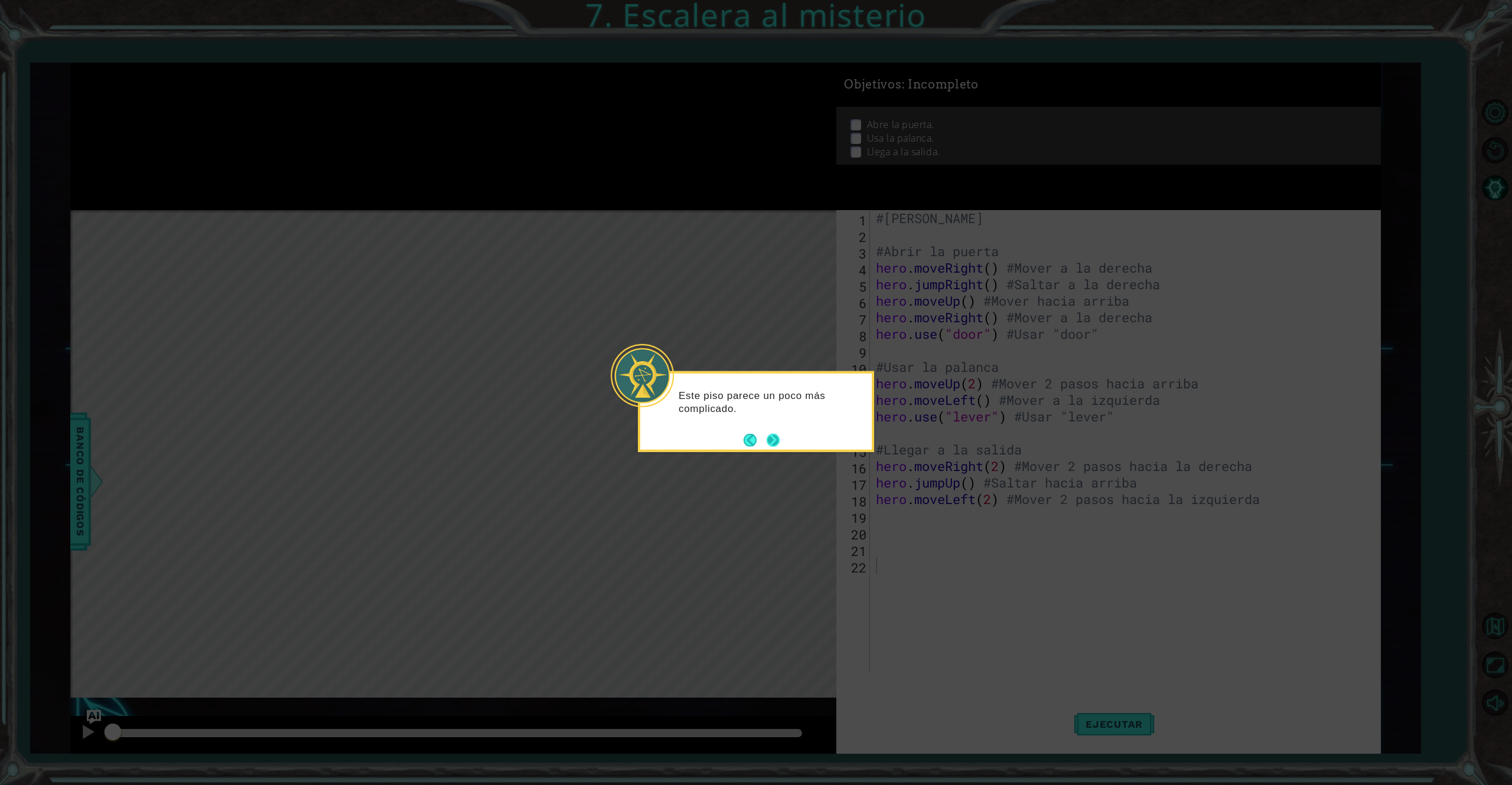
click at [775, 435] on button "Next" at bounding box center [773, 440] width 13 height 13
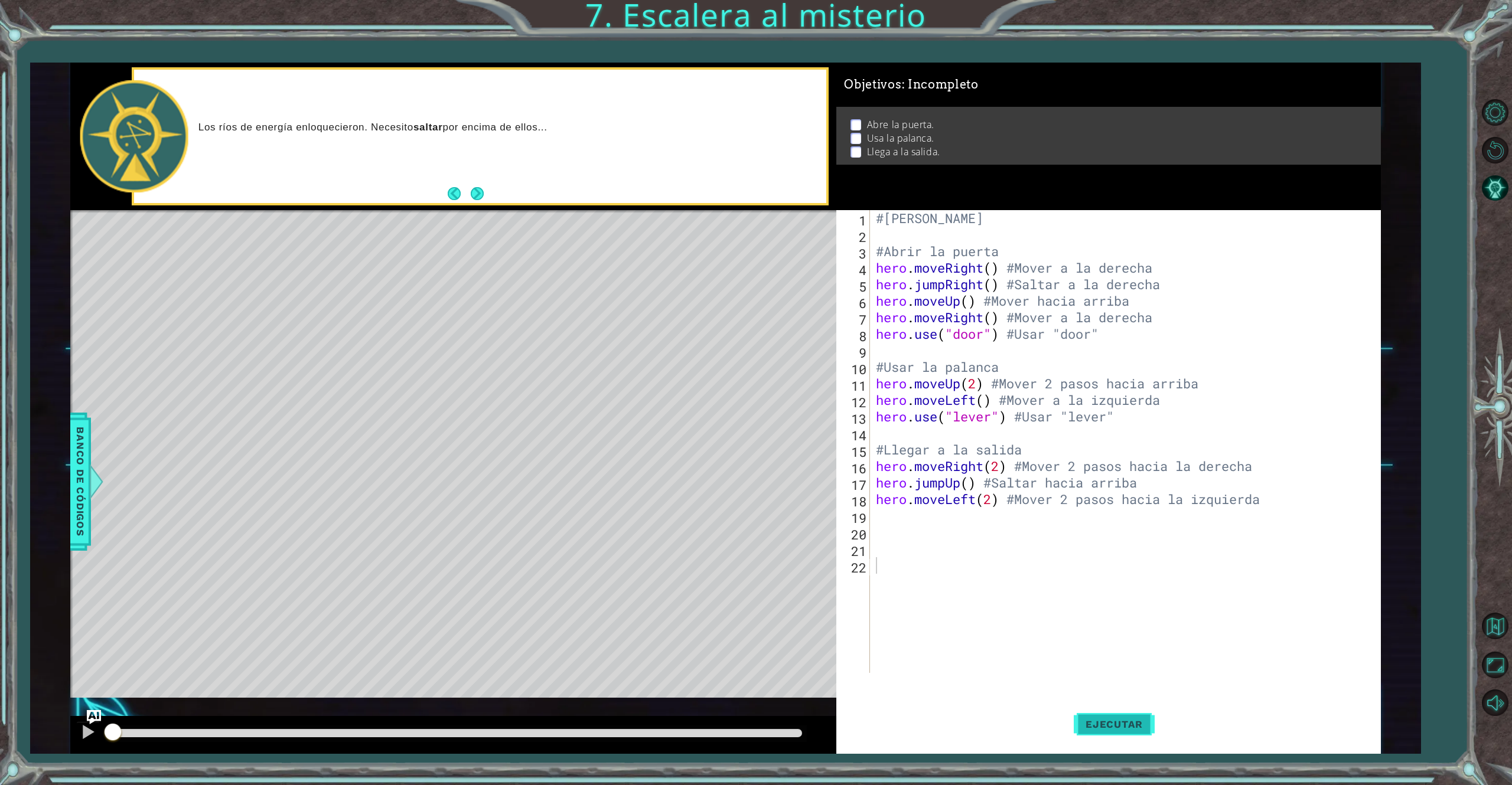
click at [1097, 589] on span "Ejecutar" at bounding box center [1114, 724] width 81 height 12
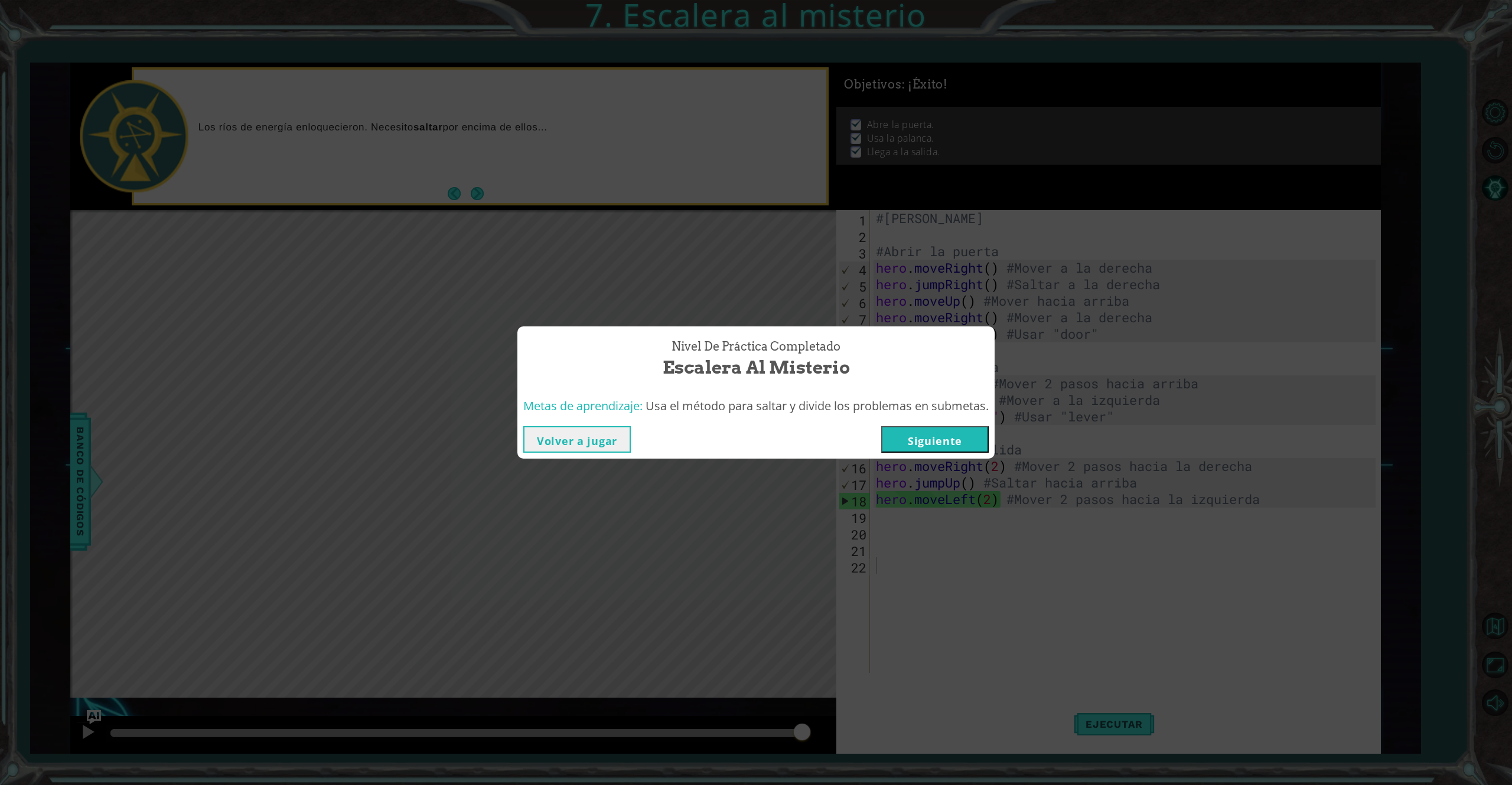
click at [597, 438] on button "Volver a jugar" at bounding box center [577, 440] width 108 height 27
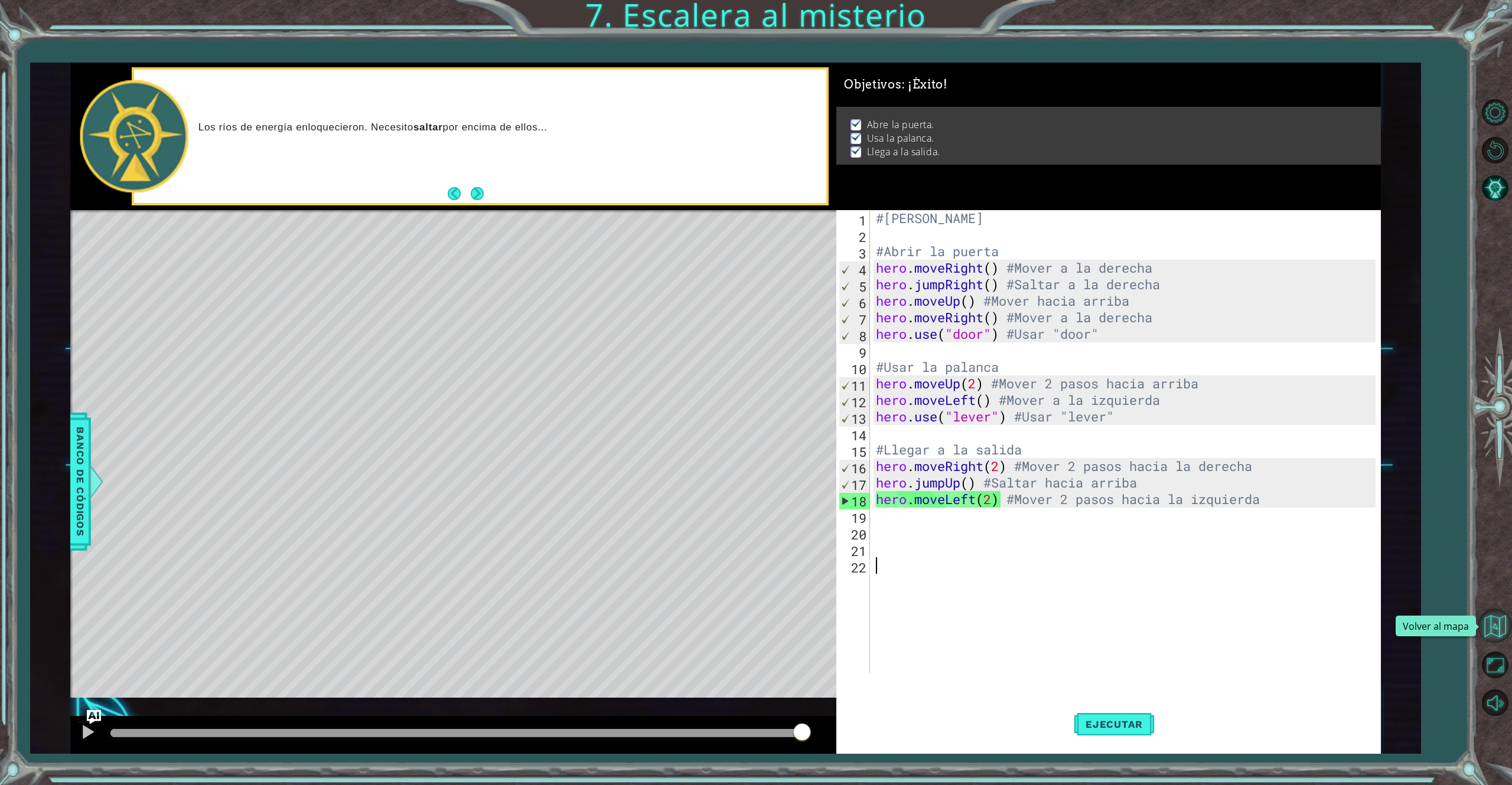
click at [1120, 589] on button "Volver al mapa" at bounding box center [1495, 626] width 34 height 34
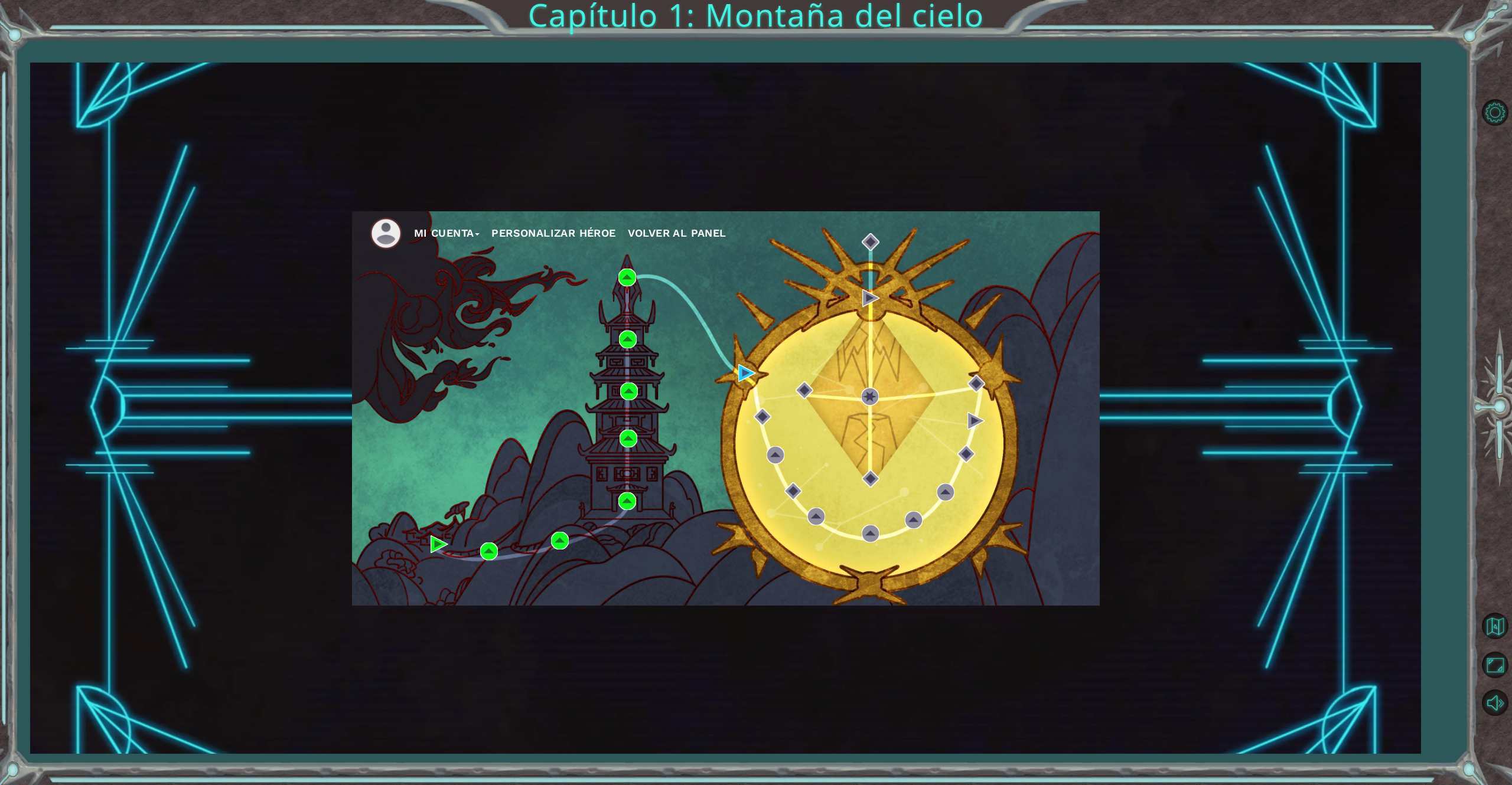
click at [432, 226] on button "Mi Cuenta" at bounding box center [447, 233] width 66 height 17
click at [464, 278] on button "Cerrar sesión" at bounding box center [457, 276] width 71 height 13
